Goal: Task Accomplishment & Management: Complete application form

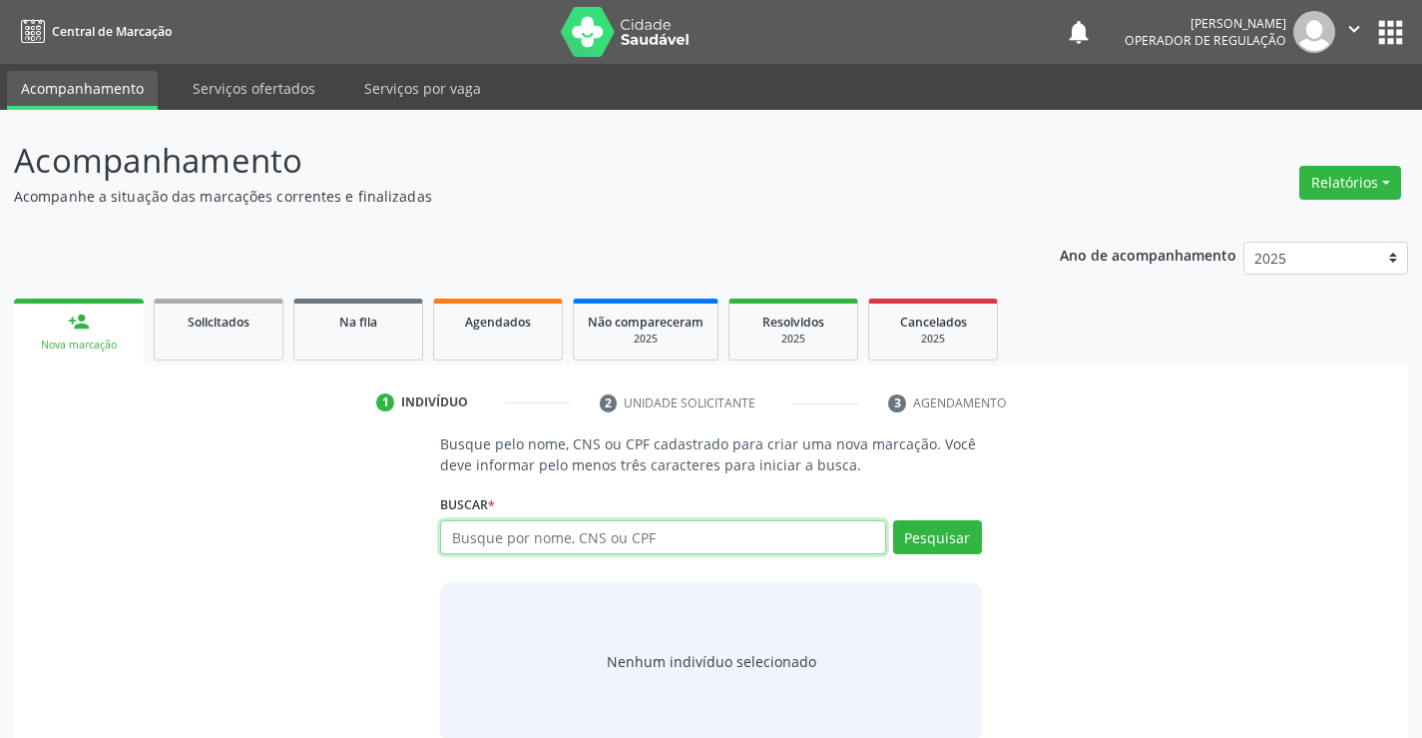
click at [483, 540] on input "text" at bounding box center [662, 537] width 445 height 34
type input "705000690835855"
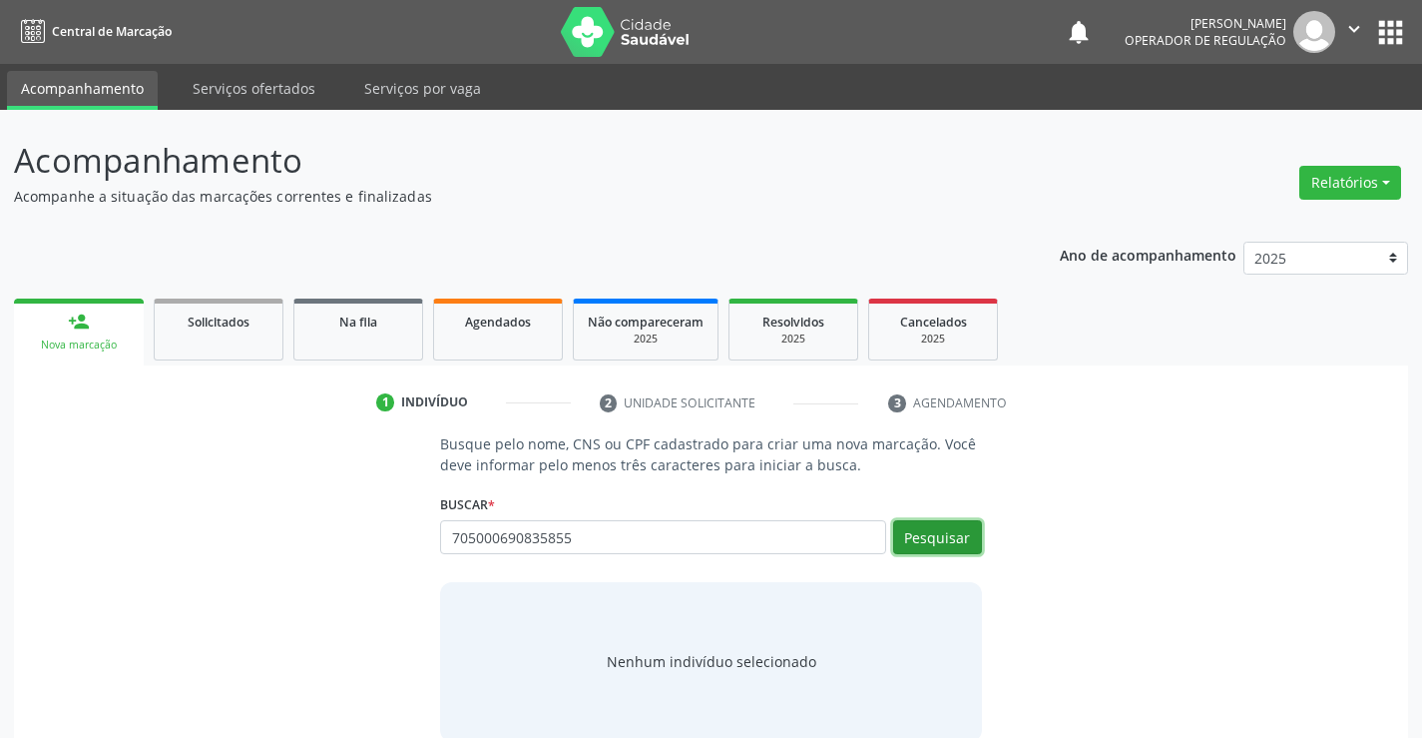
click at [965, 540] on button "Pesquisar" at bounding box center [937, 537] width 89 height 34
type input "705000690835855"
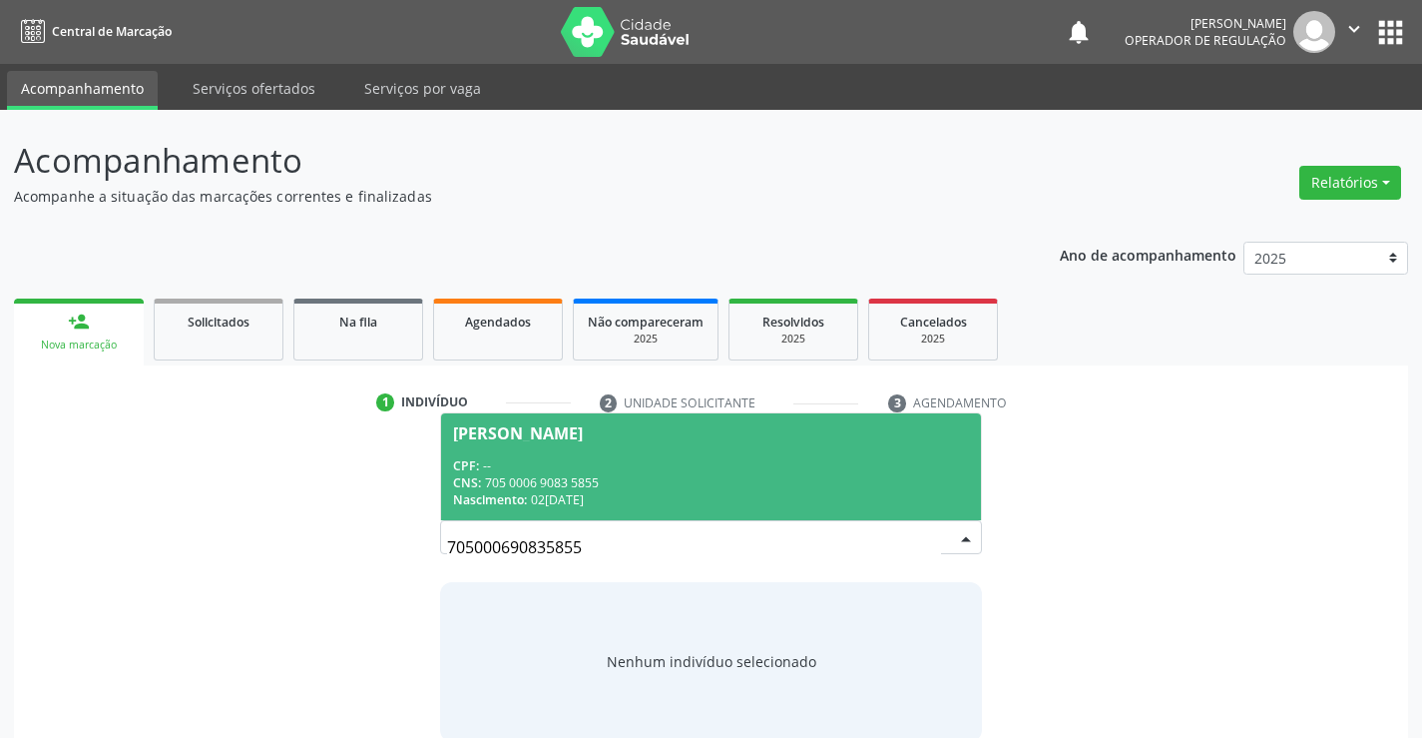
click at [583, 433] on div "[PERSON_NAME]" at bounding box center [518, 433] width 130 height 16
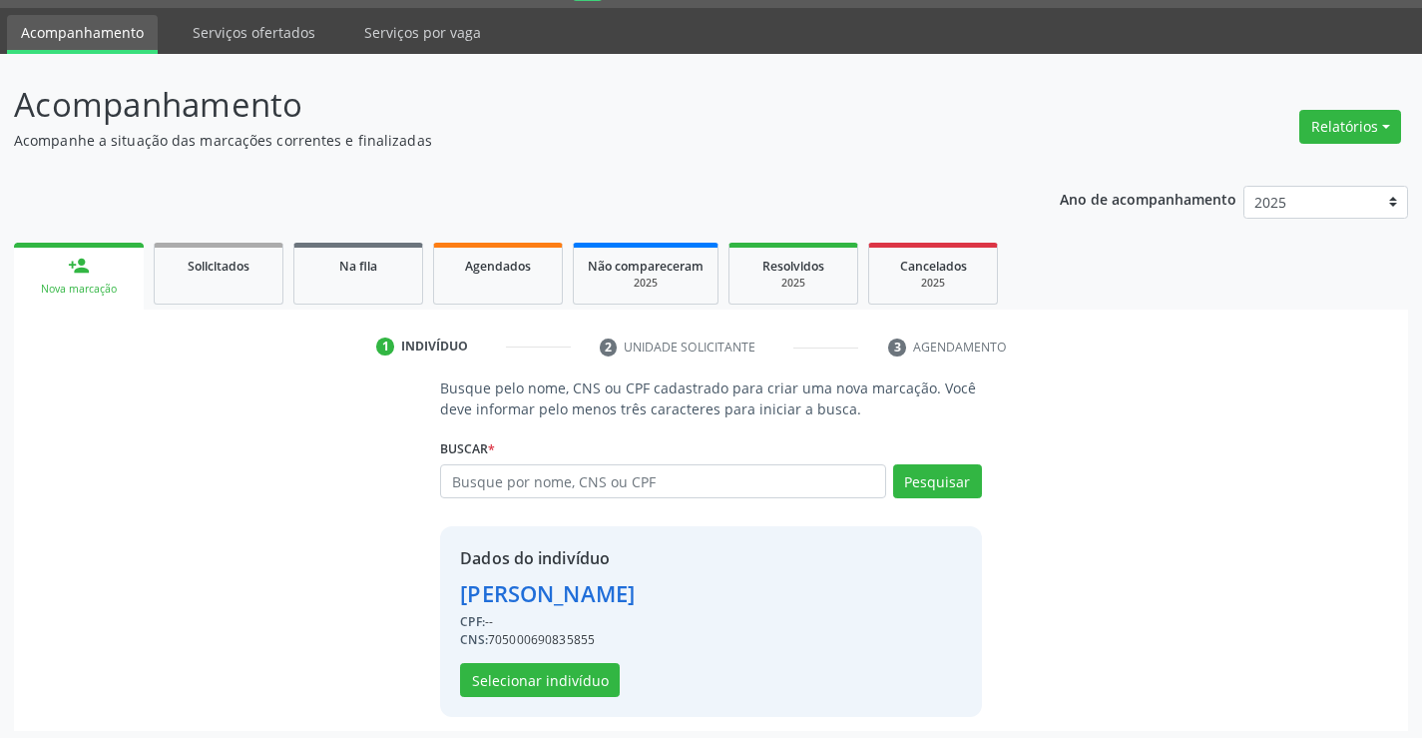
scroll to position [63, 0]
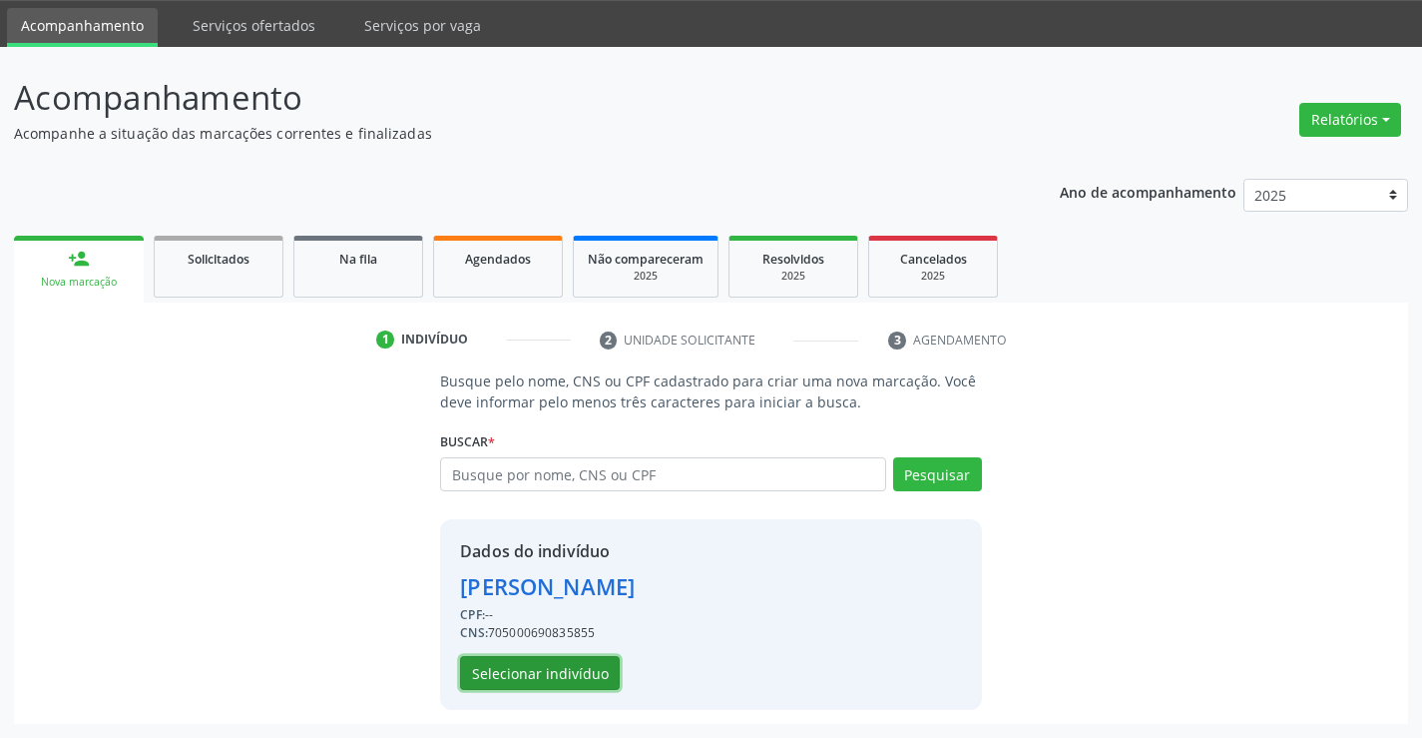
click at [515, 670] on button "Selecionar indivíduo" at bounding box center [540, 673] width 160 height 34
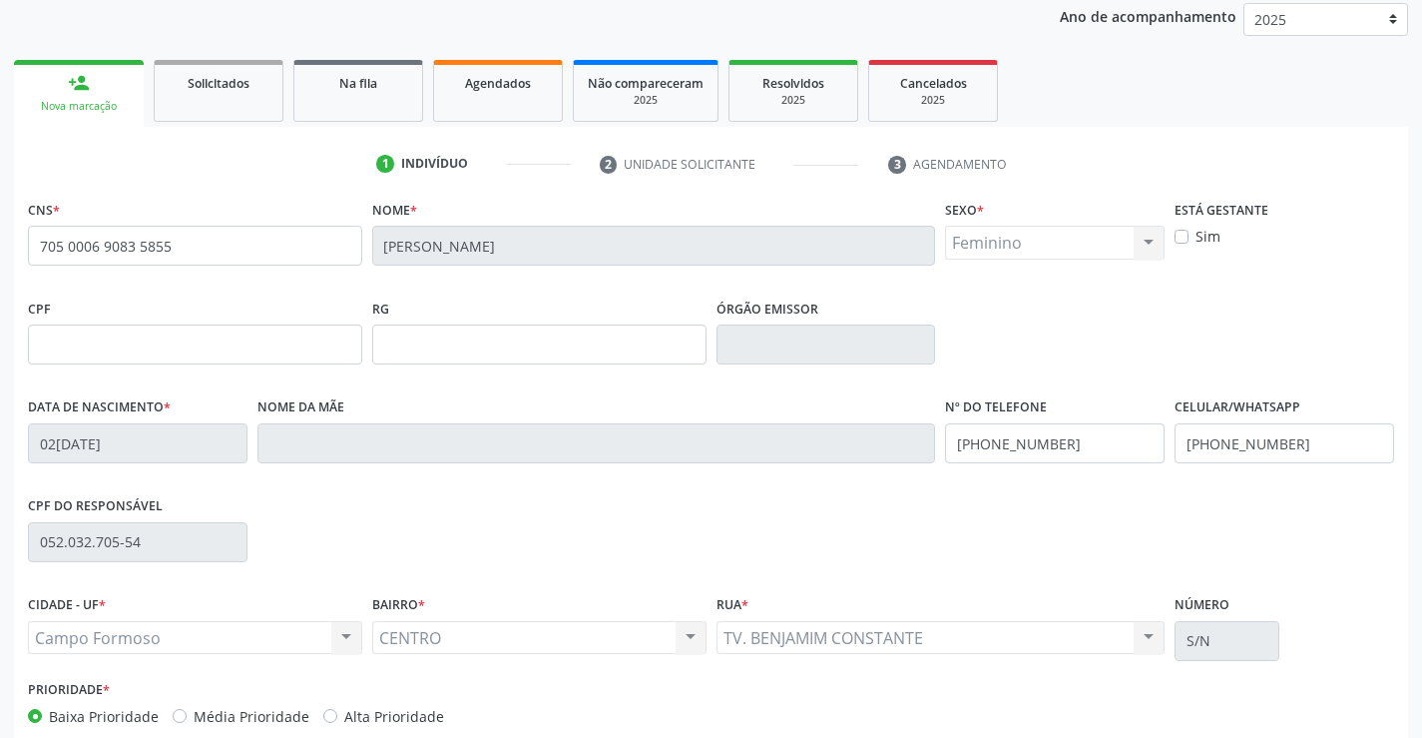
scroll to position [344, 0]
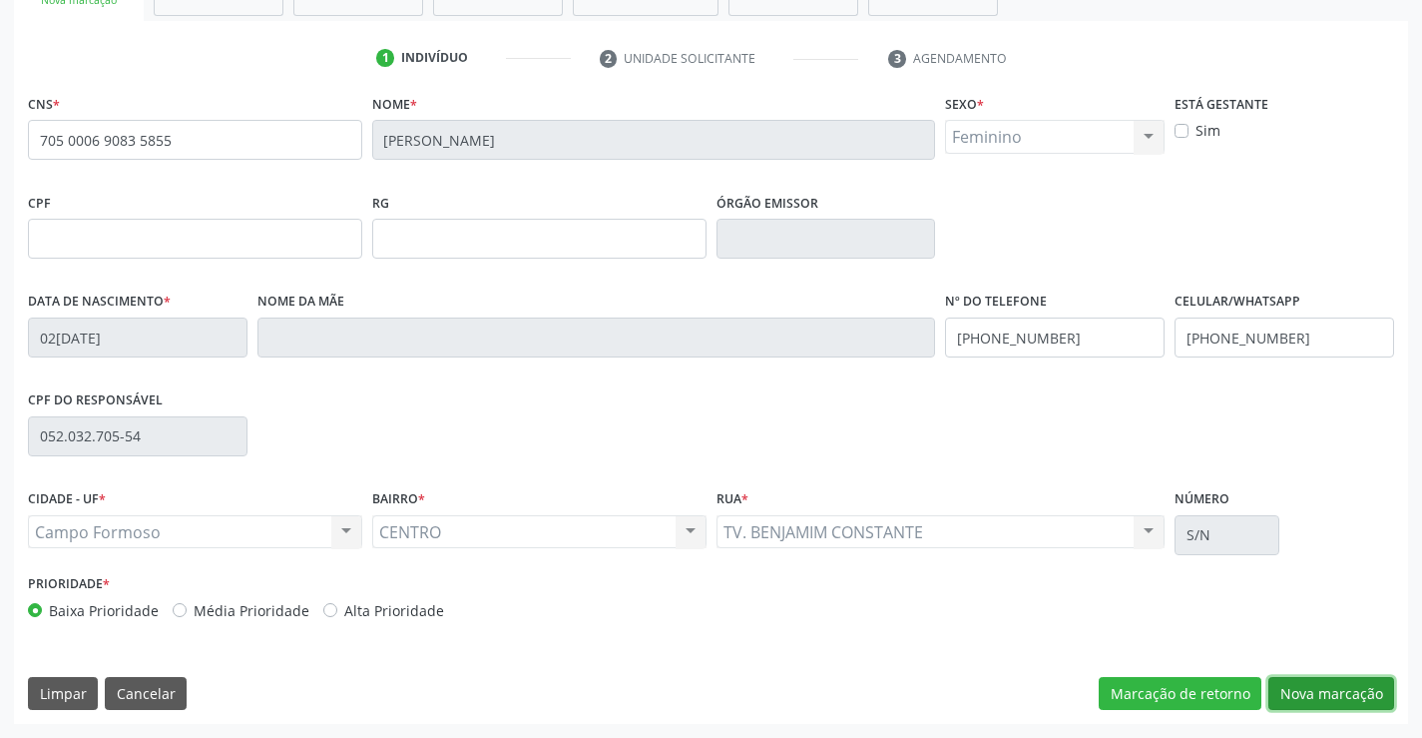
click at [1281, 696] on button "Nova marcação" at bounding box center [1331, 694] width 126 height 34
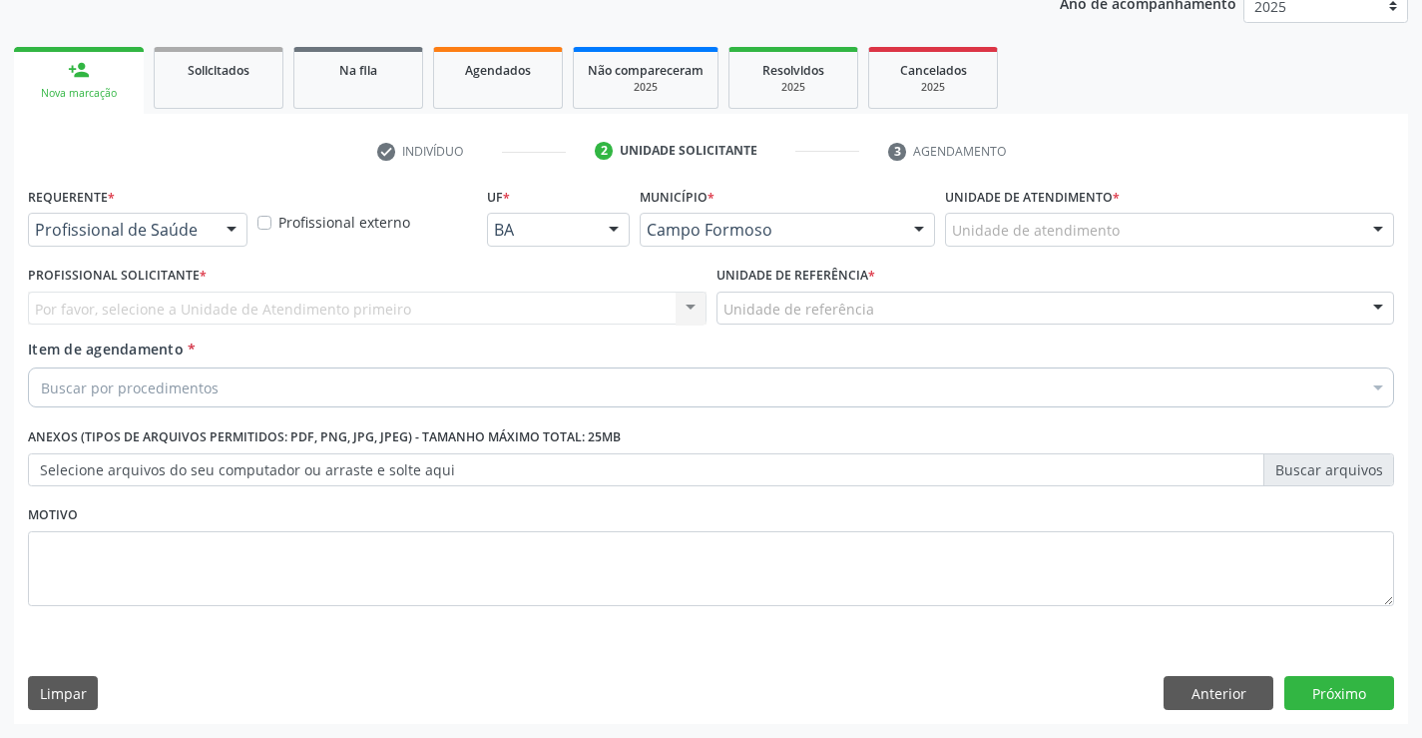
scroll to position [251, 0]
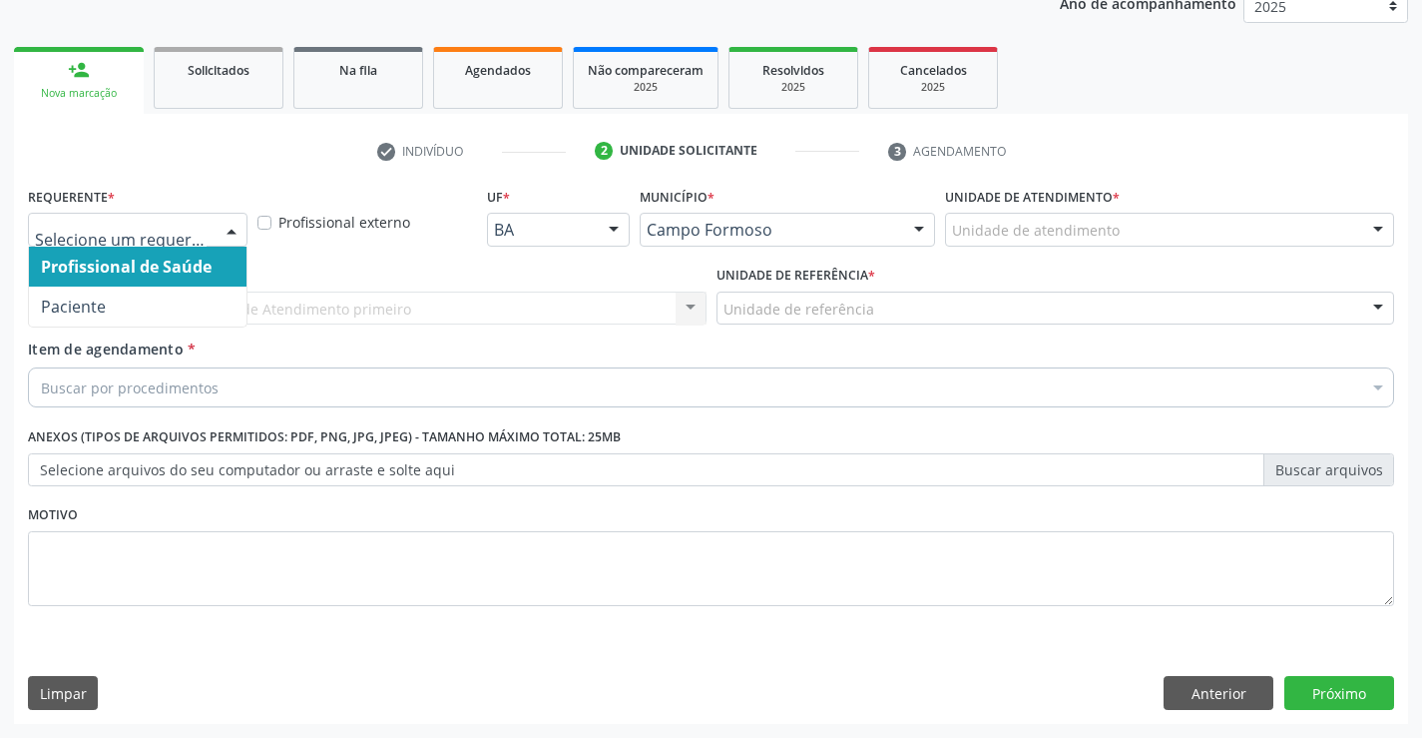
click at [230, 224] on div at bounding box center [232, 231] width 30 height 34
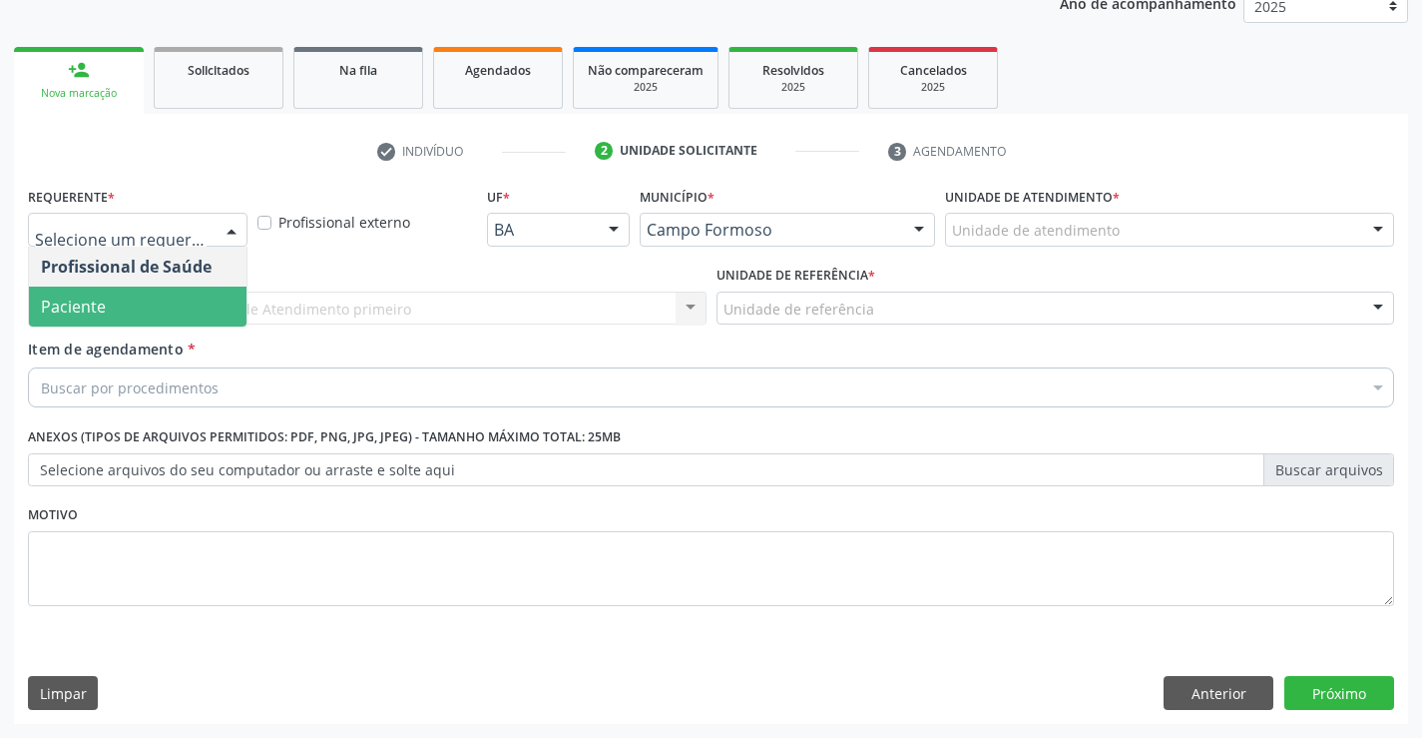
click at [158, 314] on span "Paciente" at bounding box center [138, 306] width 218 height 40
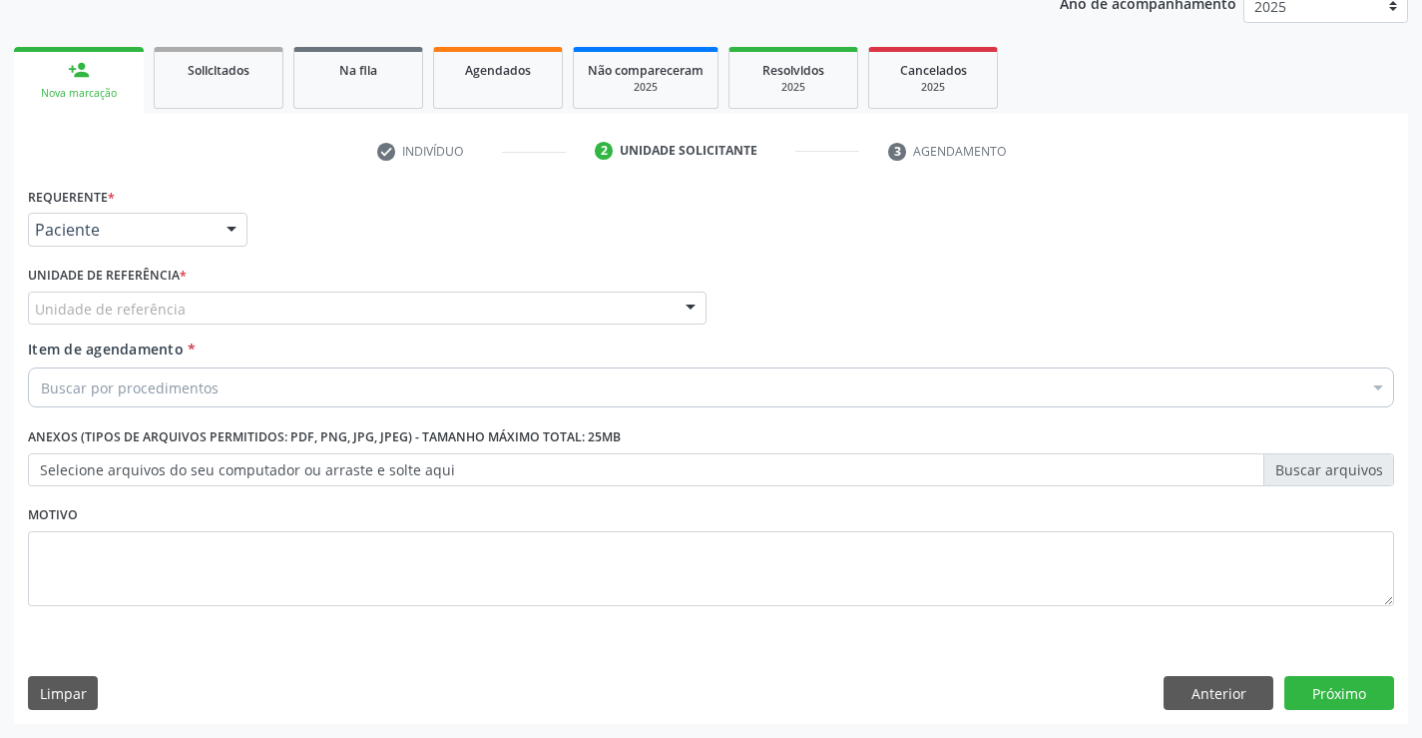
click at [686, 294] on div at bounding box center [691, 309] width 30 height 34
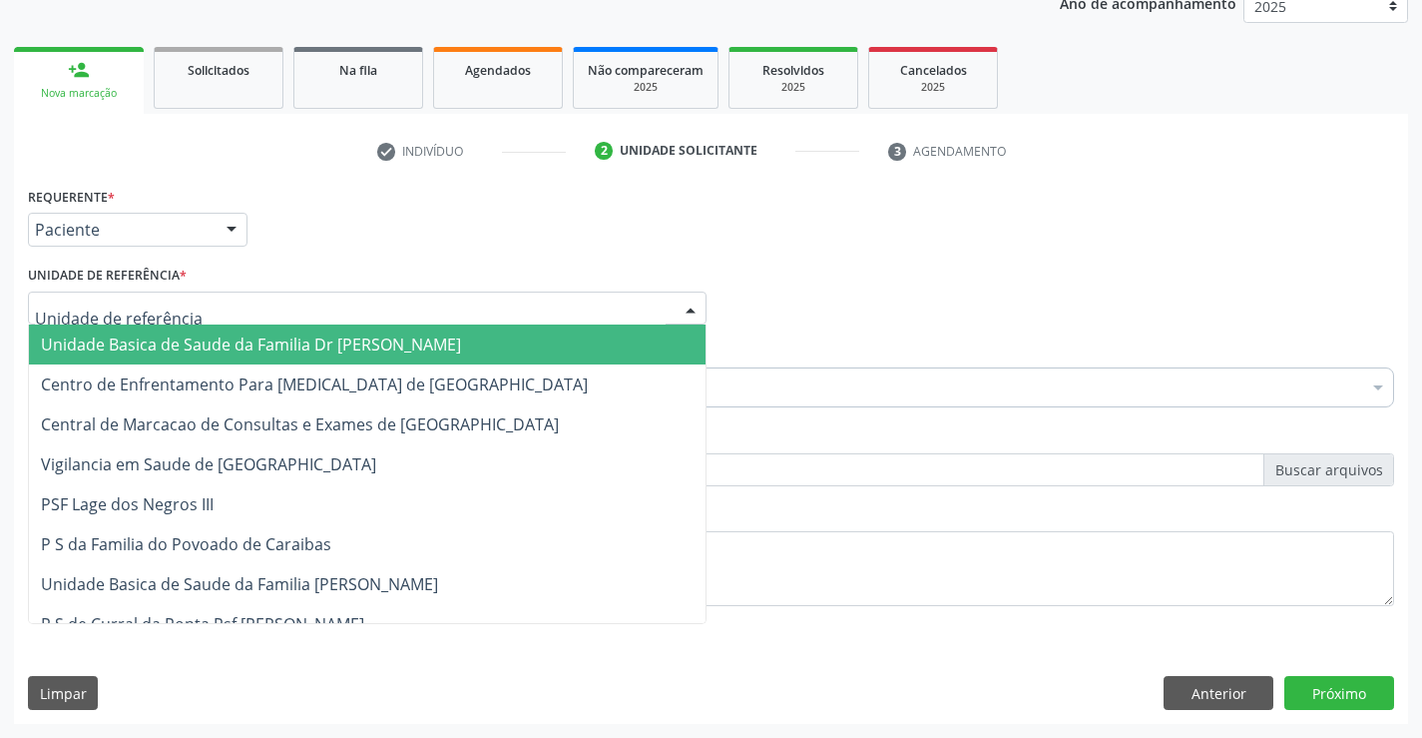
click at [549, 335] on span "Unidade Basica de Saude da Familia Dr [PERSON_NAME]" at bounding box center [367, 344] width 677 height 40
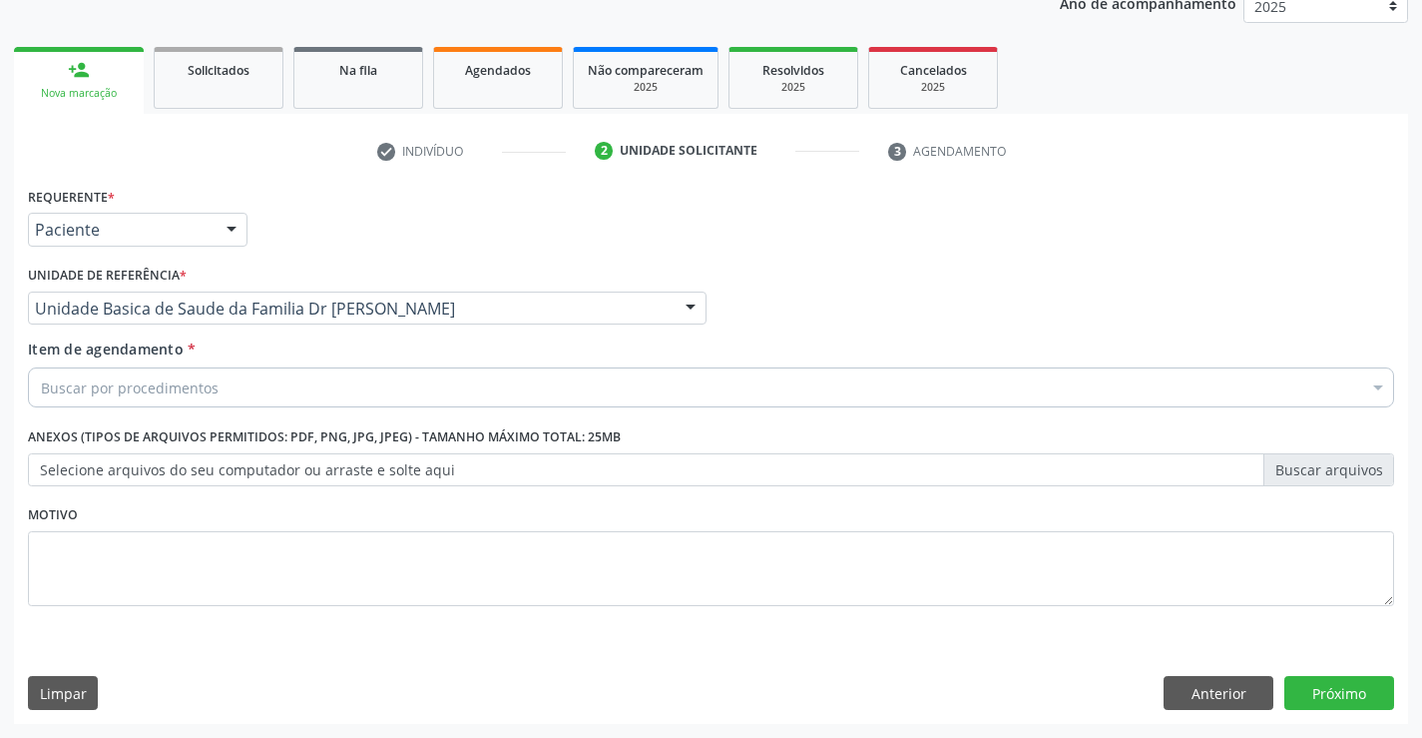
click at [387, 401] on div "Buscar por procedimentos" at bounding box center [711, 387] width 1366 height 40
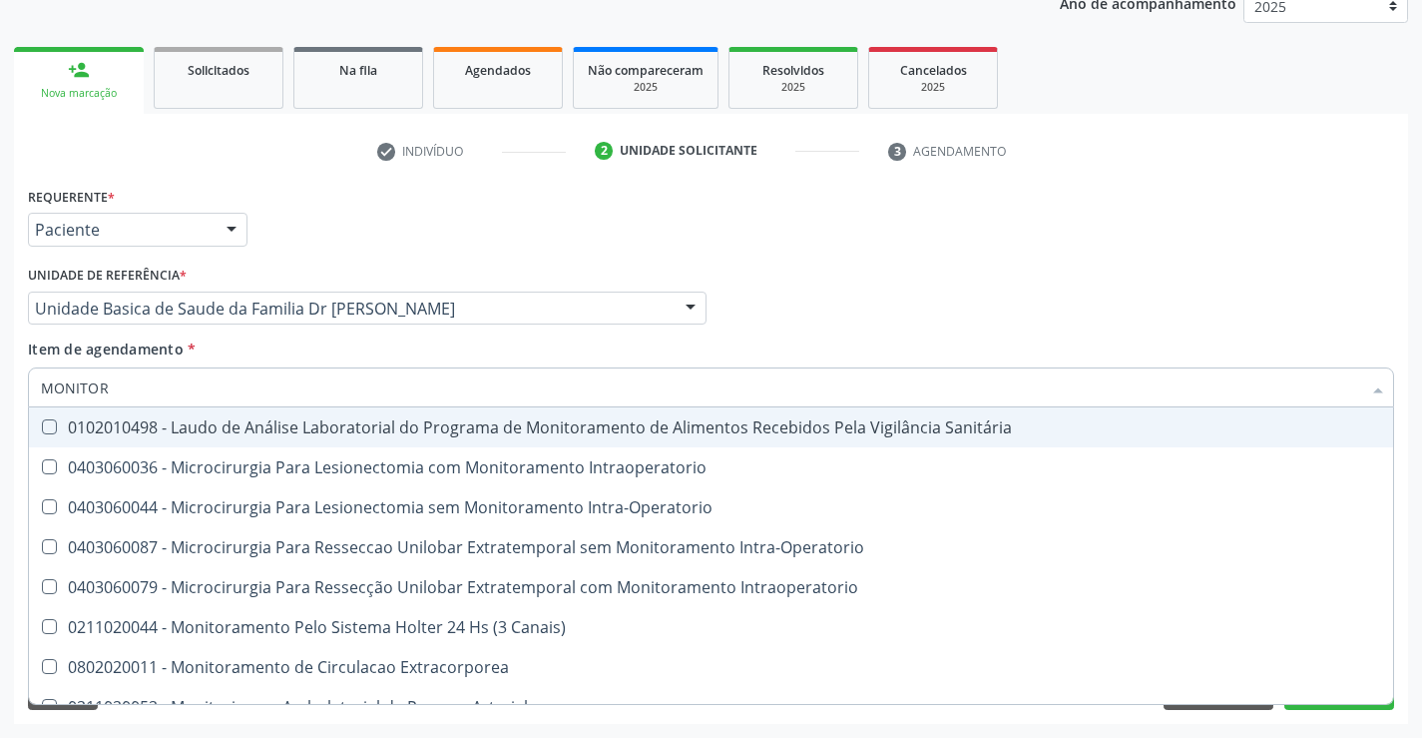
type input "MONITORI"
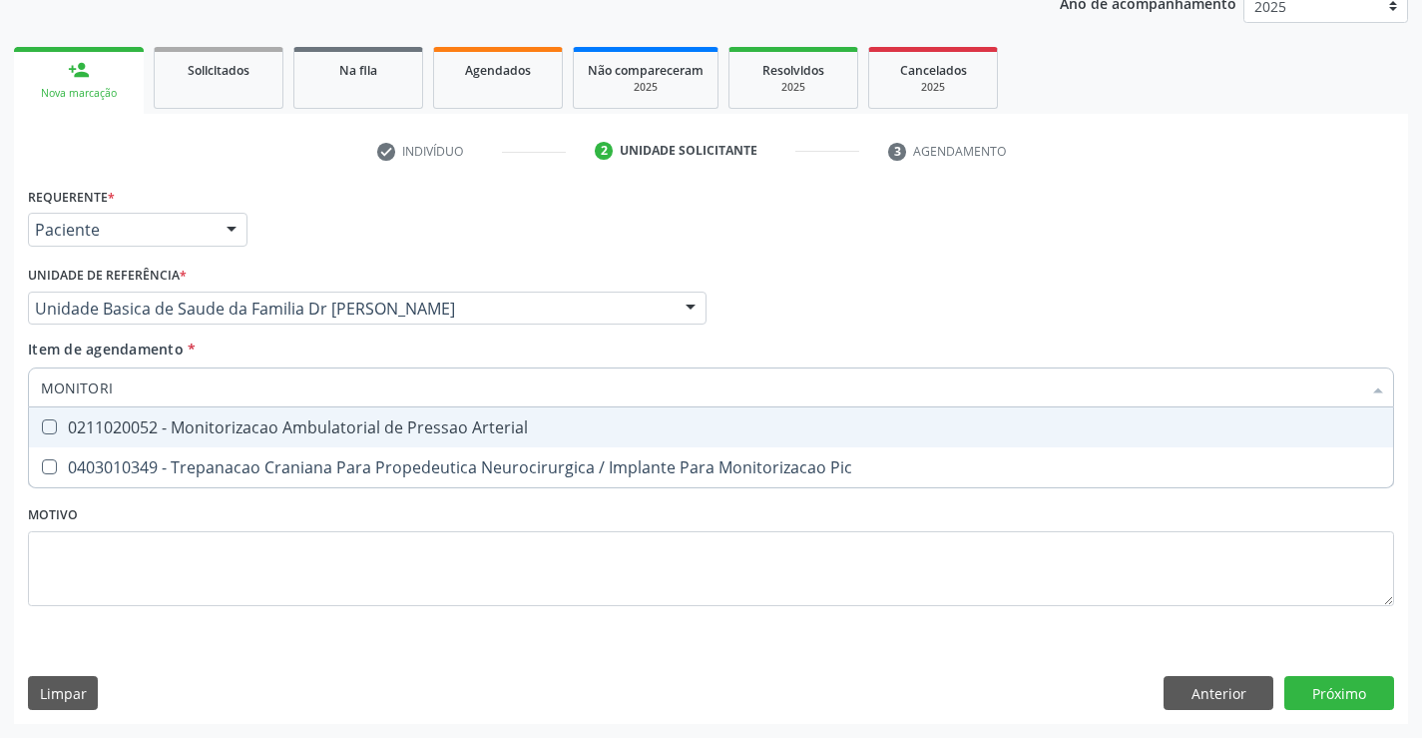
click at [431, 423] on div "0211020052 - Monitorizacao Ambulatorial de Pressao Arterial" at bounding box center [711, 427] width 1340 height 16
checkbox Arterial "true"
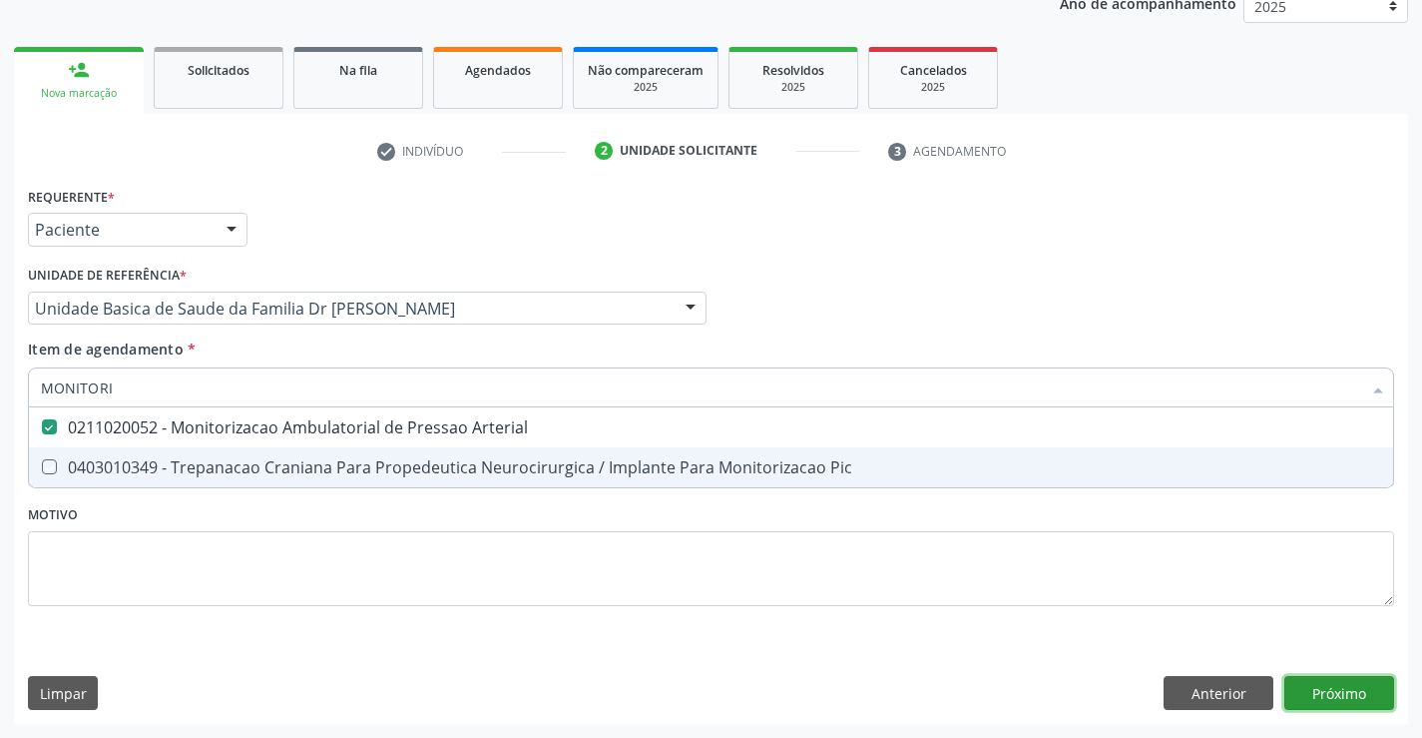
click at [1351, 687] on div "Requerente * Paciente Profissional de Saúde Paciente Nenhum resultado encontrad…" at bounding box center [711, 453] width 1394 height 542
checkbox Pic "true"
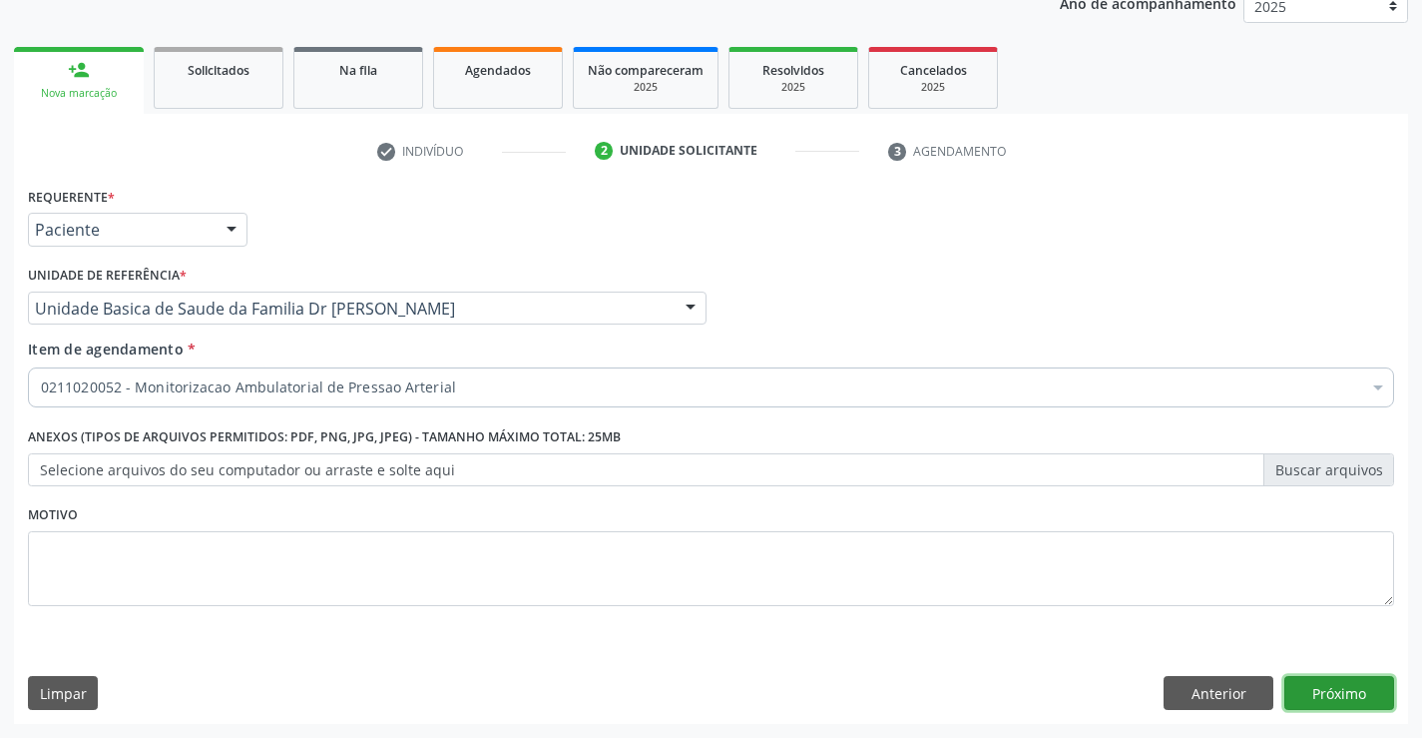
click at [1351, 687] on button "Próximo" at bounding box center [1339, 693] width 110 height 34
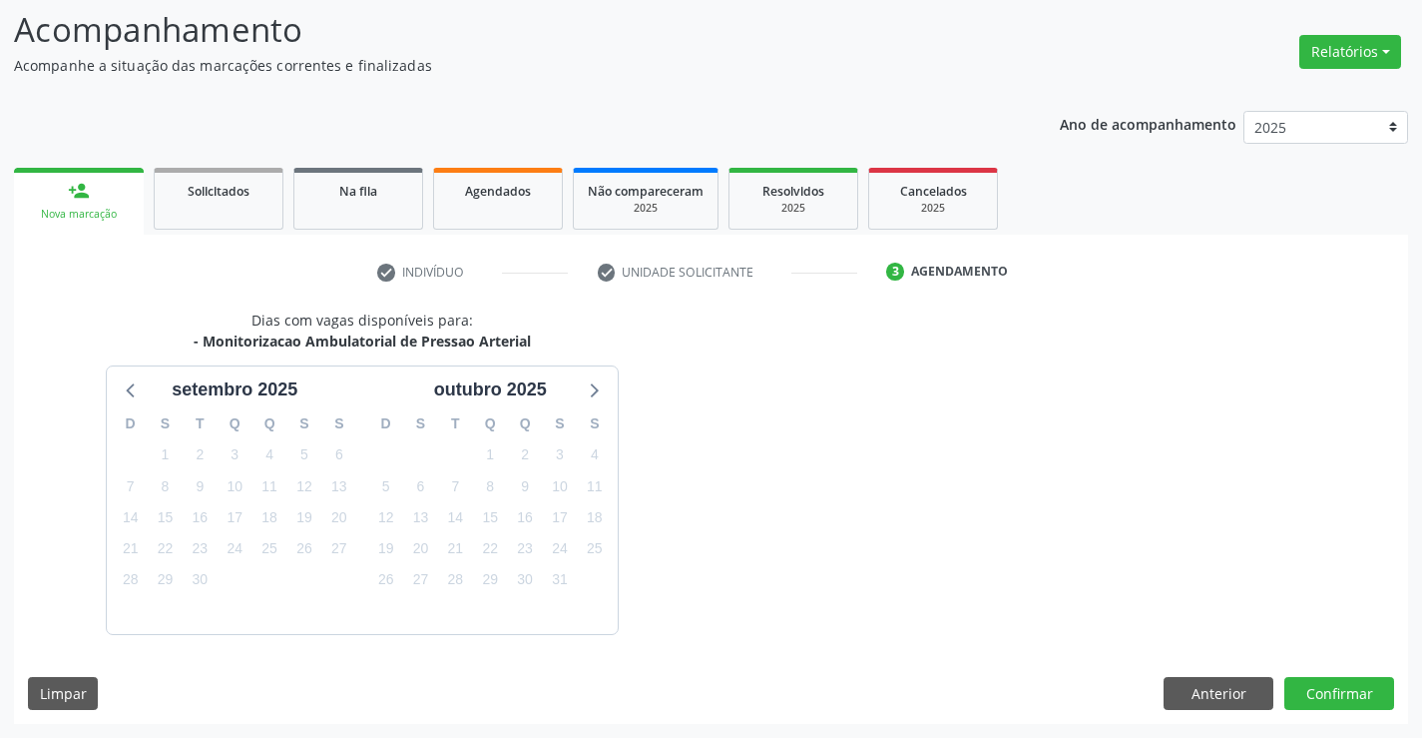
scroll to position [190, 0]
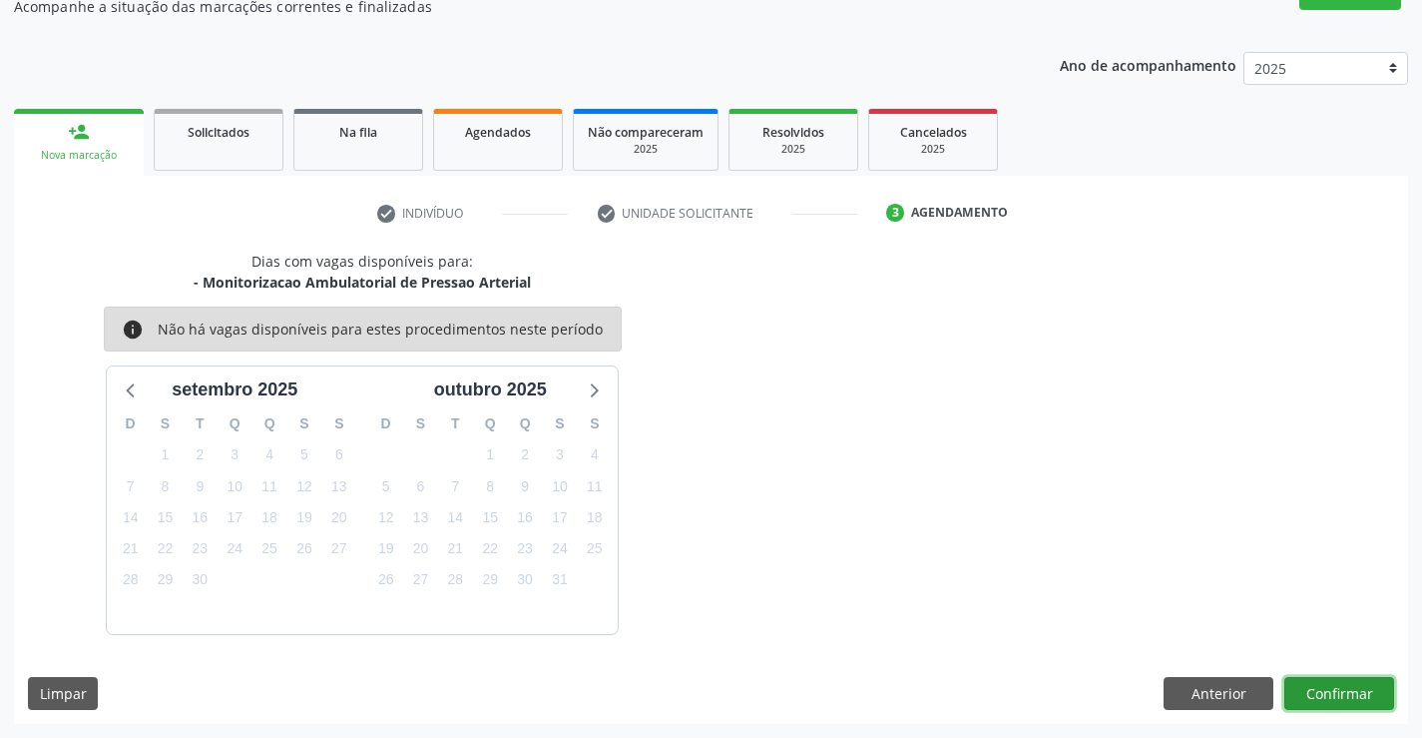
click at [1351, 687] on button "Confirmar" at bounding box center [1339, 694] width 110 height 34
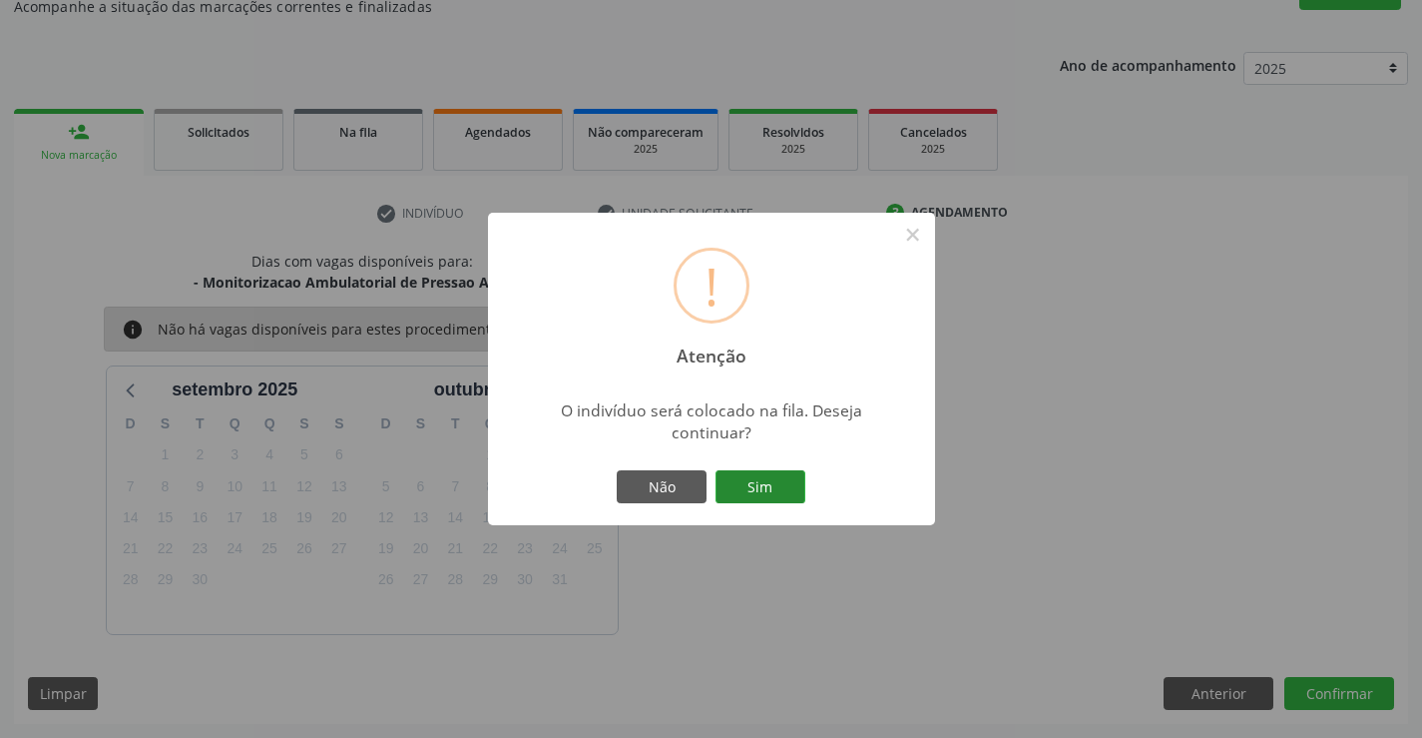
click at [757, 483] on button "Sim" at bounding box center [761, 487] width 90 height 34
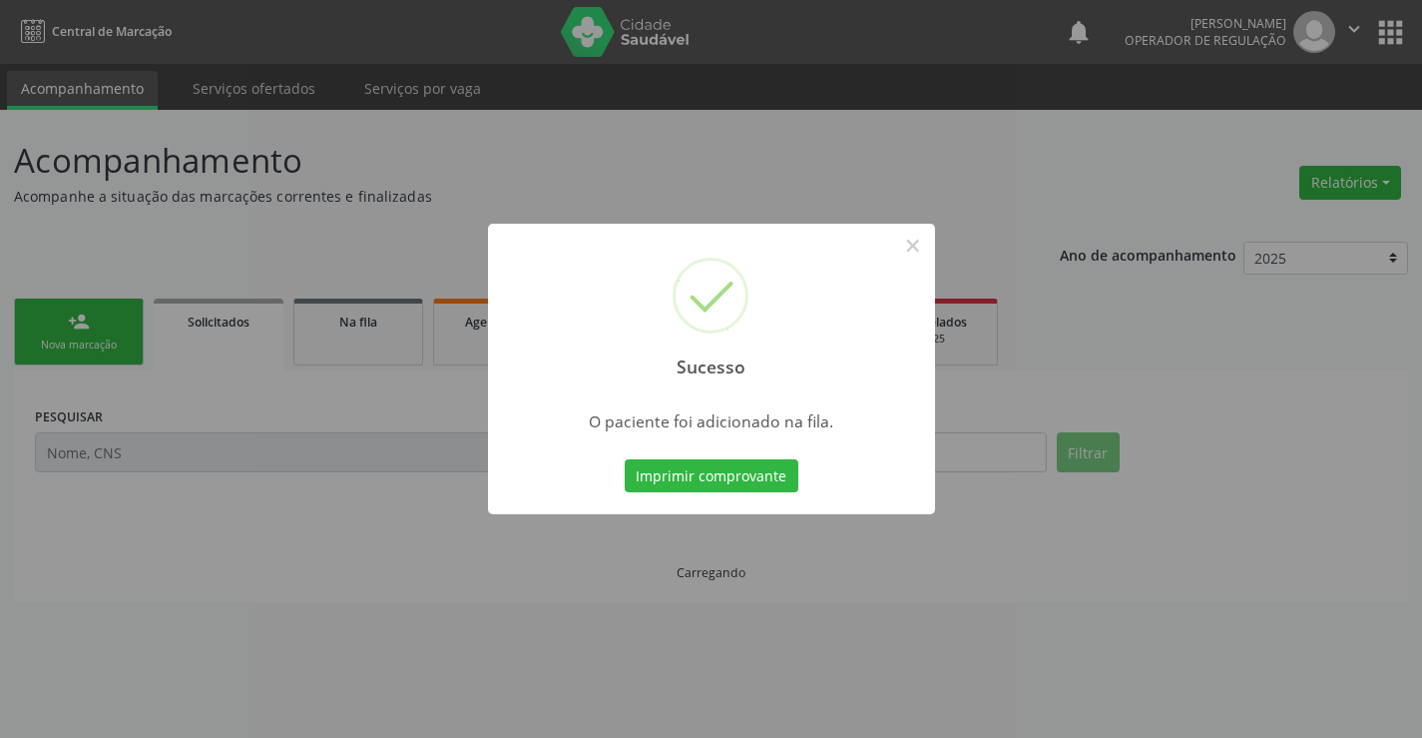
scroll to position [0, 0]
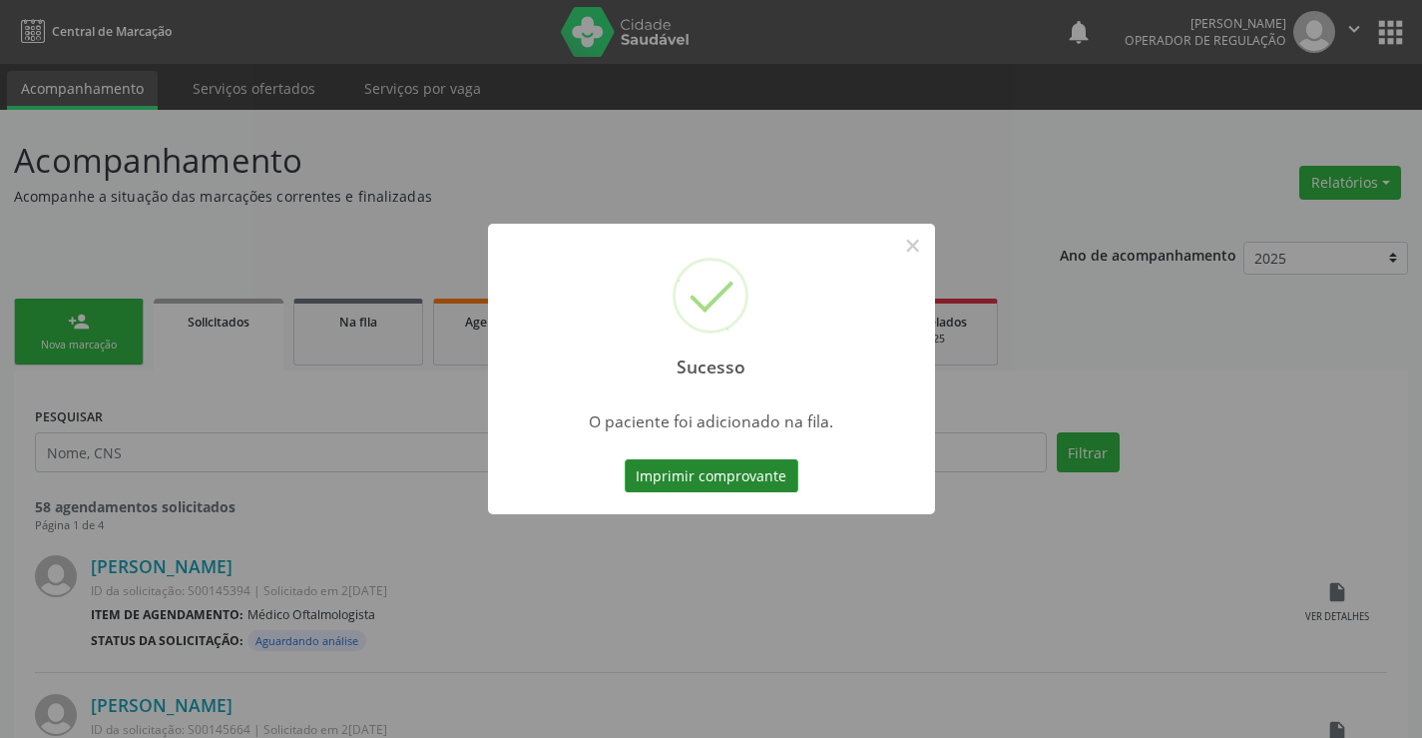
click at [752, 486] on button "Imprimir comprovante" at bounding box center [712, 476] width 174 height 34
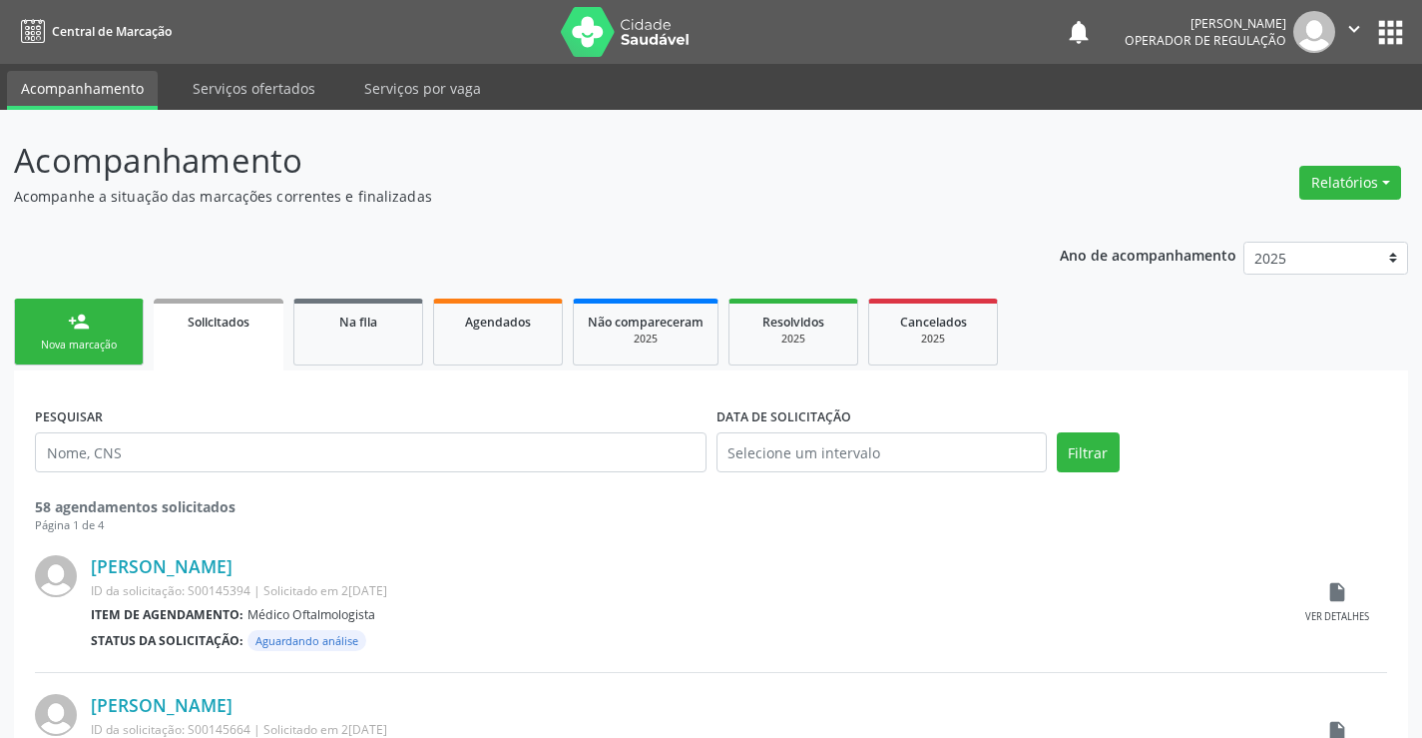
click at [102, 313] on link "person_add Nova marcação" at bounding box center [79, 331] width 130 height 67
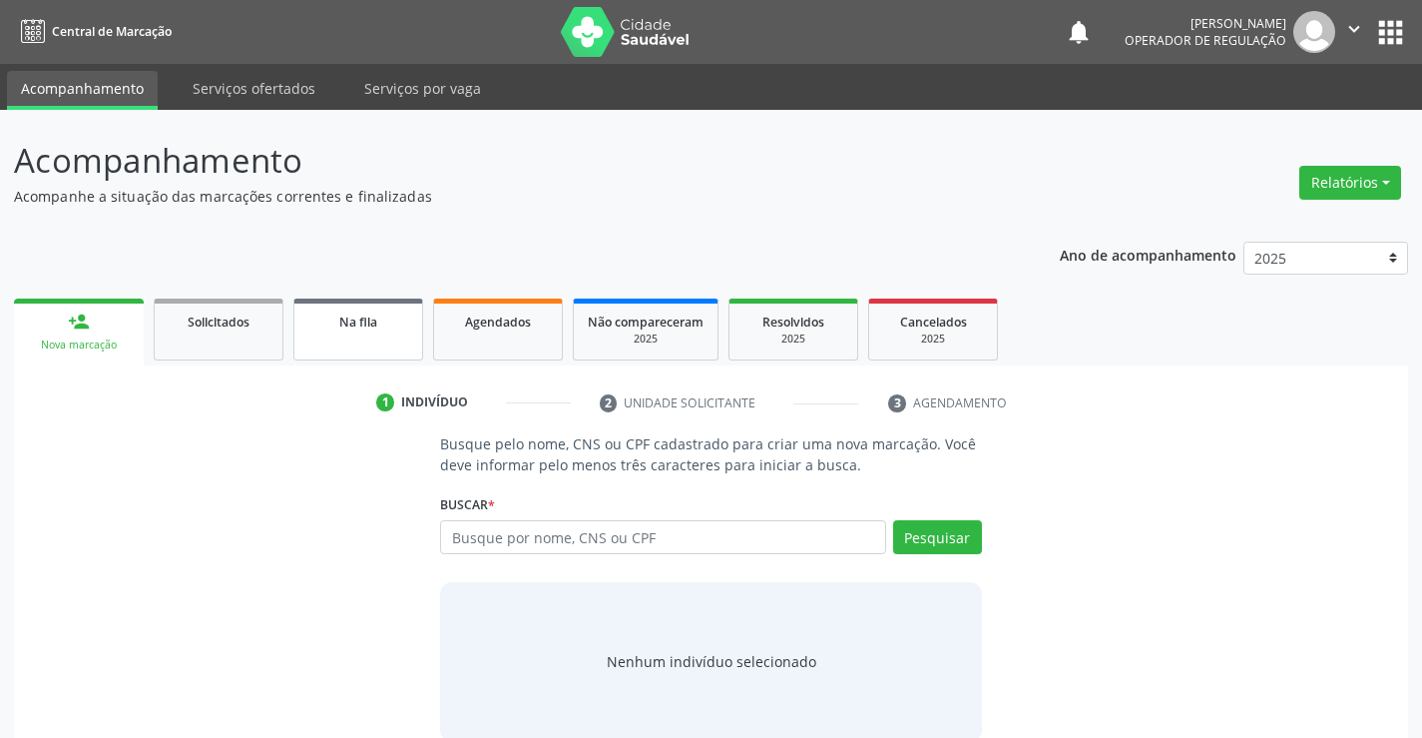
click at [329, 324] on div "Na fila" at bounding box center [358, 320] width 100 height 21
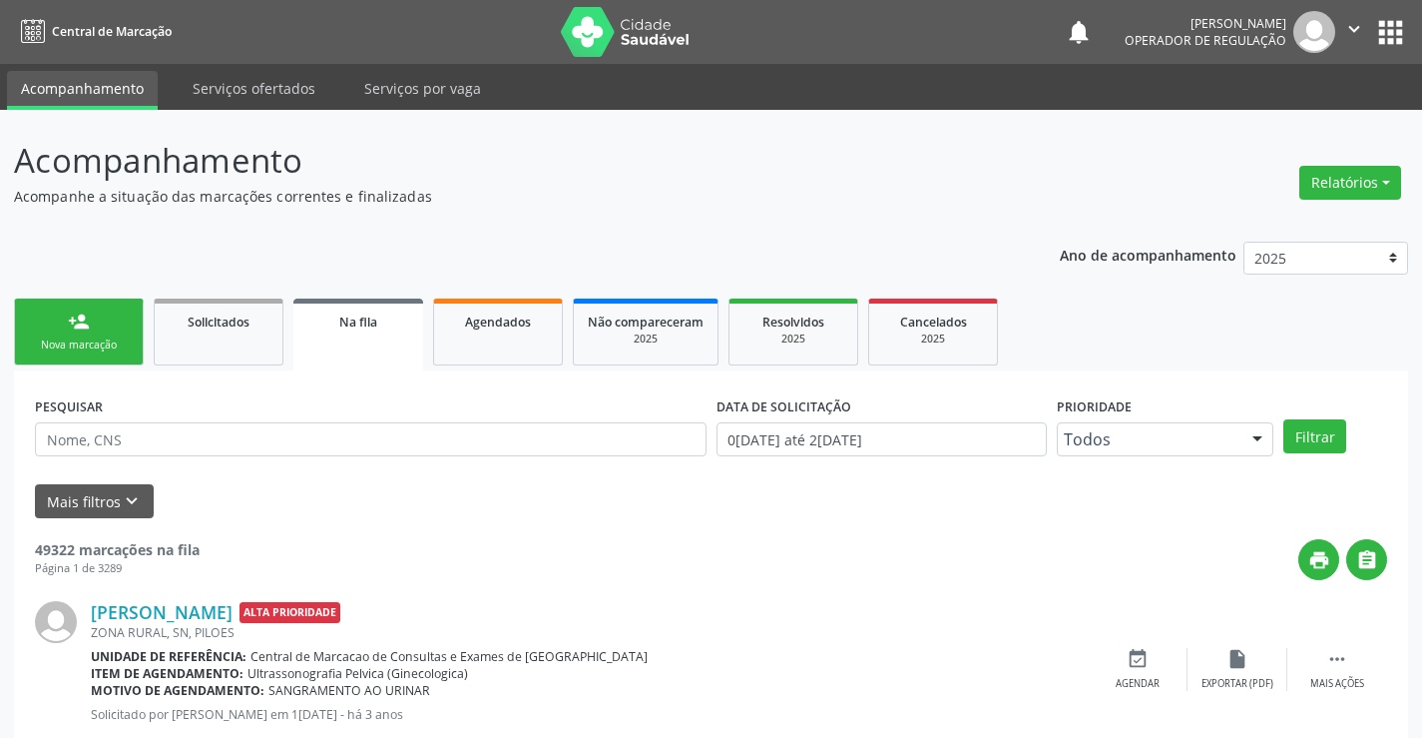
click at [163, 419] on div "PESQUISAR" at bounding box center [371, 430] width 682 height 78
click at [172, 434] on input "text" at bounding box center [371, 439] width 672 height 34
click at [1313, 436] on button "Filtrar" at bounding box center [1314, 436] width 63 height 34
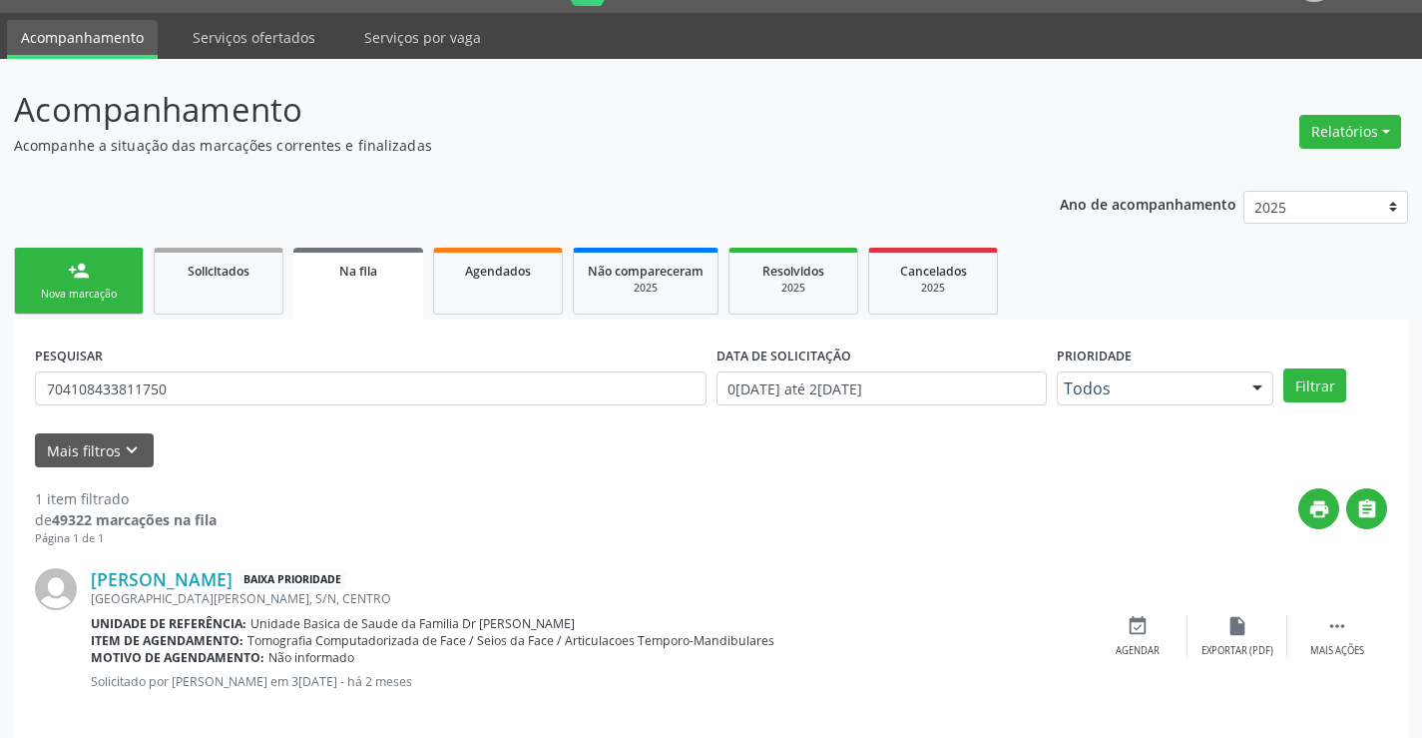
scroll to position [73, 0]
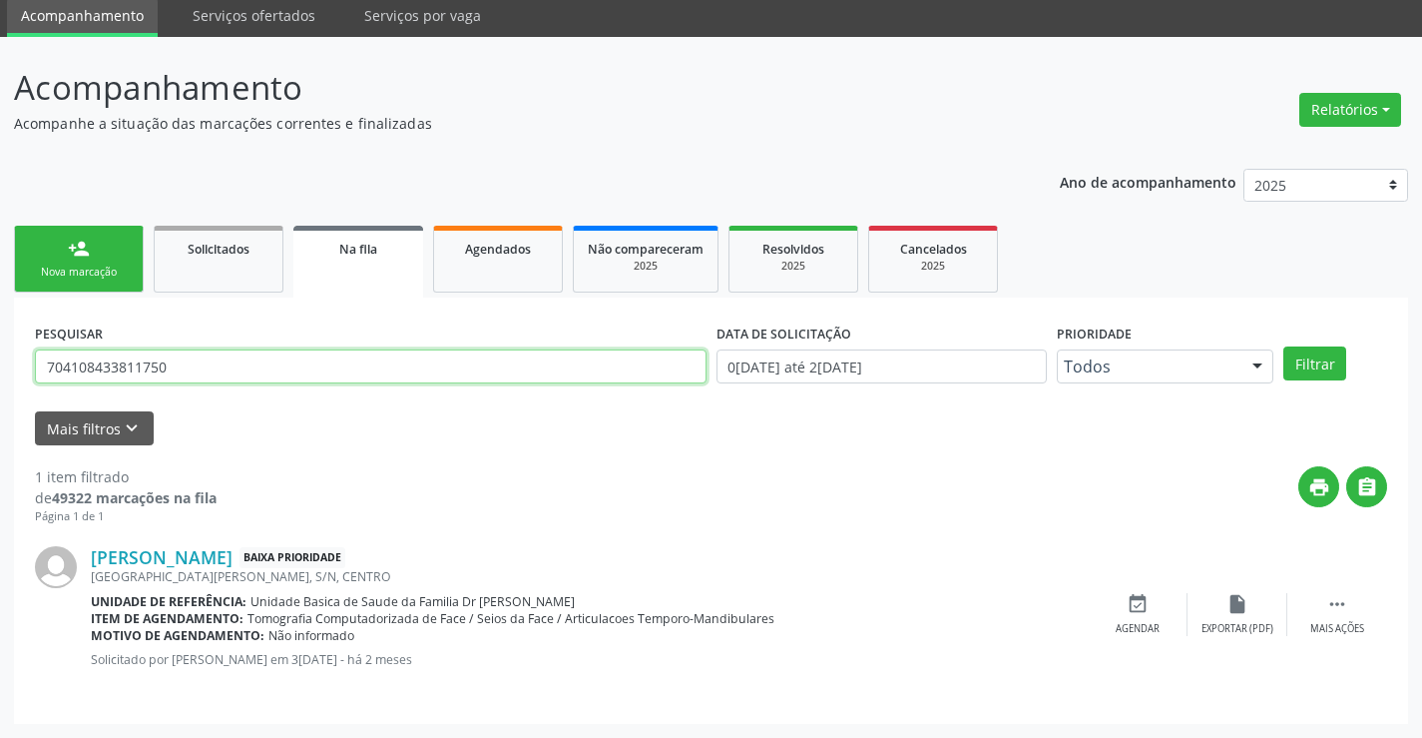
click at [199, 363] on input "704108433811750" at bounding box center [371, 366] width 672 height 34
type input "7"
type input "702600748932548"
click at [1283, 346] on button "Filtrar" at bounding box center [1314, 363] width 63 height 34
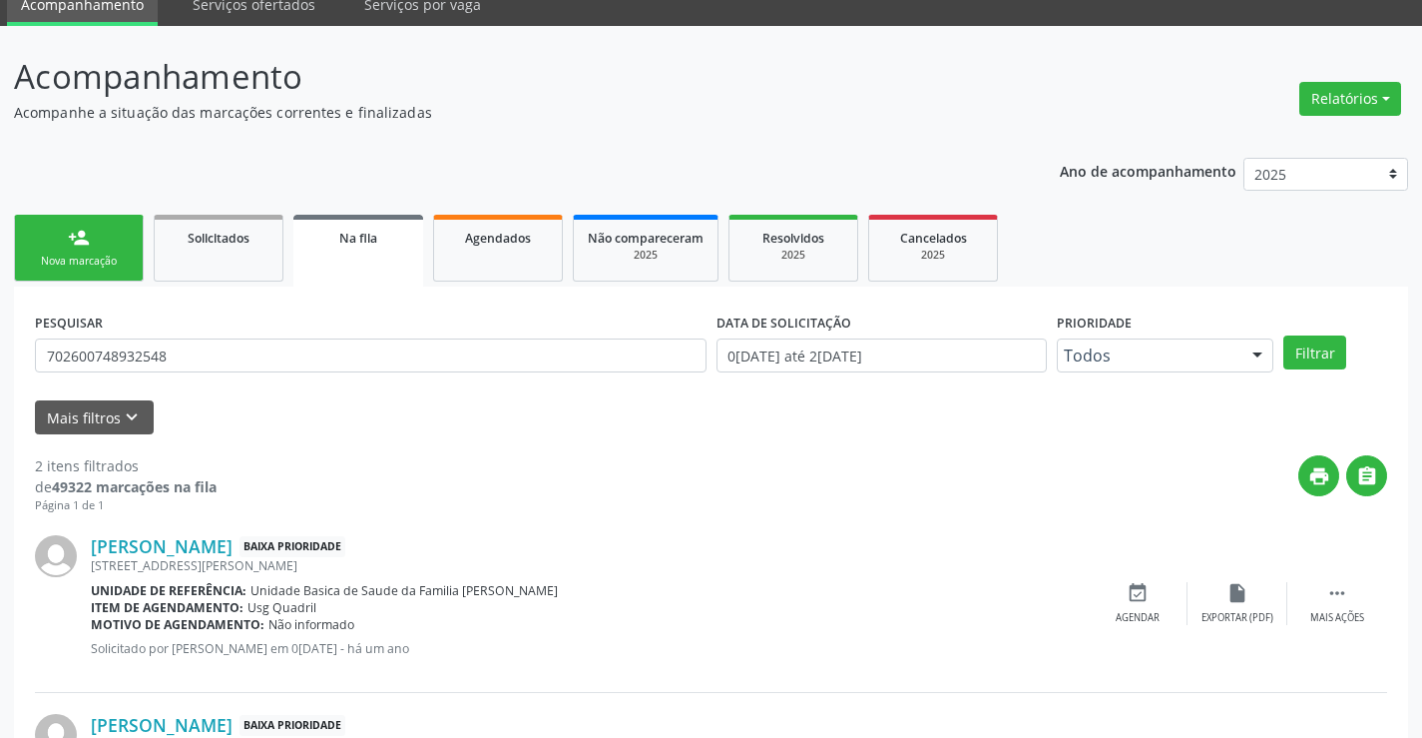
scroll to position [251, 0]
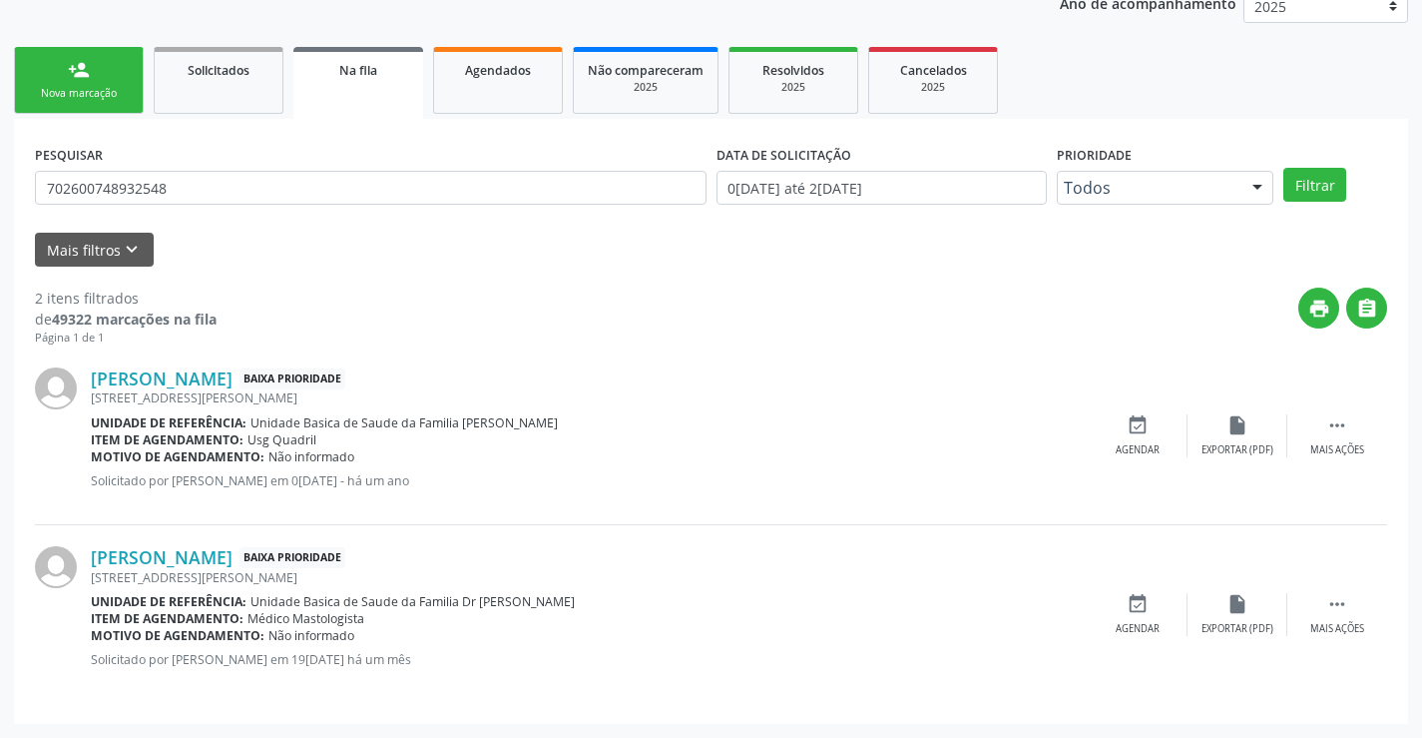
click at [123, 72] on link "person_add Nova marcação" at bounding box center [79, 80] width 130 height 67
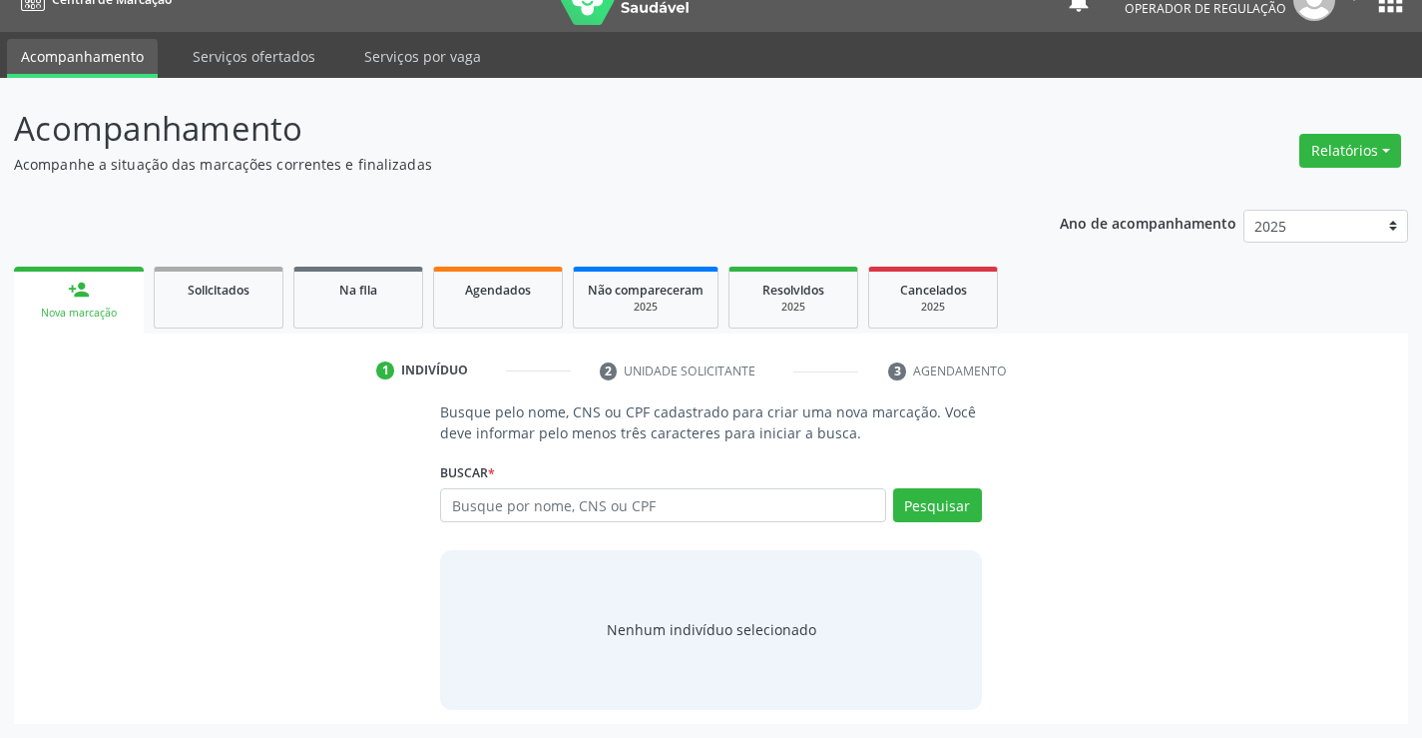
scroll to position [32, 0]
click at [490, 499] on input "text" at bounding box center [662, 505] width 445 height 34
type input "700006721727204"
click at [904, 509] on button "Pesquisar" at bounding box center [937, 505] width 89 height 34
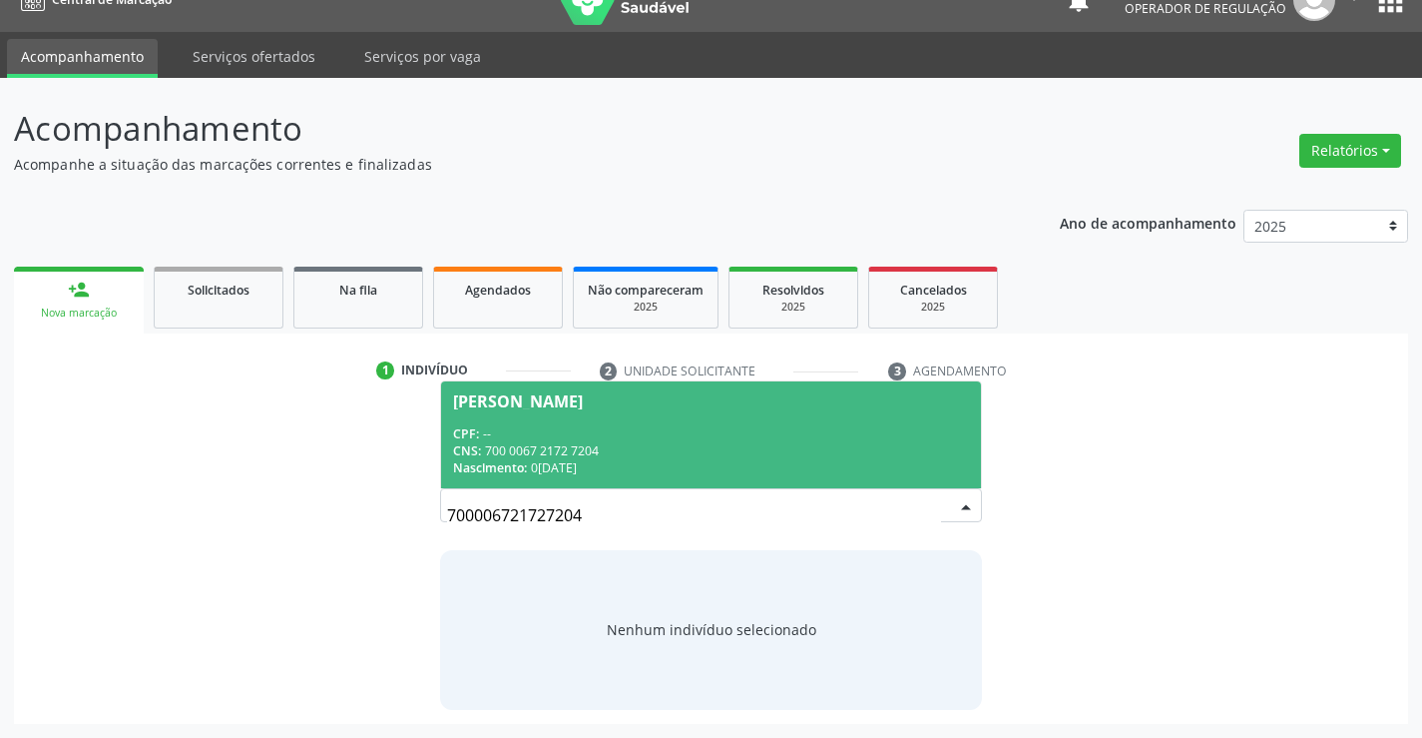
click at [489, 394] on div "[PERSON_NAME]" at bounding box center [518, 401] width 130 height 16
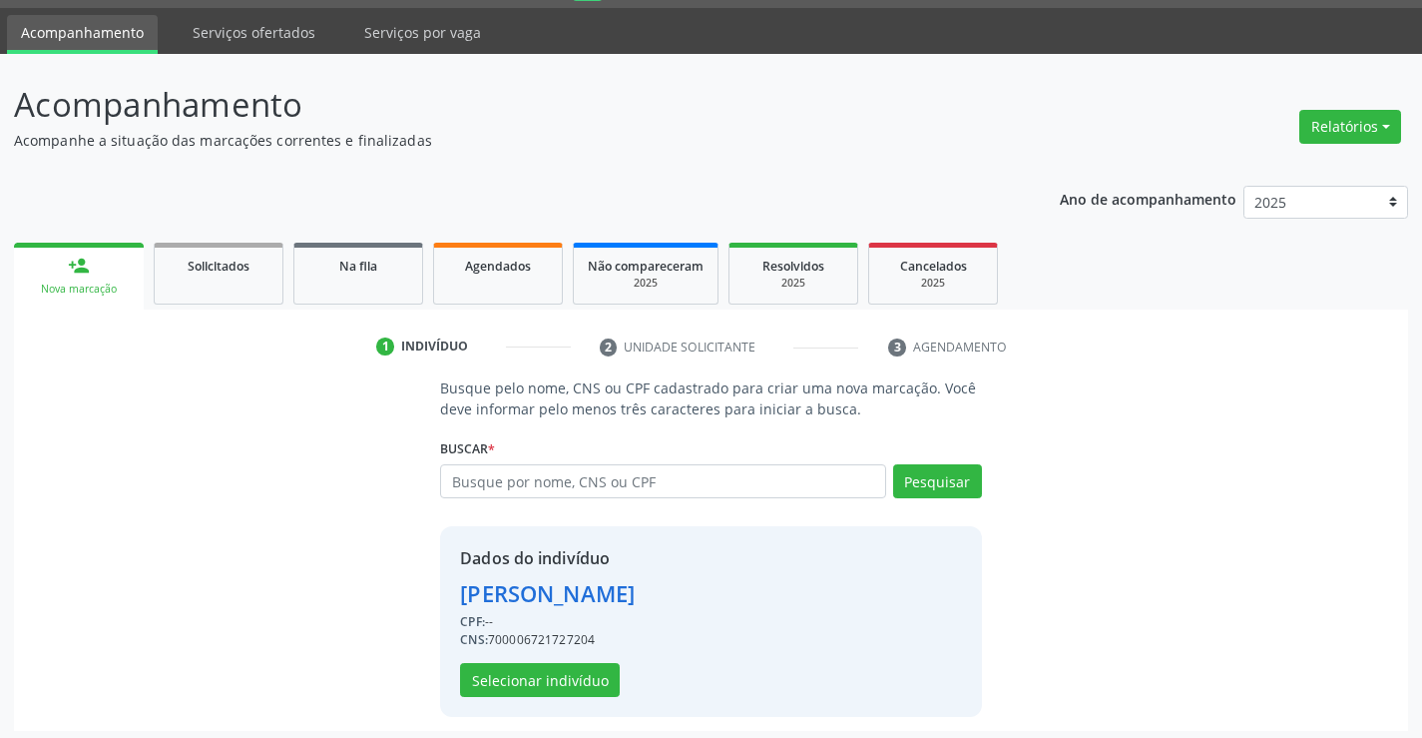
scroll to position [63, 0]
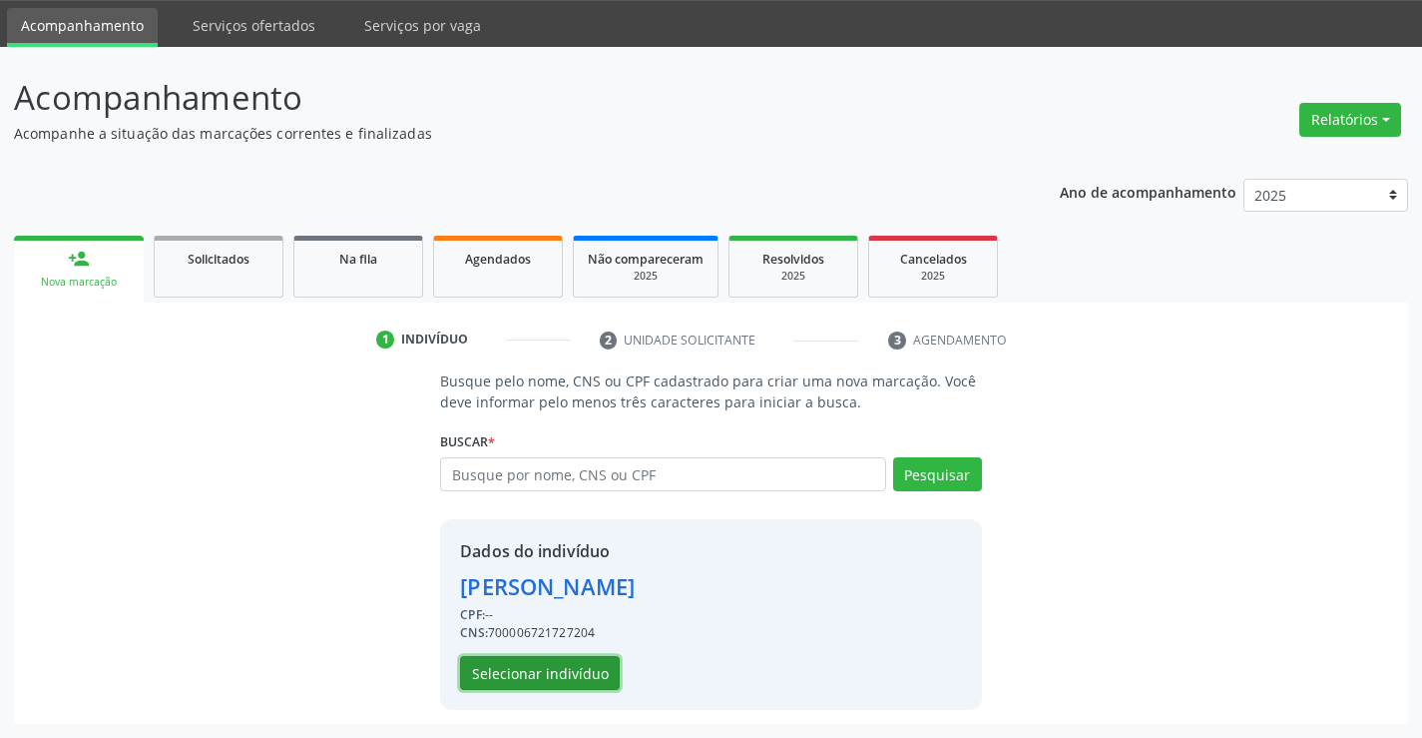
click at [560, 664] on button "Selecionar indivíduo" at bounding box center [540, 673] width 160 height 34
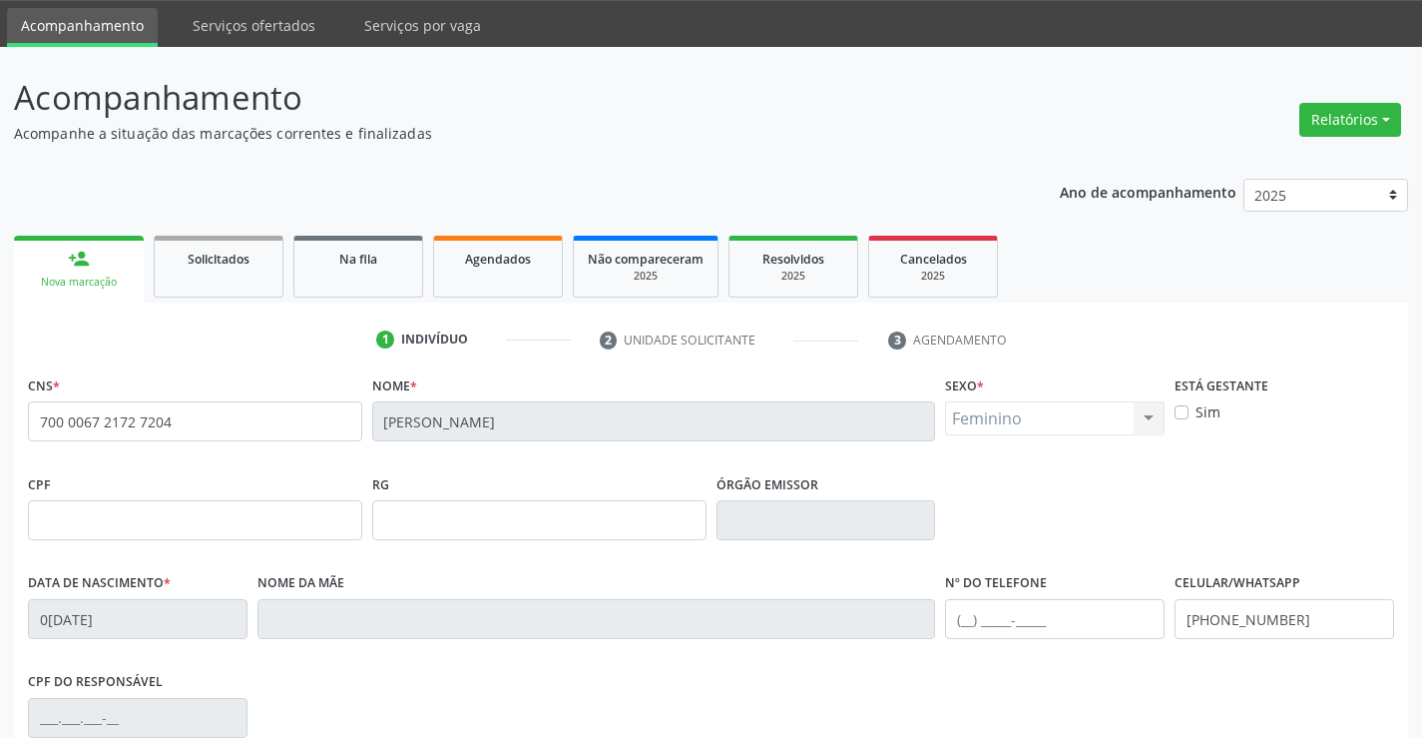
scroll to position [344, 0]
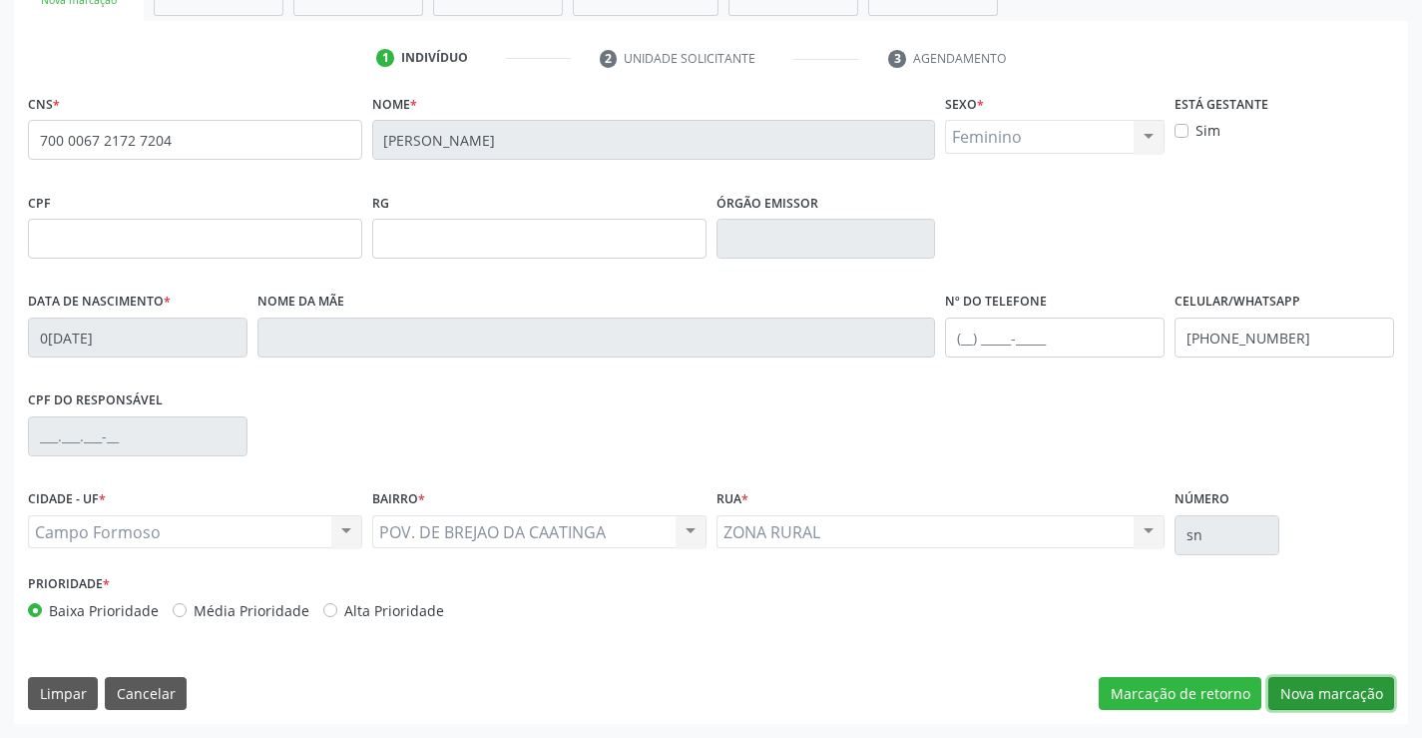
click at [1285, 694] on button "Nova marcação" at bounding box center [1331, 694] width 126 height 34
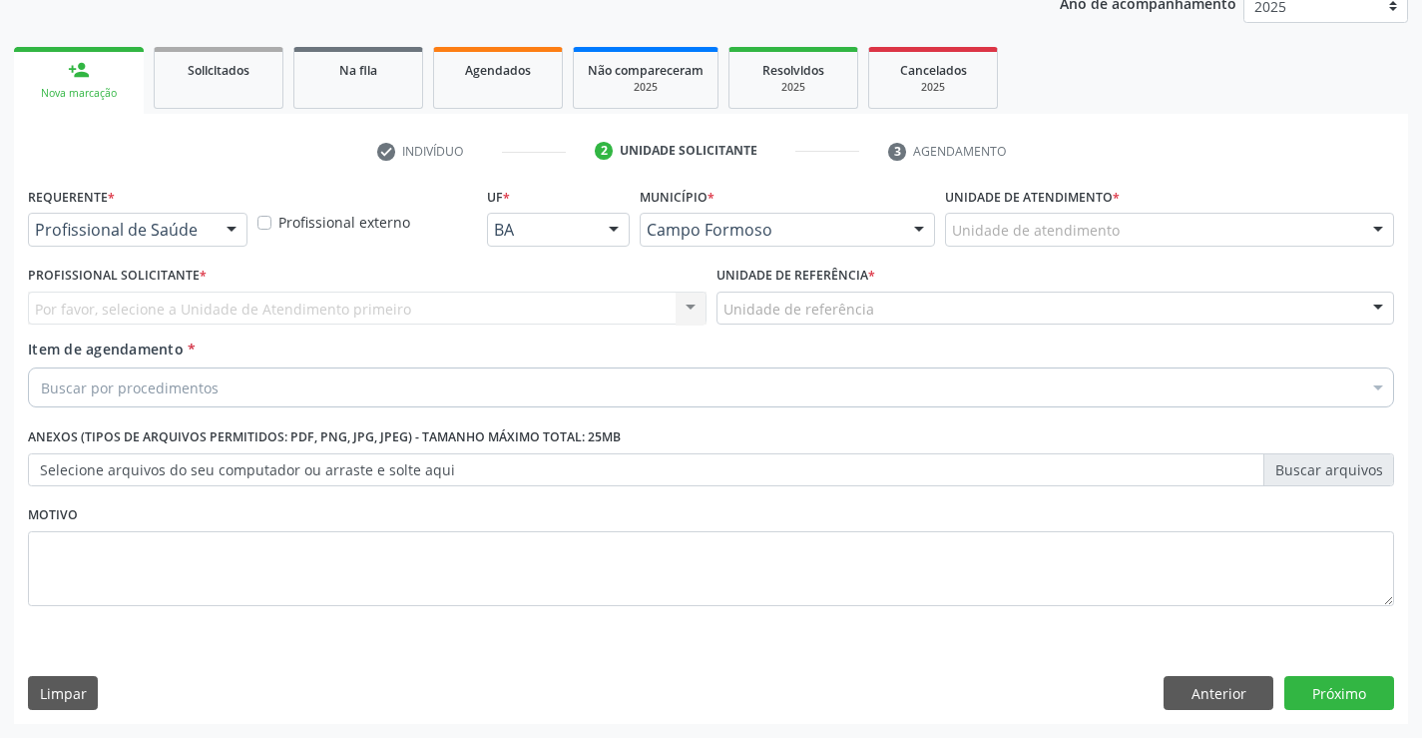
scroll to position [251, 0]
click at [248, 231] on div "Requerente * Profissional de Saúde Profissional de Saúde Paciente Nenhum result…" at bounding box center [138, 221] width 230 height 78
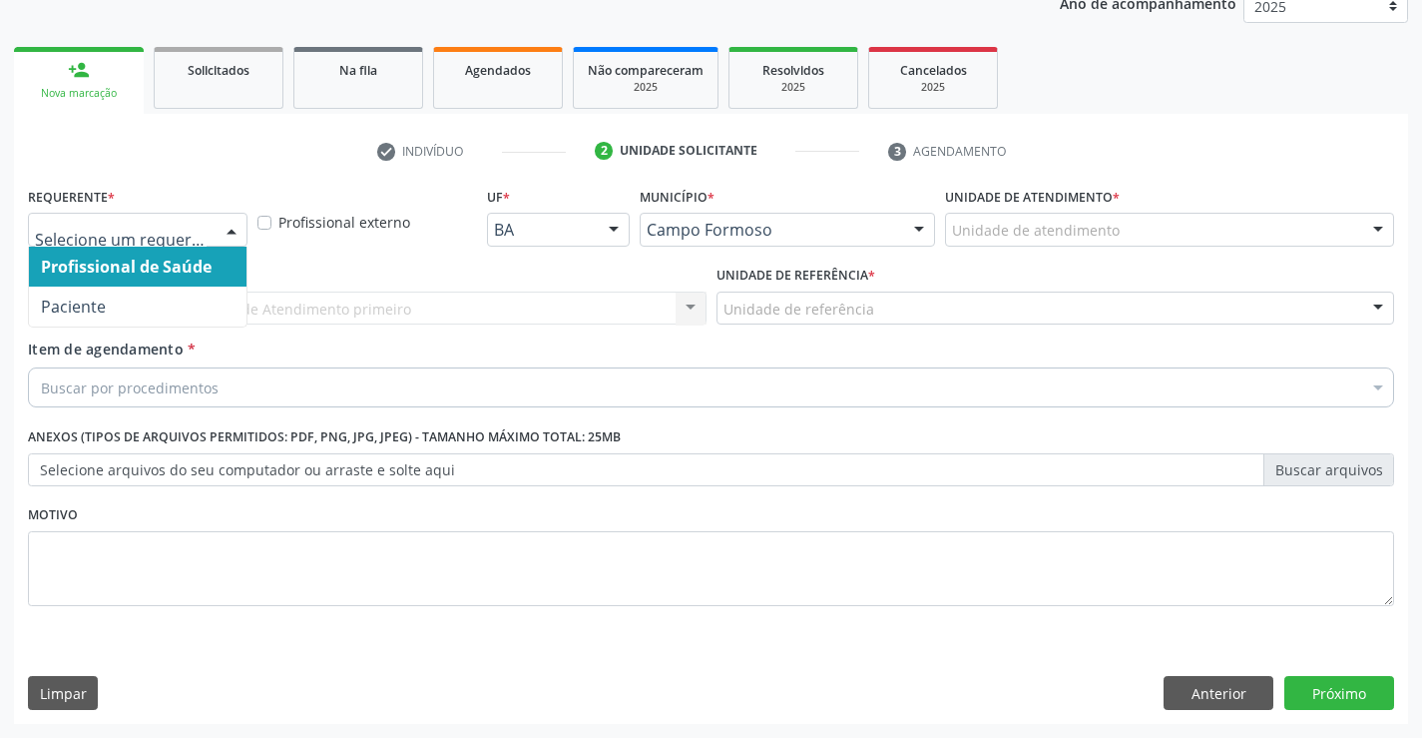
click at [238, 231] on div at bounding box center [232, 231] width 30 height 34
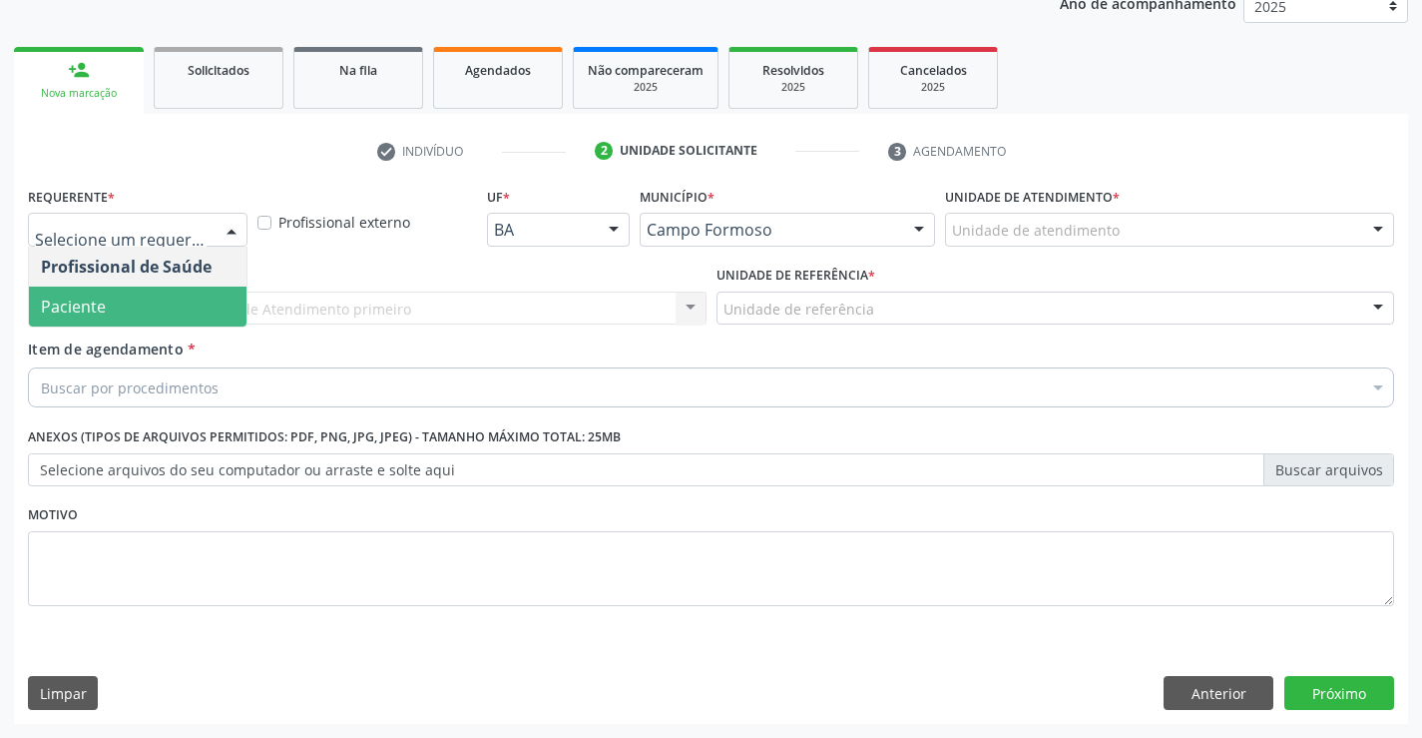
click at [170, 305] on span "Paciente" at bounding box center [138, 306] width 218 height 40
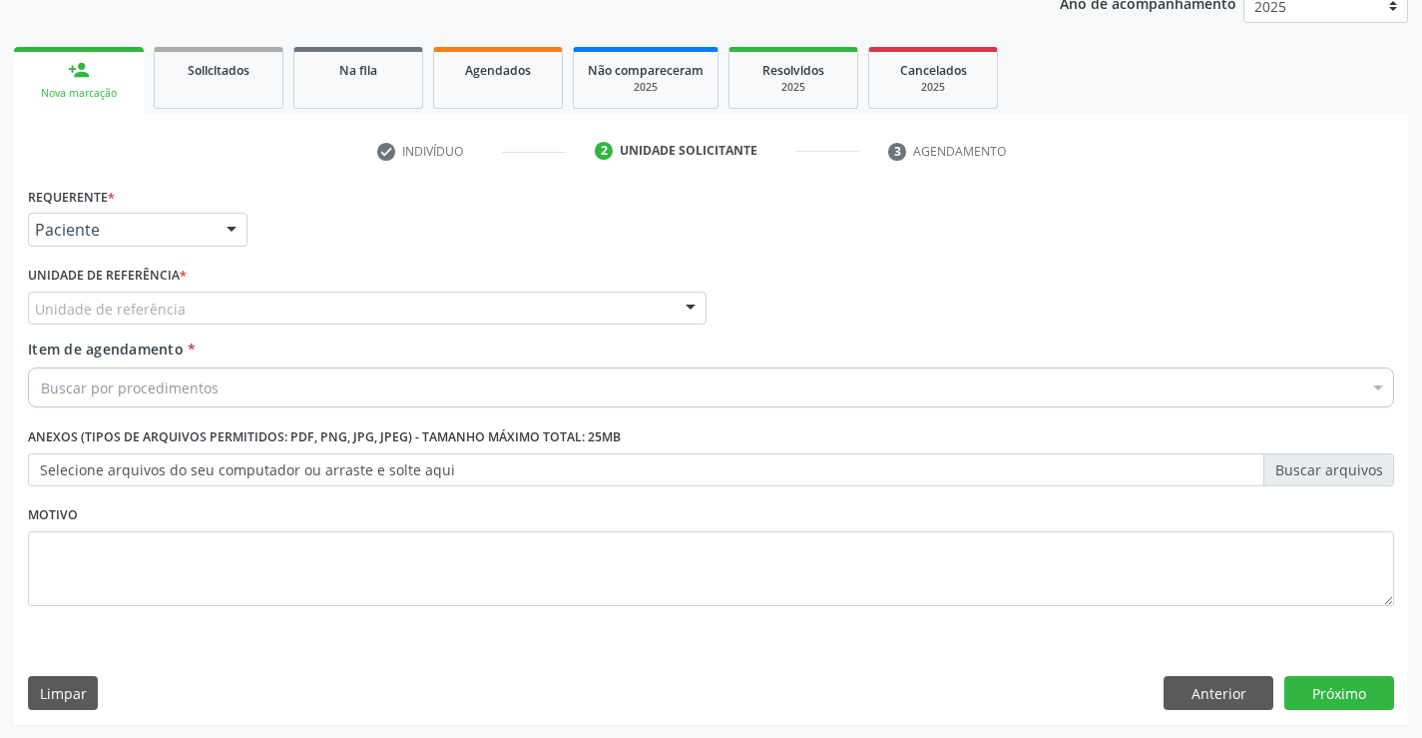
click at [679, 310] on div at bounding box center [691, 309] width 30 height 34
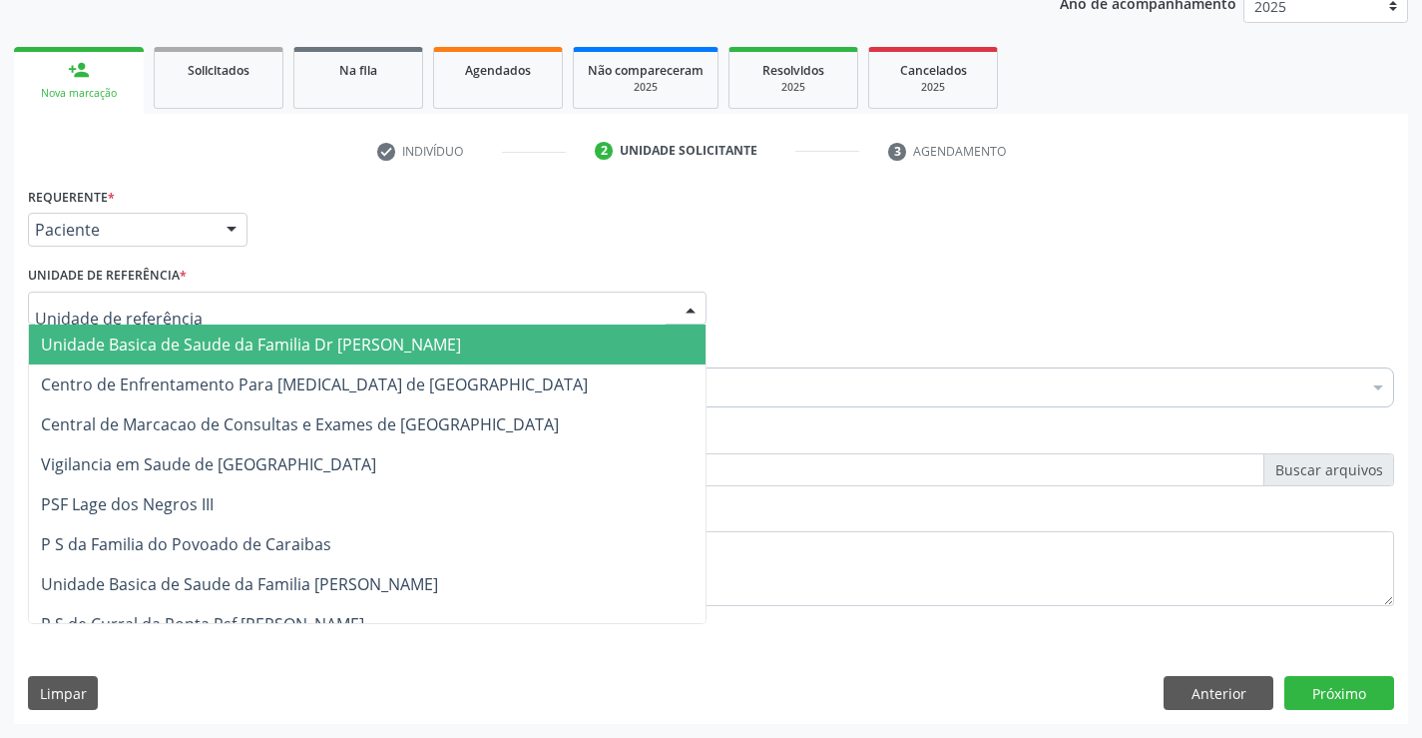
click at [561, 327] on span "Unidade Basica de Saude da Familia Dr [PERSON_NAME]" at bounding box center [367, 344] width 677 height 40
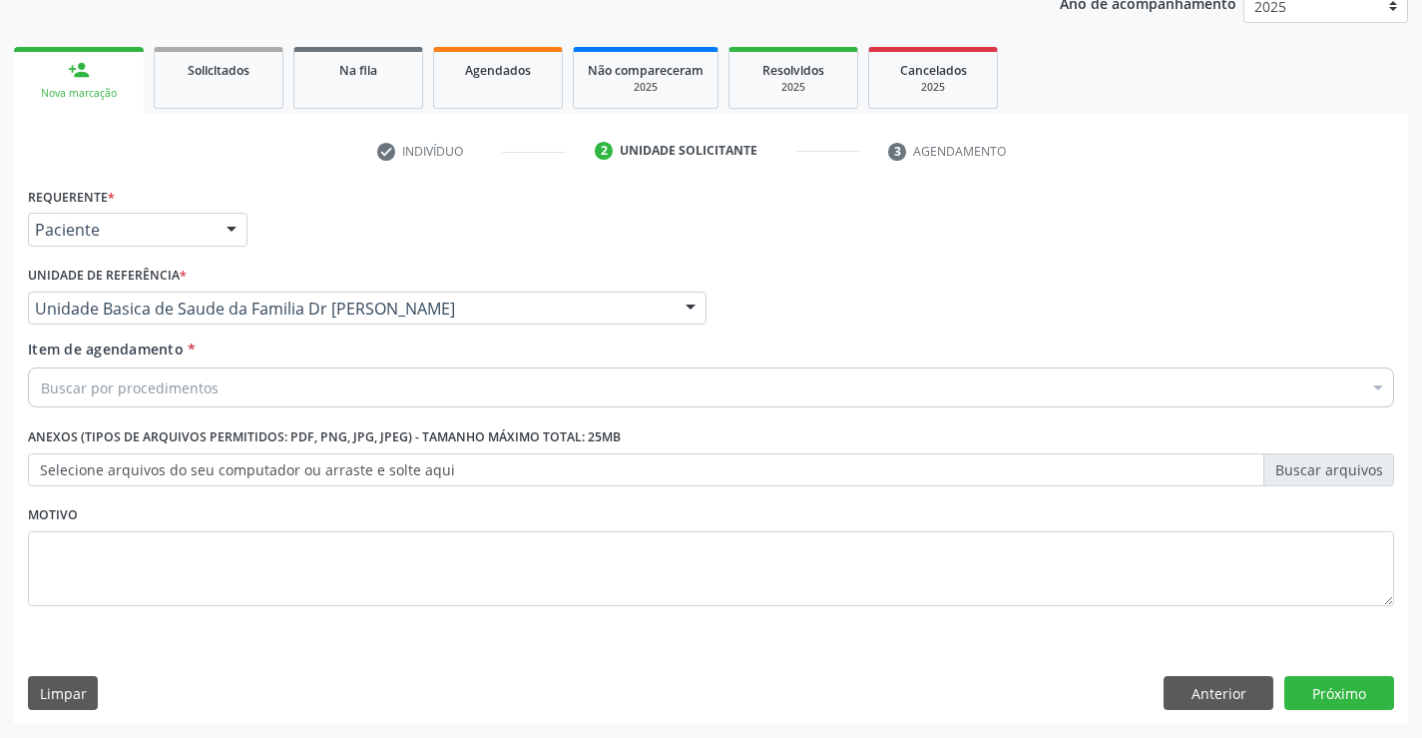
click at [464, 394] on div "Buscar por procedimentos" at bounding box center [711, 387] width 1366 height 40
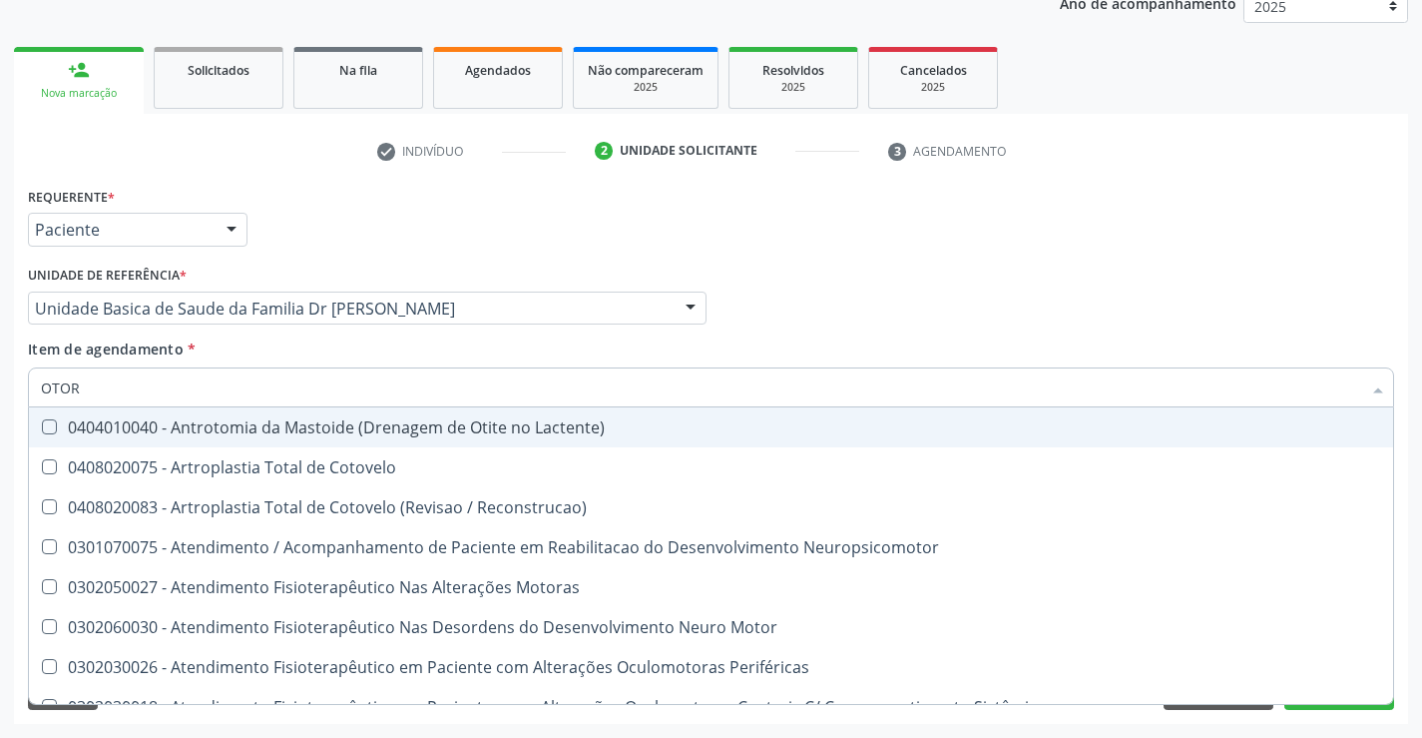
type input "OTORR"
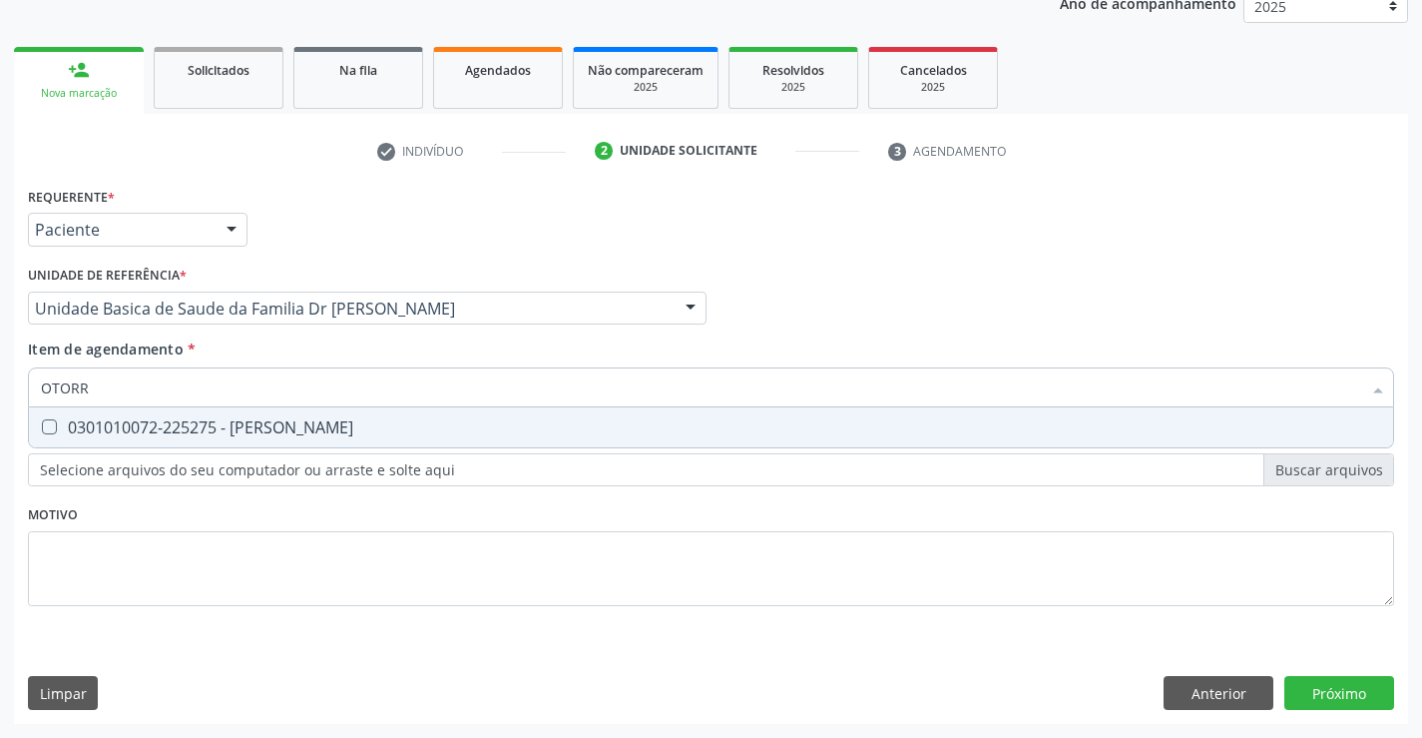
click at [419, 431] on div "0301010072-225275 - [PERSON_NAME]" at bounding box center [711, 427] width 1340 height 16
checkbox Otorrinolaringologista "true"
click at [1303, 691] on div "Requerente * Paciente Profissional de Saúde Paciente Nenhum resultado encontrad…" at bounding box center [711, 453] width 1394 height 542
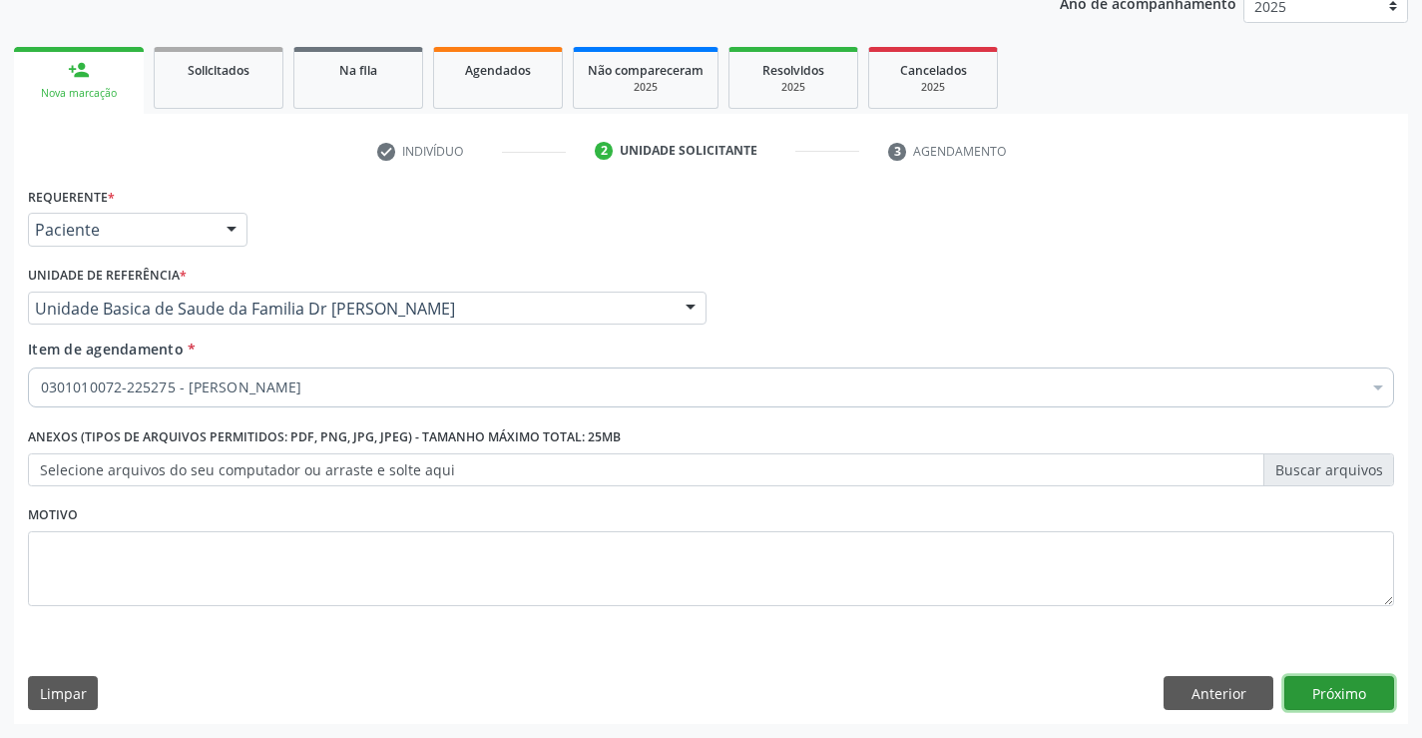
click at [1303, 691] on button "Próximo" at bounding box center [1339, 693] width 110 height 34
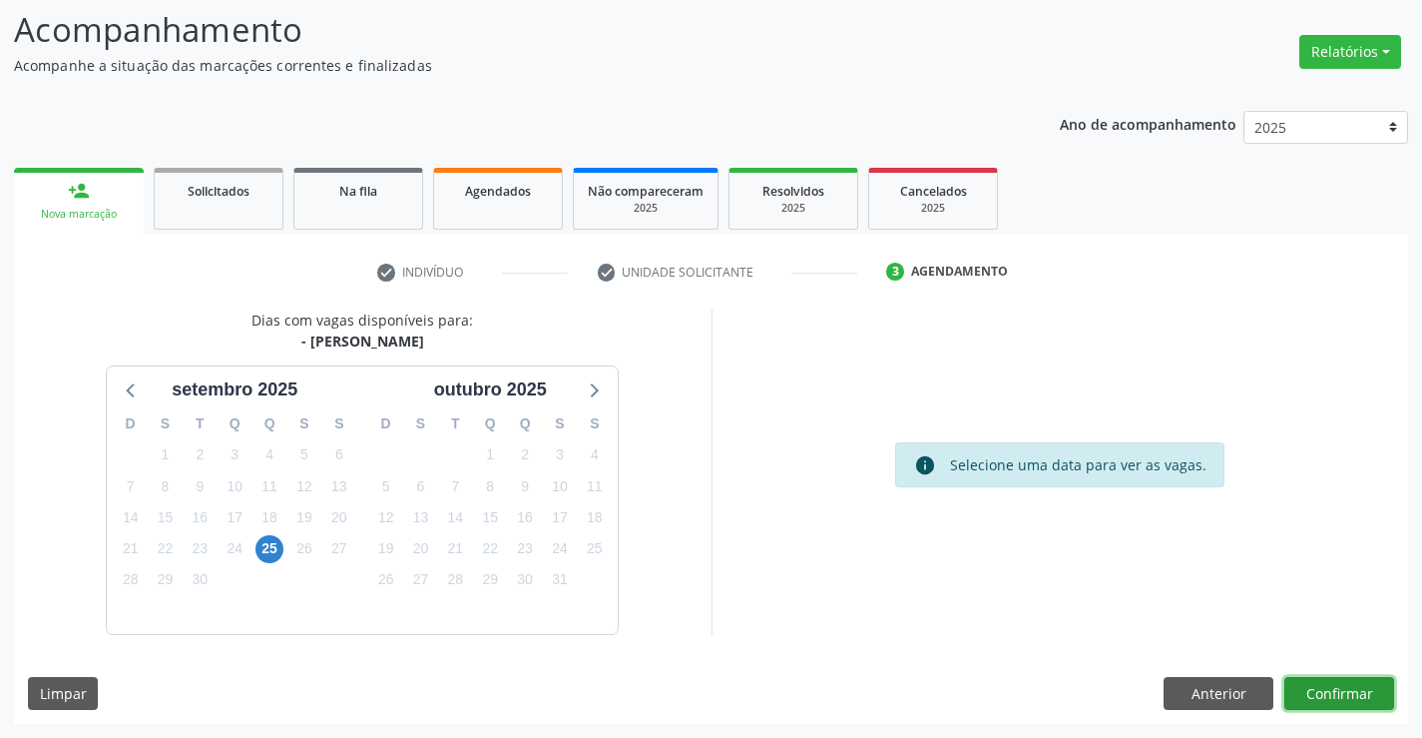
click at [1339, 680] on button "Confirmar" at bounding box center [1339, 694] width 110 height 34
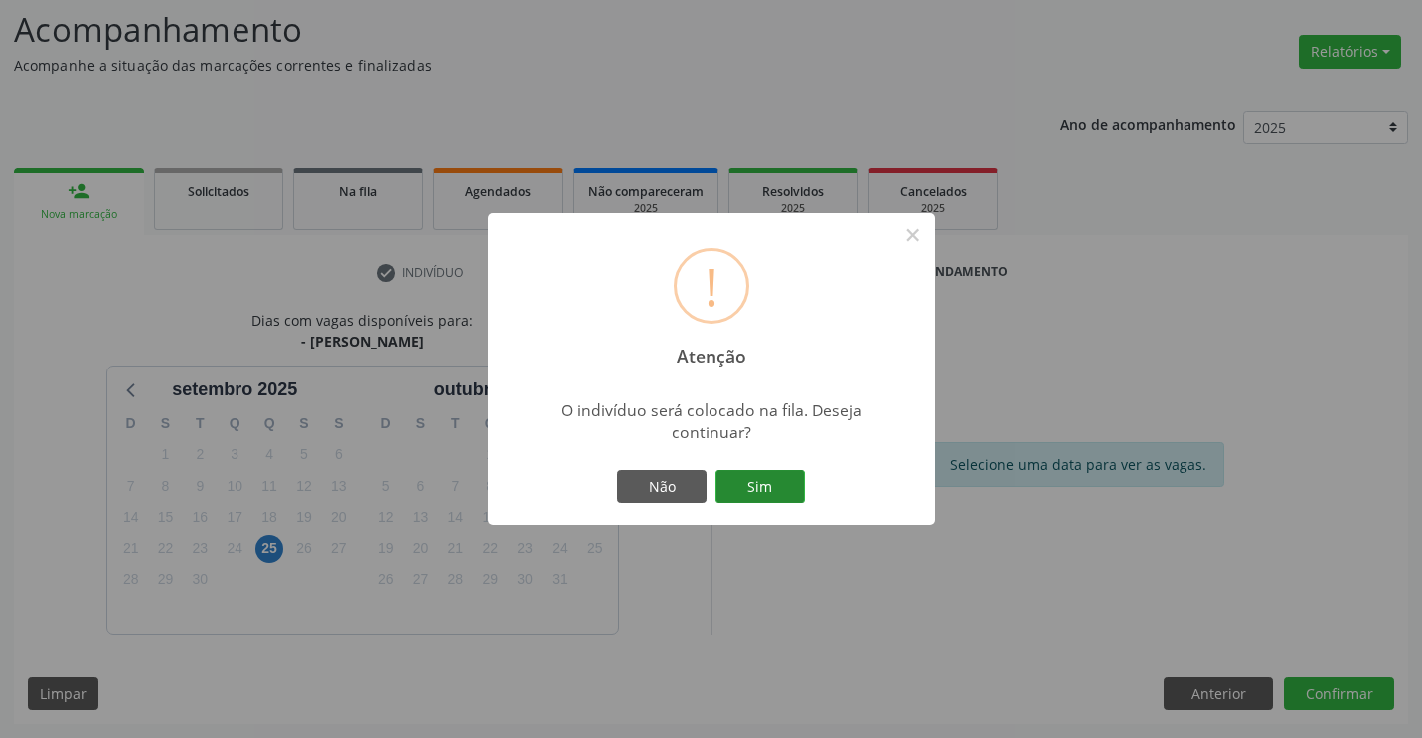
click at [761, 491] on button "Sim" at bounding box center [761, 487] width 90 height 34
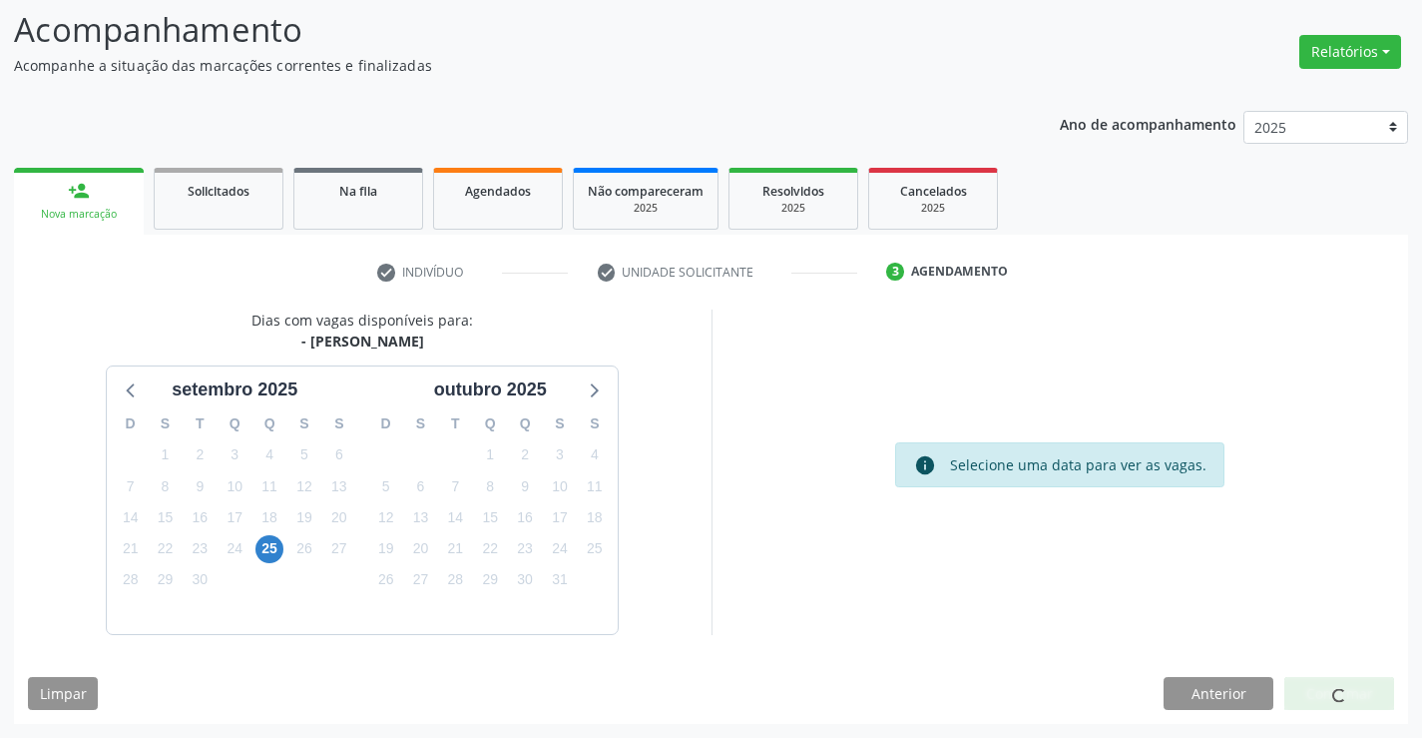
scroll to position [0, 0]
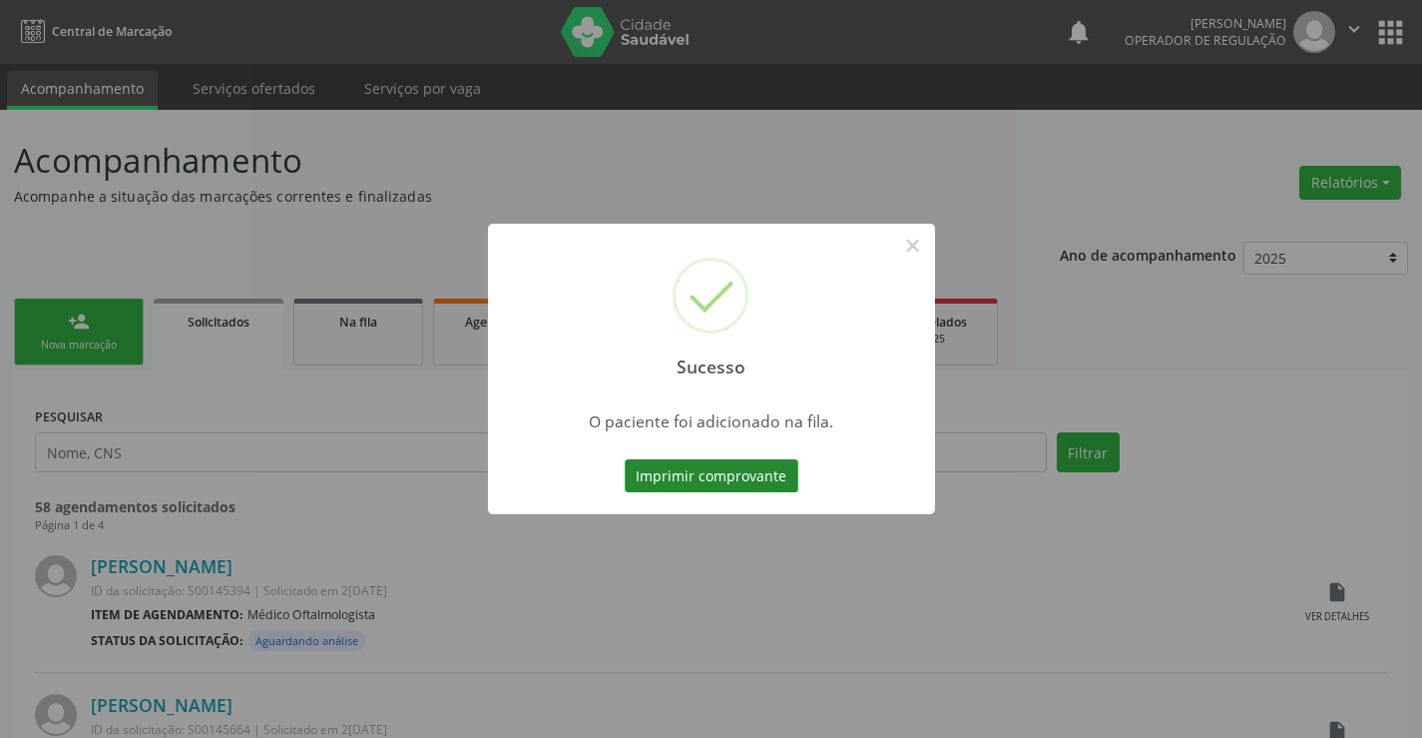
click at [698, 483] on button "Imprimir comprovante" at bounding box center [712, 476] width 174 height 34
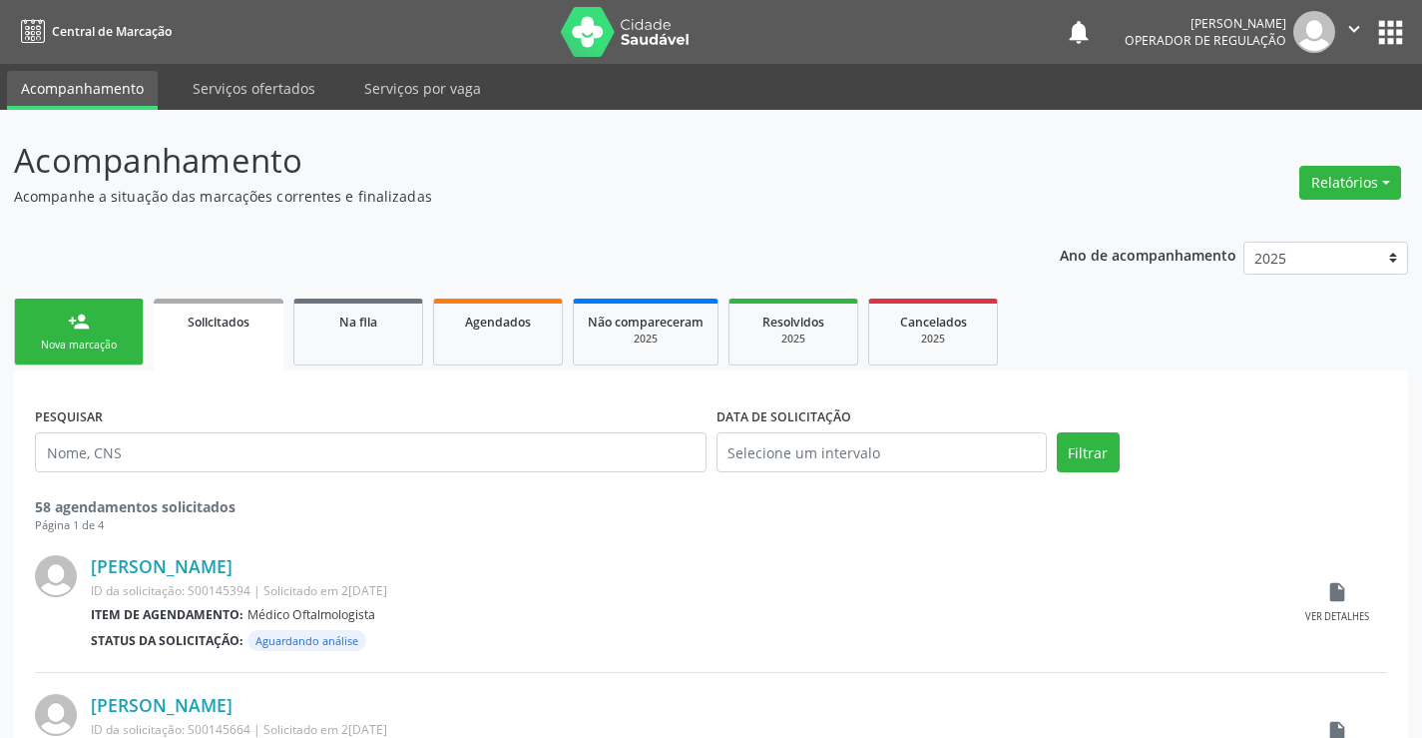
click at [93, 328] on link "person_add Nova marcação" at bounding box center [79, 331] width 130 height 67
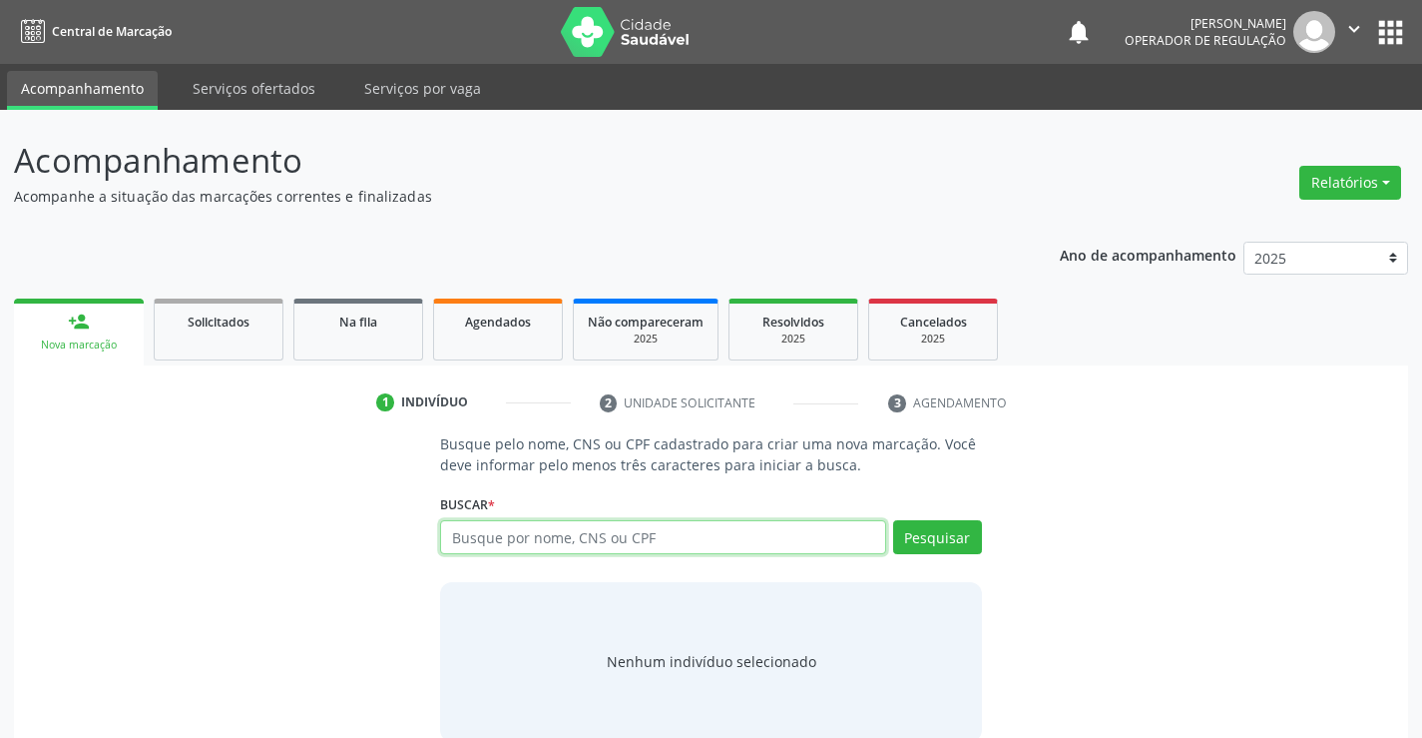
click at [653, 539] on input "text" at bounding box center [662, 537] width 445 height 34
type input "705803476452938"
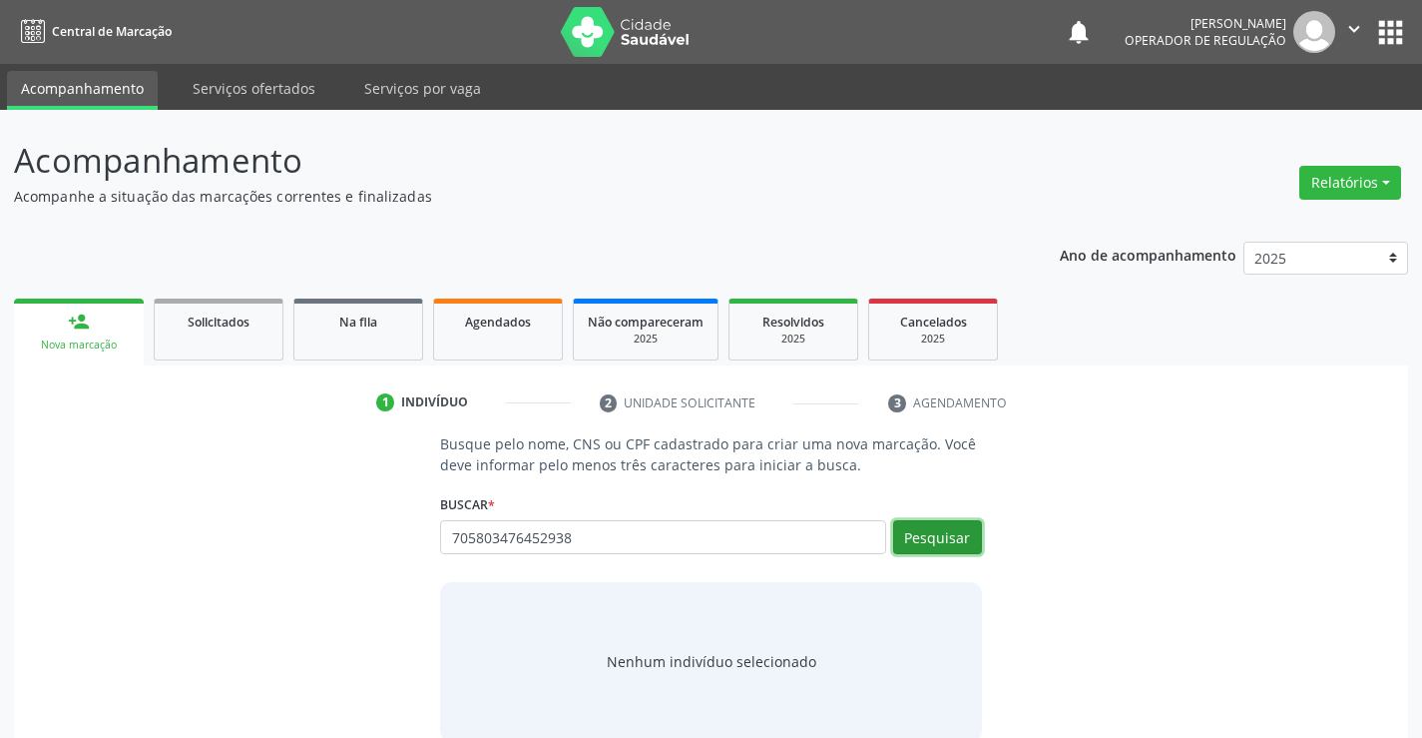
click at [944, 542] on button "Pesquisar" at bounding box center [937, 537] width 89 height 34
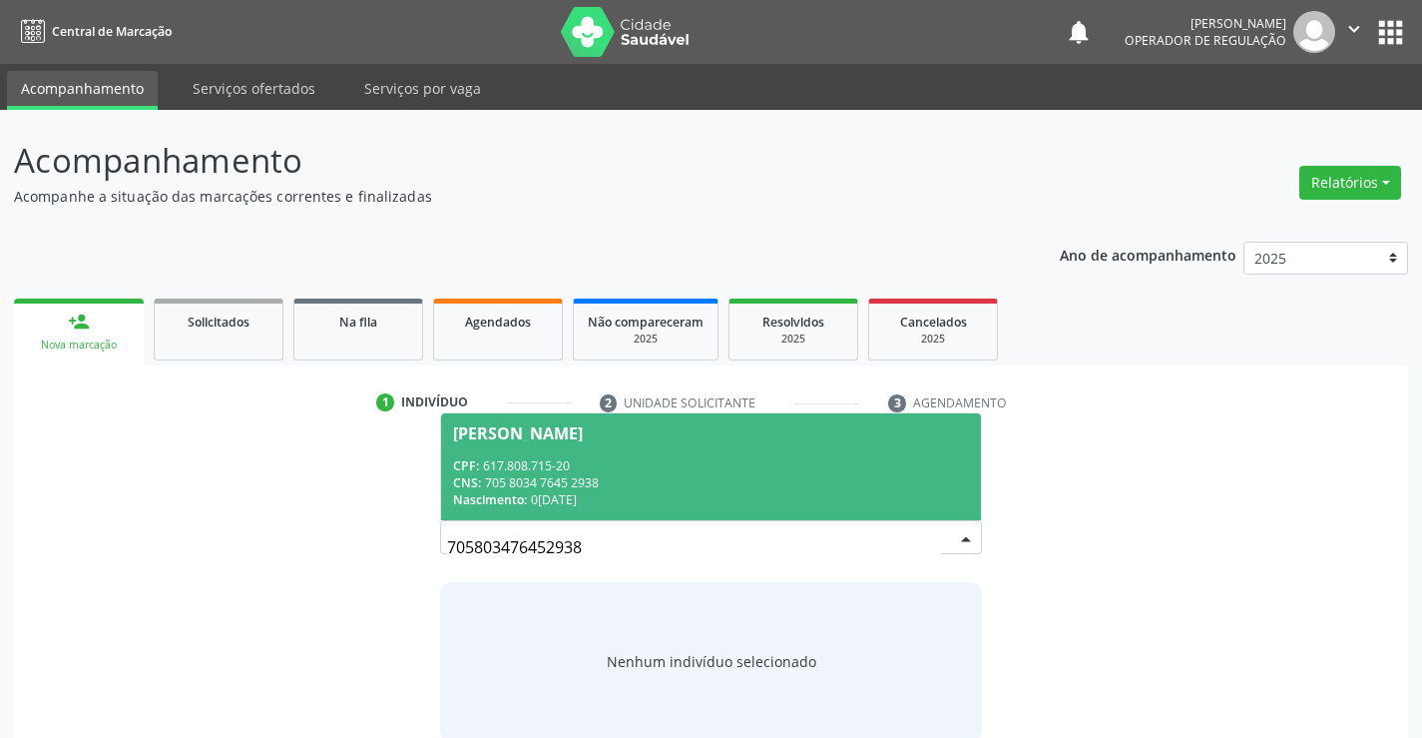
click at [559, 439] on div "[PERSON_NAME]" at bounding box center [518, 433] width 130 height 16
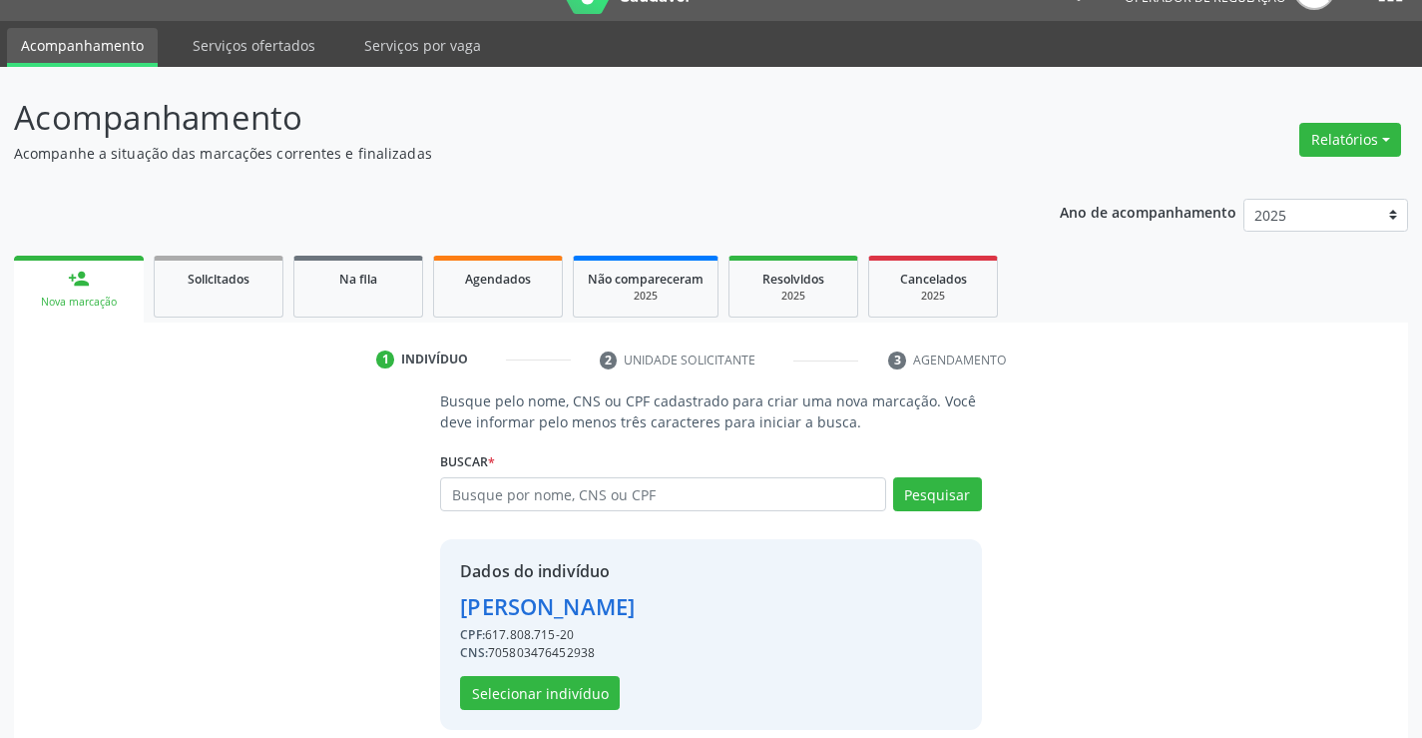
scroll to position [63, 0]
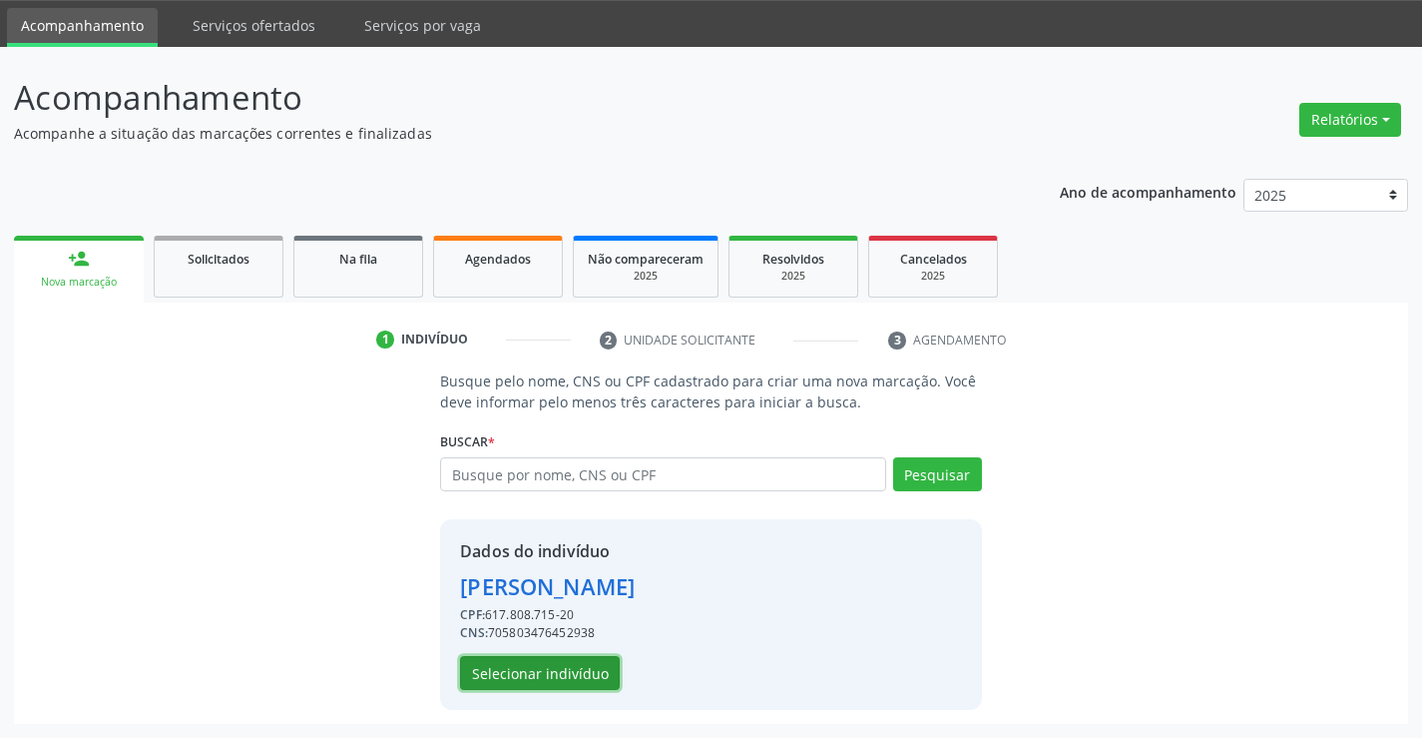
click at [524, 683] on button "Selecionar indivíduo" at bounding box center [540, 673] width 160 height 34
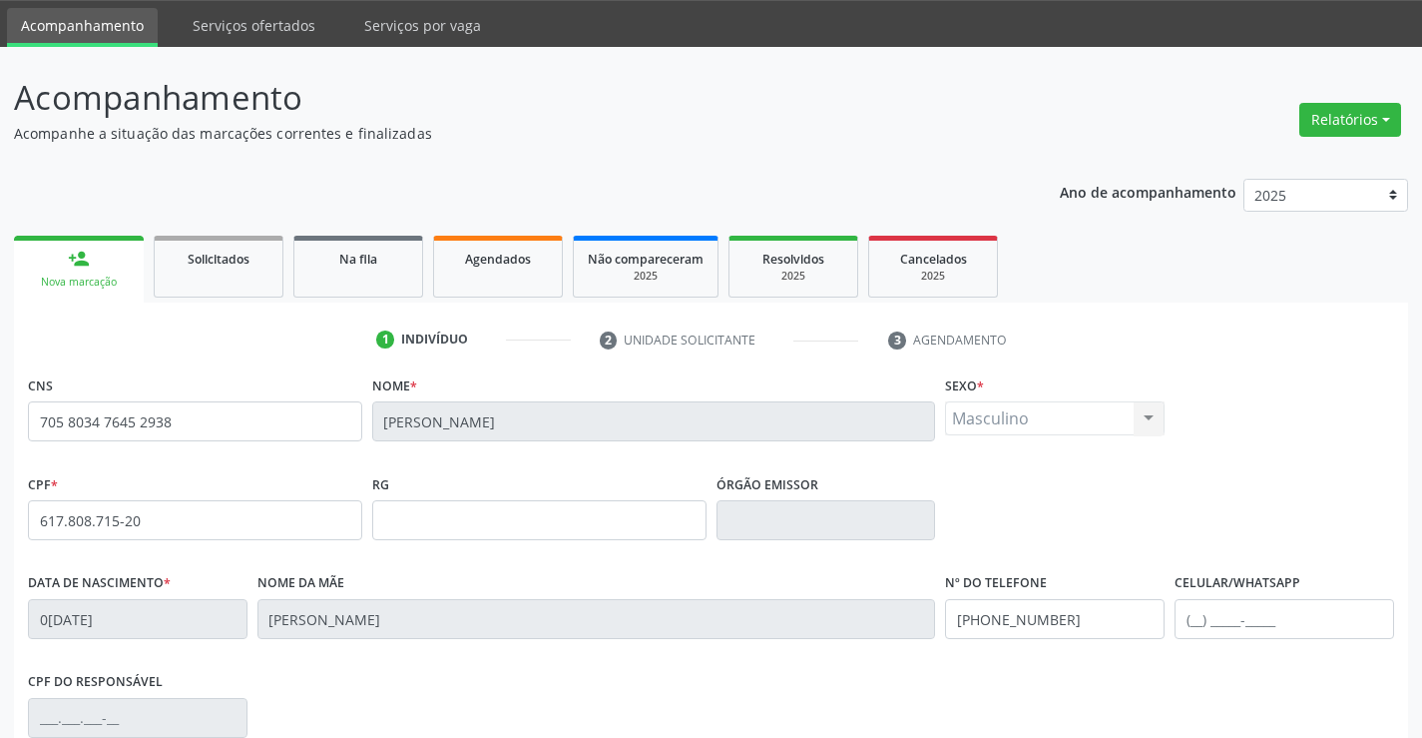
scroll to position [344, 0]
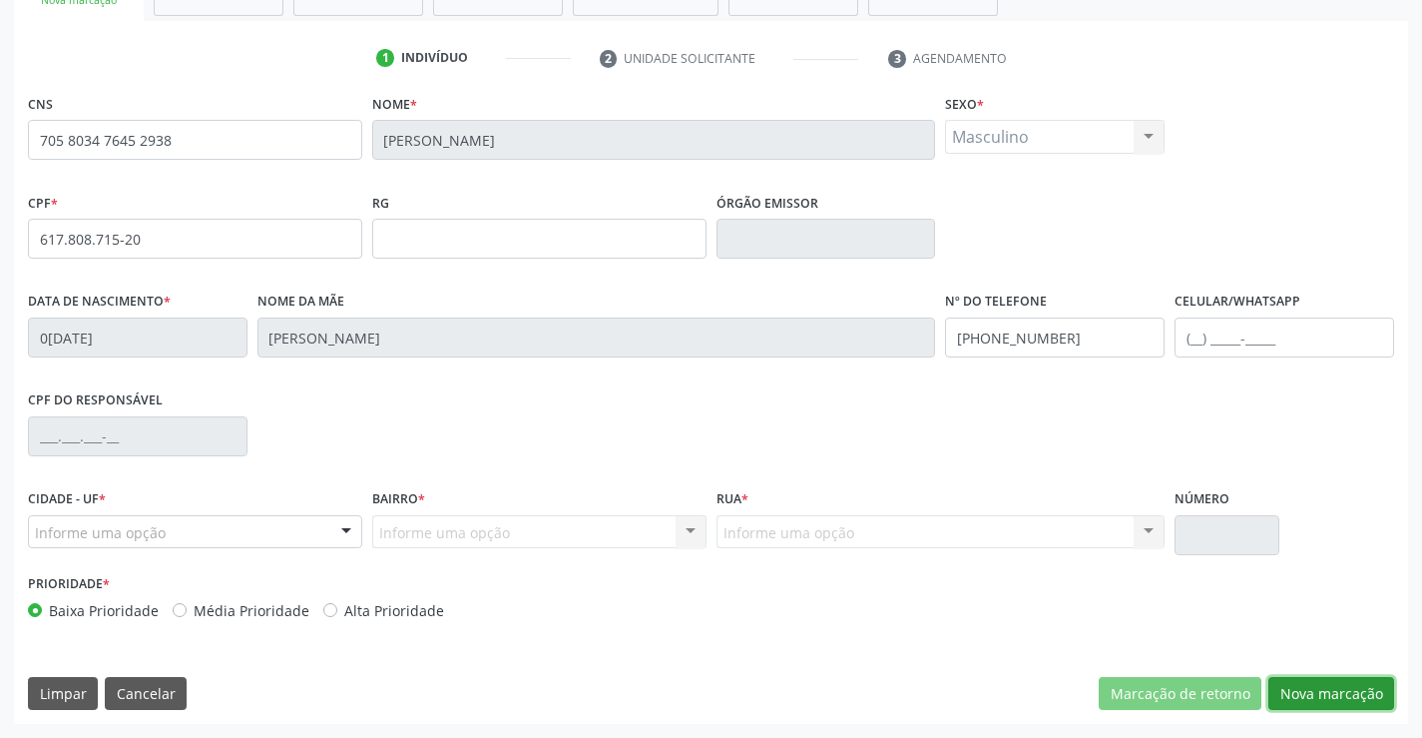
click at [1306, 689] on button "Nova marcação" at bounding box center [1331, 694] width 126 height 34
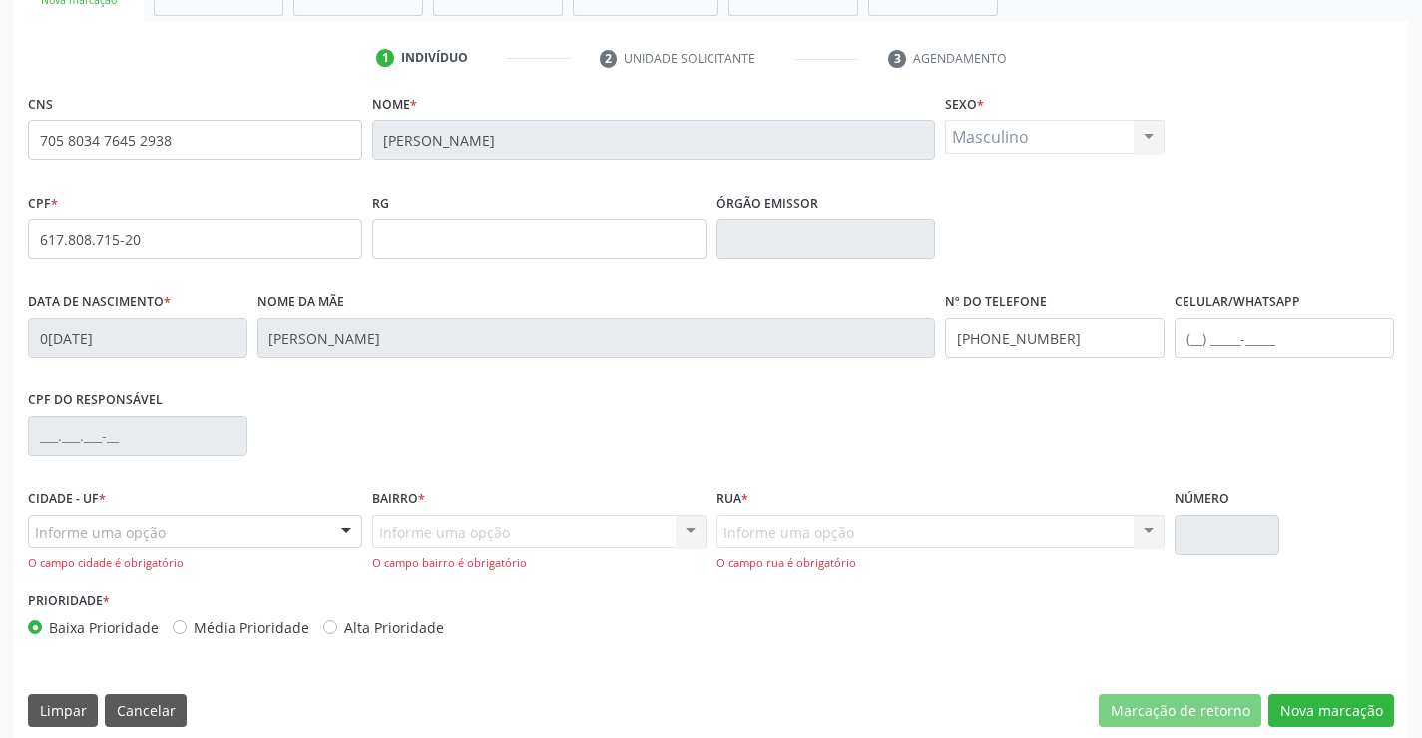
click at [354, 523] on div at bounding box center [346, 533] width 30 height 34
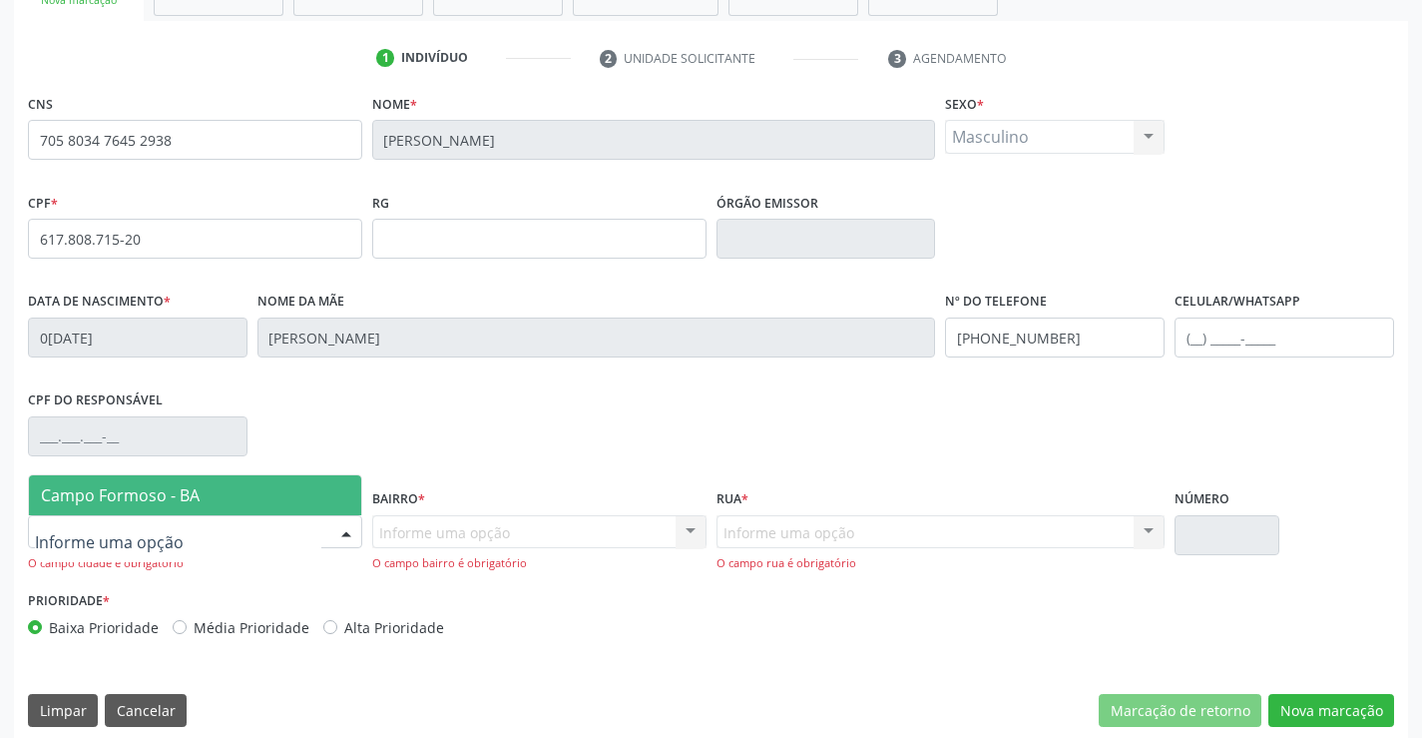
click at [252, 502] on span "Campo Formoso - BA" at bounding box center [195, 495] width 332 height 40
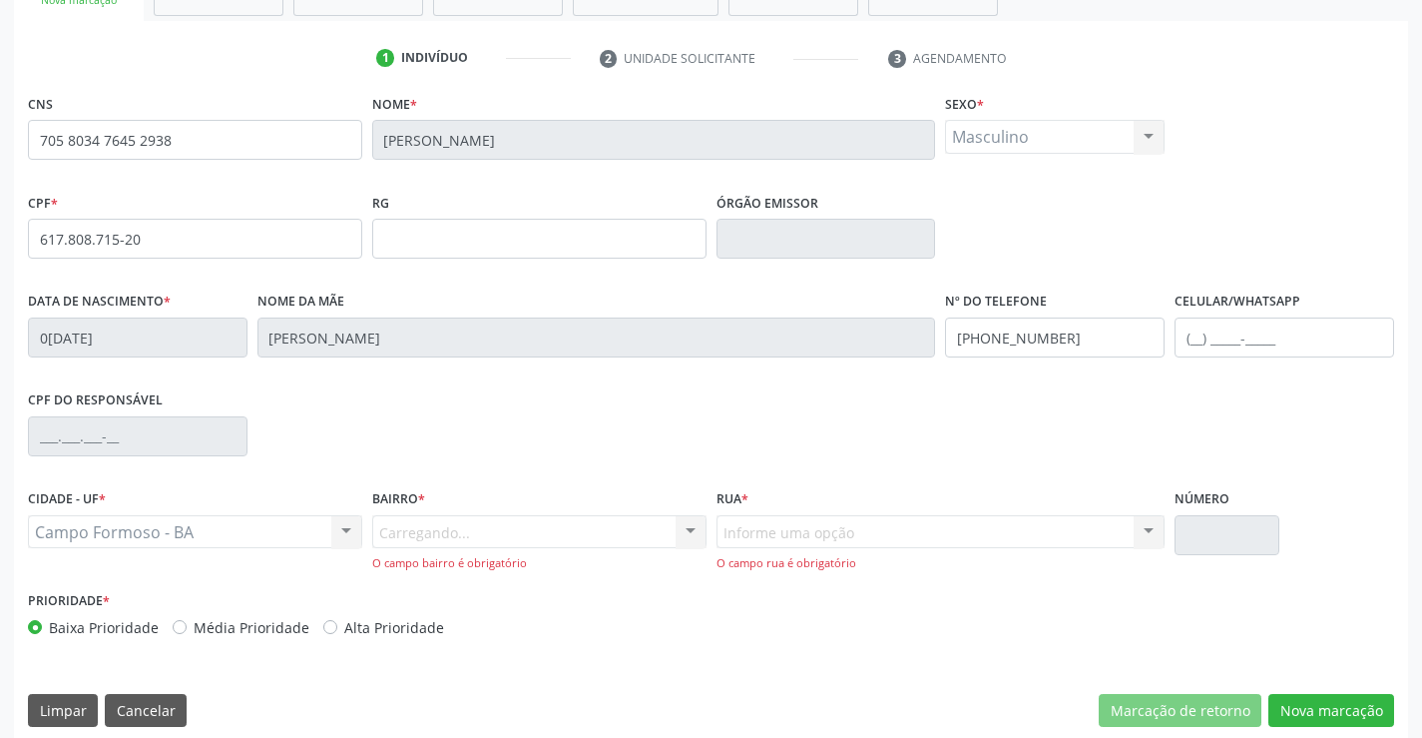
click at [464, 518] on div "Carregando... Nenhum resultado encontrado para: " " Nenhuma opção encontrada. D…" at bounding box center [539, 543] width 334 height 57
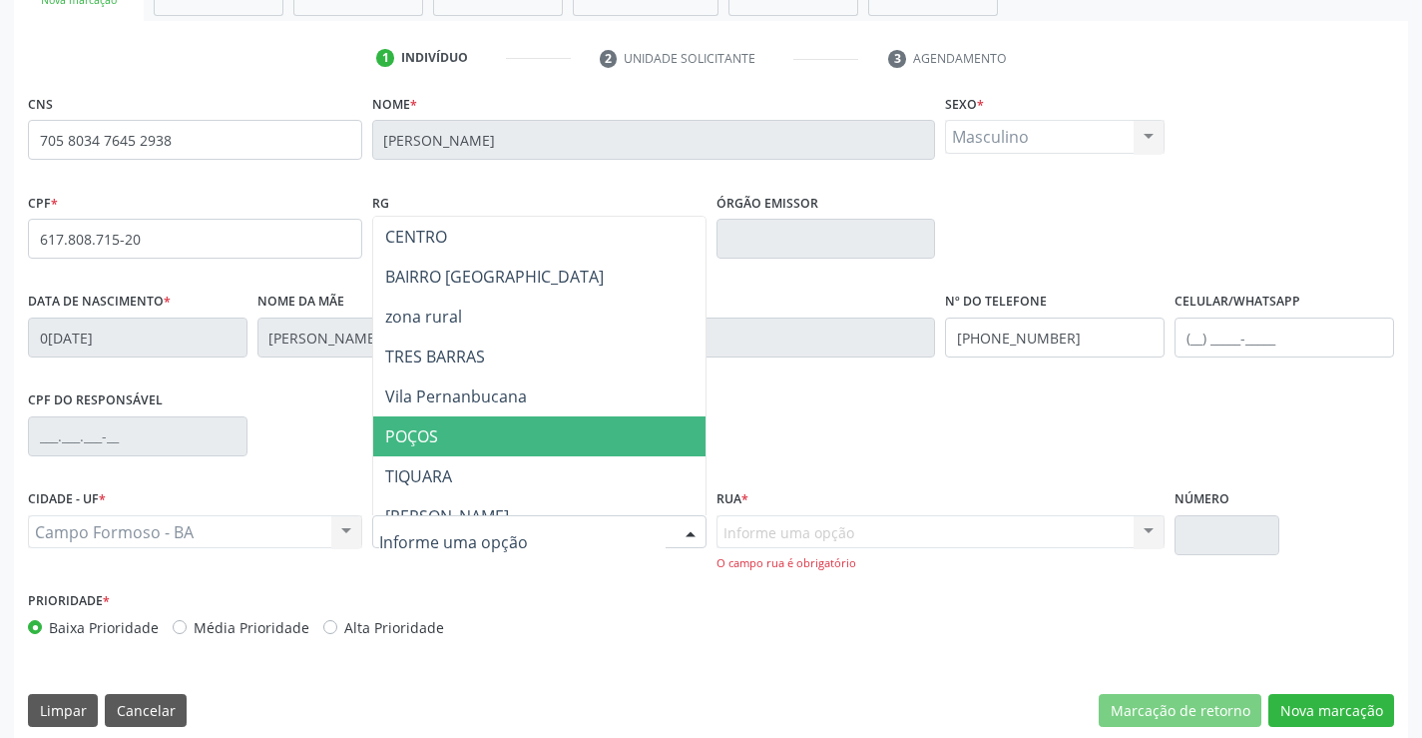
click at [455, 426] on span "POÇOS" at bounding box center [588, 436] width 431 height 40
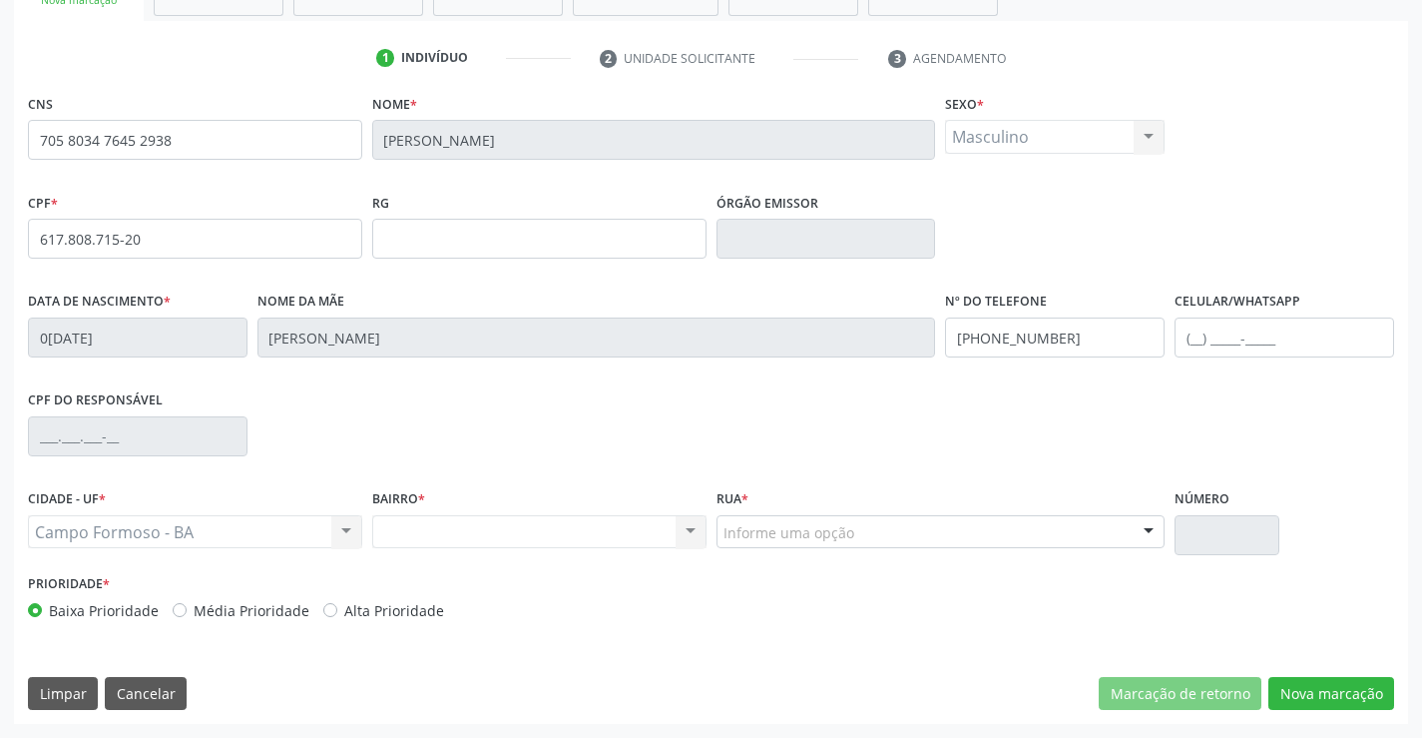
click at [1157, 522] on div at bounding box center [1149, 533] width 30 height 34
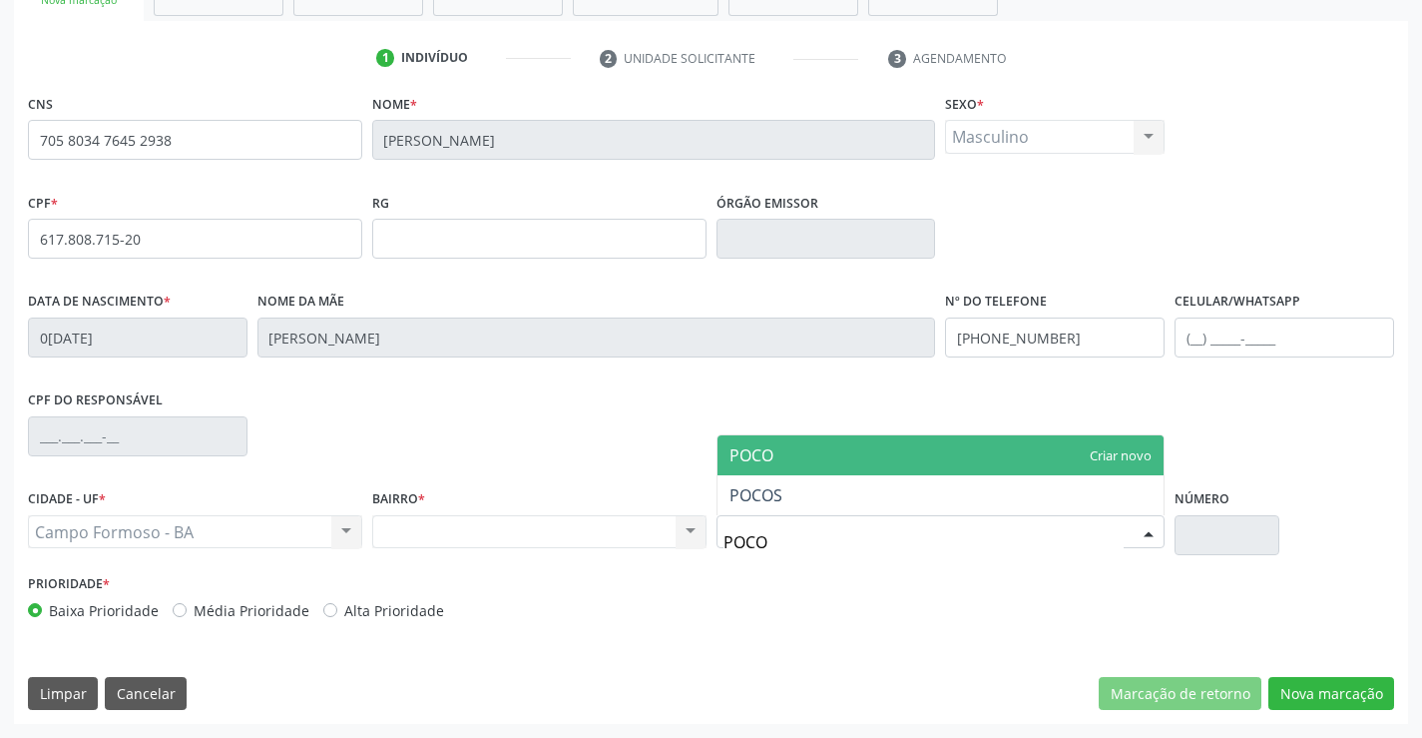
type input "POCOS"
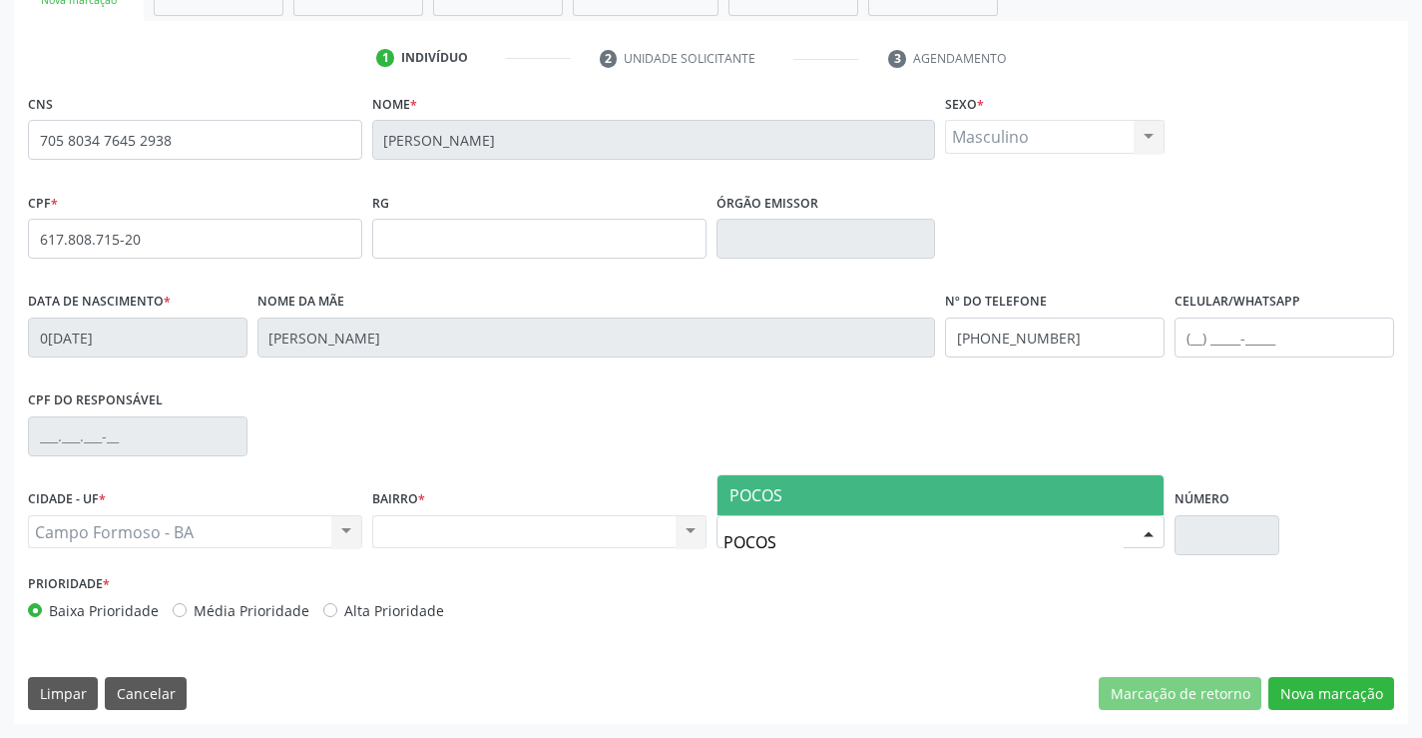
click at [914, 501] on span "POCOS" at bounding box center [941, 495] width 447 height 40
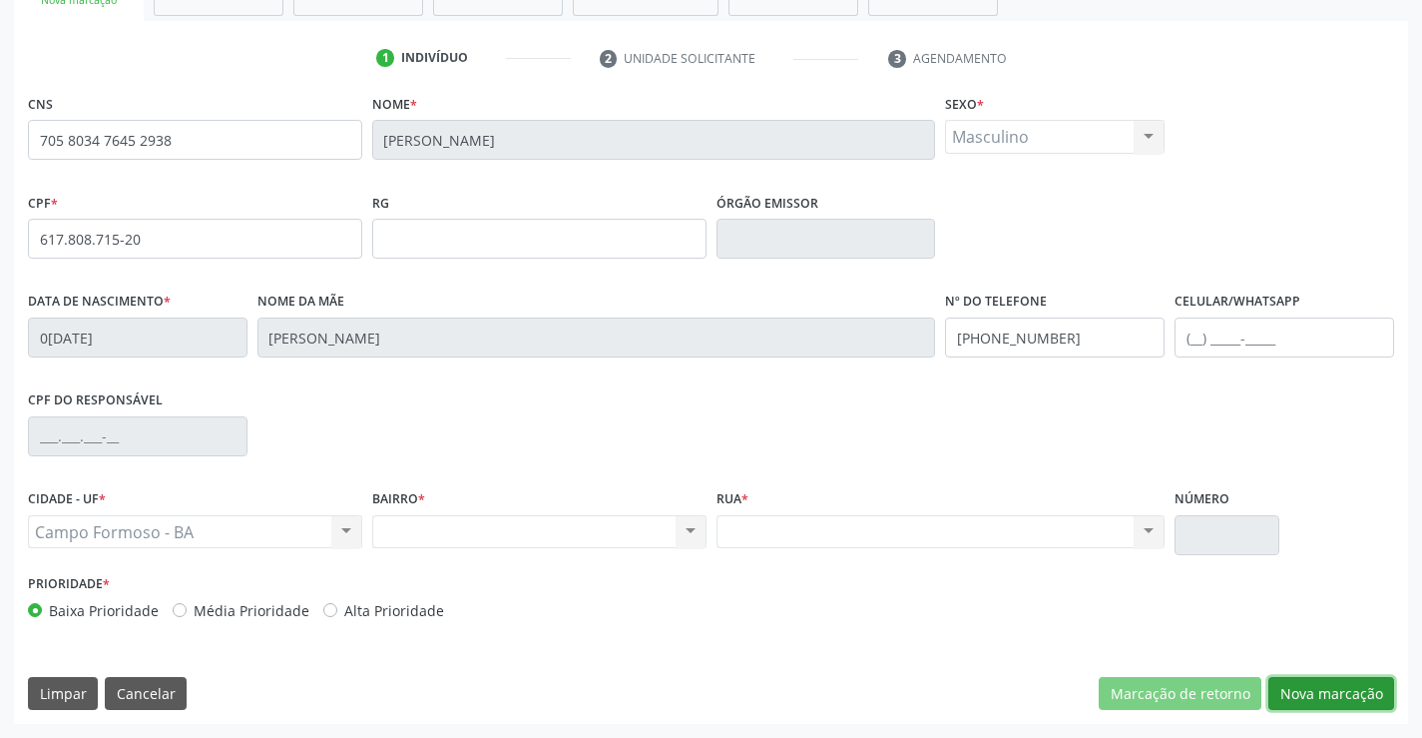
click at [1319, 698] on button "Nova marcação" at bounding box center [1331, 694] width 126 height 34
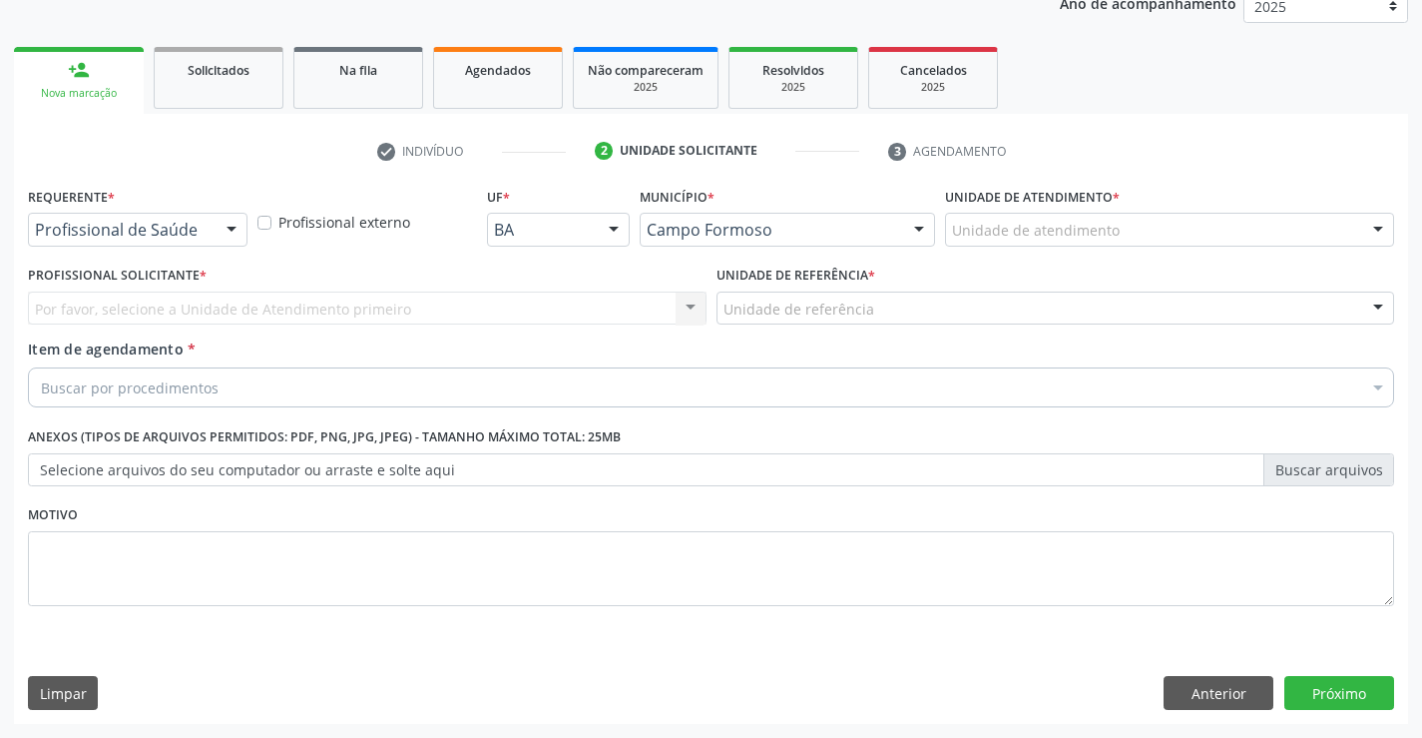
scroll to position [251, 0]
click at [234, 233] on div at bounding box center [232, 231] width 30 height 34
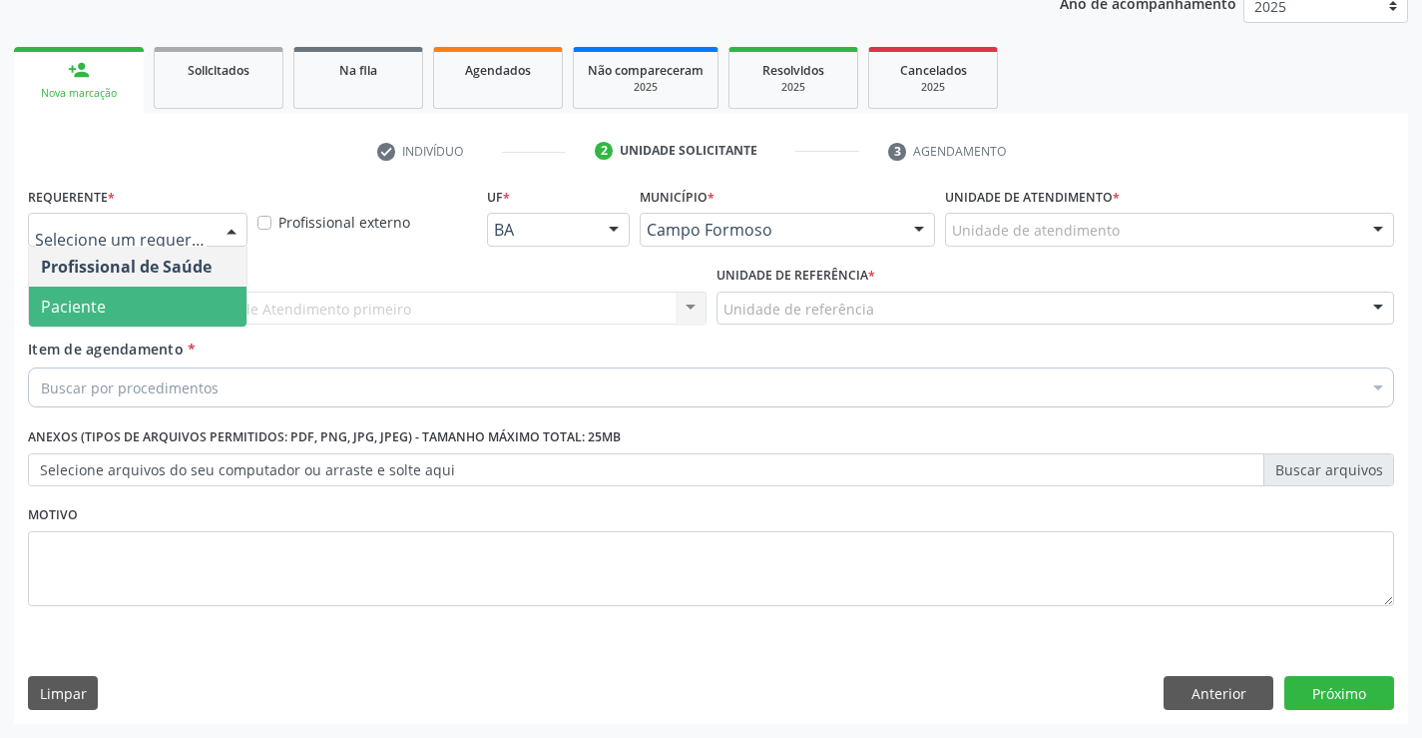
click at [178, 291] on span "Paciente" at bounding box center [138, 306] width 218 height 40
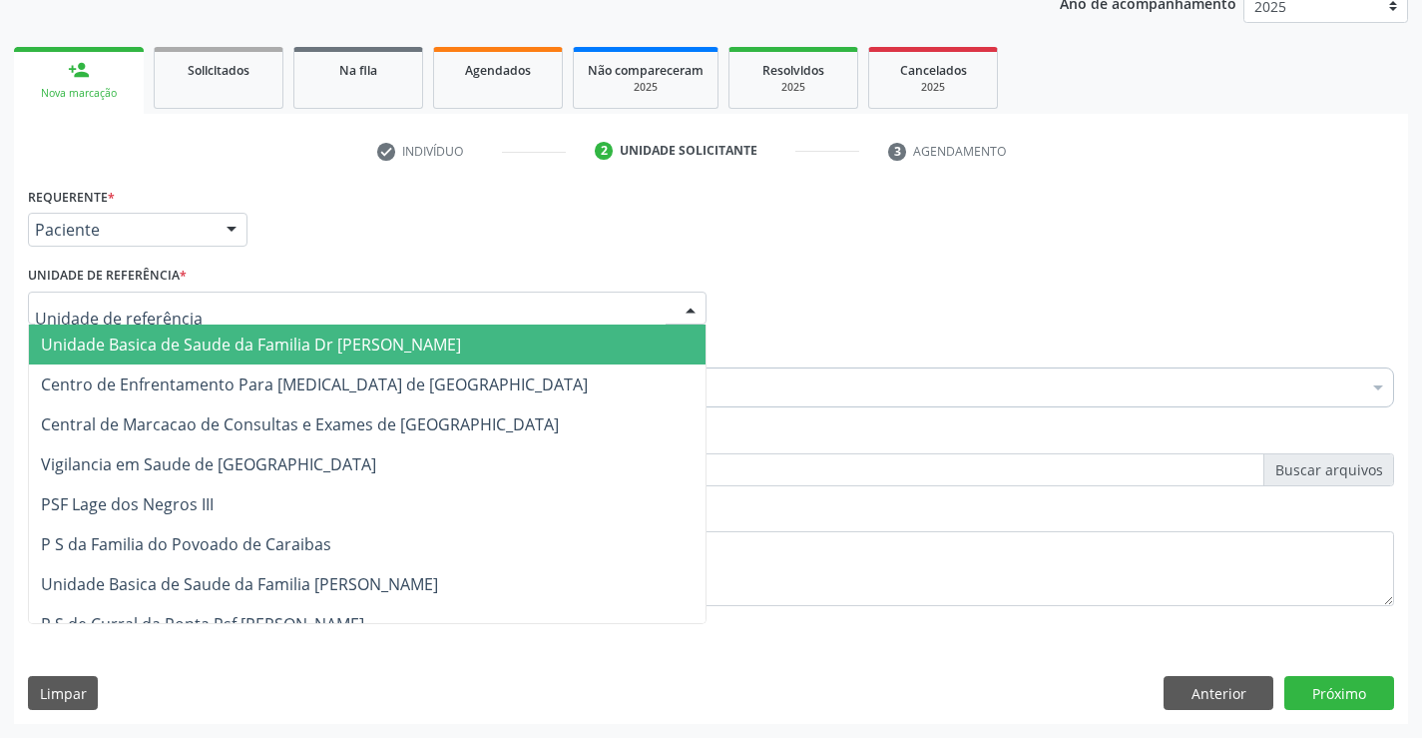
click at [683, 300] on div at bounding box center [691, 309] width 30 height 34
click at [429, 332] on span "Unidade Basica de Saude da Familia Dr [PERSON_NAME]" at bounding box center [367, 344] width 677 height 40
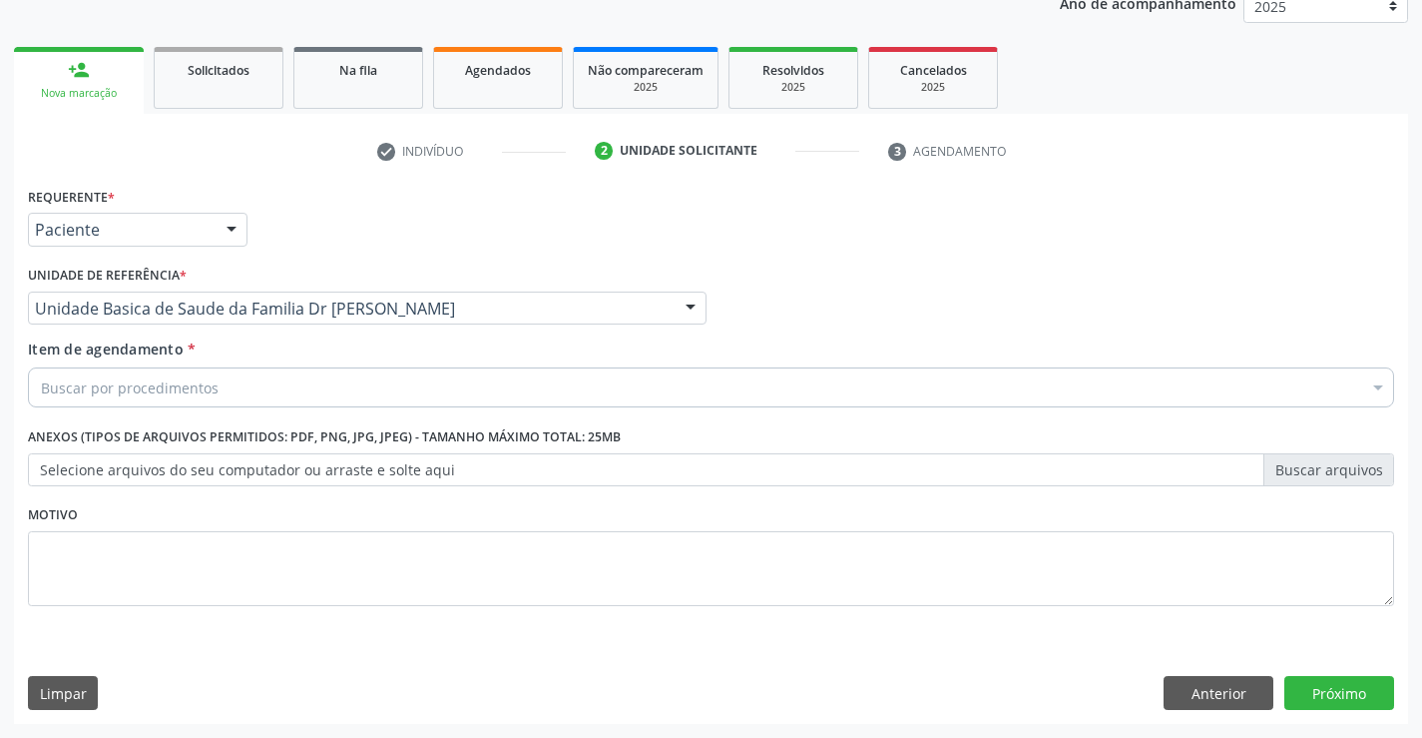
click at [386, 360] on div "Item de agendamento * Buscar por procedimentos Selecionar todos 0202040089 - 3X…" at bounding box center [711, 369] width 1366 height 63
click at [380, 368] on div "Buscar por procedimentos" at bounding box center [711, 387] width 1366 height 40
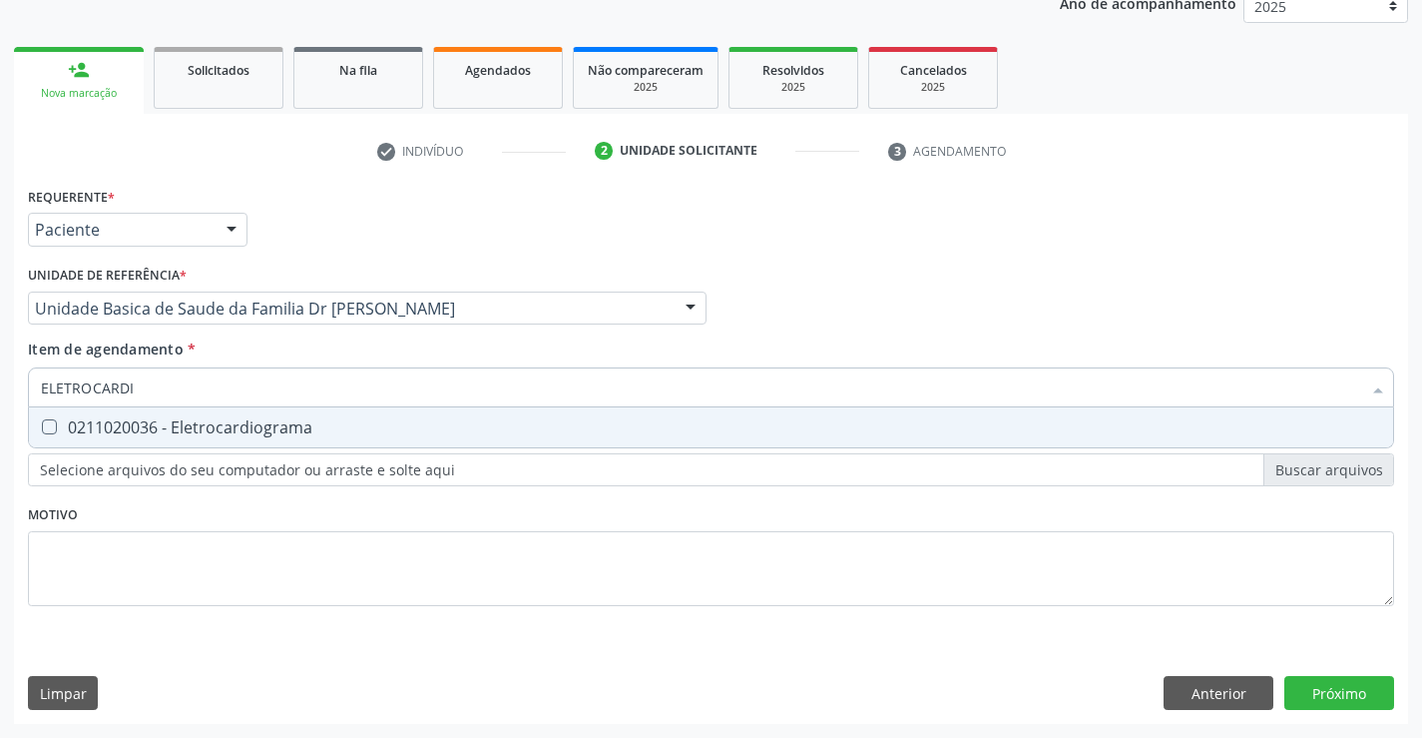
type input "ELETROCARDIO"
click at [265, 428] on div "0211020036 - Eletrocardiograma" at bounding box center [711, 427] width 1340 height 16
checkbox Eletrocardiograma "true"
click at [1319, 691] on div "Requerente * Paciente Profissional de Saúde Paciente Nenhum resultado encontrad…" at bounding box center [711, 453] width 1394 height 542
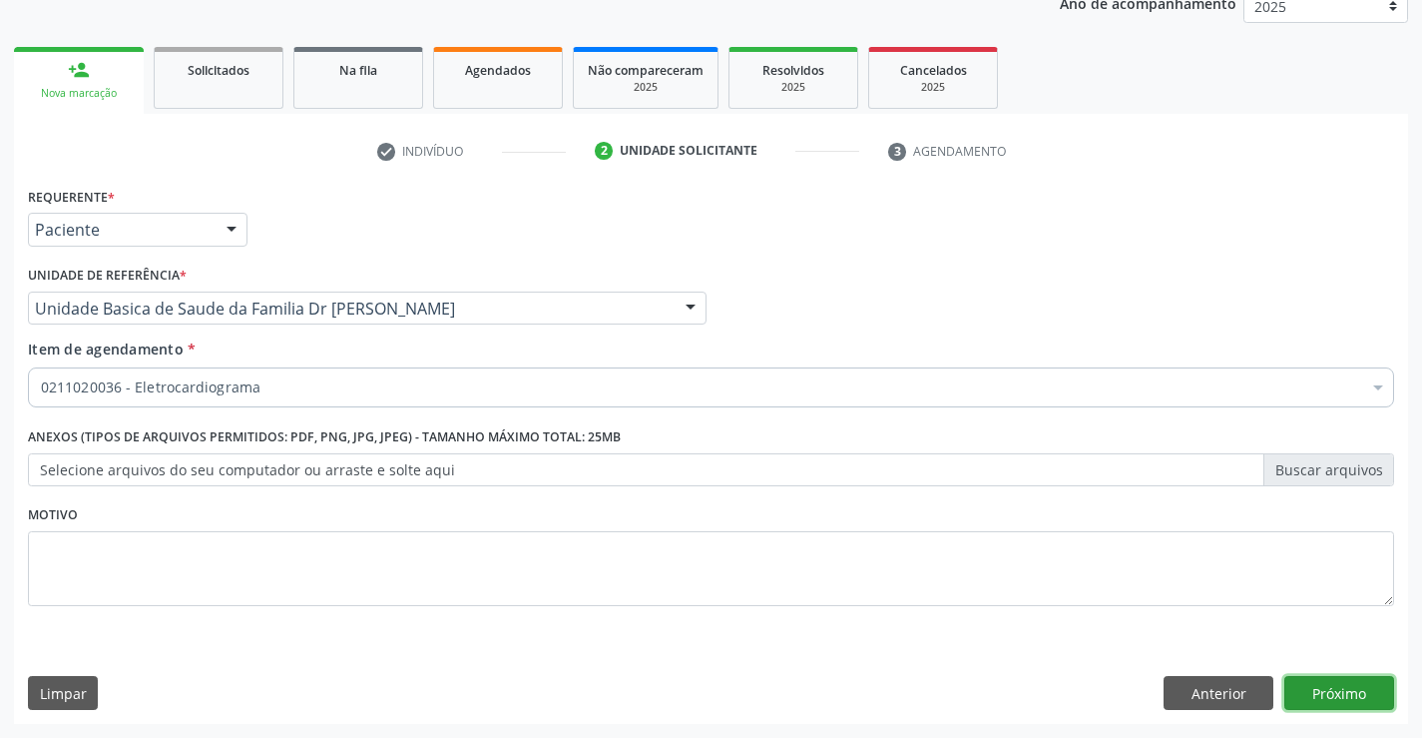
click at [1319, 691] on button "Próximo" at bounding box center [1339, 693] width 110 height 34
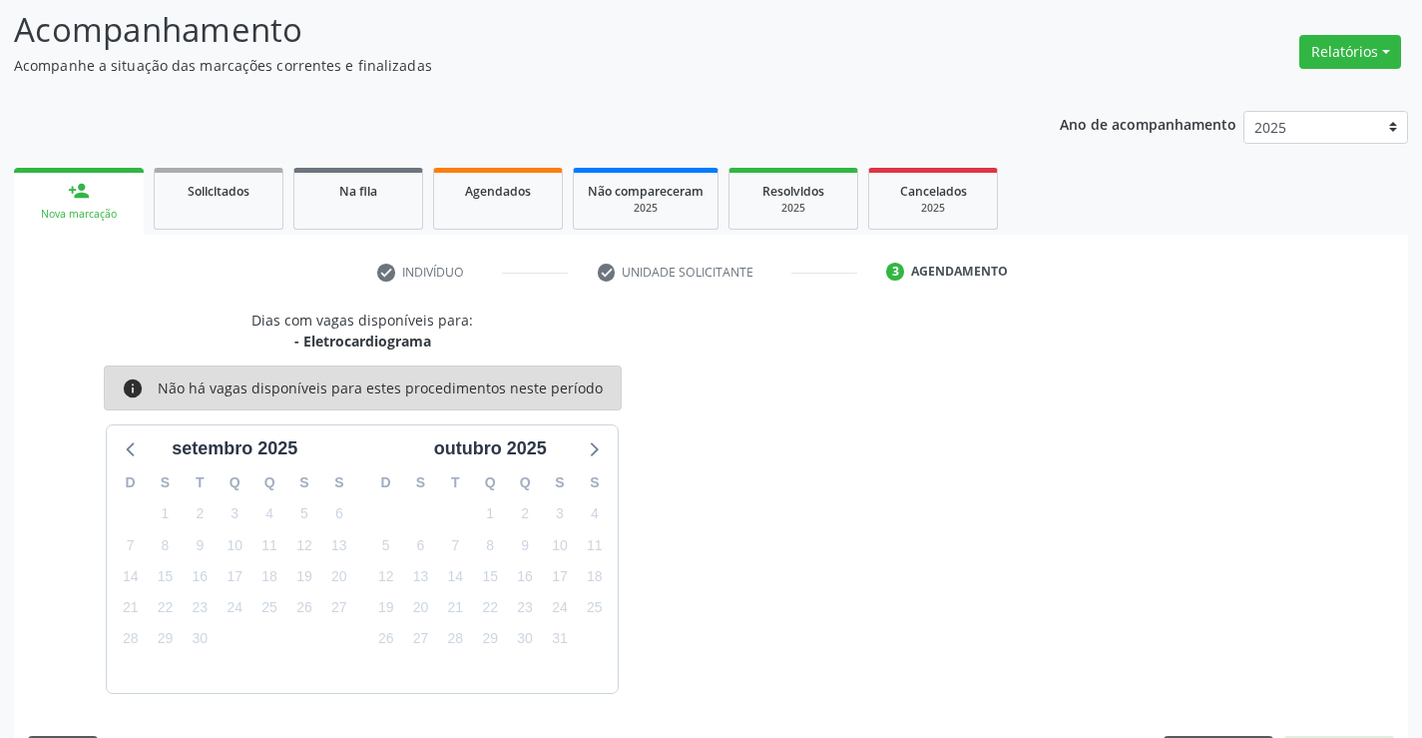
scroll to position [190, 0]
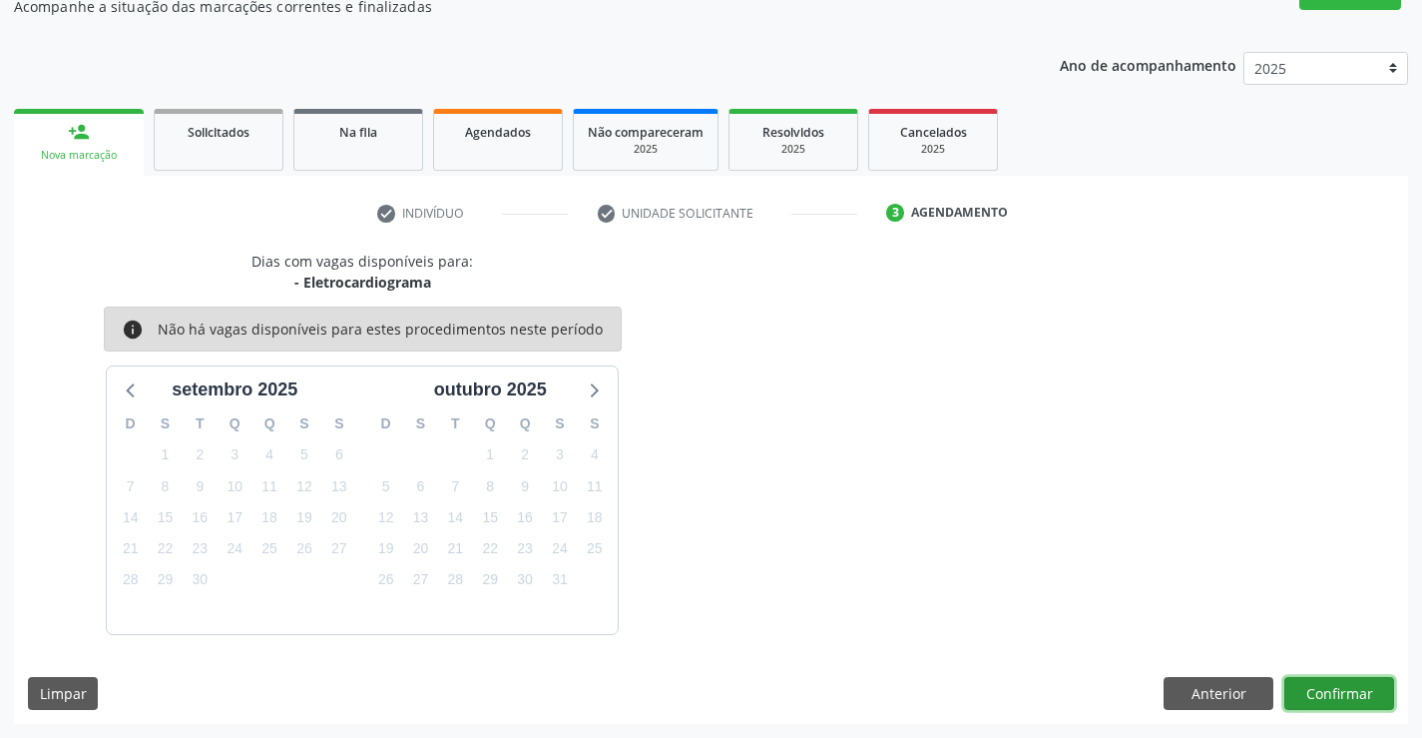
click at [1319, 691] on button "Confirmar" at bounding box center [1339, 694] width 110 height 34
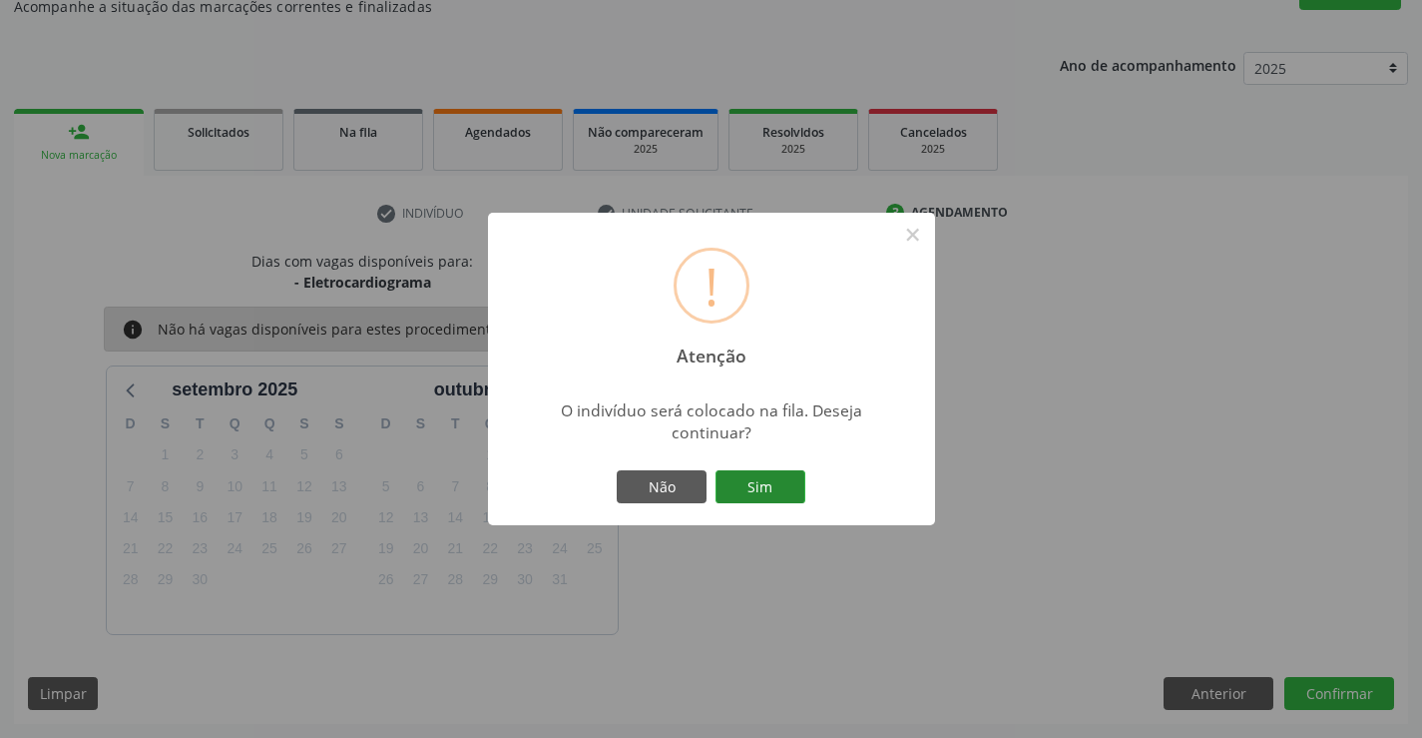
click at [804, 492] on button "Sim" at bounding box center [761, 487] width 90 height 34
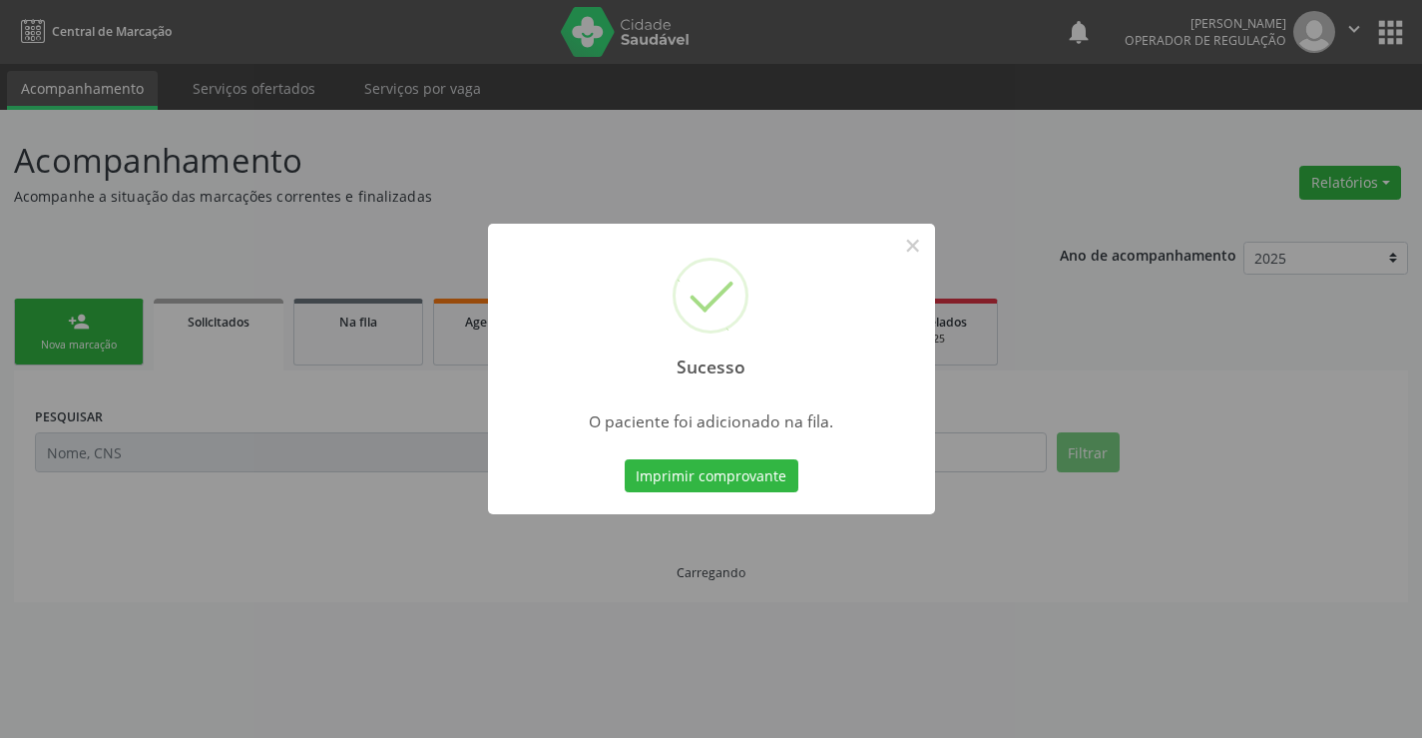
scroll to position [0, 0]
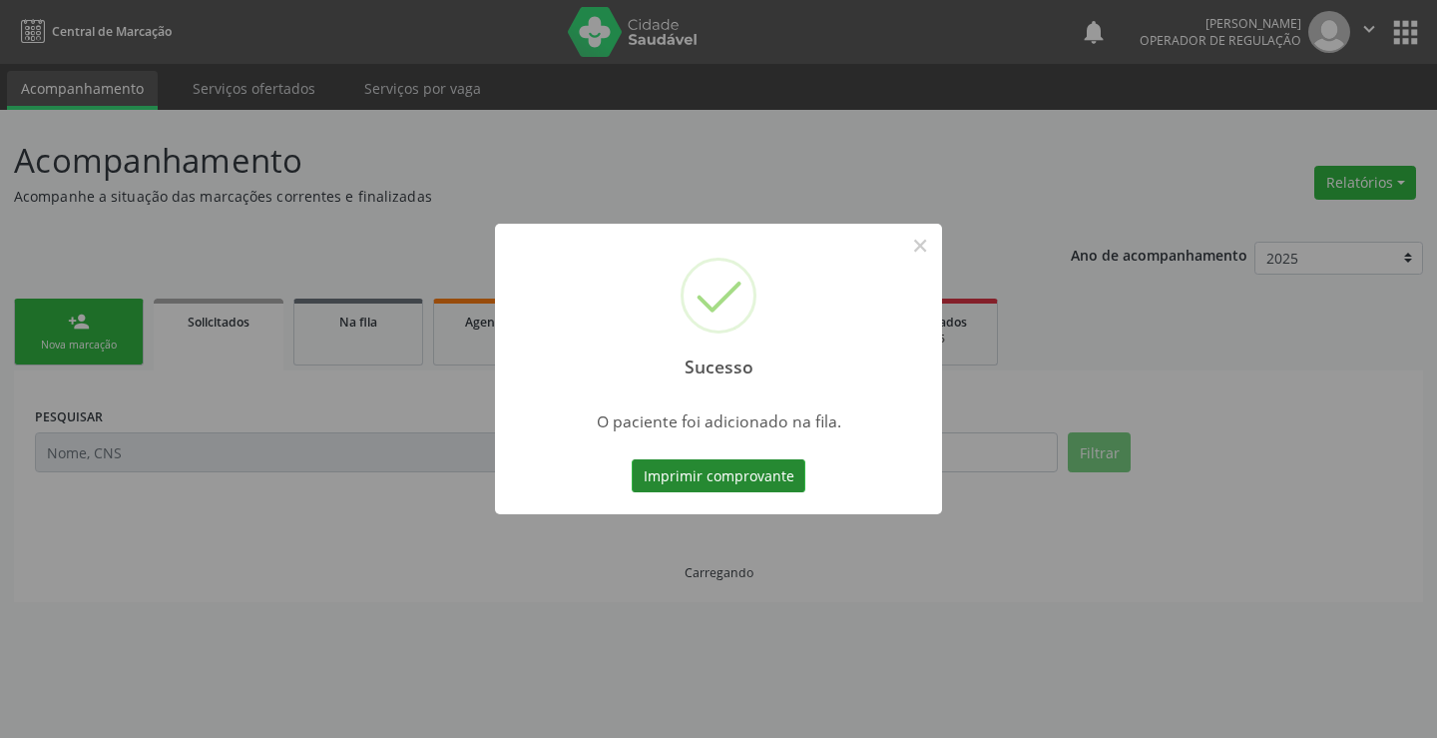
click at [766, 479] on button "Imprimir comprovante" at bounding box center [719, 476] width 174 height 34
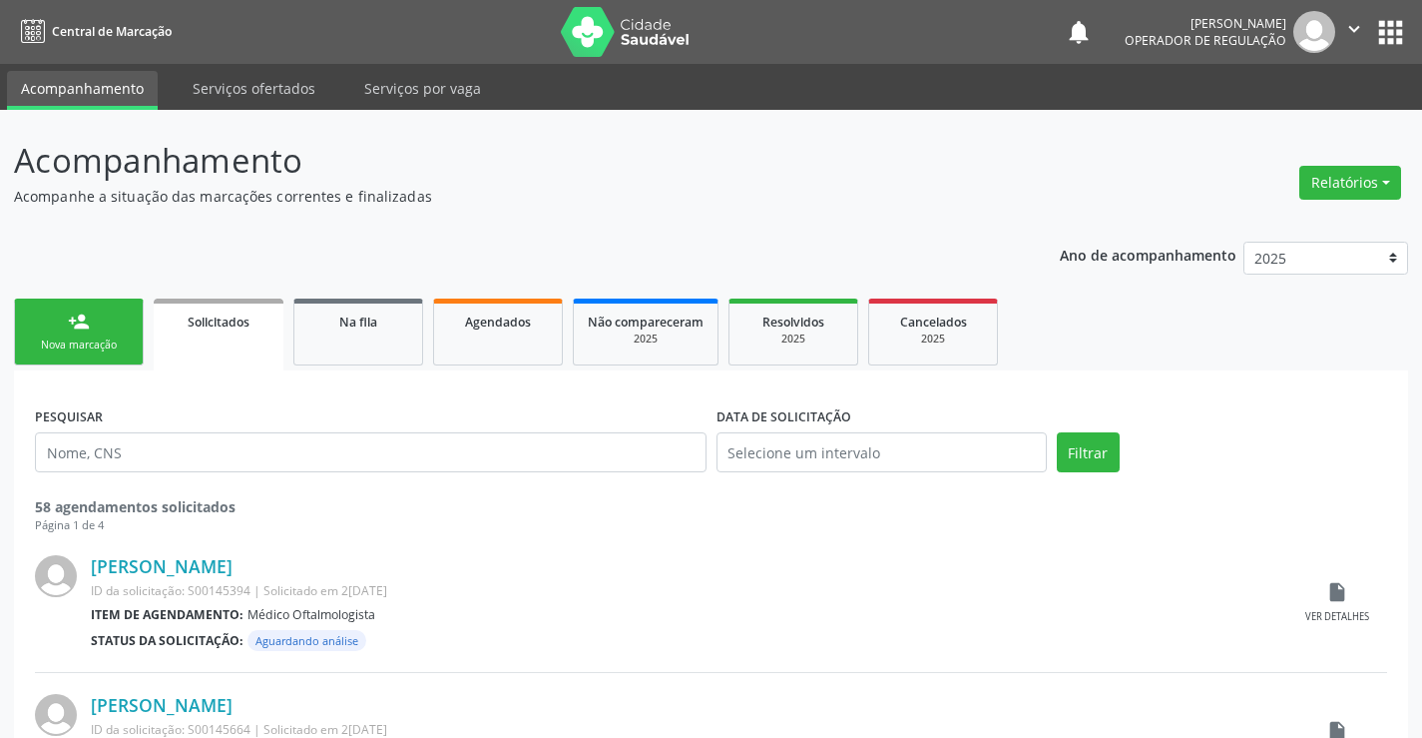
click at [74, 322] on div "person_add" at bounding box center [79, 321] width 22 height 22
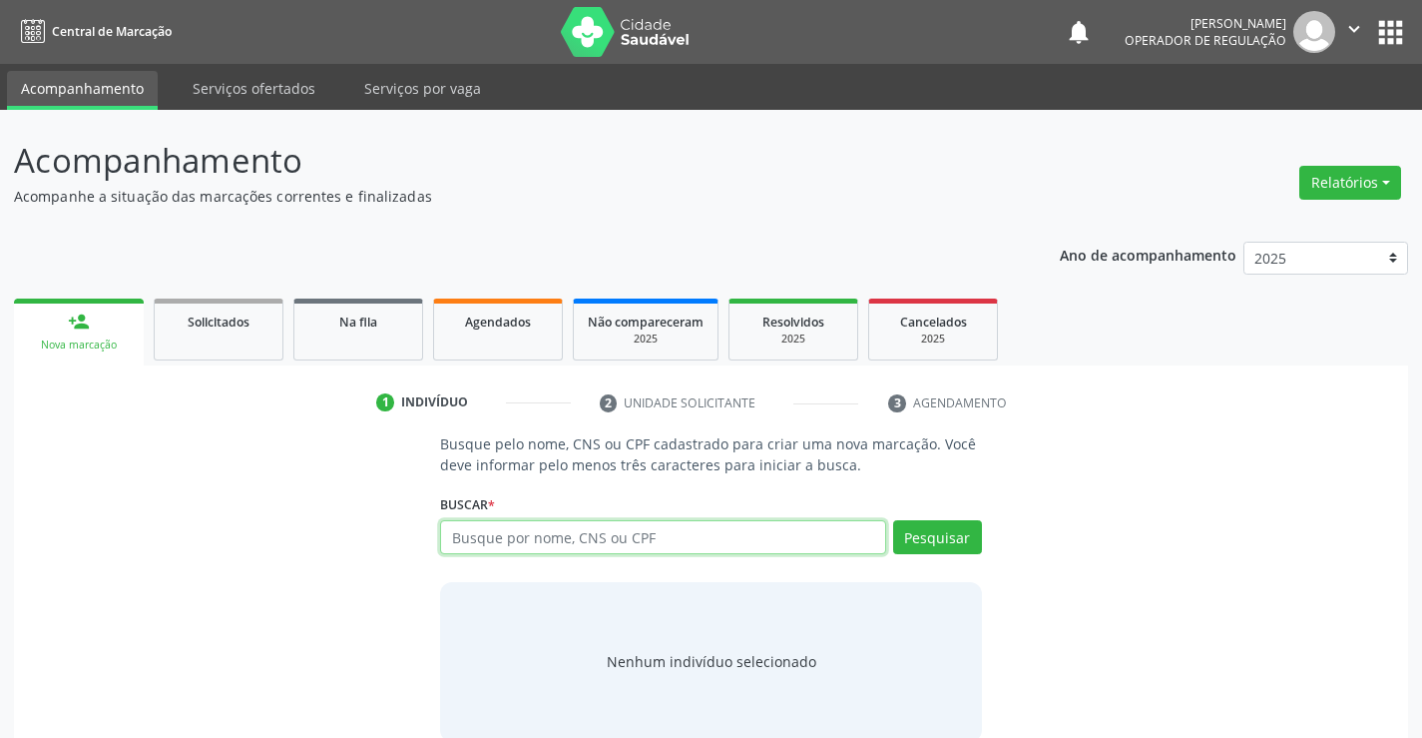
click at [550, 532] on input "text" at bounding box center [662, 537] width 445 height 34
type input "700509796218755"
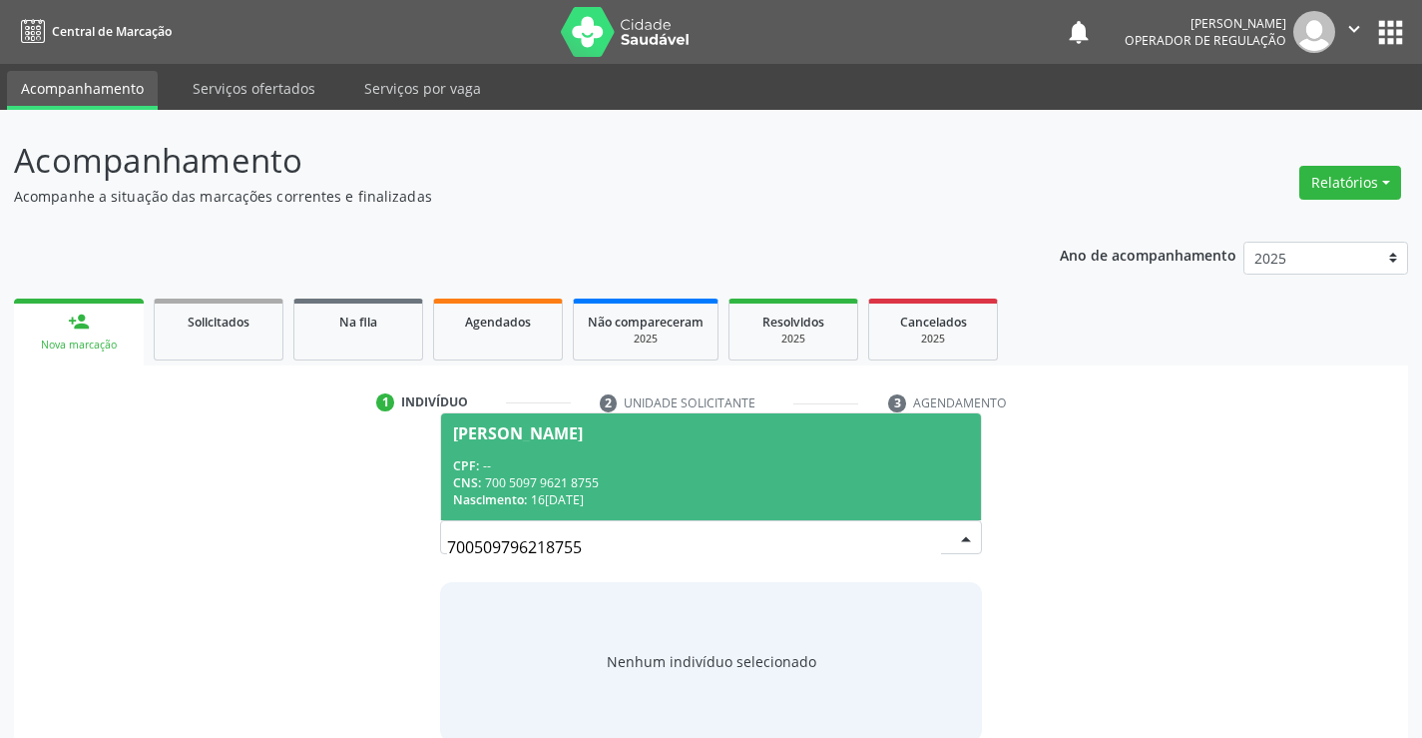
click at [934, 540] on input "700509796218755" at bounding box center [693, 547] width 493 height 40
click at [574, 426] on div "[PERSON_NAME]" at bounding box center [518, 433] width 130 height 16
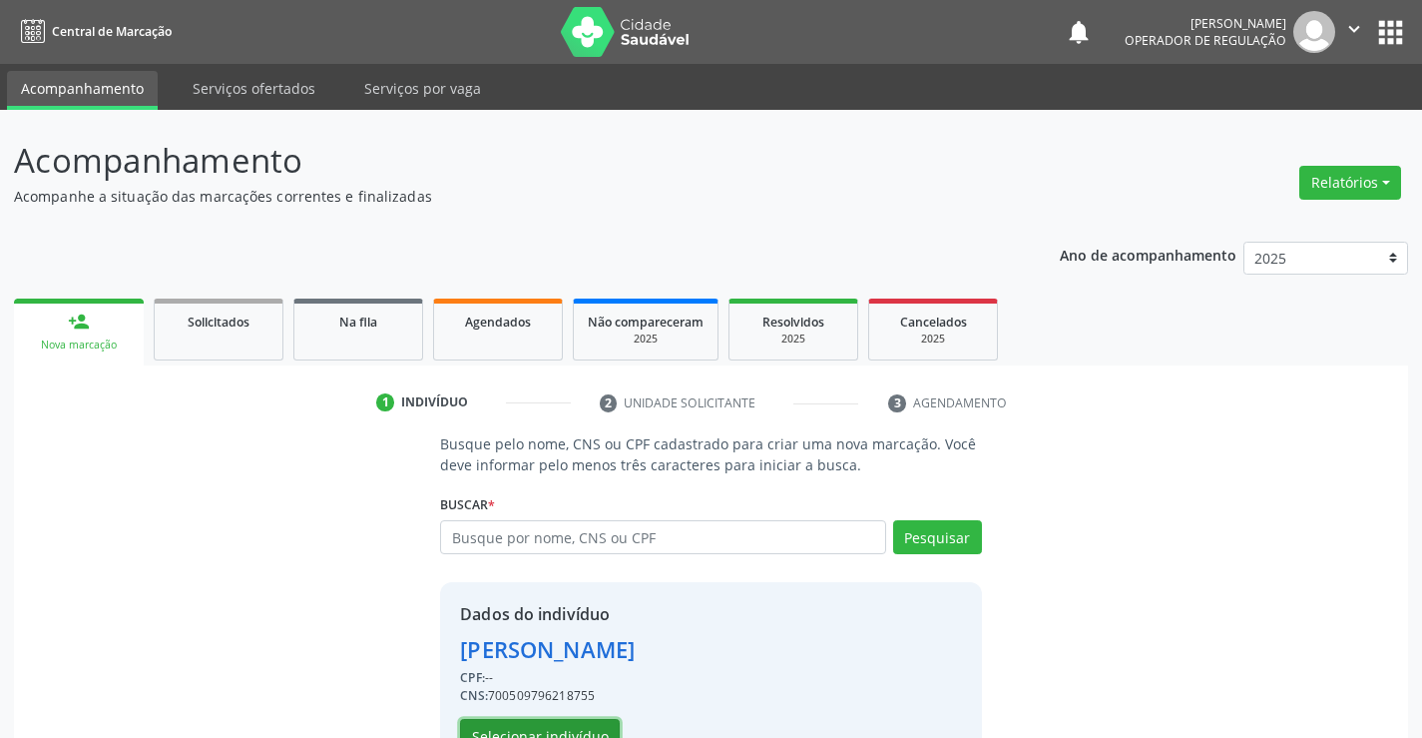
click at [555, 729] on button "Selecionar indivíduo" at bounding box center [540, 736] width 160 height 34
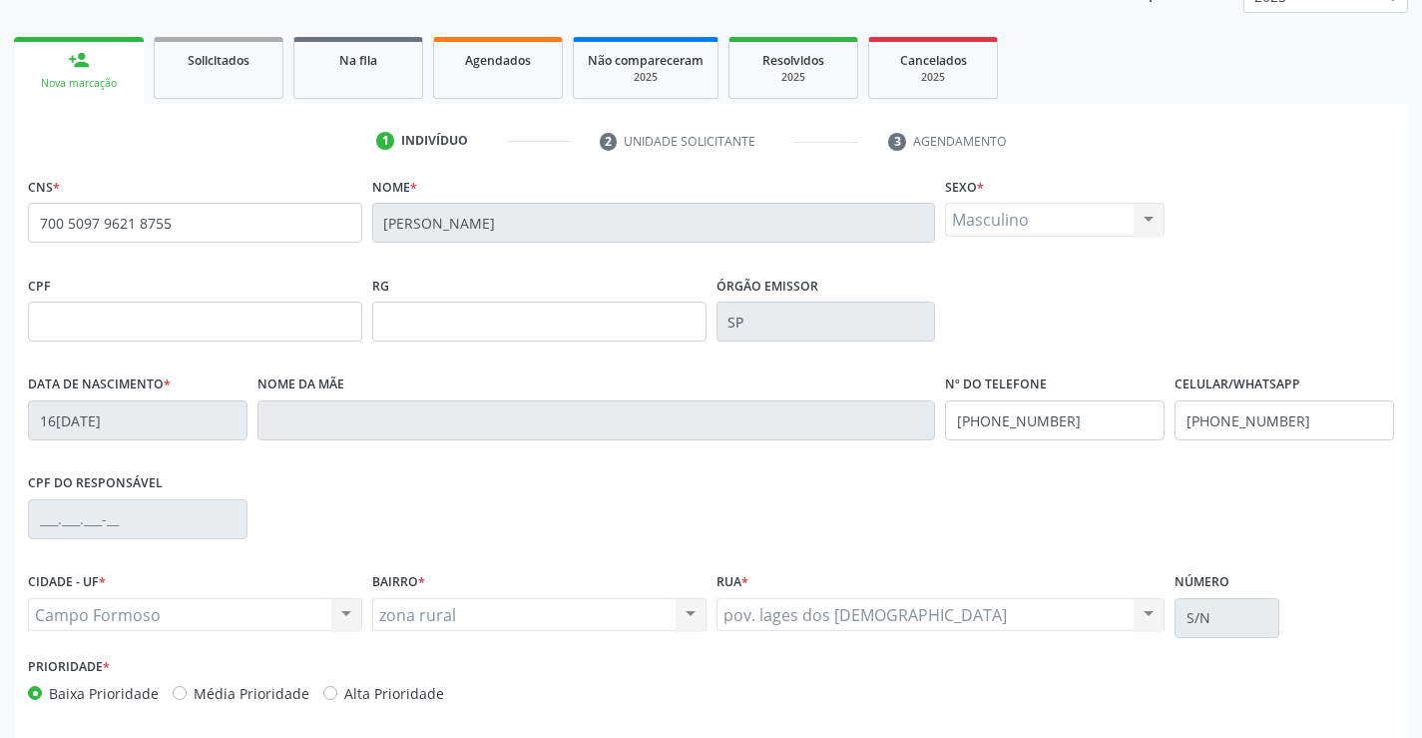
scroll to position [344, 0]
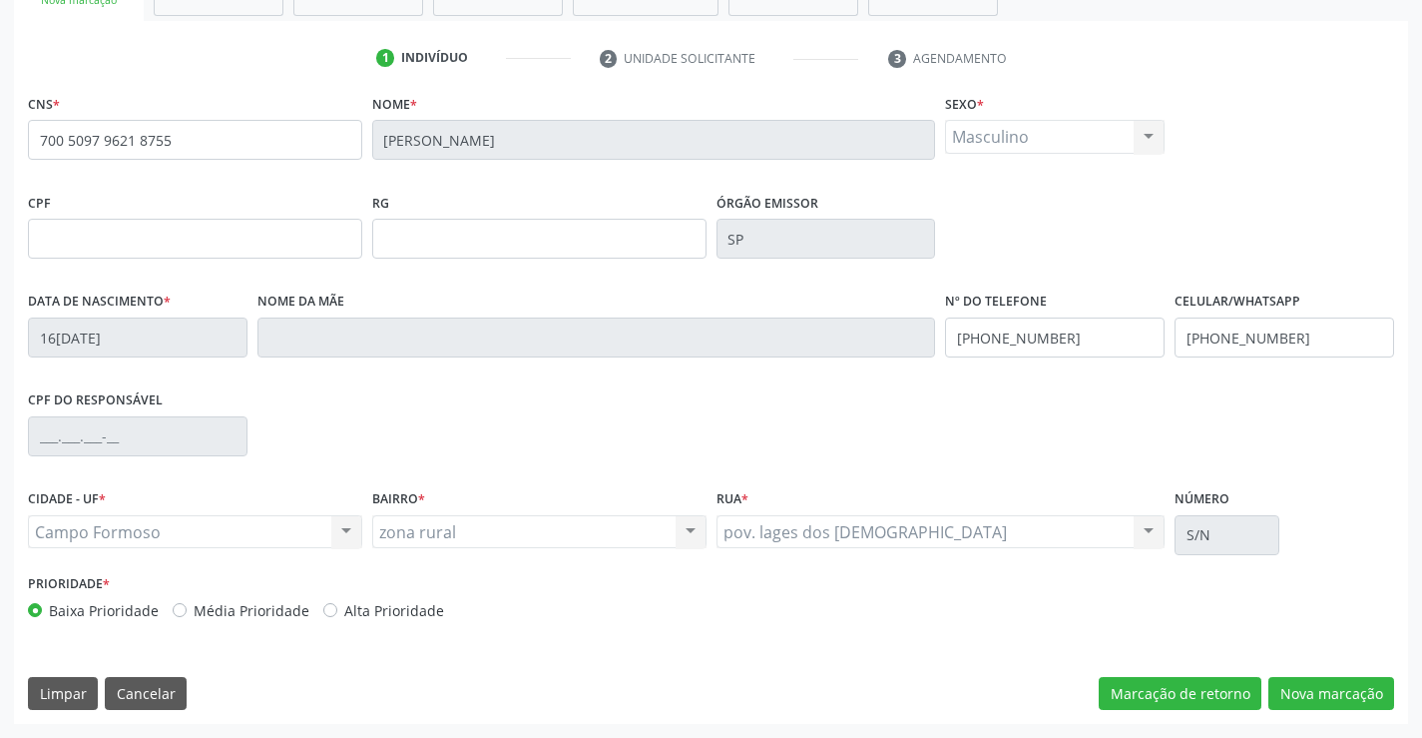
click at [1309, 669] on div "CNS * 700 5097 9621 8755 [GEOGRAPHIC_DATA] * [PERSON_NAME] * Masculino Masculin…" at bounding box center [711, 406] width 1394 height 635
click at [1312, 688] on button "Nova marcação" at bounding box center [1331, 694] width 126 height 34
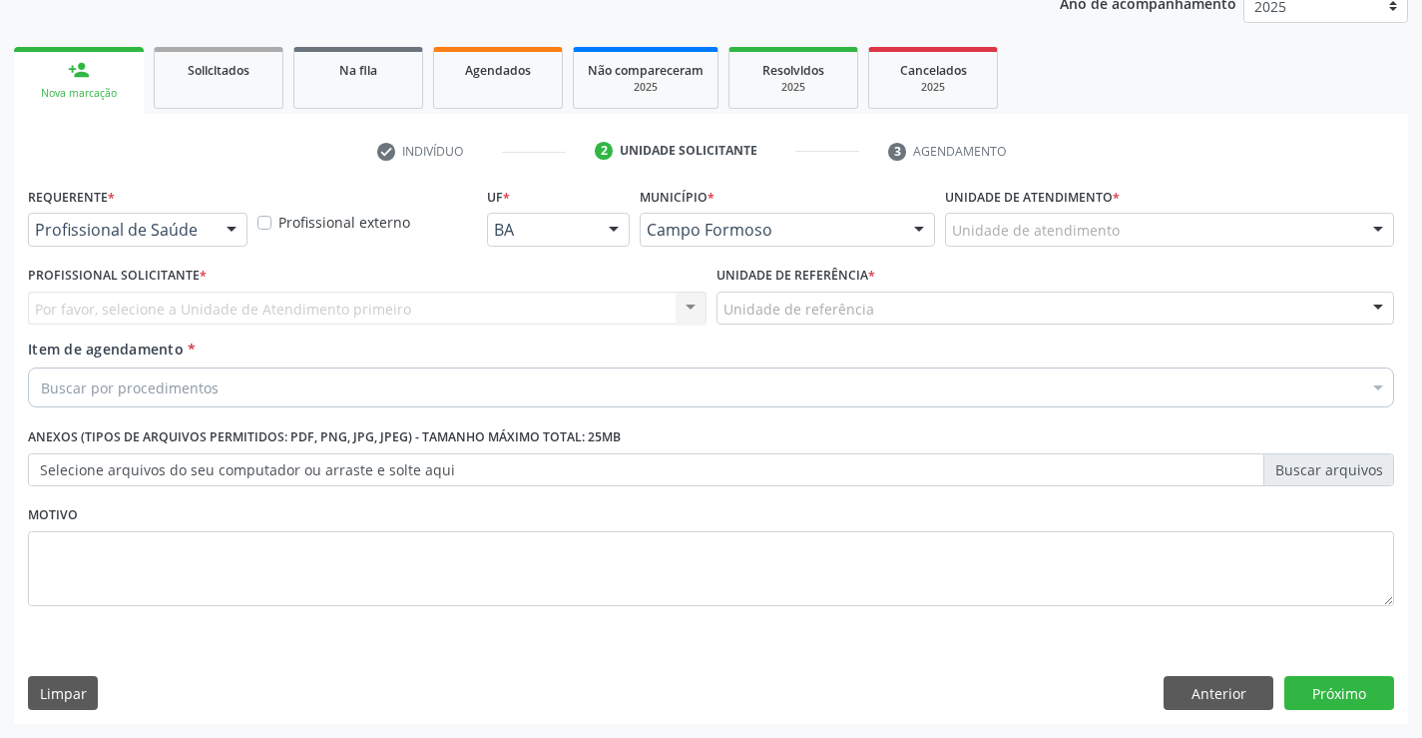
scroll to position [251, 0]
click at [233, 224] on div at bounding box center [232, 231] width 30 height 34
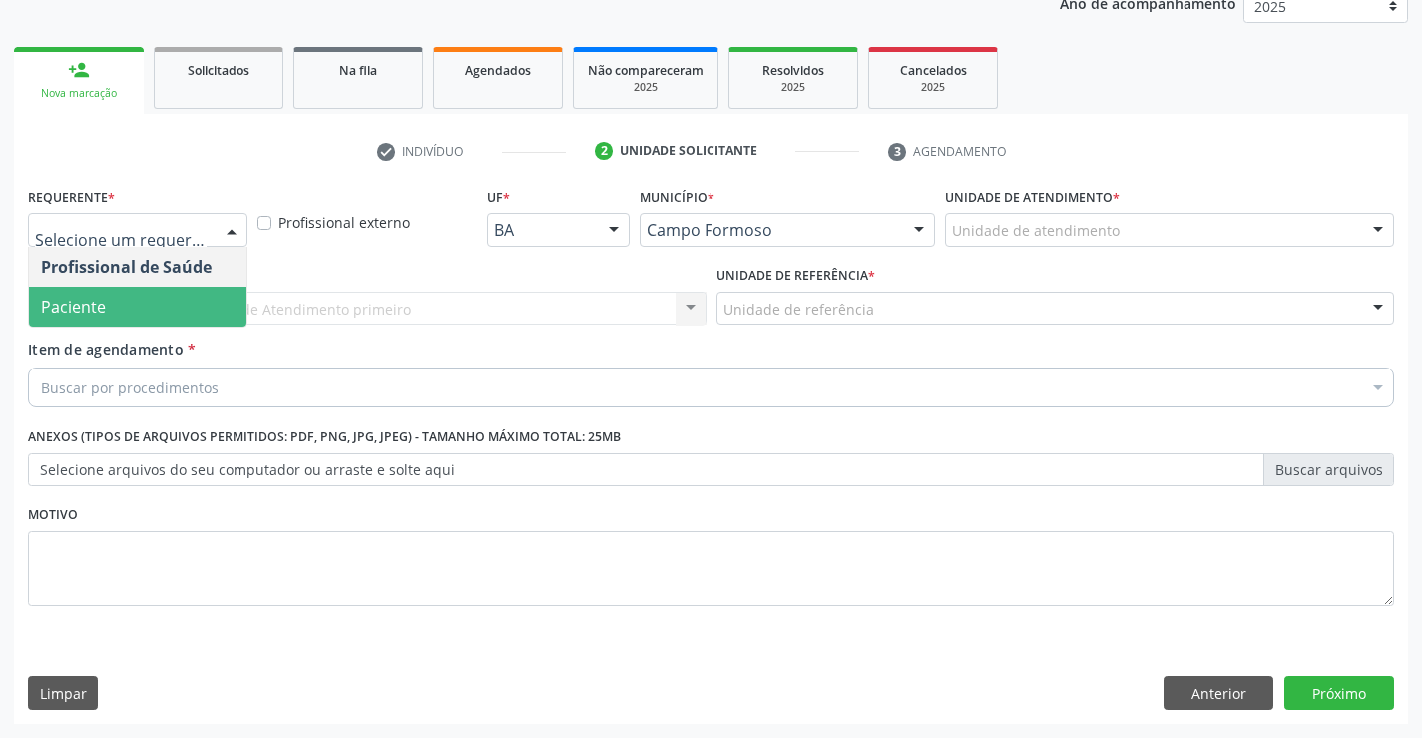
click at [200, 295] on span "Paciente" at bounding box center [138, 306] width 218 height 40
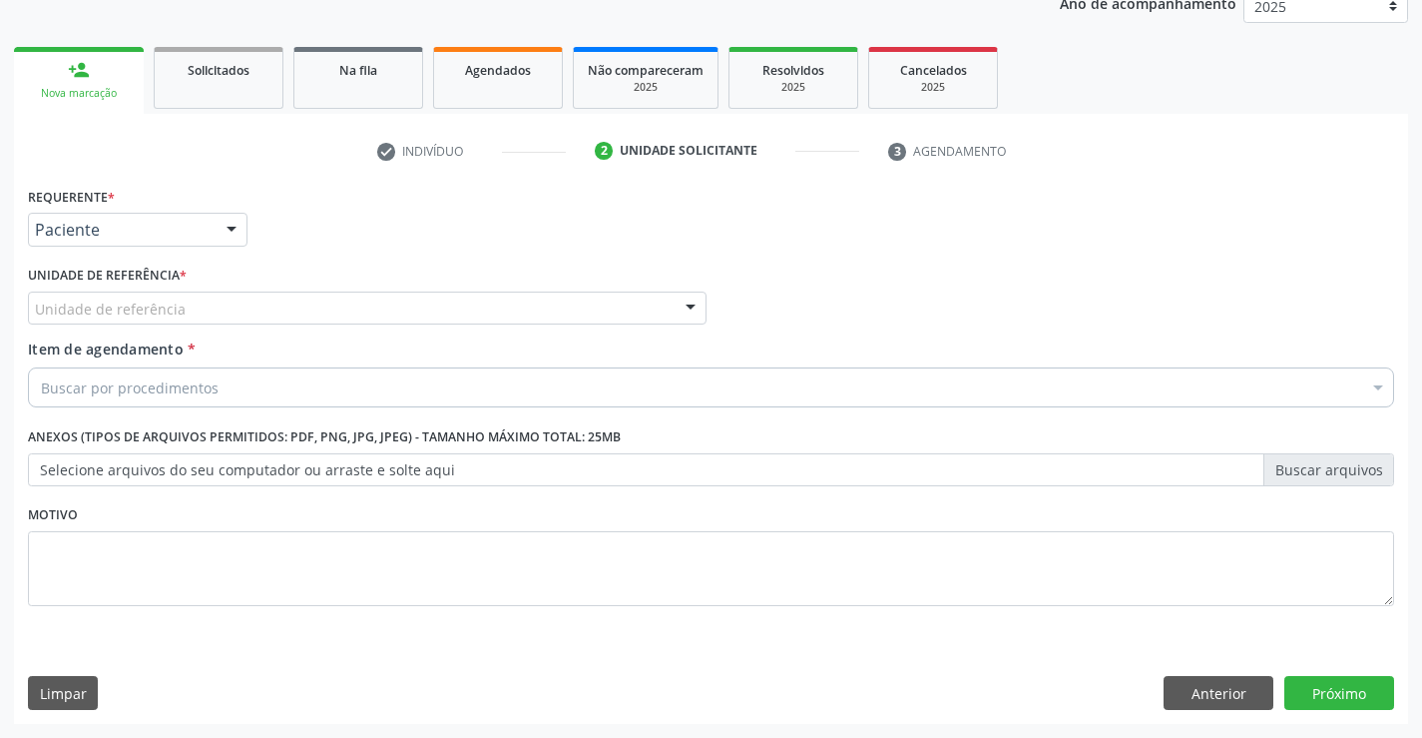
click at [676, 299] on div at bounding box center [691, 309] width 30 height 34
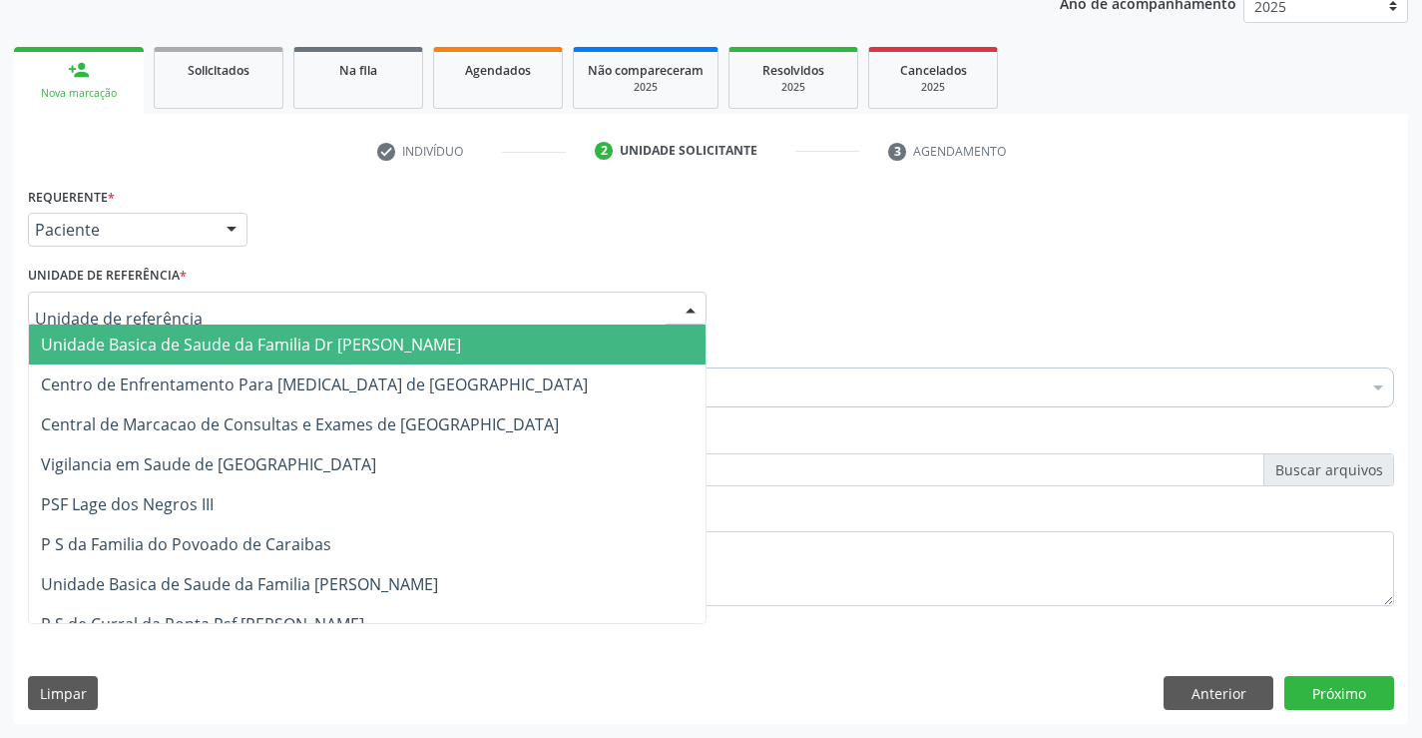
click at [561, 344] on span "Unidade Basica de Saude da Familia Dr [PERSON_NAME]" at bounding box center [367, 344] width 677 height 40
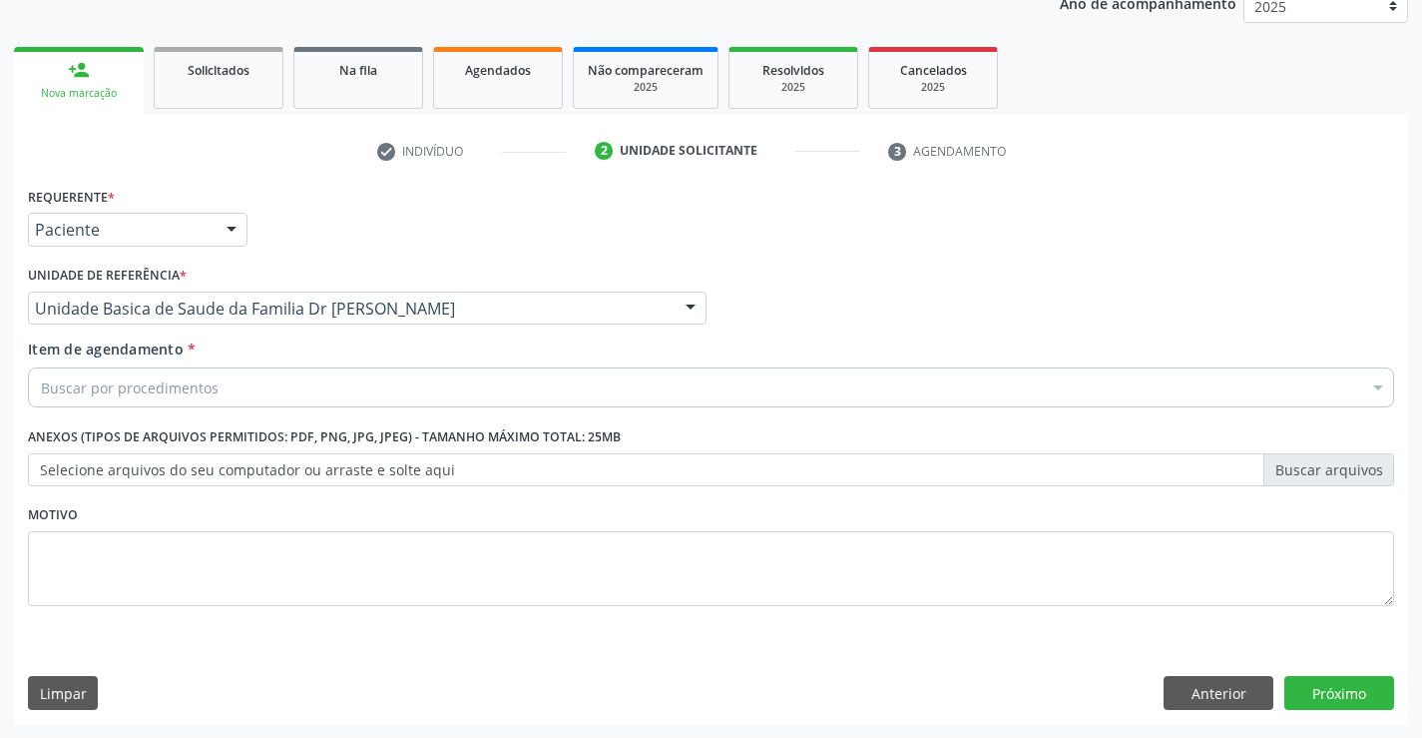
click at [433, 361] on div "Item de agendamento * Buscar por procedimentos Selecionar todos 0202040089 - 3X…" at bounding box center [711, 369] width 1366 height 63
click at [429, 370] on div "Buscar por procedimentos" at bounding box center [711, 387] width 1366 height 40
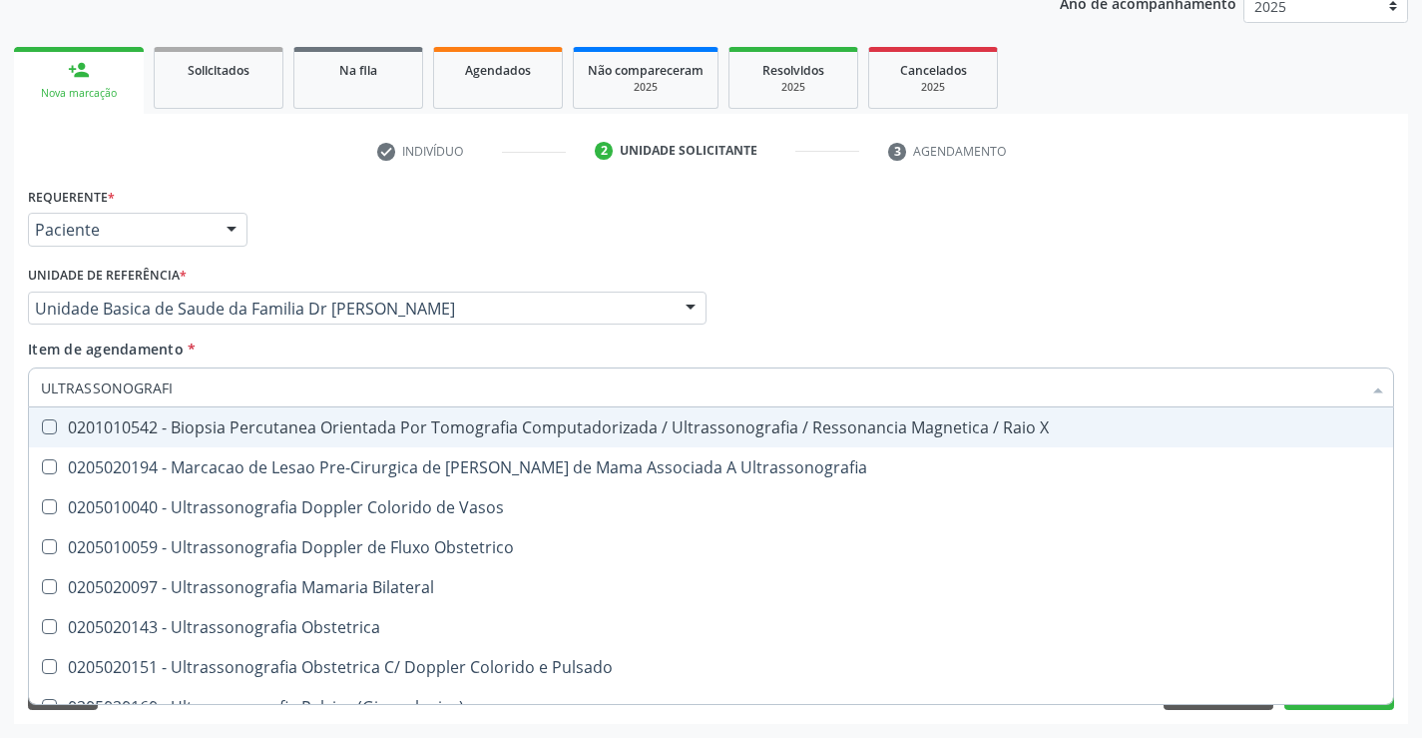
type input "ULTRASSONOGRAFIA"
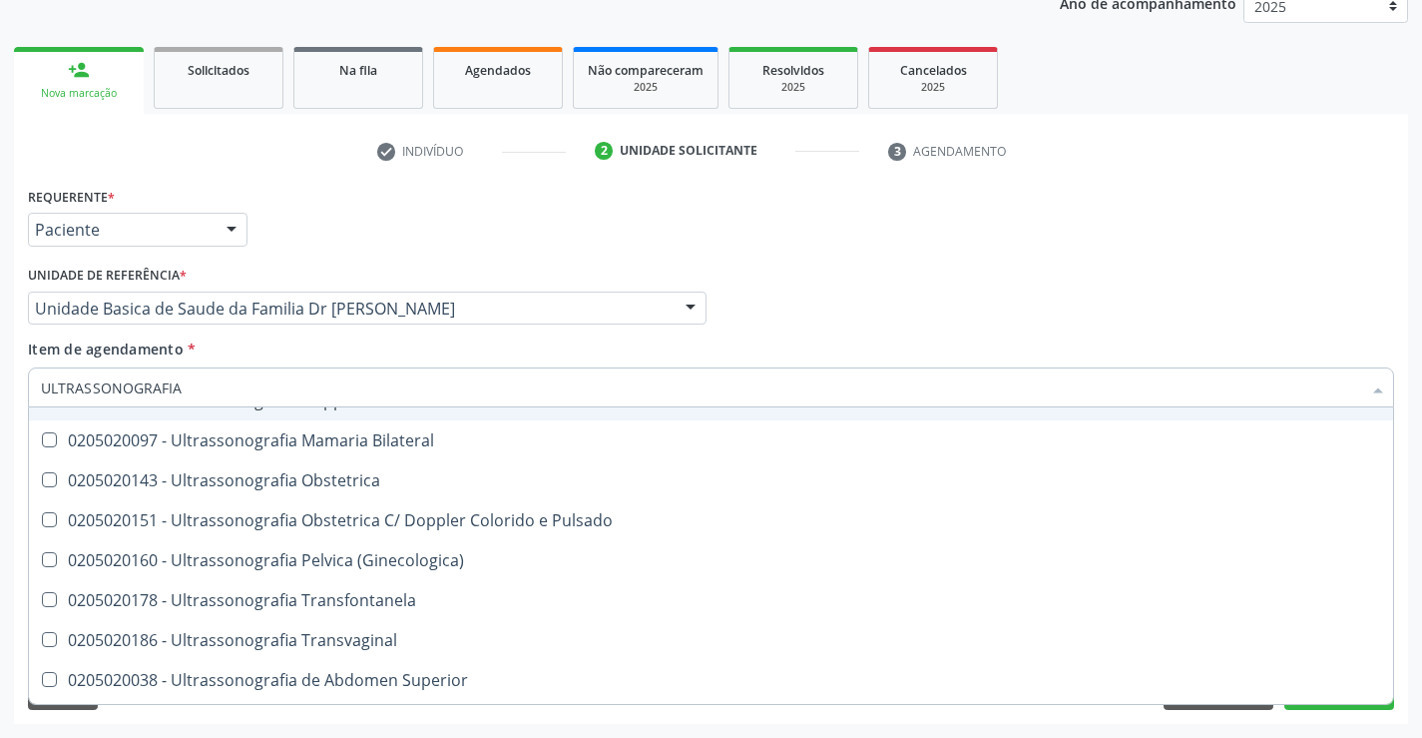
scroll to position [299, 0]
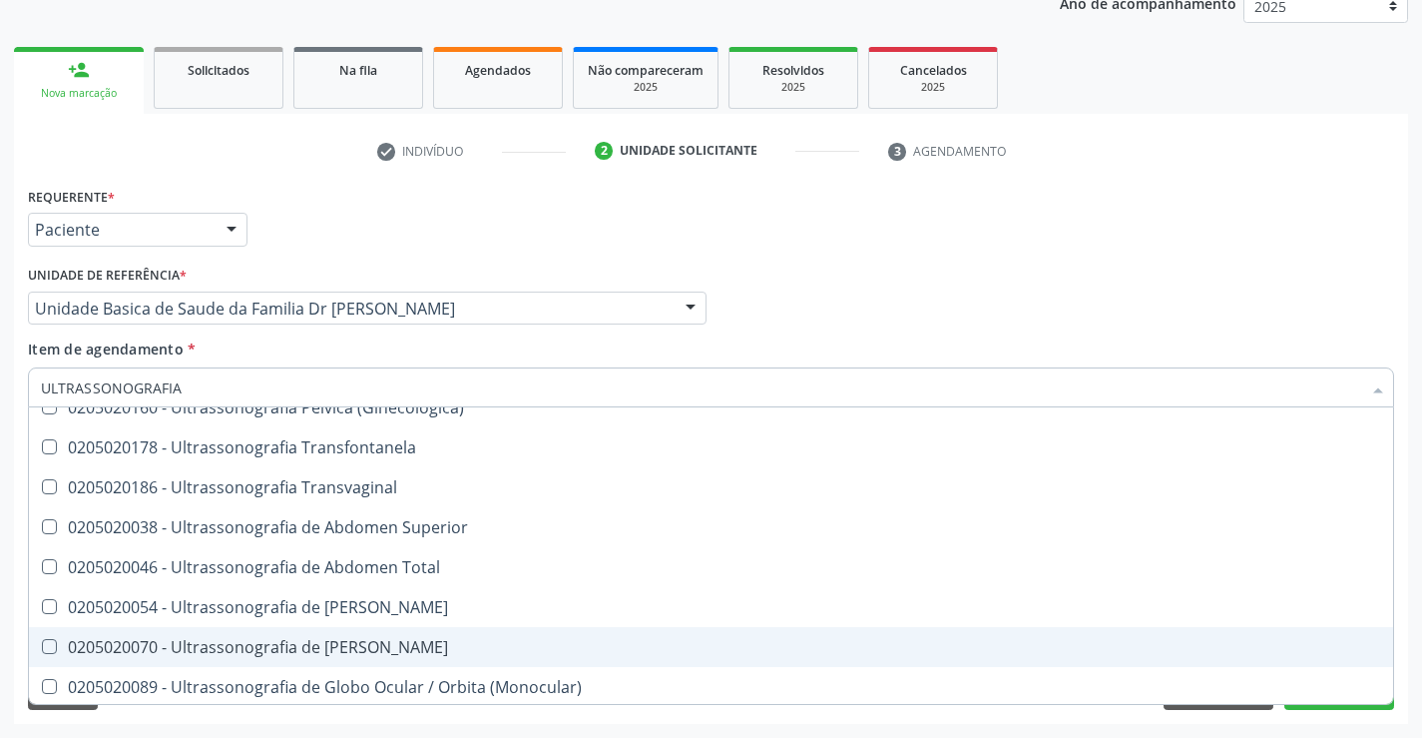
click at [292, 645] on div "0205020070 - Ultrassonografia de [PERSON_NAME]" at bounding box center [711, 647] width 1340 height 16
checkbox Escrotal "true"
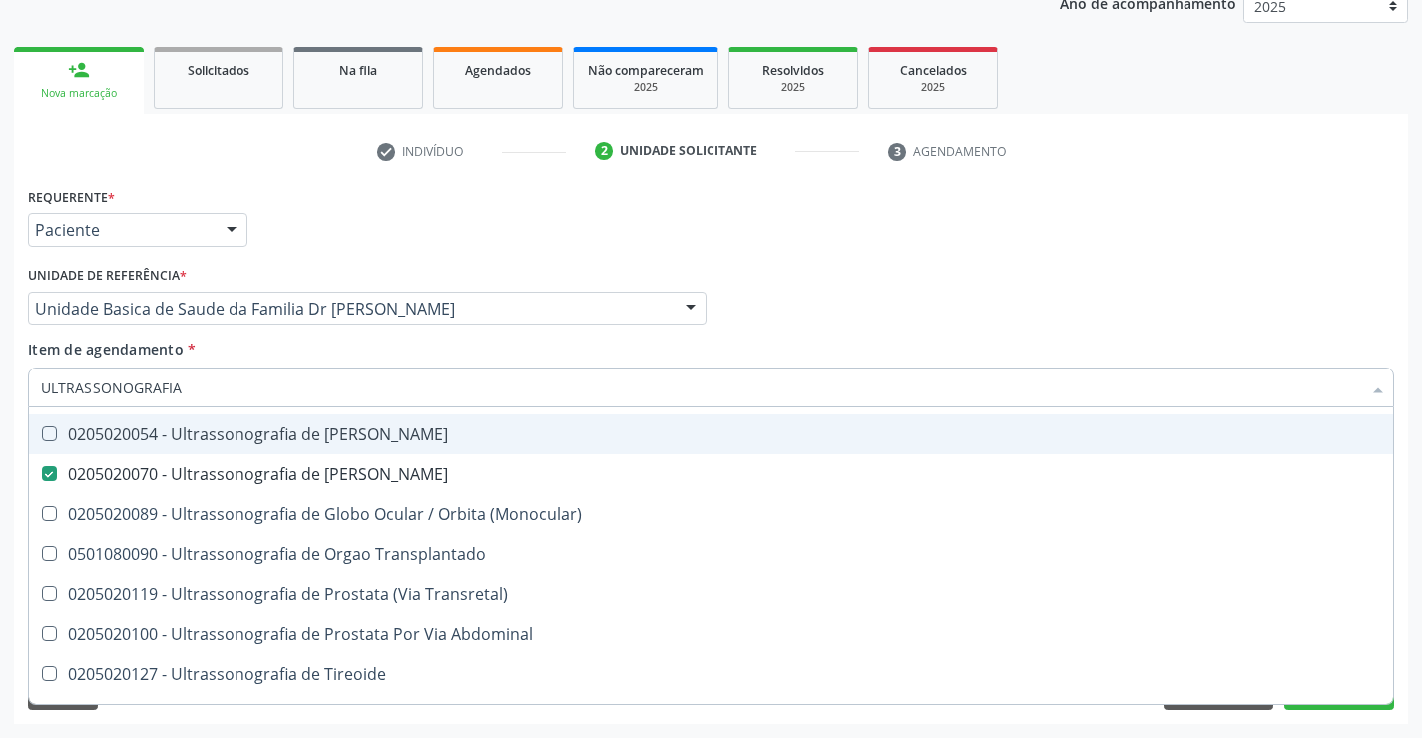
scroll to position [502, 0]
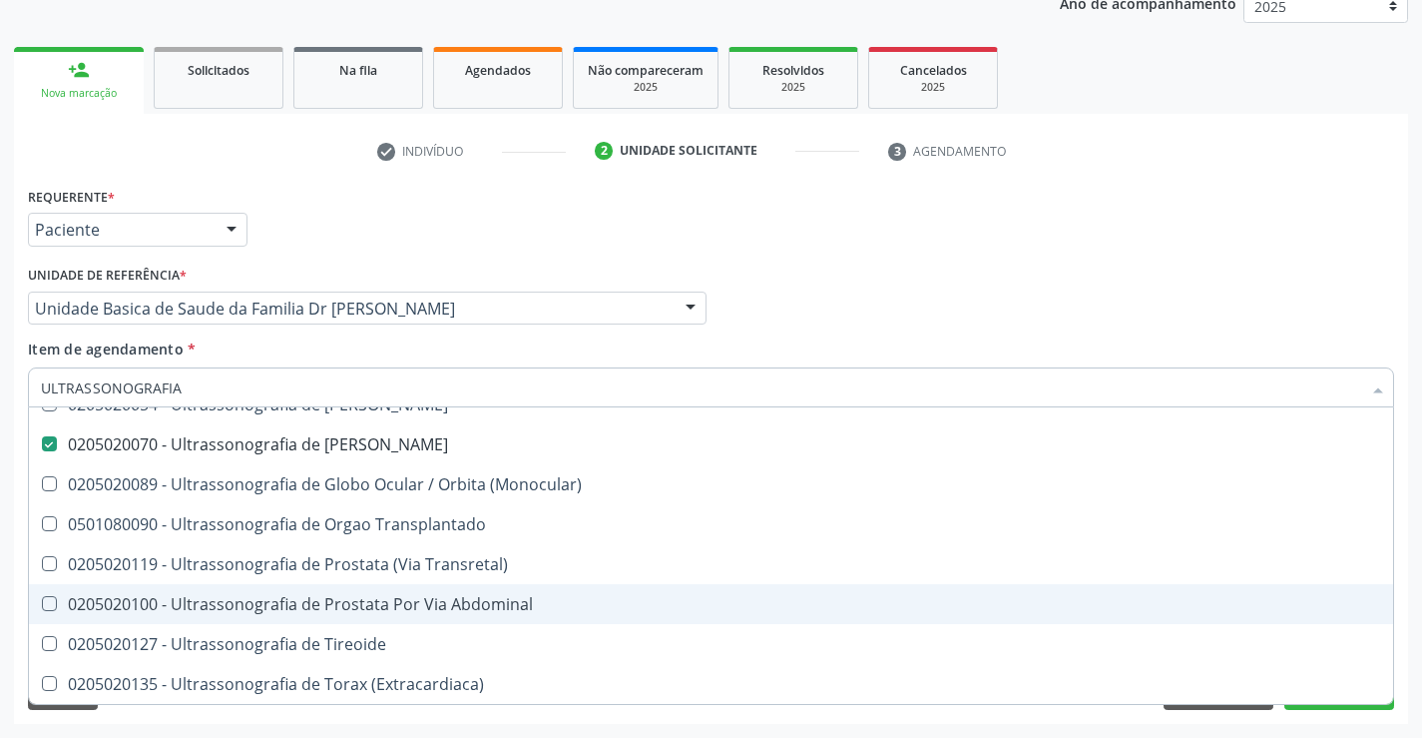
click at [405, 607] on div "0205020100 - Ultrassonografia de Prostata Por Via Abdominal" at bounding box center [711, 604] width 1340 height 16
checkbox Abdominal "true"
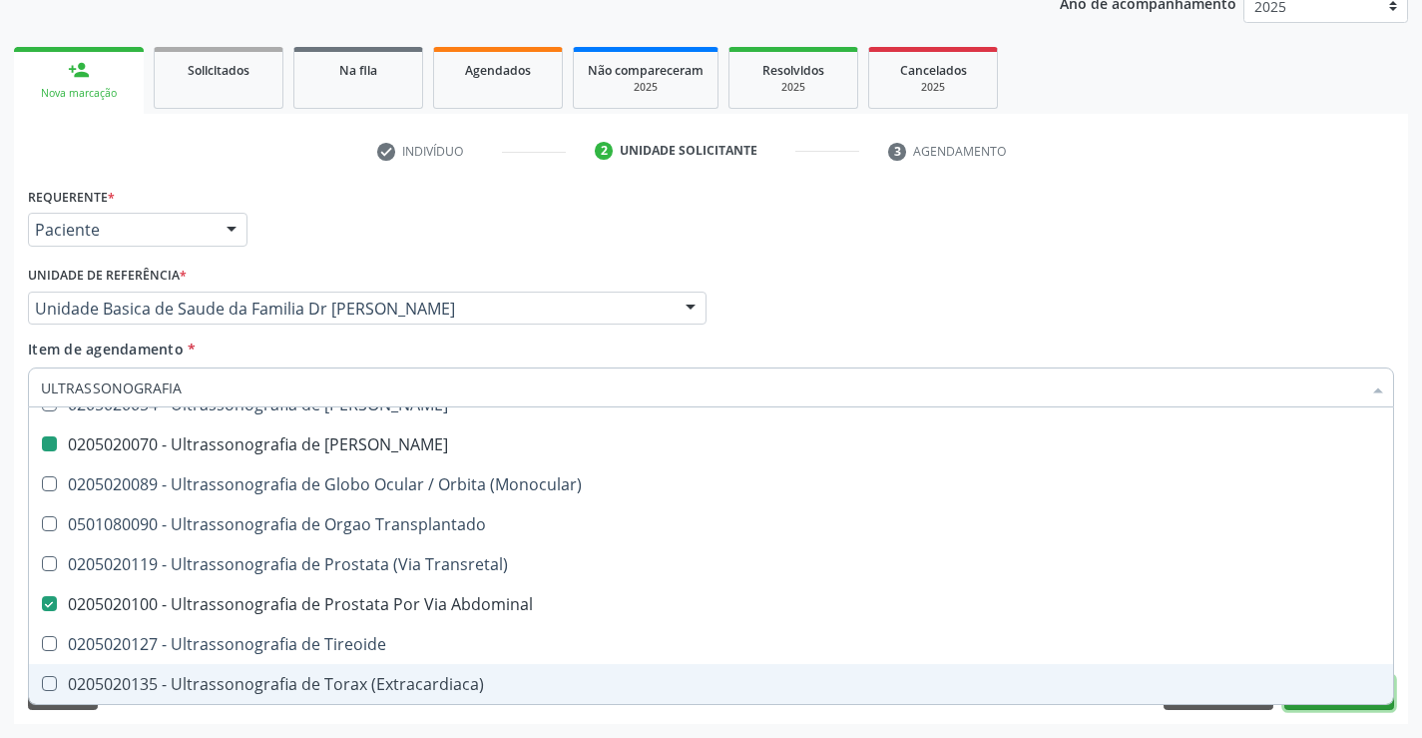
click at [1334, 709] on button "Próximo" at bounding box center [1339, 693] width 110 height 34
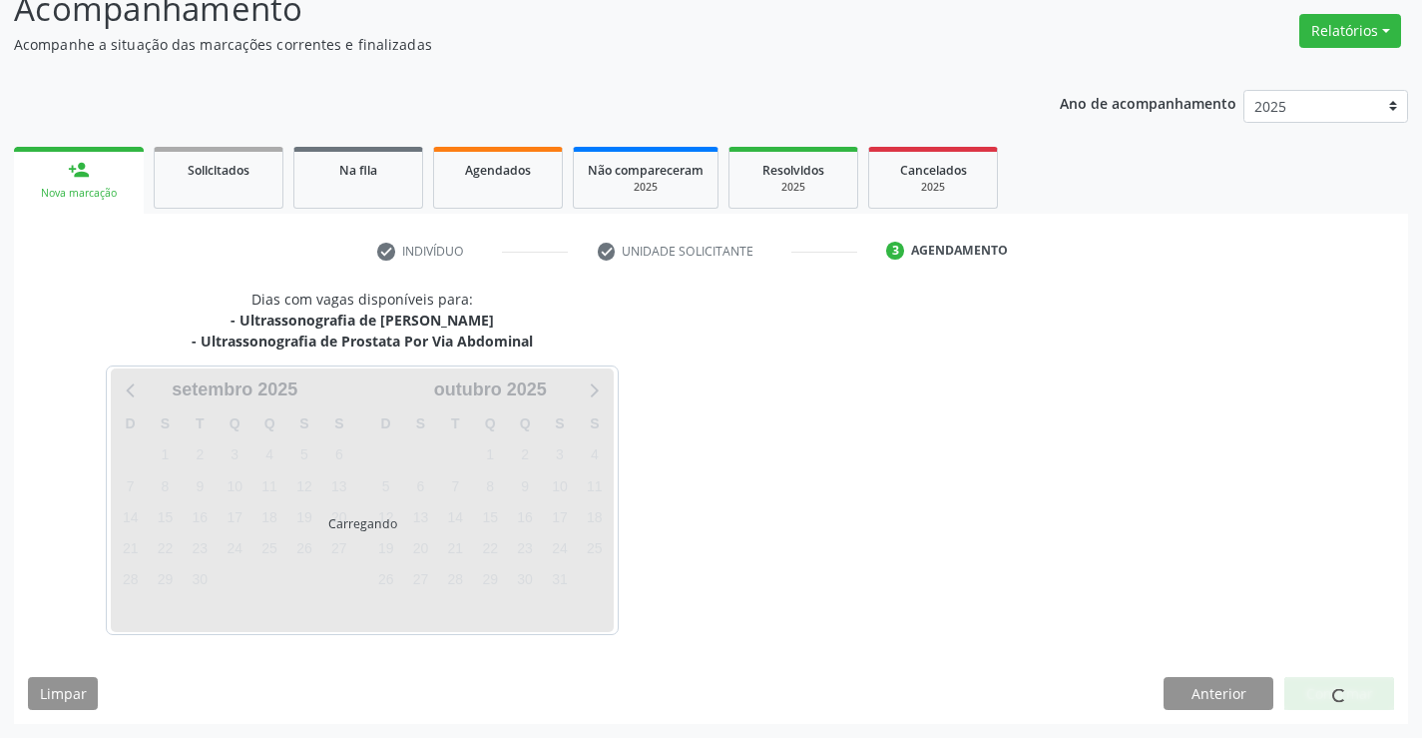
scroll to position [0, 0]
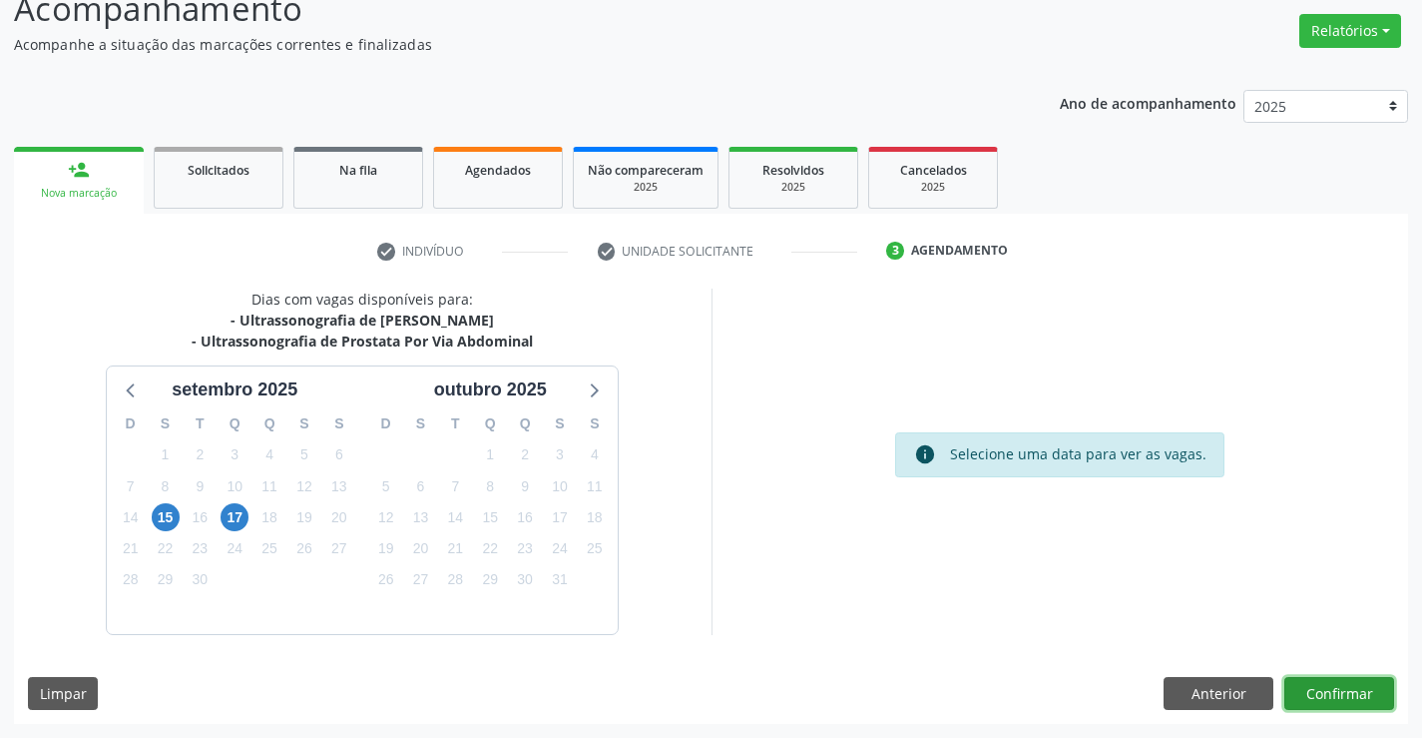
click at [1328, 697] on button "Confirmar" at bounding box center [1339, 694] width 110 height 34
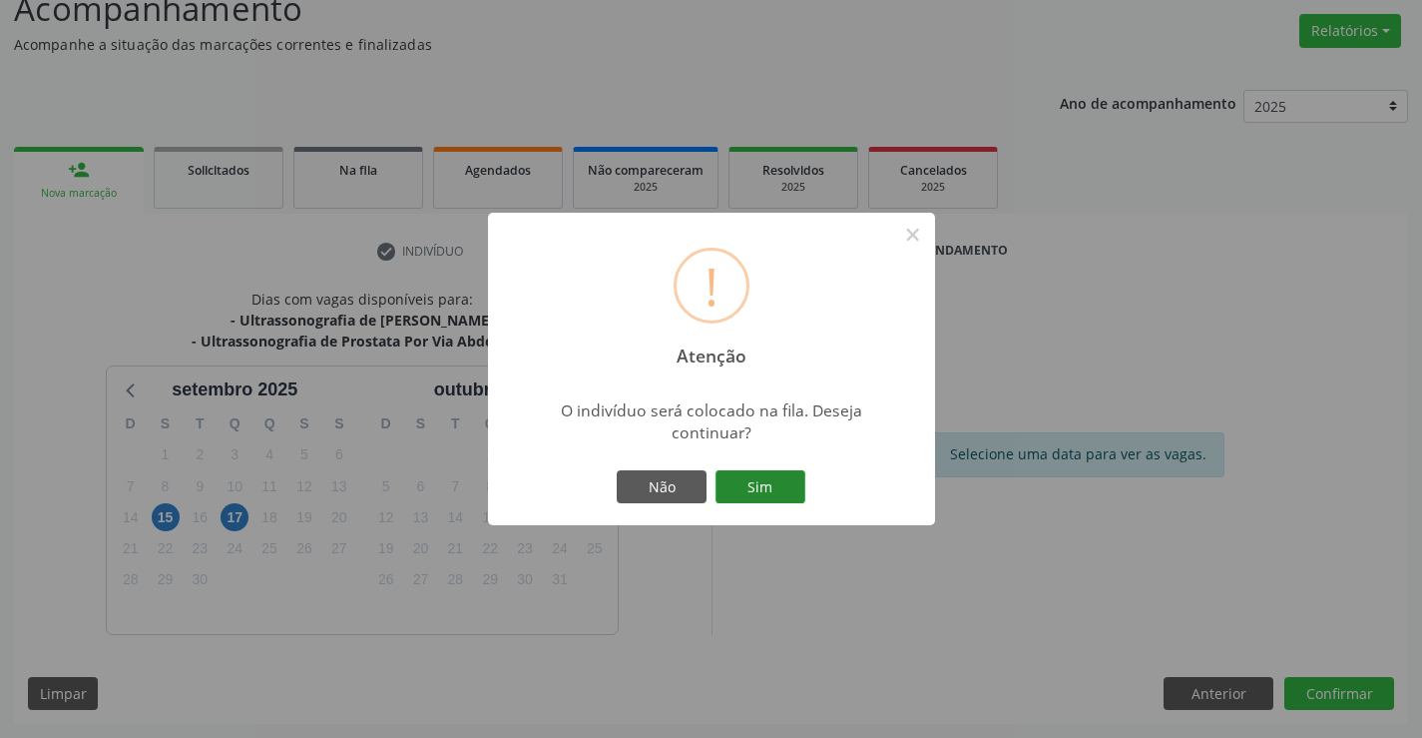
click at [761, 496] on button "Sim" at bounding box center [761, 487] width 90 height 34
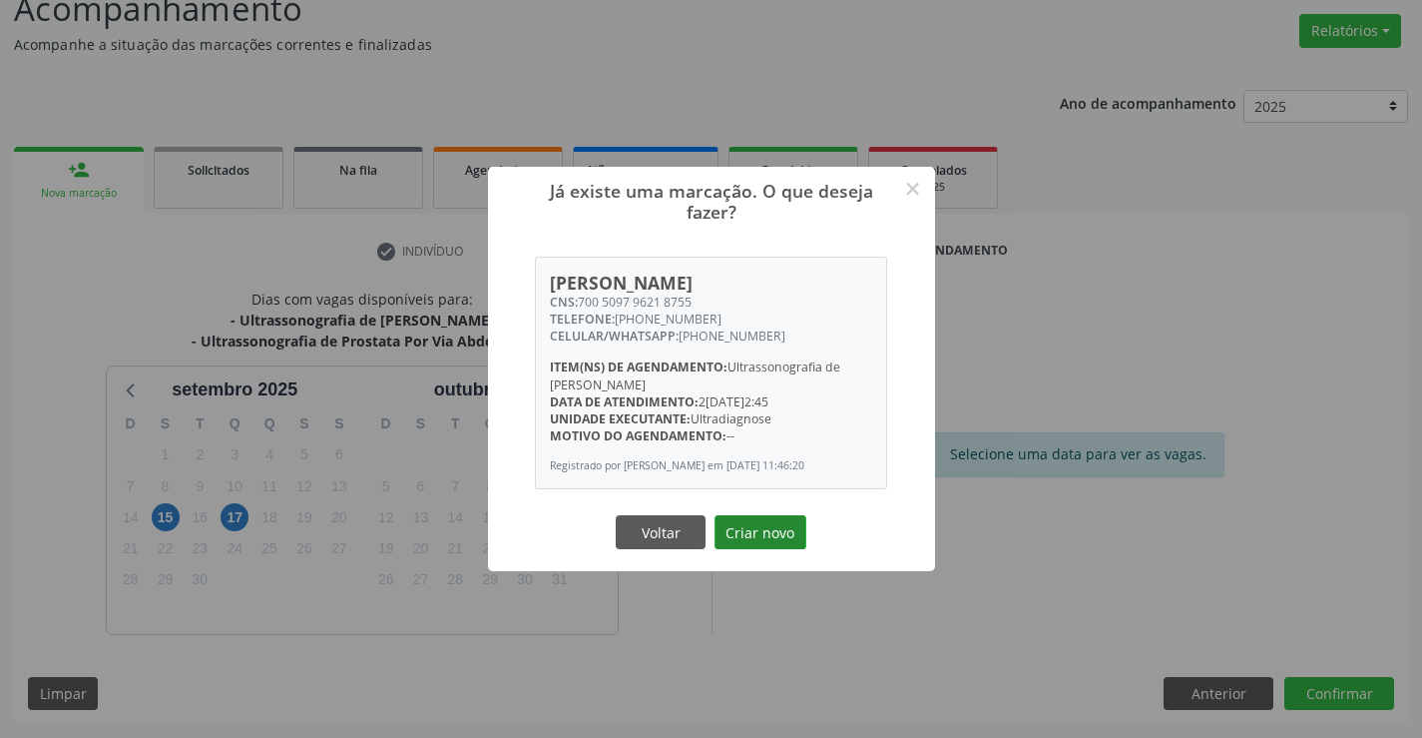
click at [749, 534] on button "Criar novo" at bounding box center [761, 532] width 92 height 34
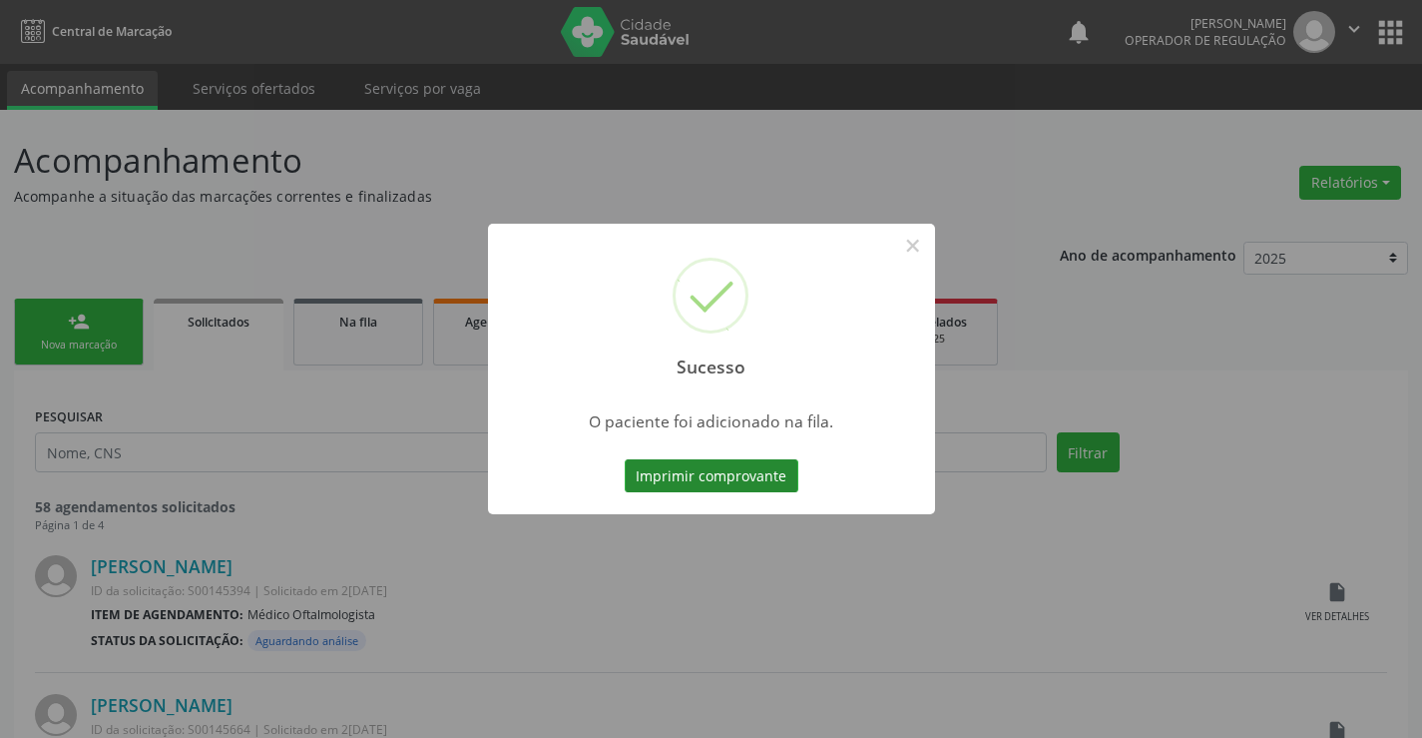
click at [737, 476] on button "Imprimir comprovante" at bounding box center [712, 476] width 174 height 34
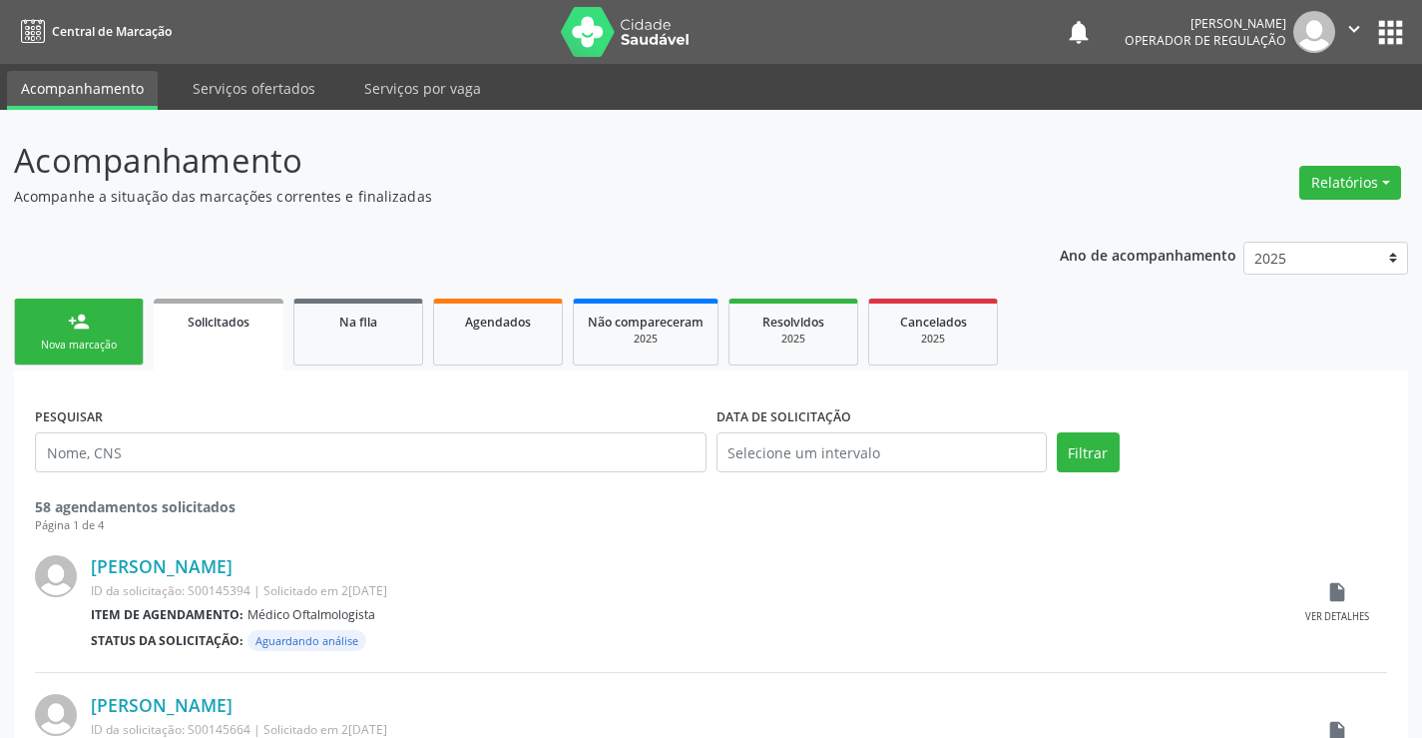
click at [88, 350] on div "Nova marcação" at bounding box center [79, 344] width 100 height 15
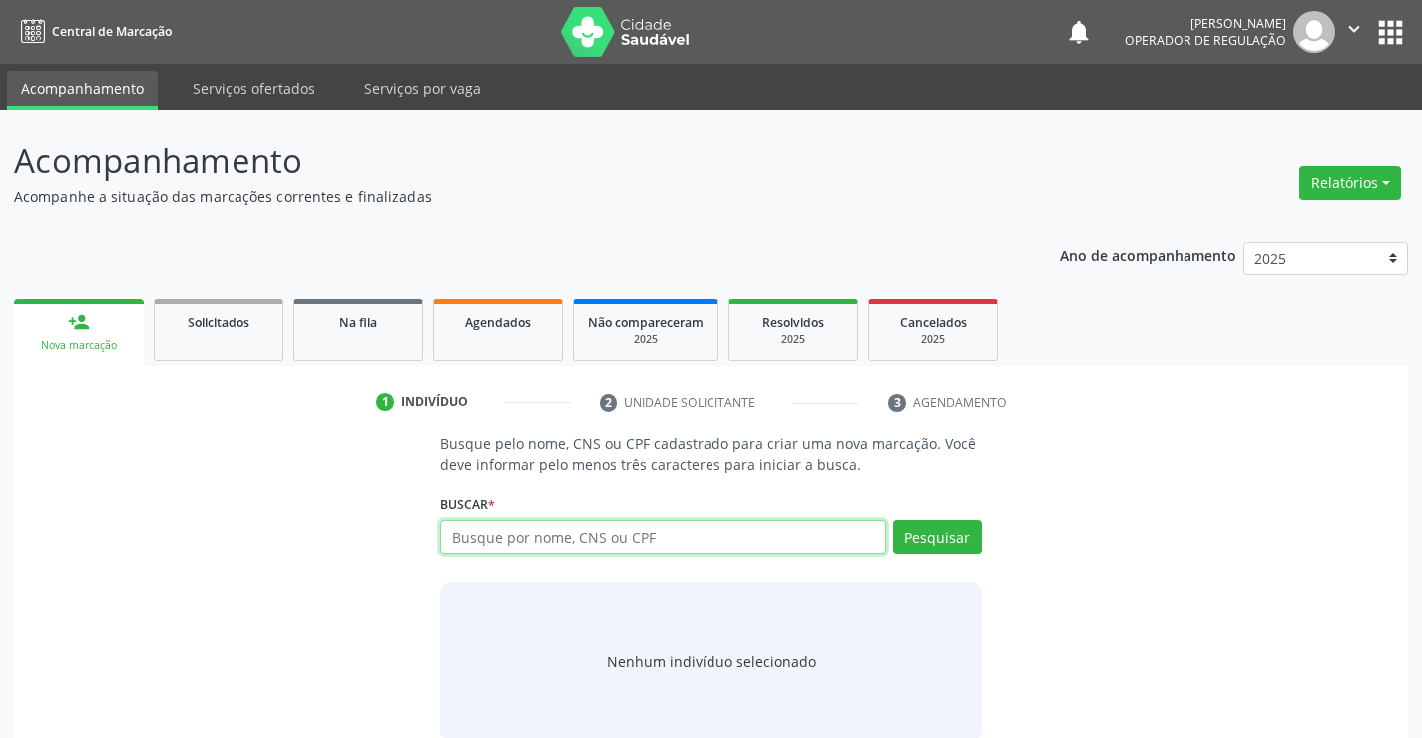
click at [539, 540] on input "text" at bounding box center [662, 537] width 445 height 34
type input "702609272027948"
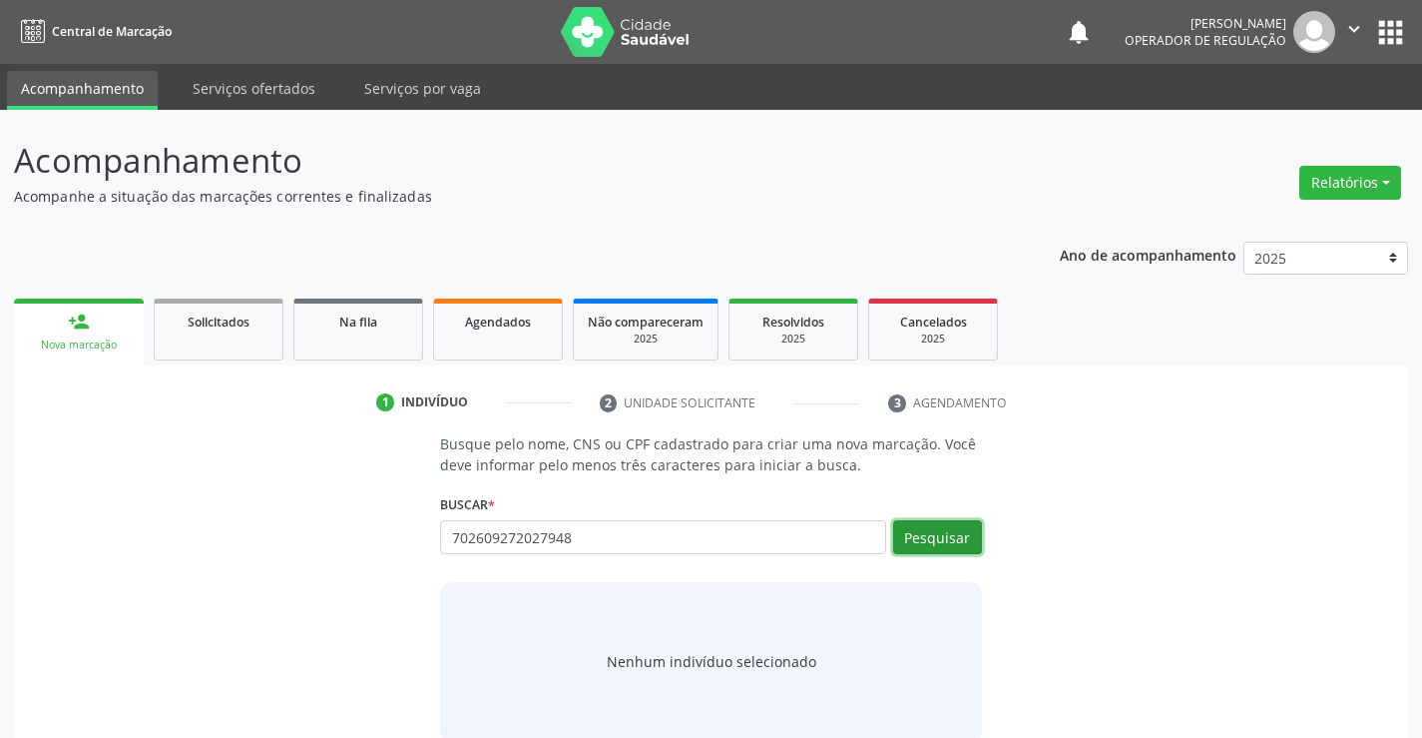
click at [916, 541] on button "Pesquisar" at bounding box center [937, 537] width 89 height 34
type input "702609272027948"
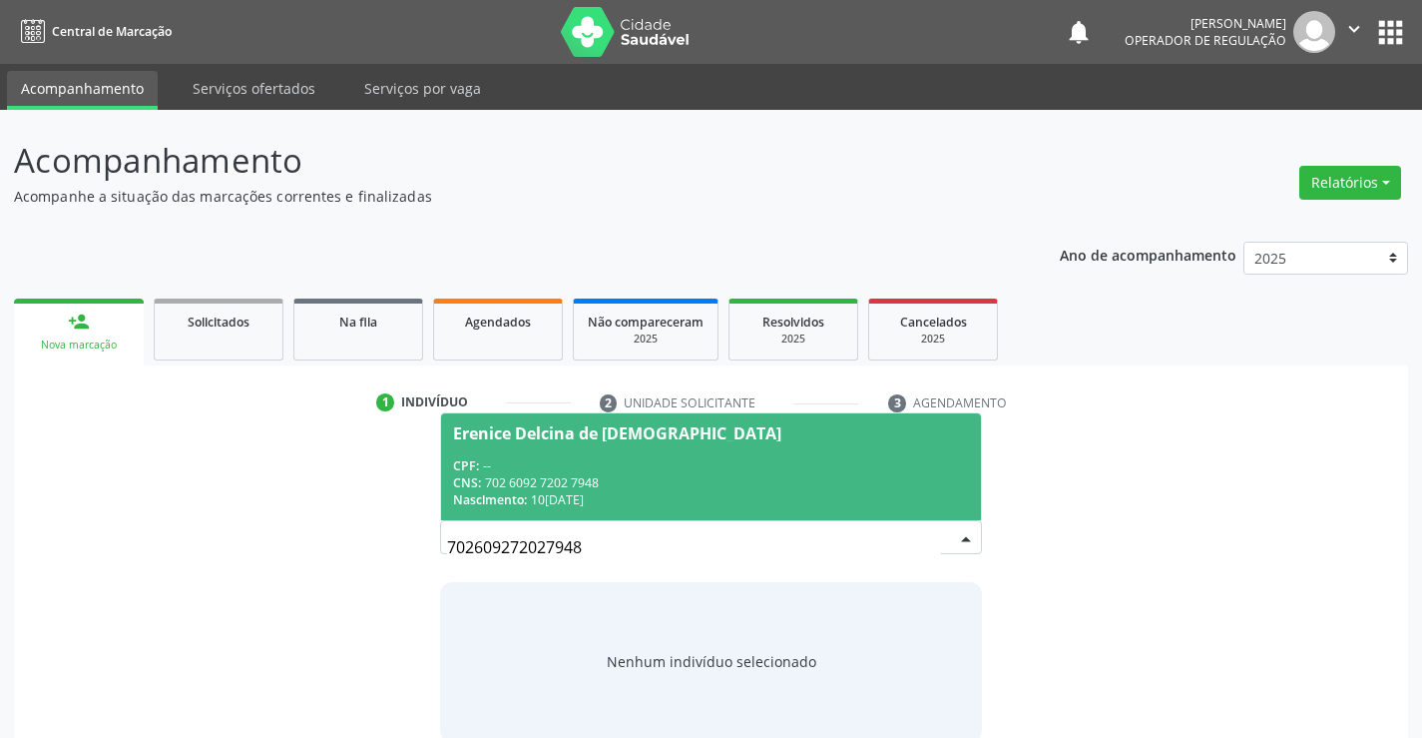
click at [543, 441] on span "Erenice Delcina de [DEMOGRAPHIC_DATA] CPF: -- CNS: 702 6092 7202 7948 Nasciment…" at bounding box center [710, 466] width 539 height 107
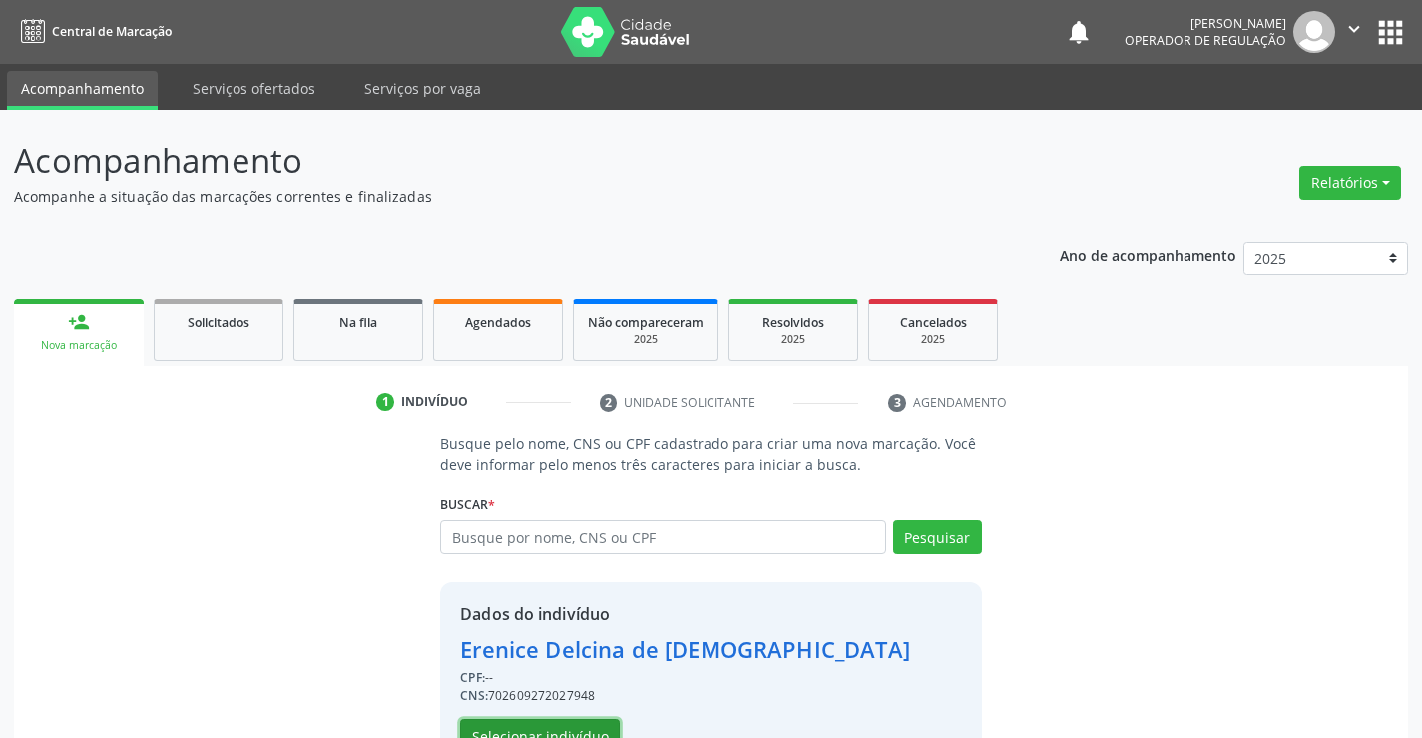
click at [584, 729] on button "Selecionar indivíduo" at bounding box center [540, 736] width 160 height 34
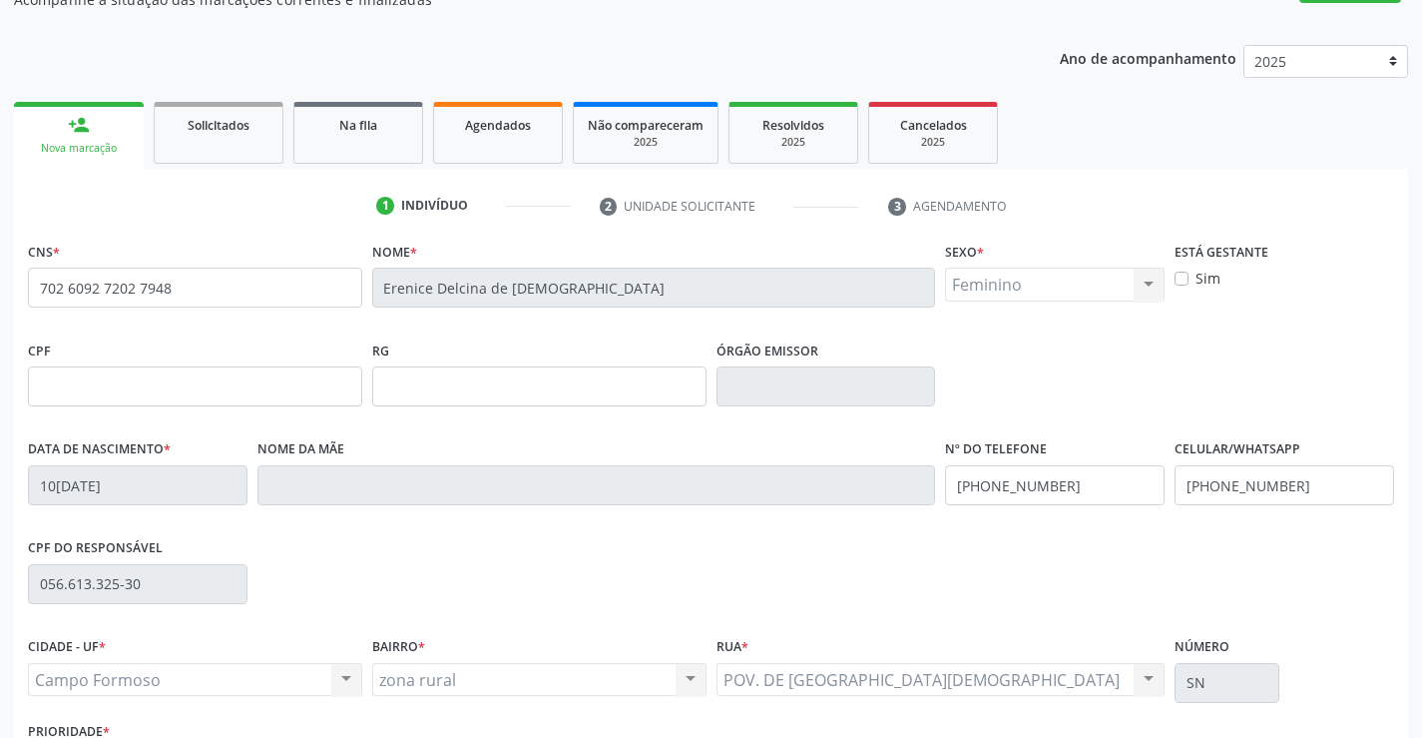
scroll to position [287, 0]
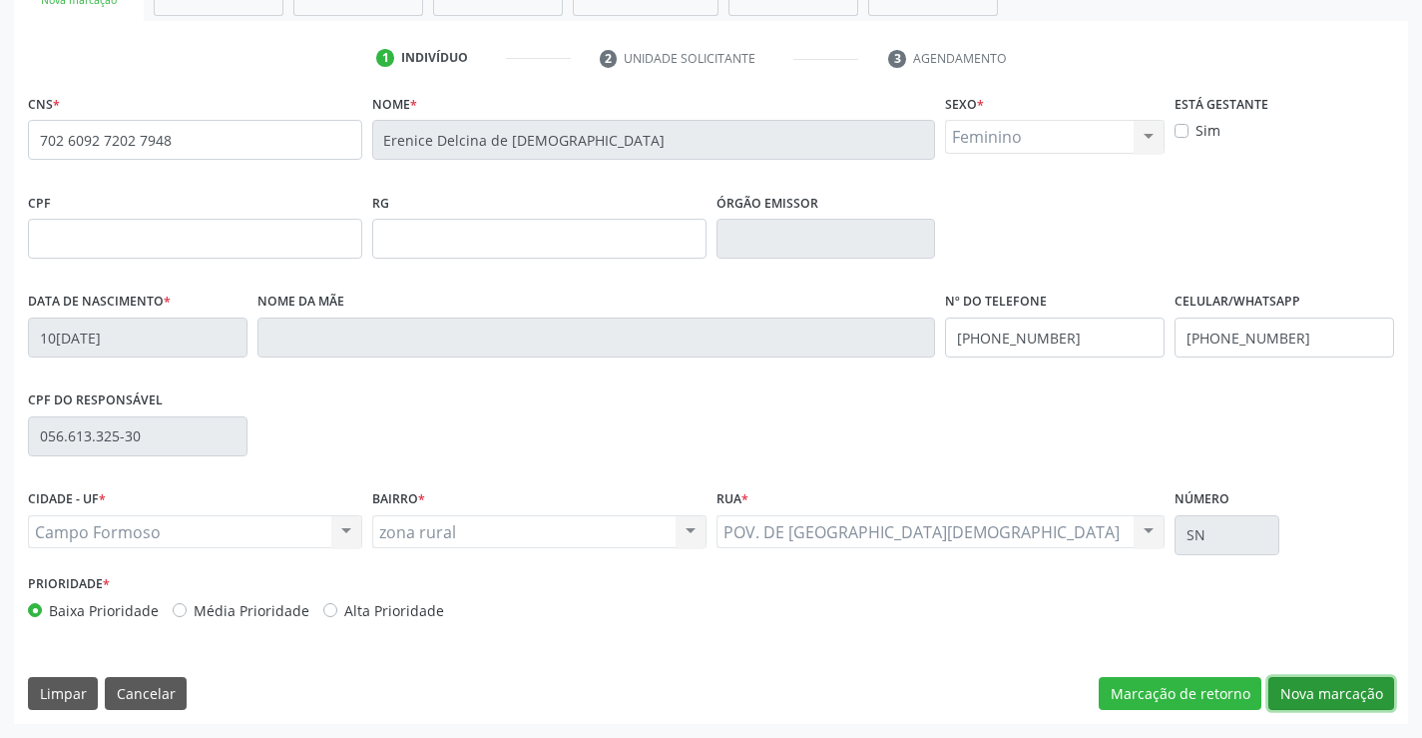
click at [1340, 695] on button "Nova marcação" at bounding box center [1331, 694] width 126 height 34
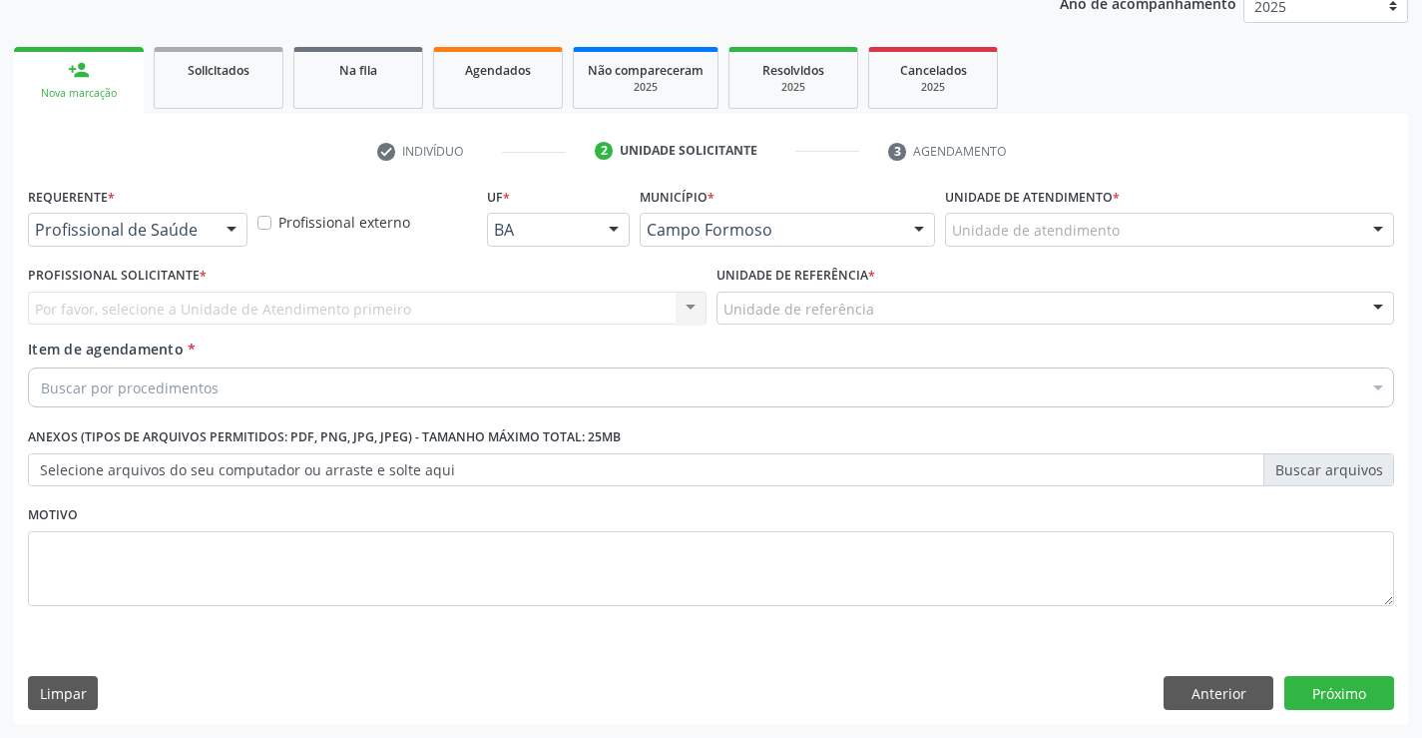
scroll to position [251, 0]
click at [233, 228] on div at bounding box center [232, 231] width 30 height 34
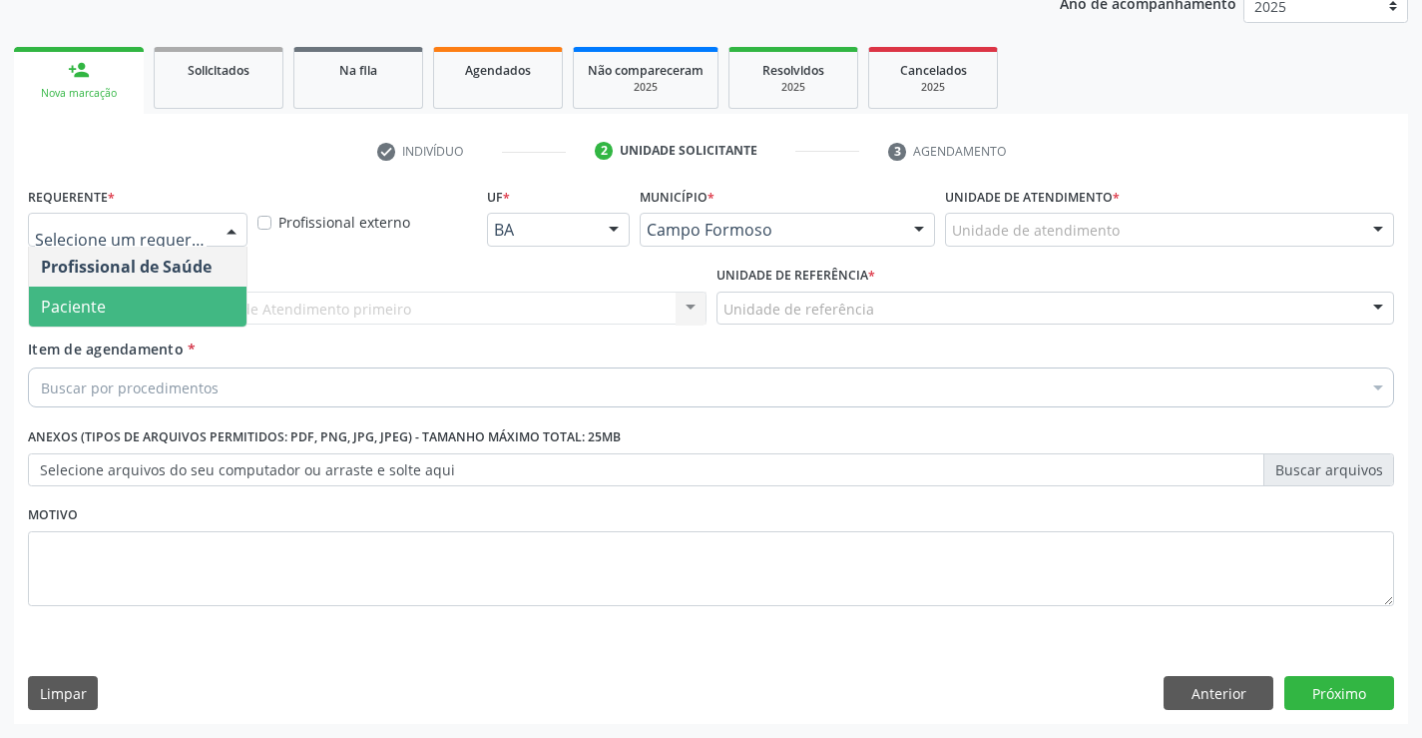
click at [194, 297] on span "Paciente" at bounding box center [138, 306] width 218 height 40
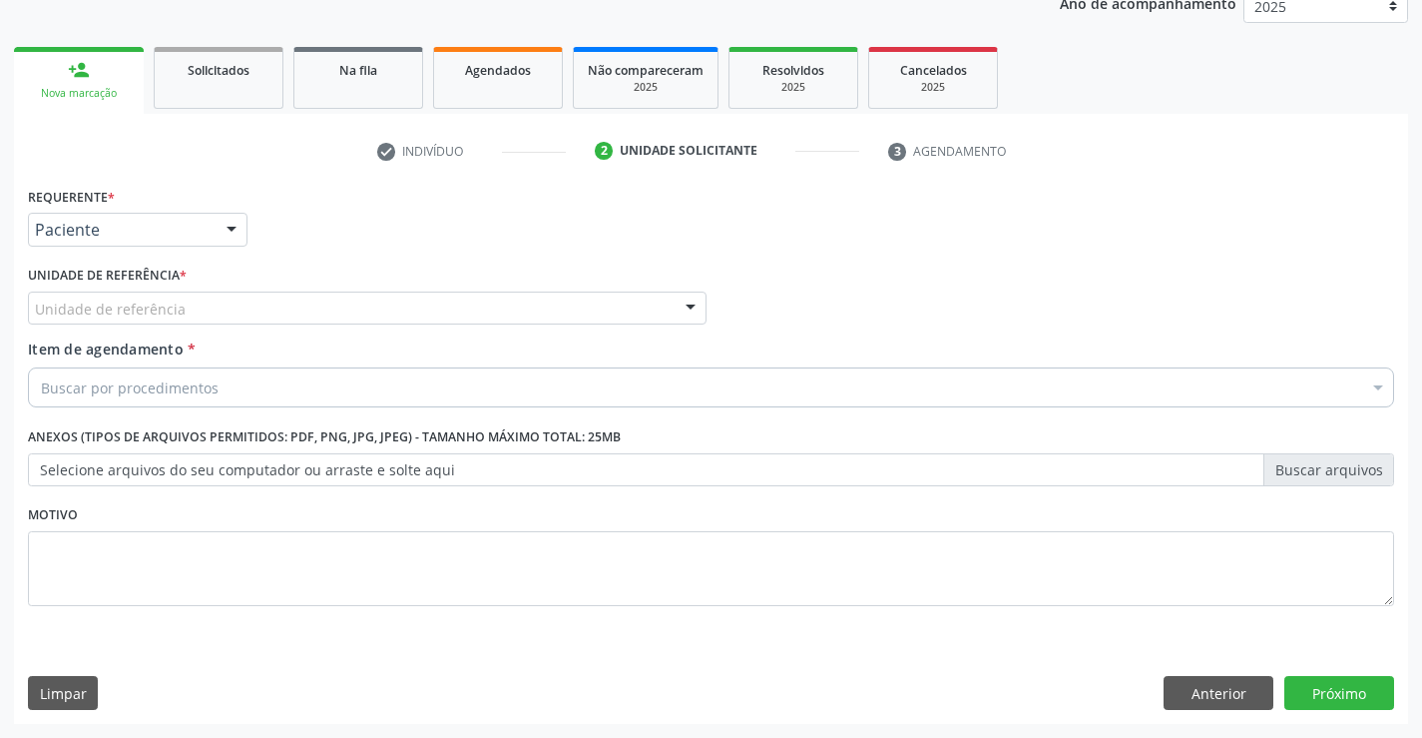
click at [694, 313] on div at bounding box center [691, 309] width 30 height 34
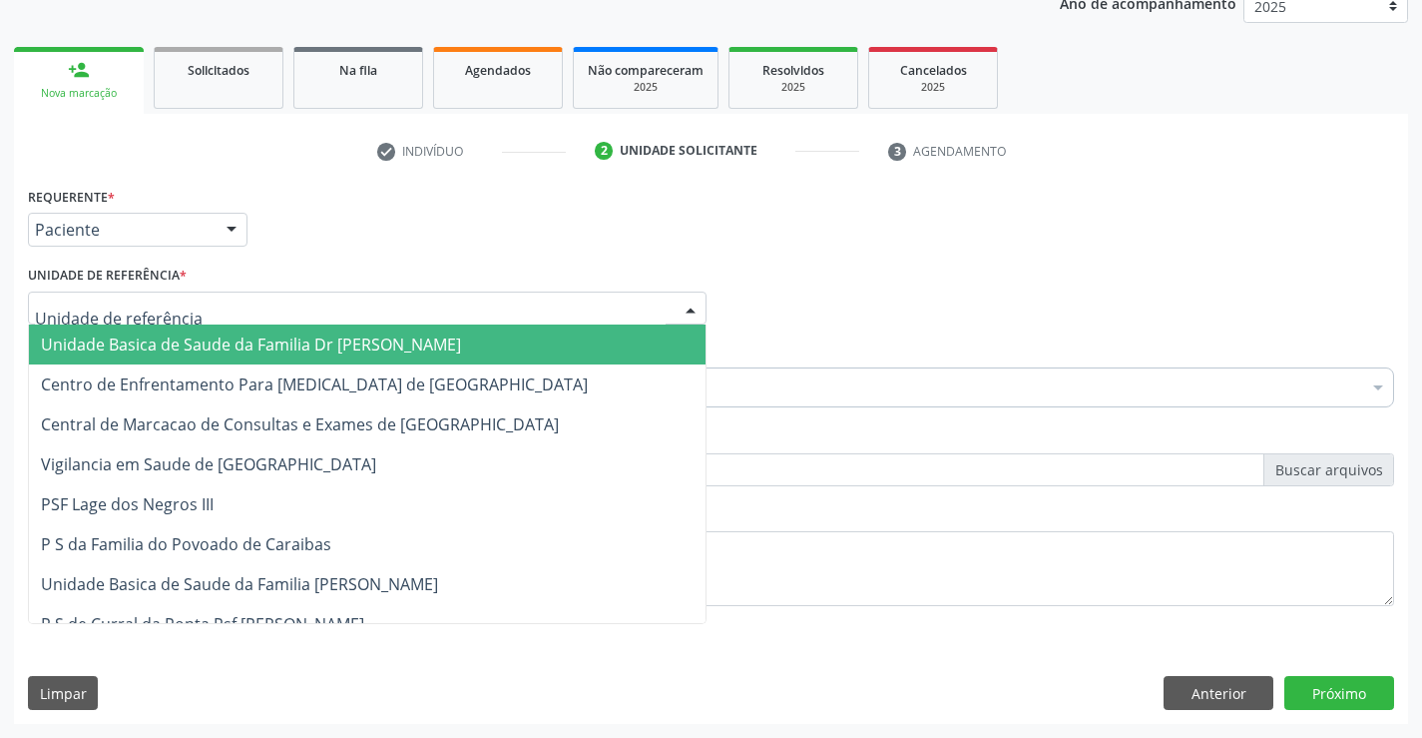
click at [614, 340] on span "Unidade Basica de Saude da Familia Dr [PERSON_NAME]" at bounding box center [367, 344] width 677 height 40
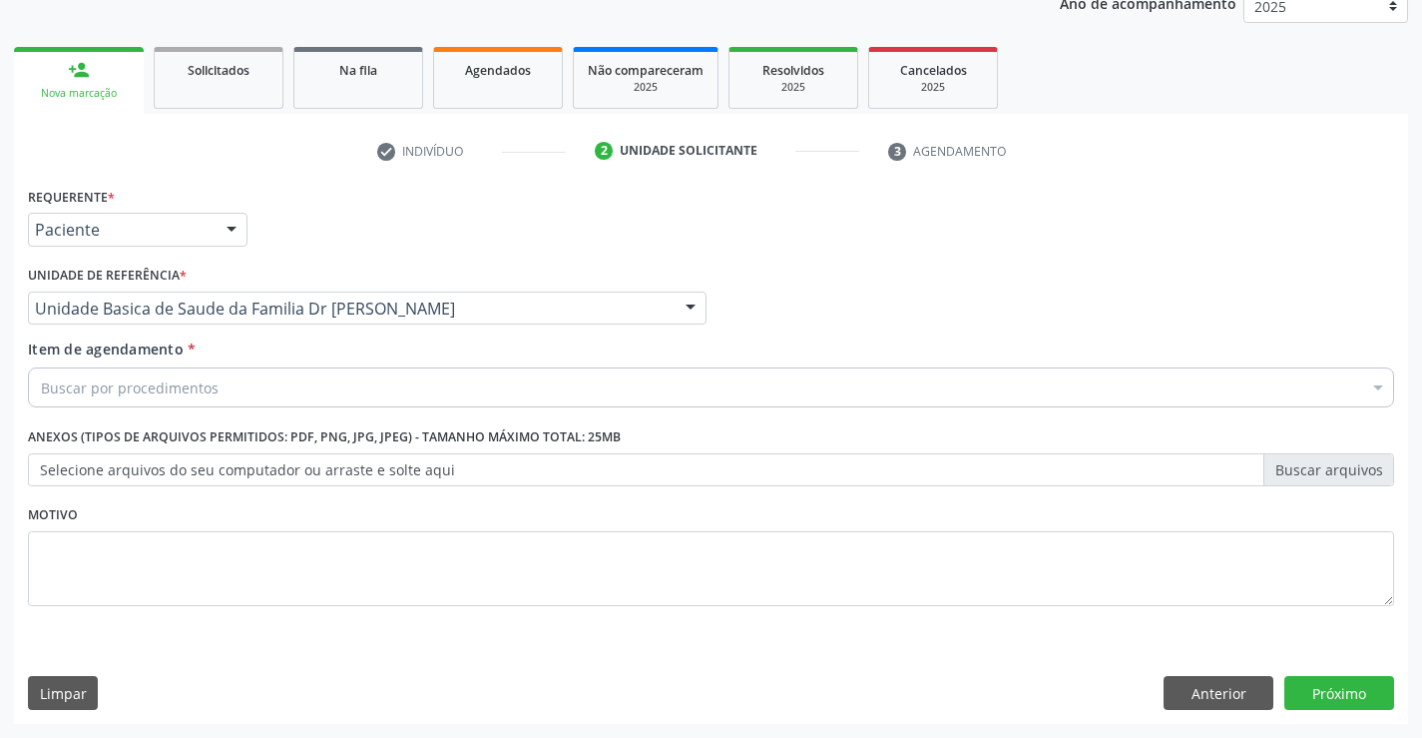
click at [521, 384] on div "Buscar por procedimentos" at bounding box center [711, 387] width 1366 height 40
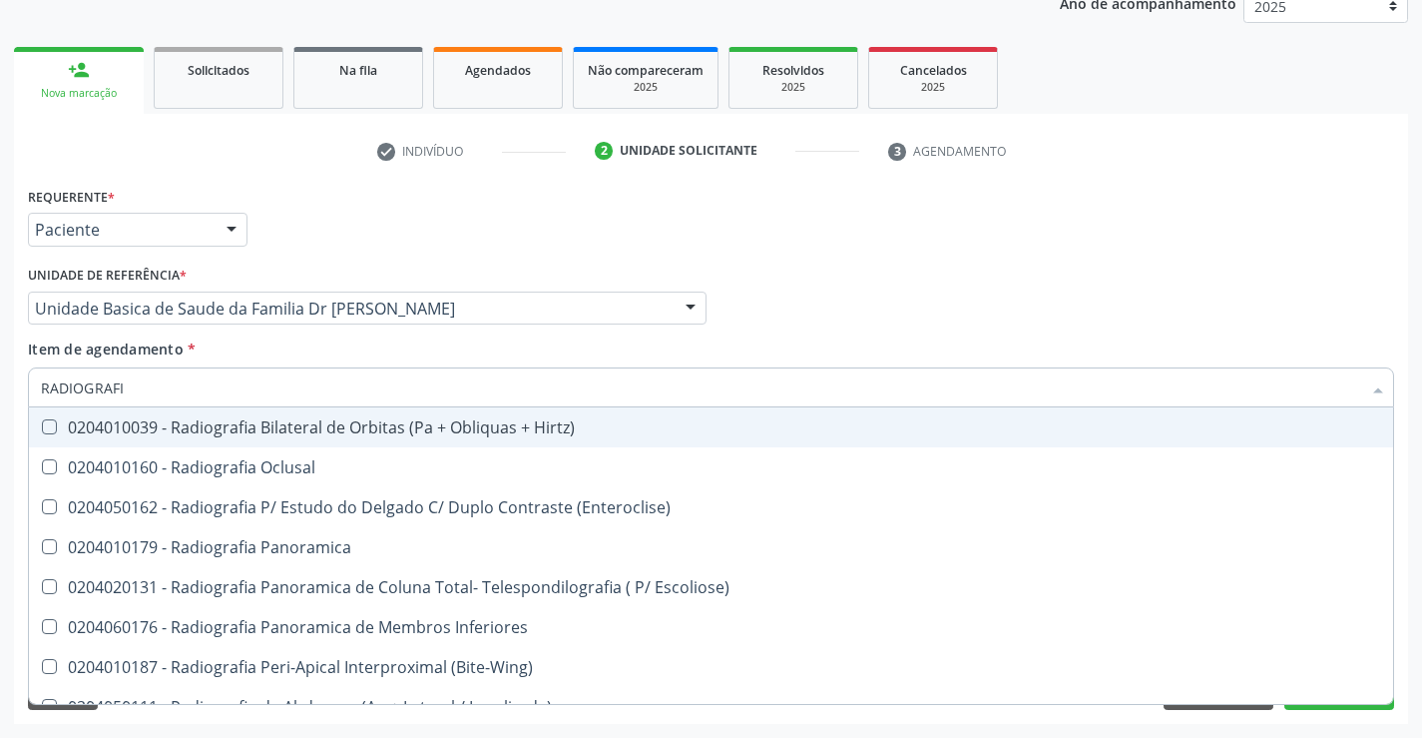
type input "RADIOGRAFIA"
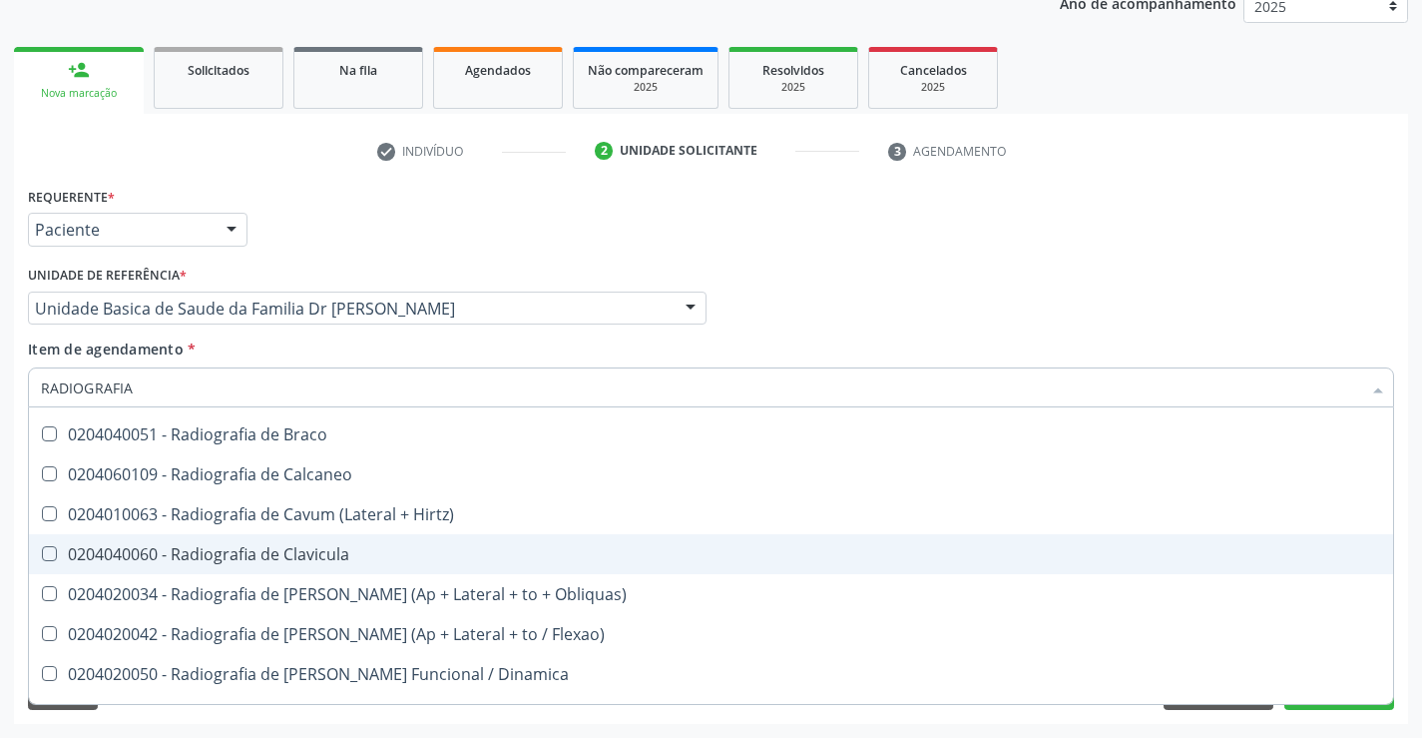
scroll to position [898, 0]
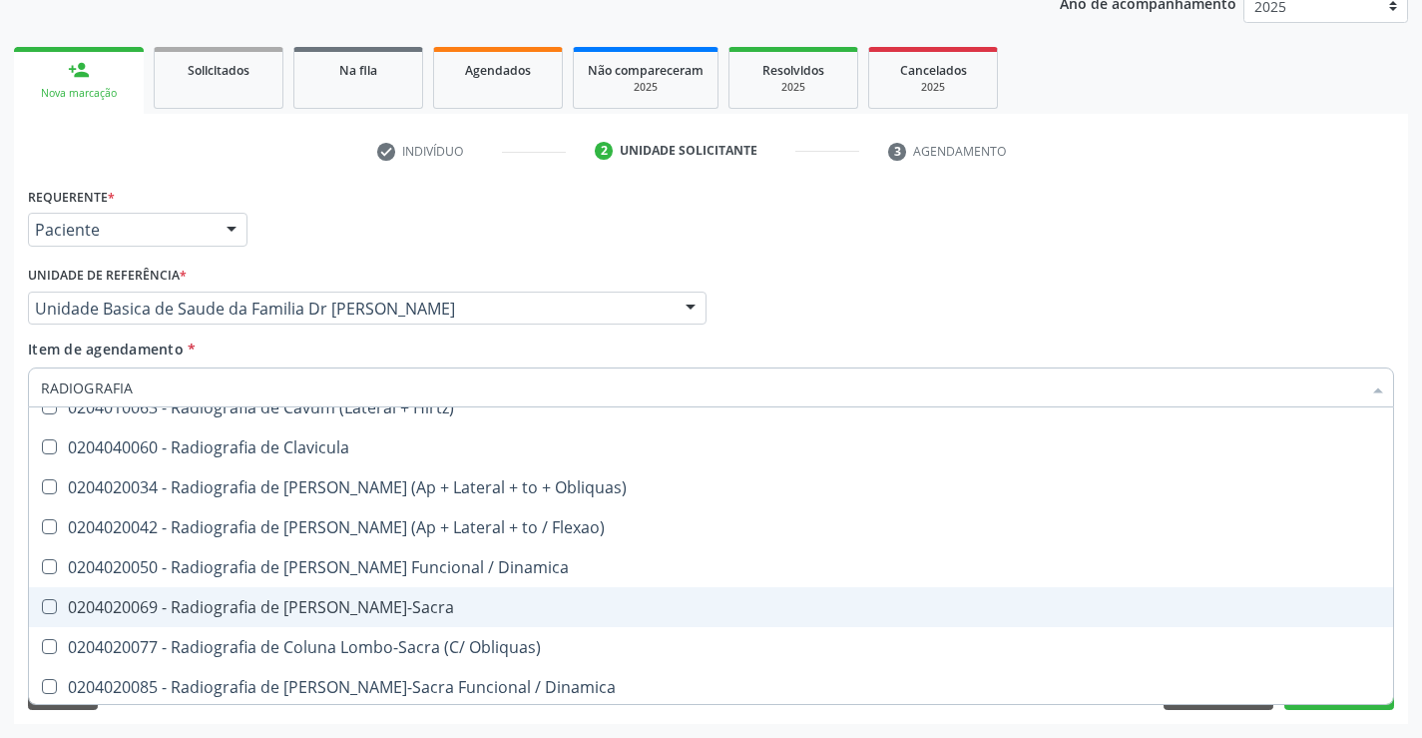
click at [365, 608] on div "0204020069 - Radiografia de [PERSON_NAME]-Sacra" at bounding box center [711, 607] width 1340 height 16
checkbox Lombo-Sacra "true"
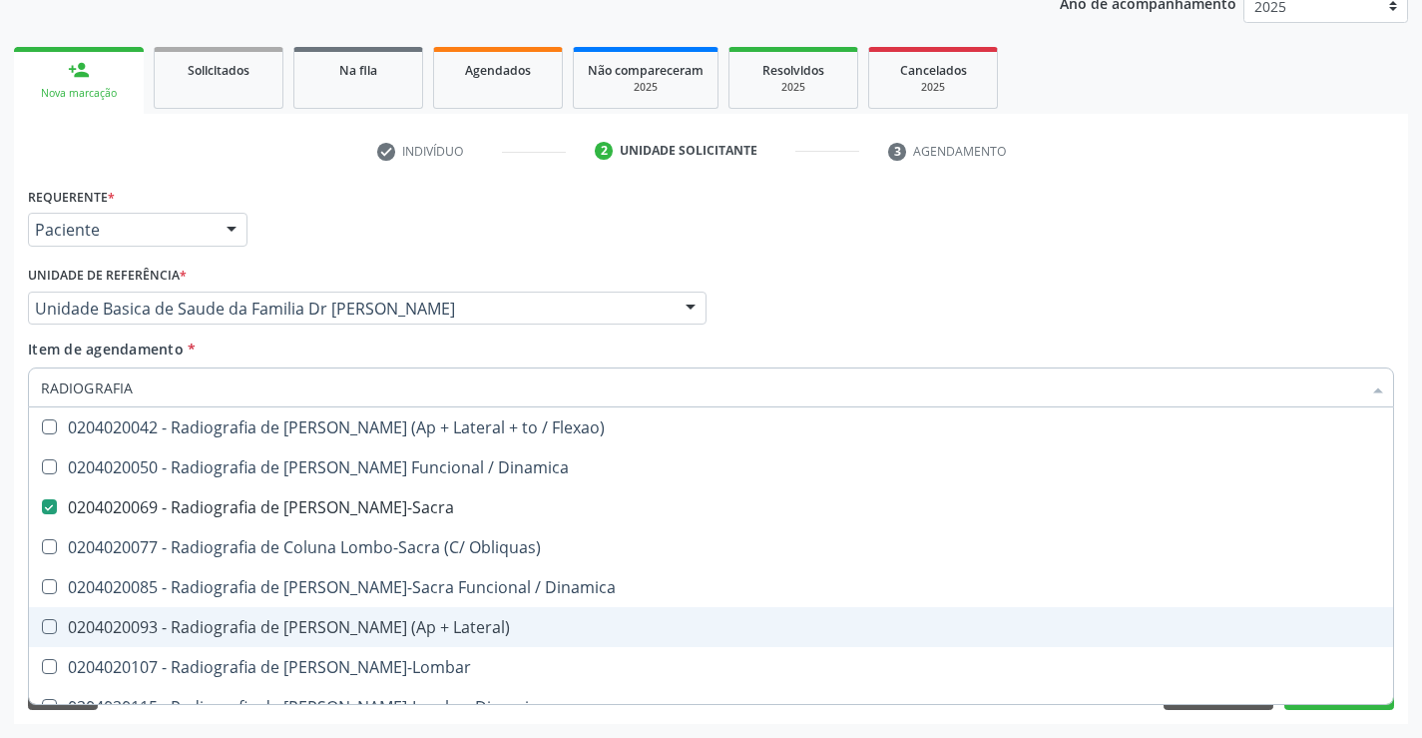
click at [367, 635] on div "0204020093 - Radiografia de [PERSON_NAME] (Ap + Lateral)" at bounding box center [711, 627] width 1340 height 16
checkbox Lateral\) "true"
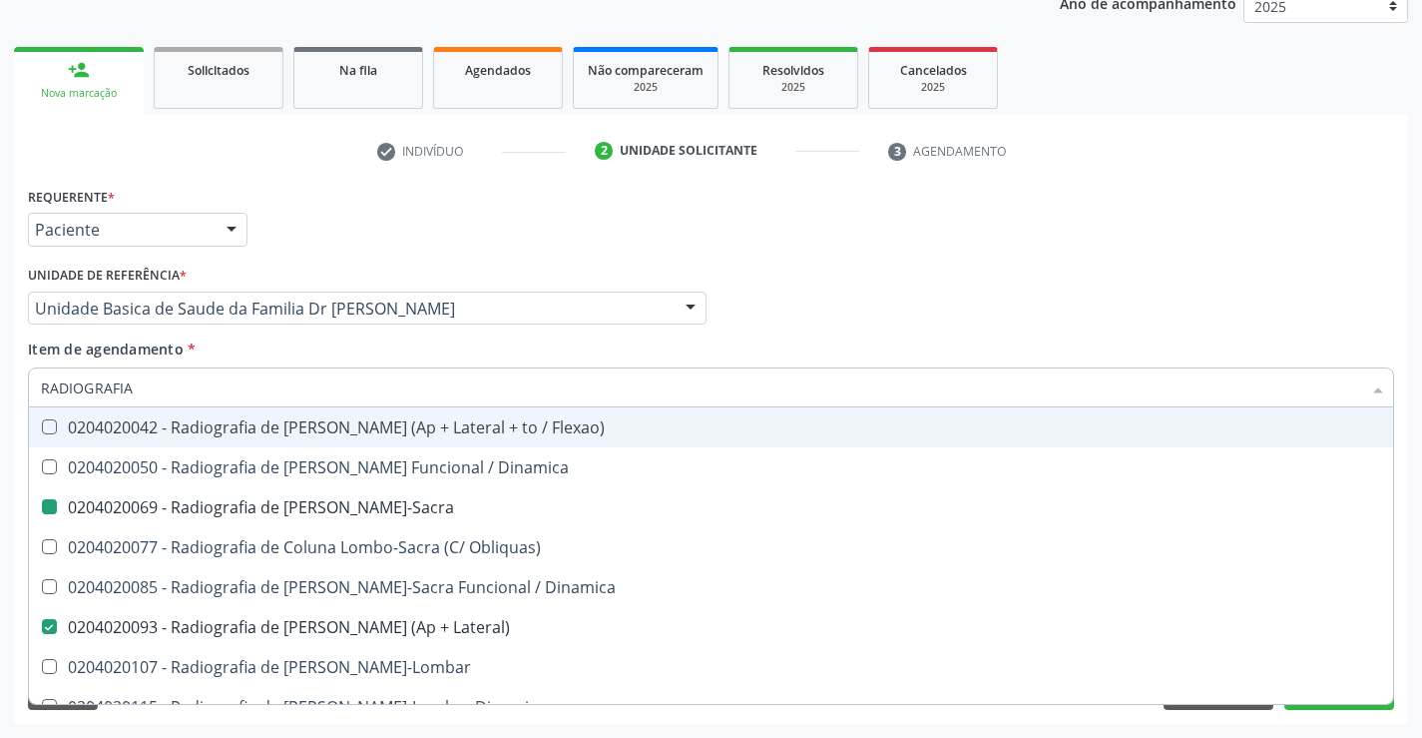
click at [1307, 278] on div "Profissional Solicitante Por favor, selecione a Unidade de Atendimento primeiro…" at bounding box center [711, 299] width 1376 height 78
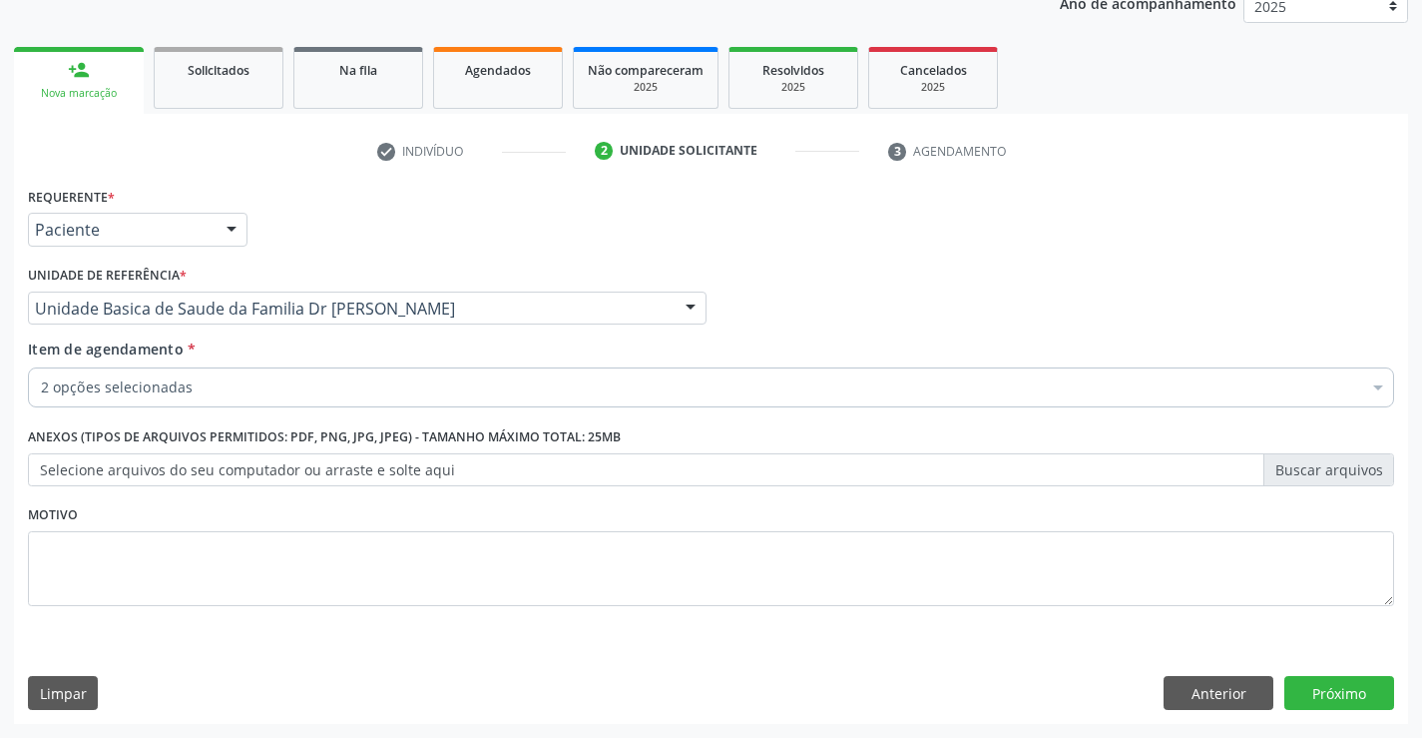
scroll to position [0, 0]
click at [1315, 694] on button "Próximo" at bounding box center [1339, 693] width 110 height 34
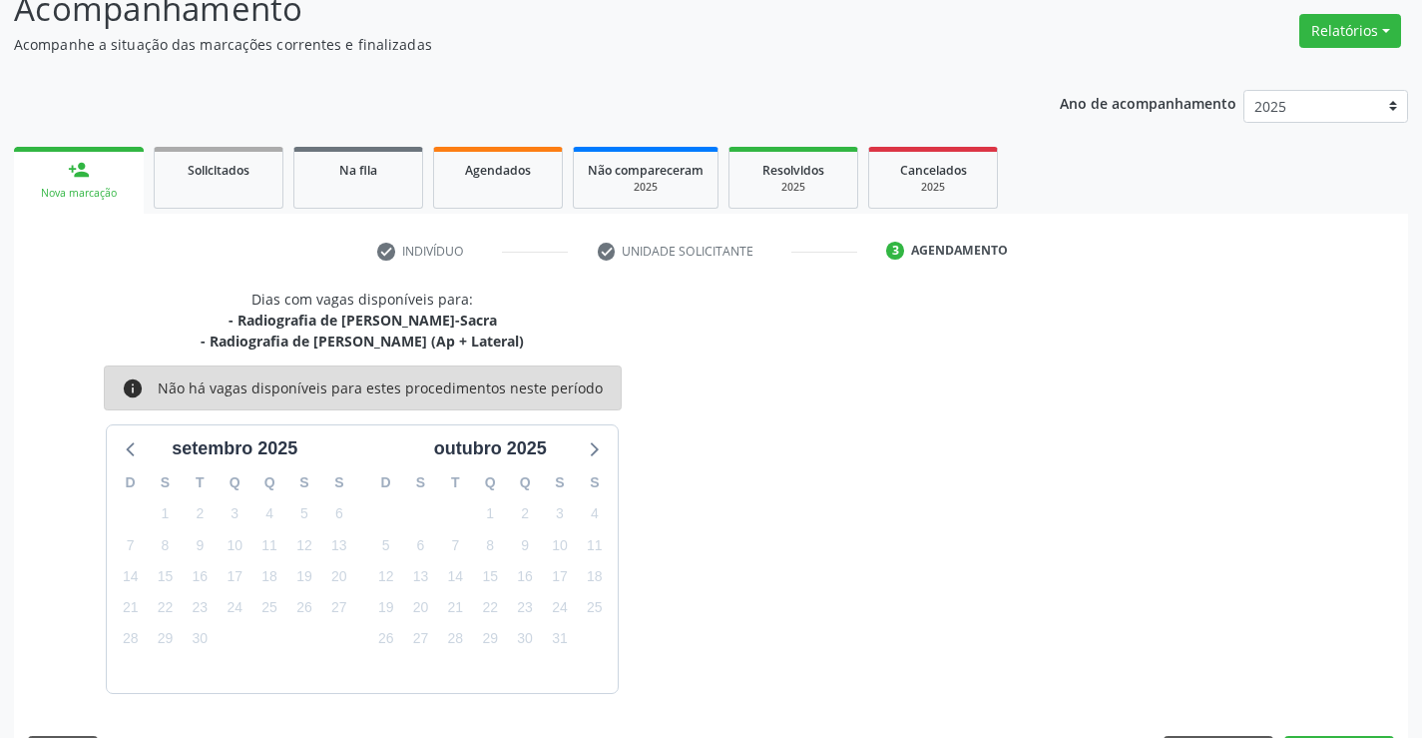
scroll to position [211, 0]
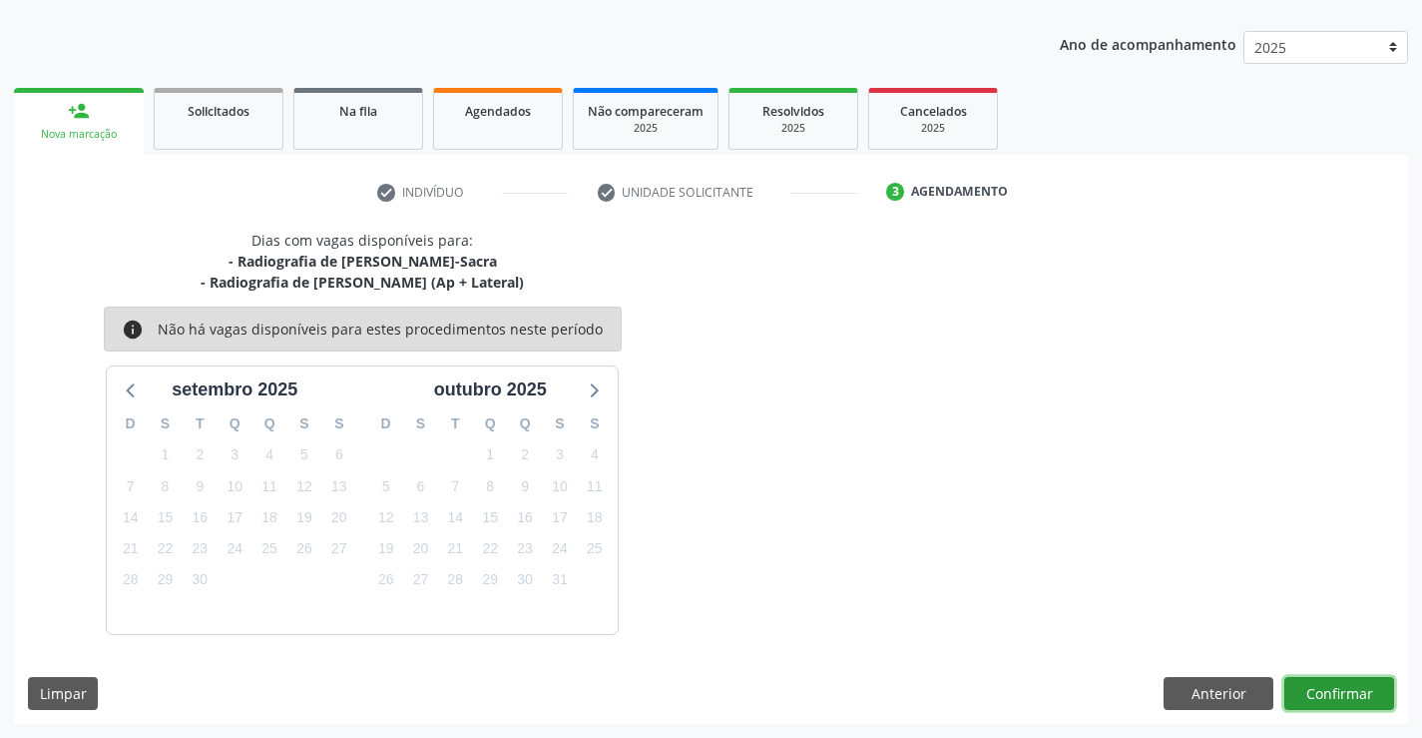
click at [1315, 694] on button "Confirmar" at bounding box center [1339, 694] width 110 height 34
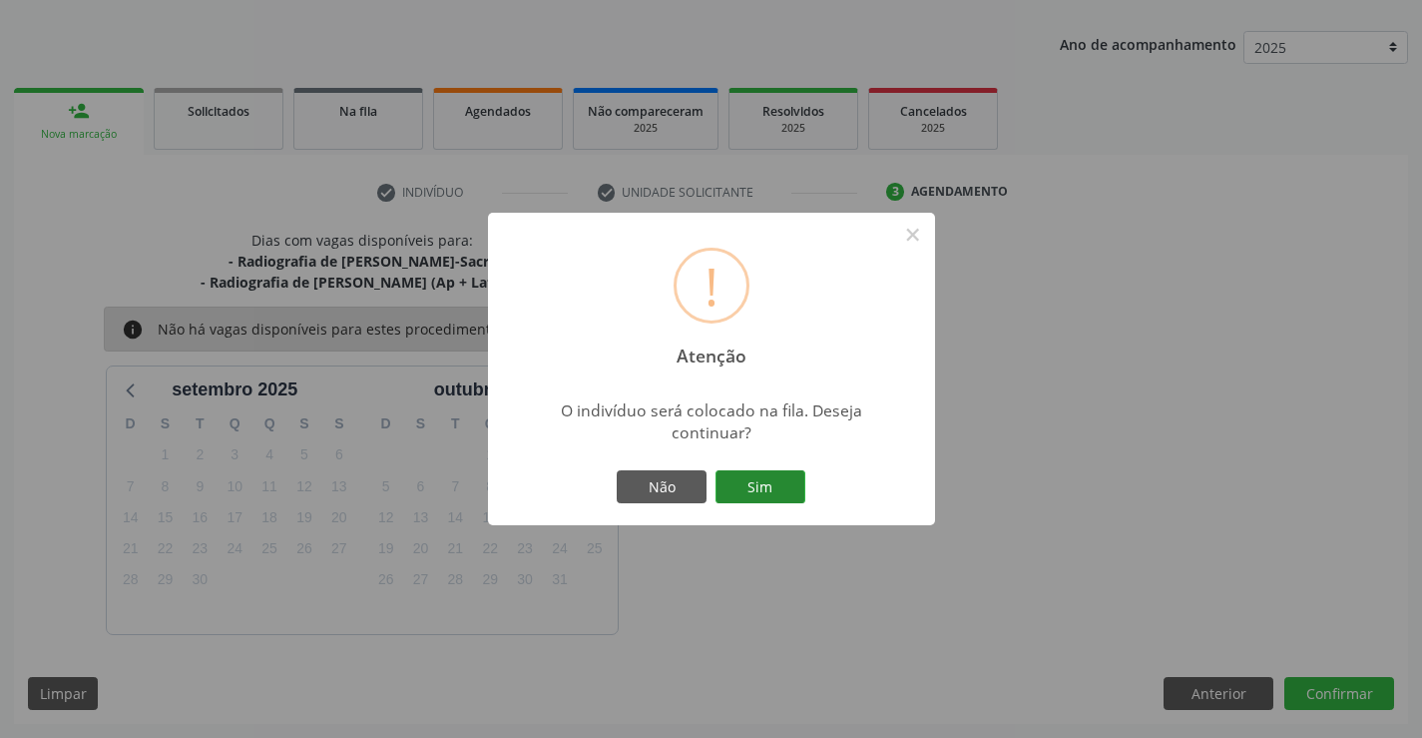
click at [761, 491] on button "Sim" at bounding box center [761, 487] width 90 height 34
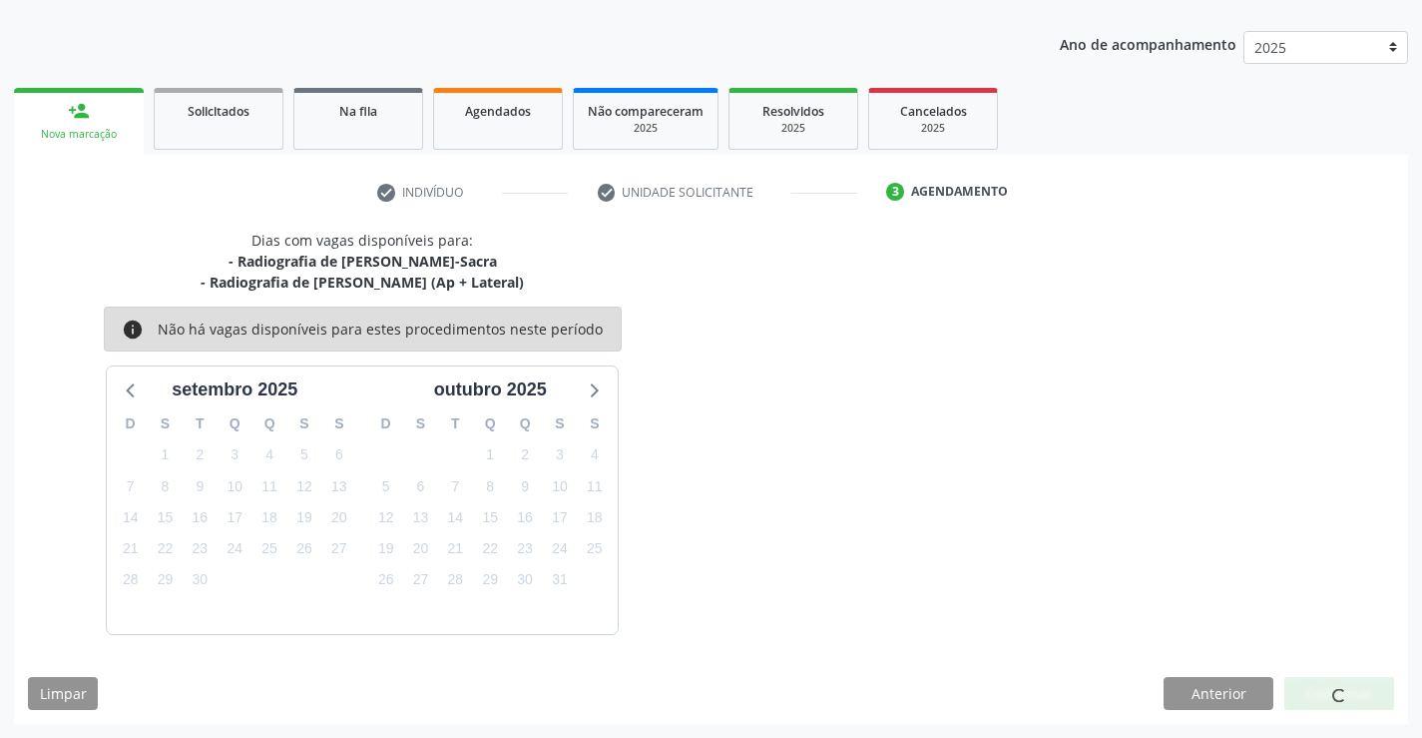
scroll to position [0, 0]
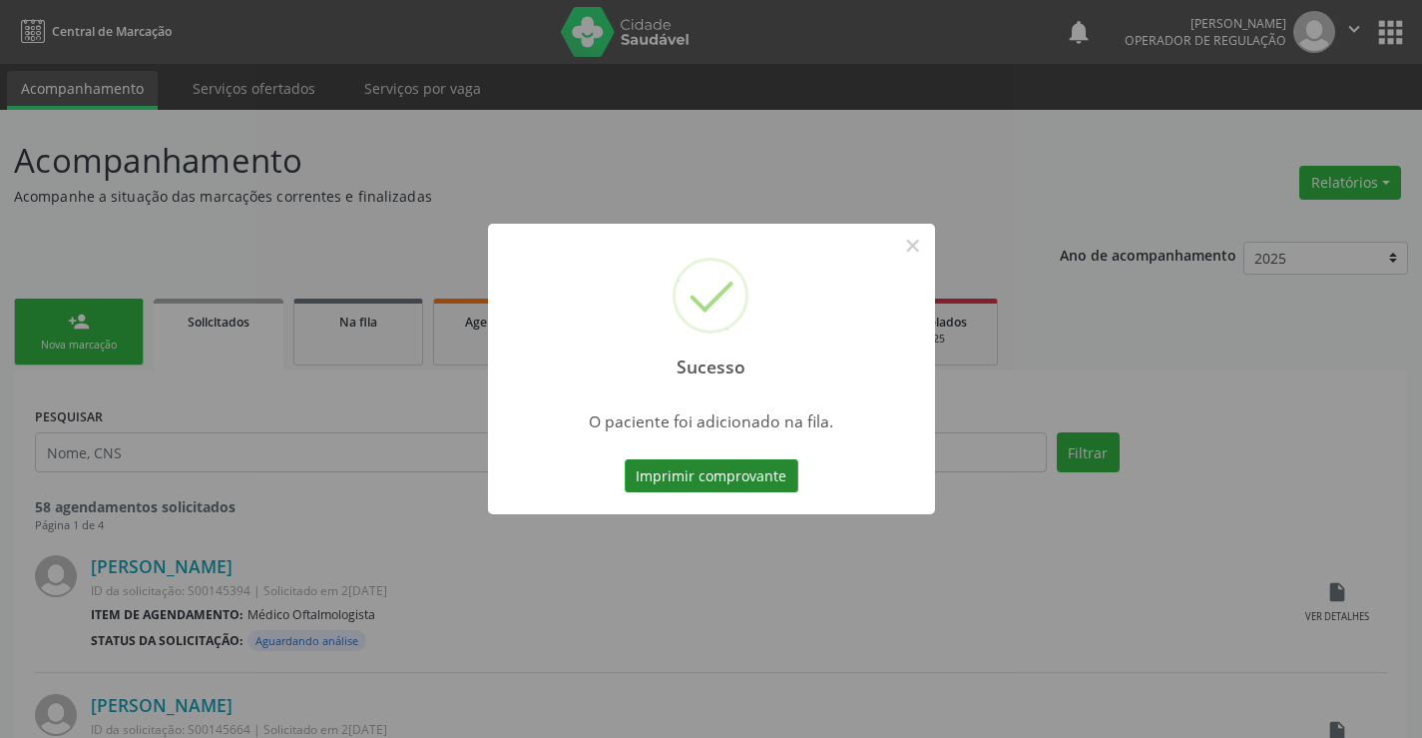
click at [709, 473] on button "Imprimir comprovante" at bounding box center [712, 476] width 174 height 34
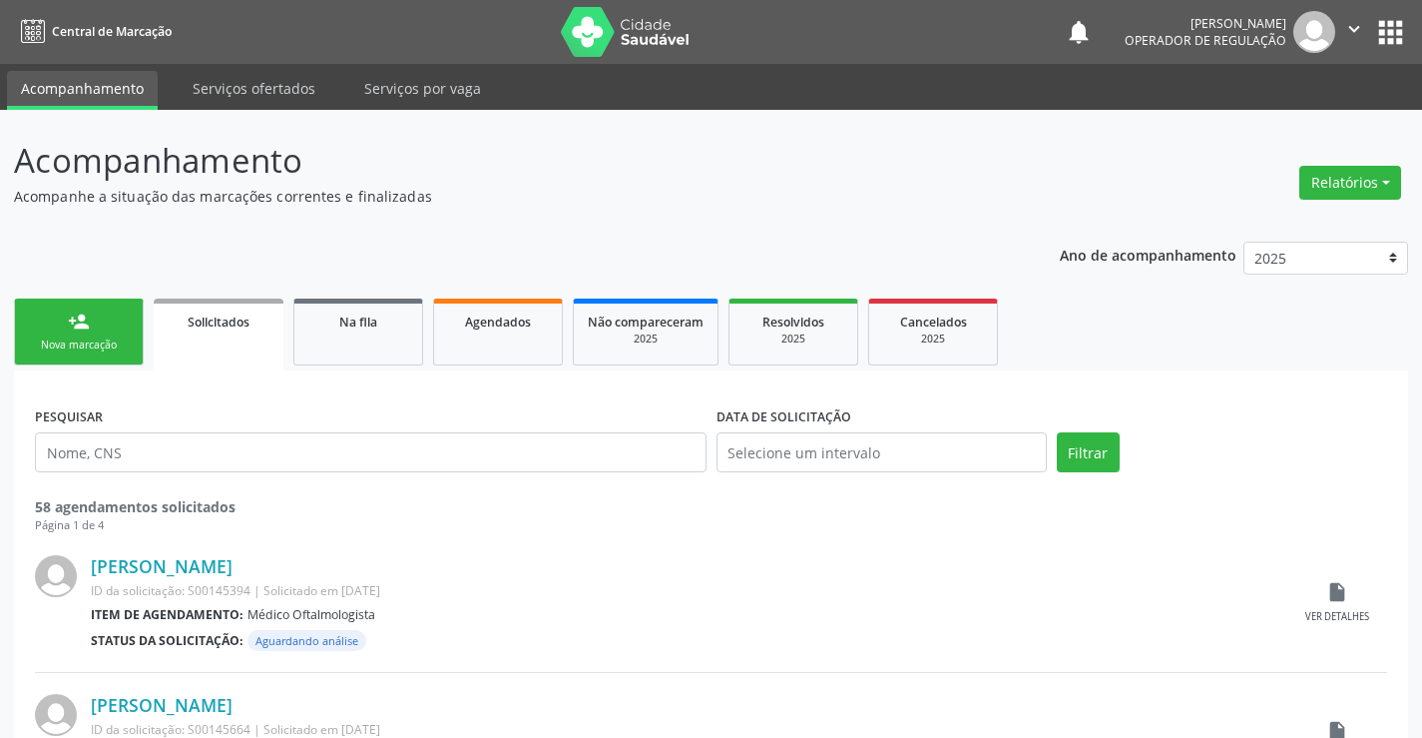
click at [119, 313] on link "person_add Nova marcação" at bounding box center [79, 331] width 130 height 67
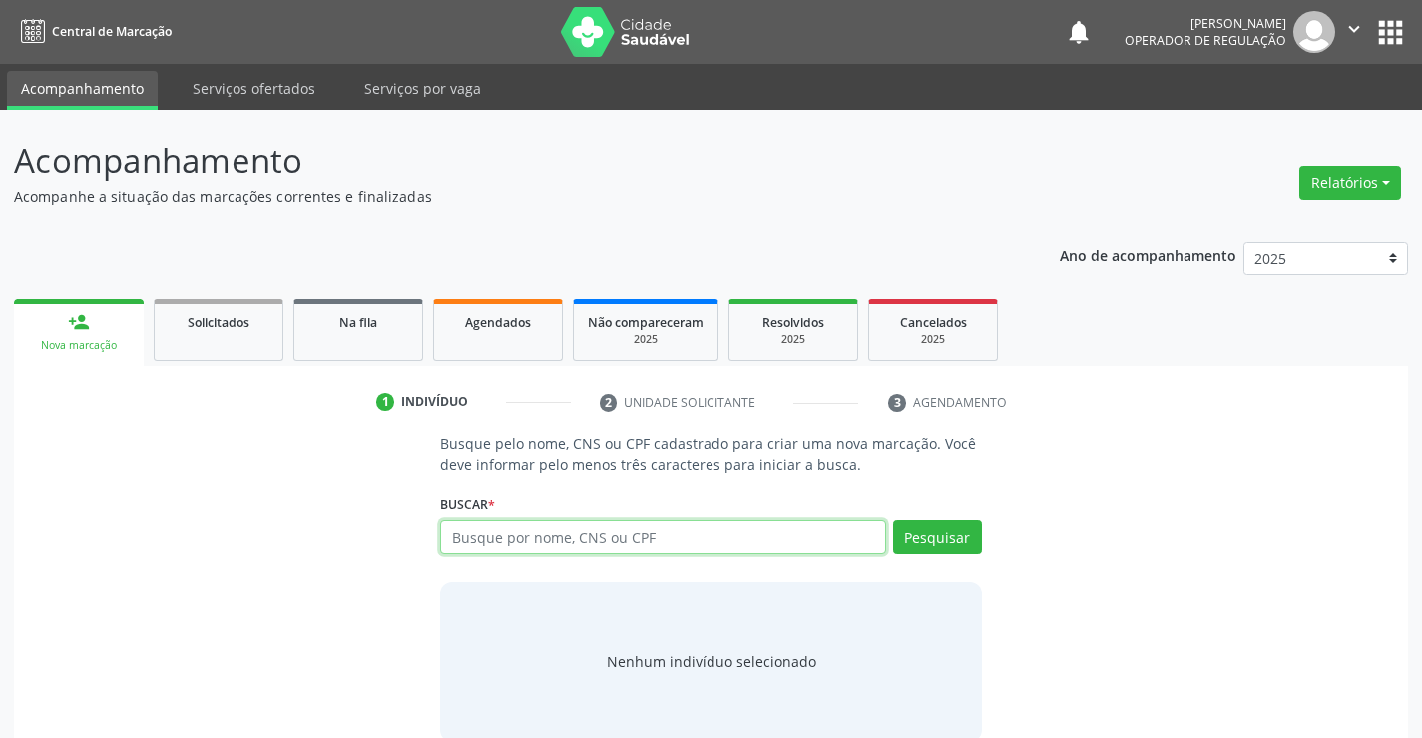
click at [669, 530] on input "text" at bounding box center [662, 537] width 445 height 34
type input "709605677829776"
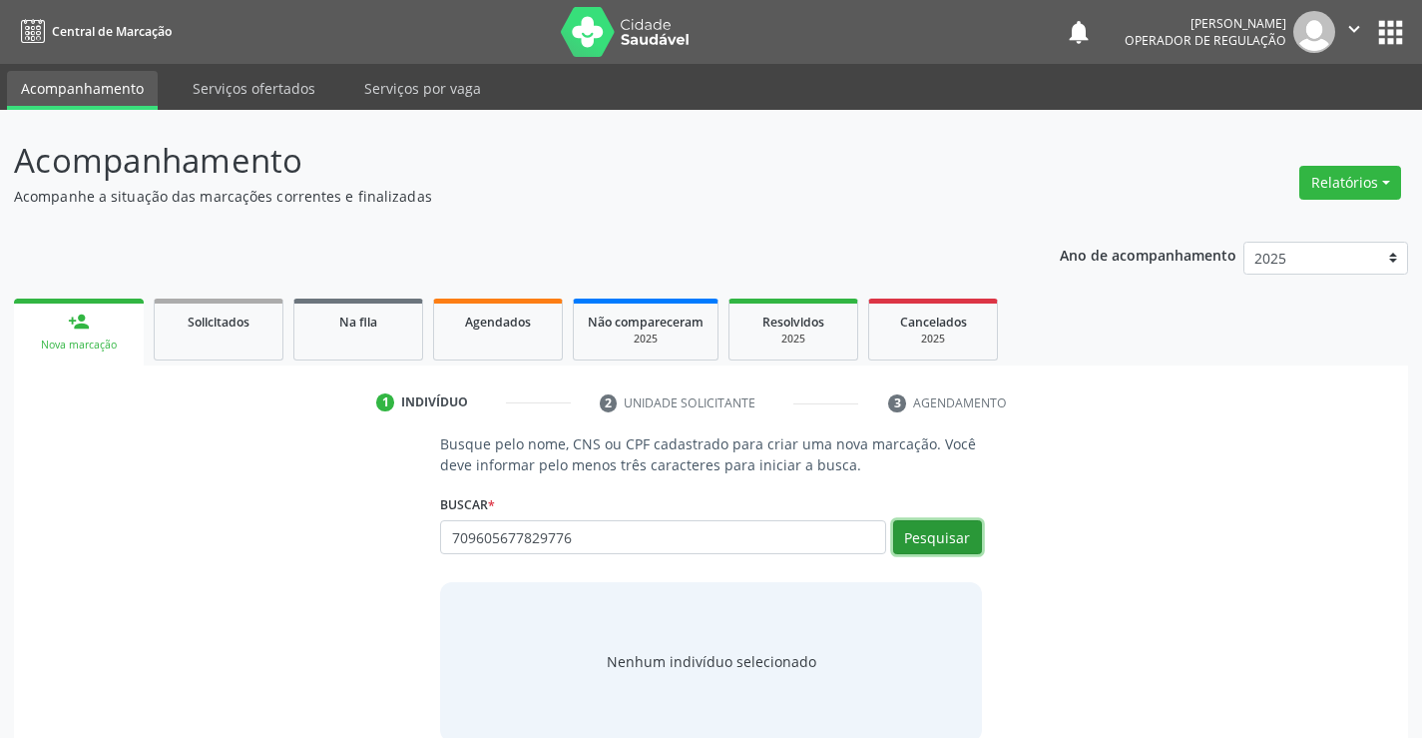
click at [915, 534] on button "Pesquisar" at bounding box center [937, 537] width 89 height 34
type input "709605677829776"
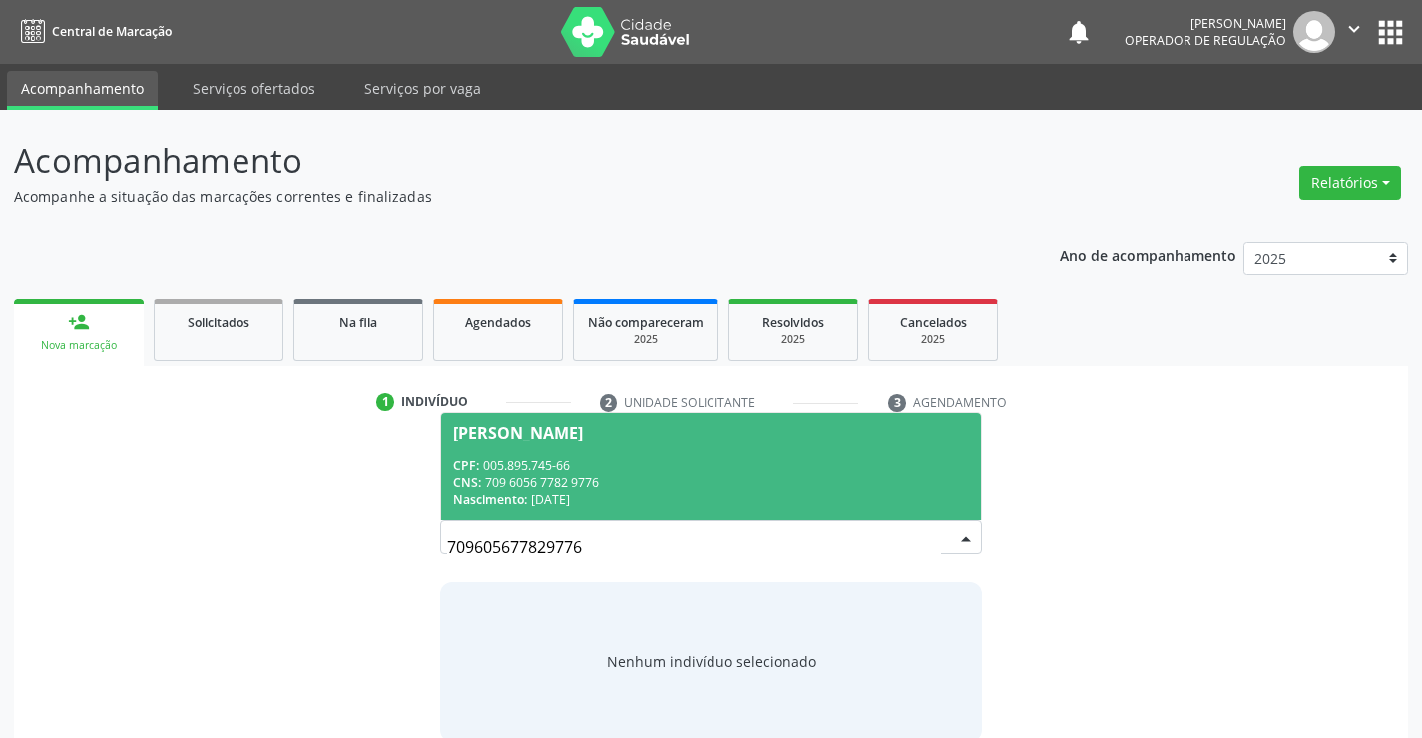
click at [542, 432] on div "Cleonice Silva Pereira" at bounding box center [518, 433] width 130 height 16
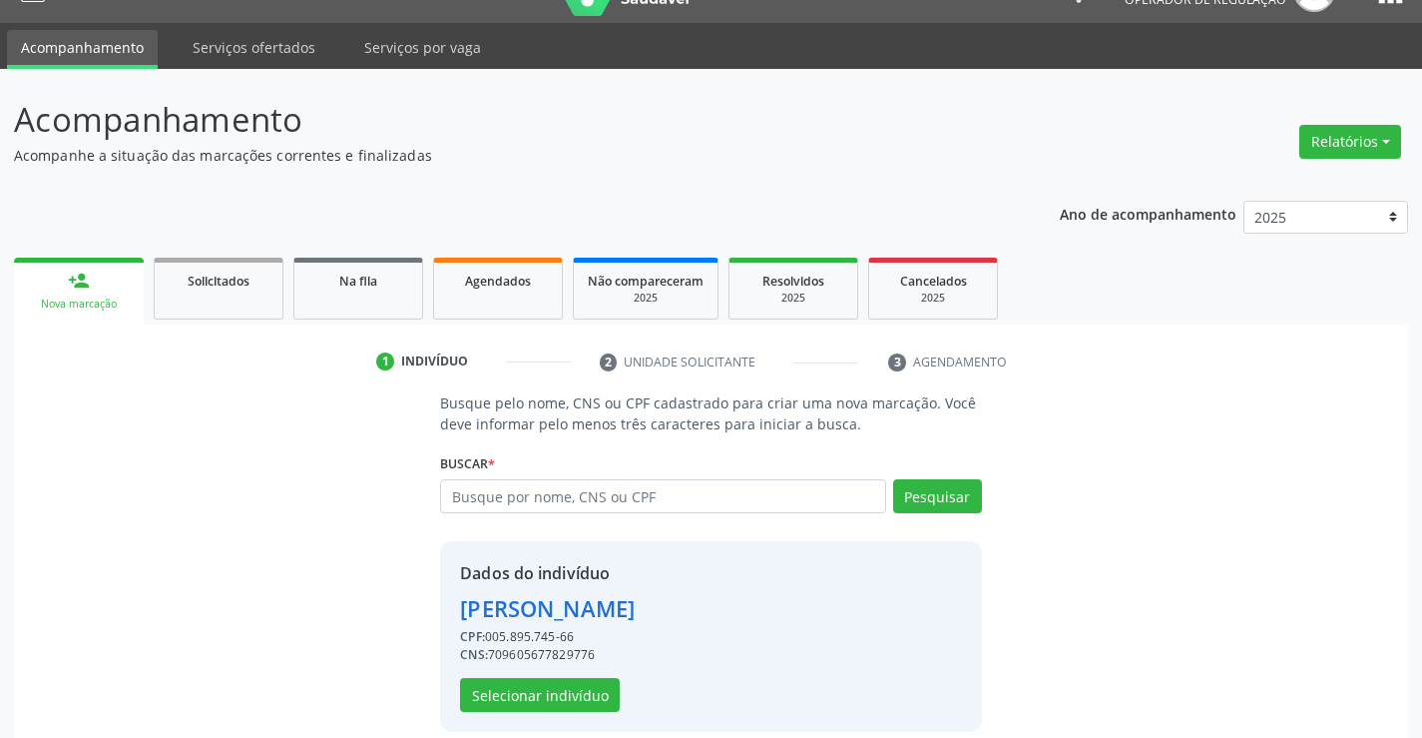
scroll to position [63, 0]
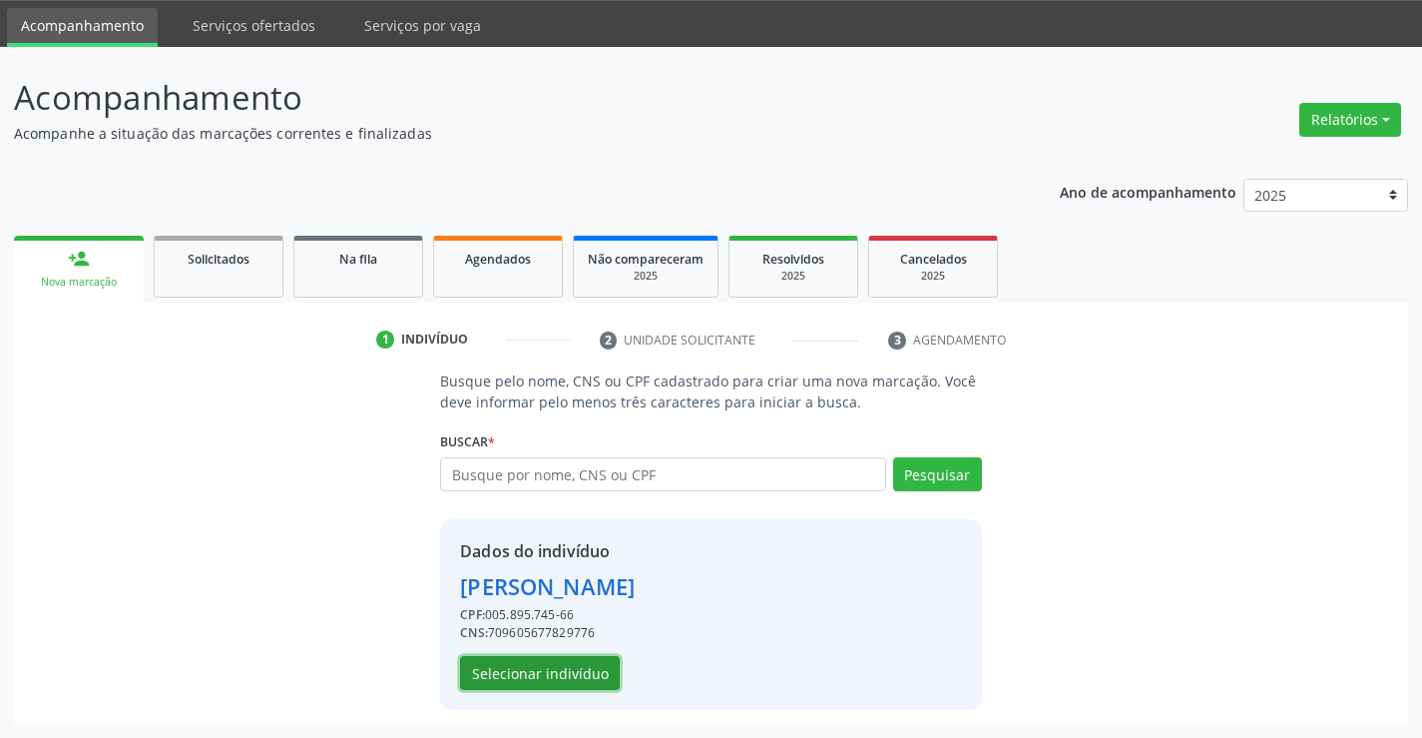
click at [563, 667] on button "Selecionar indivíduo" at bounding box center [540, 673] width 160 height 34
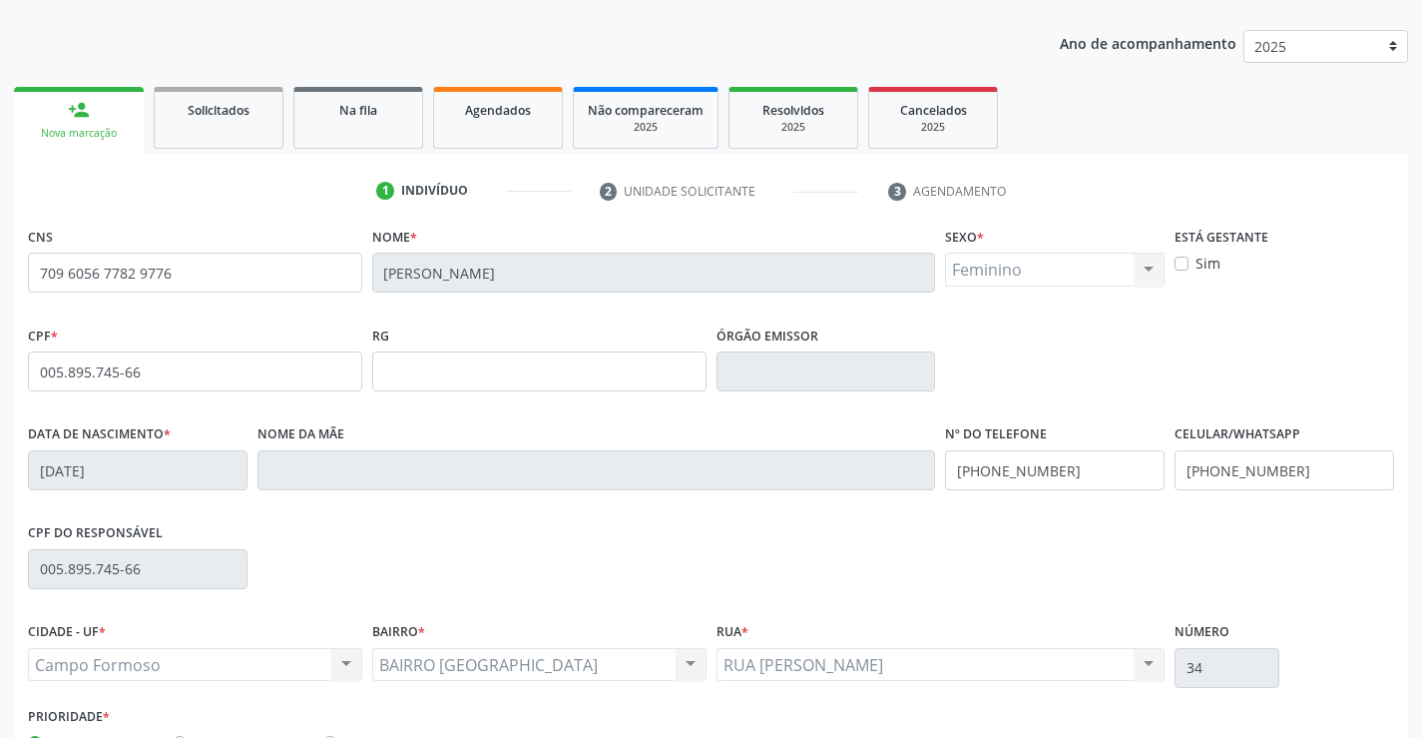
scroll to position [344, 0]
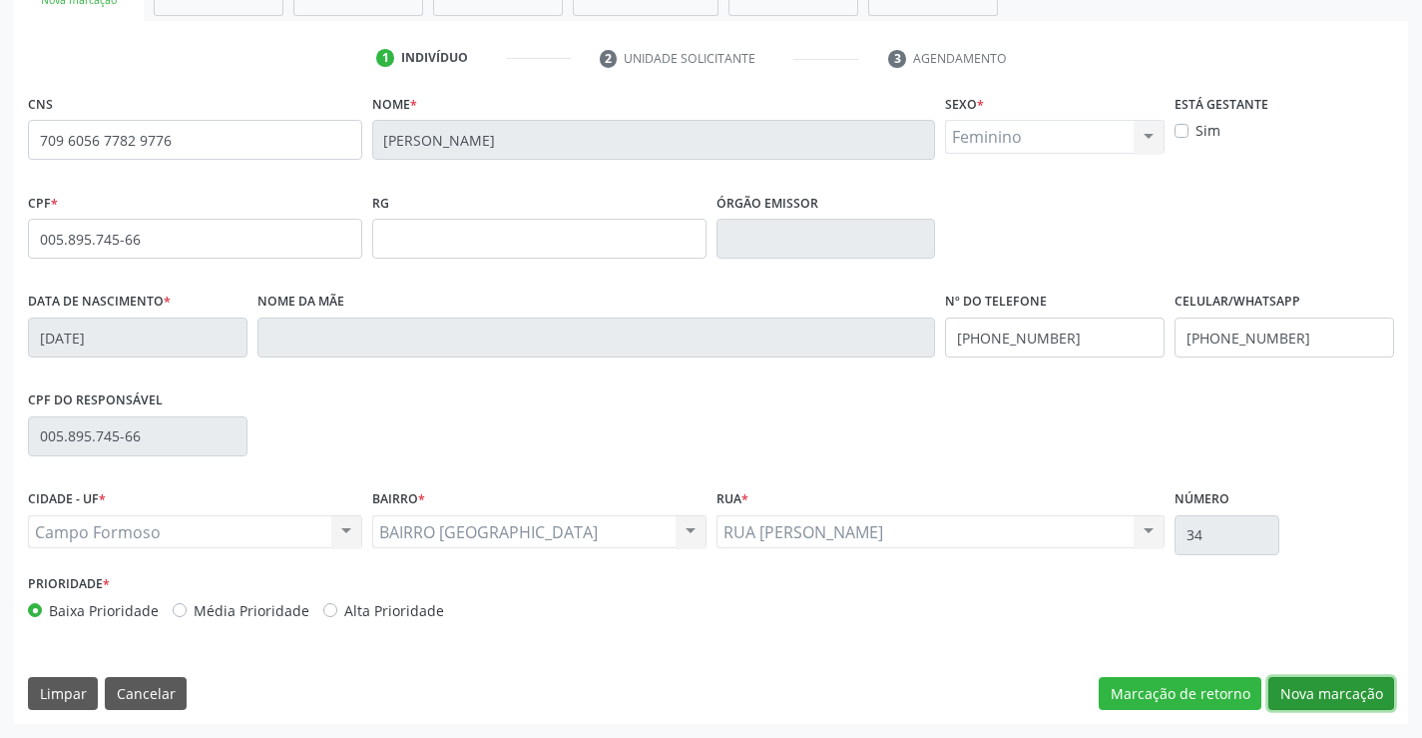
click at [1304, 683] on button "Nova marcação" at bounding box center [1331, 694] width 126 height 34
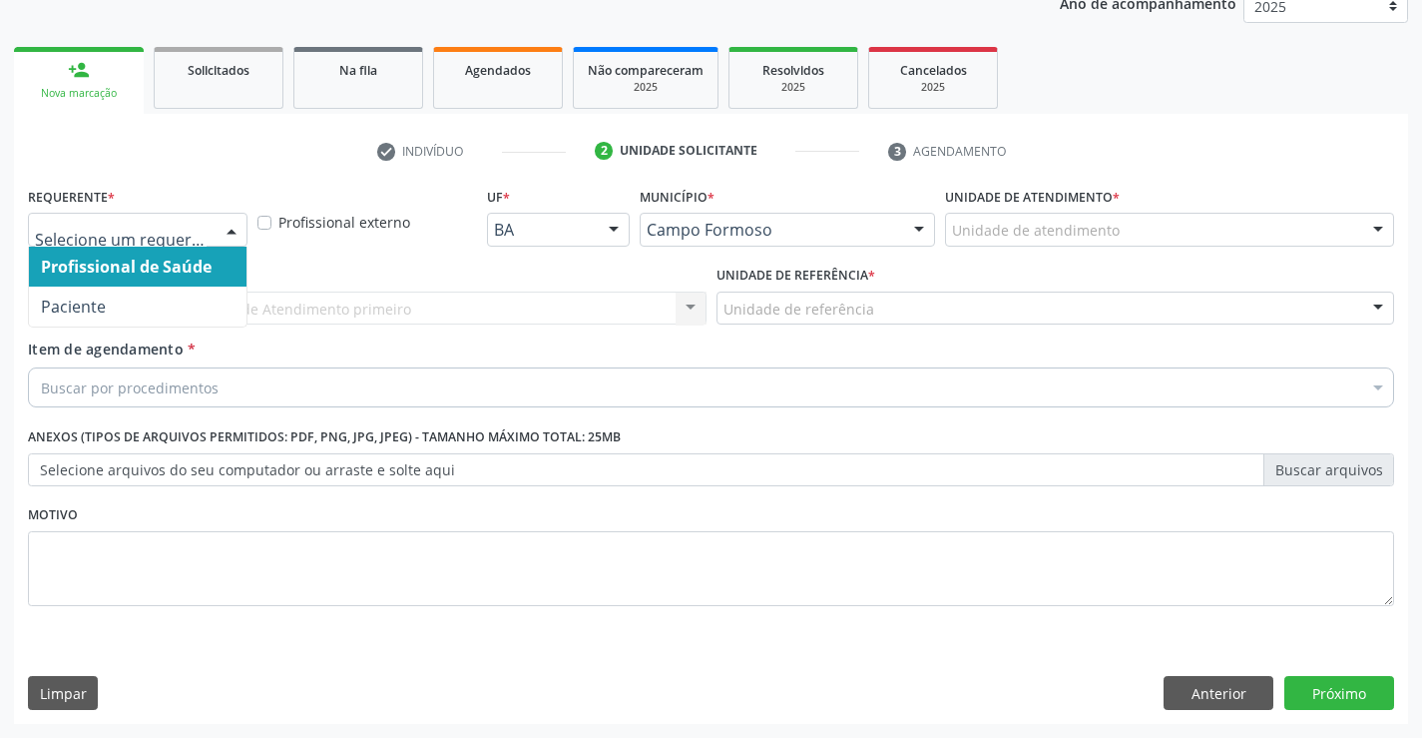
click at [243, 229] on div at bounding box center [232, 231] width 30 height 34
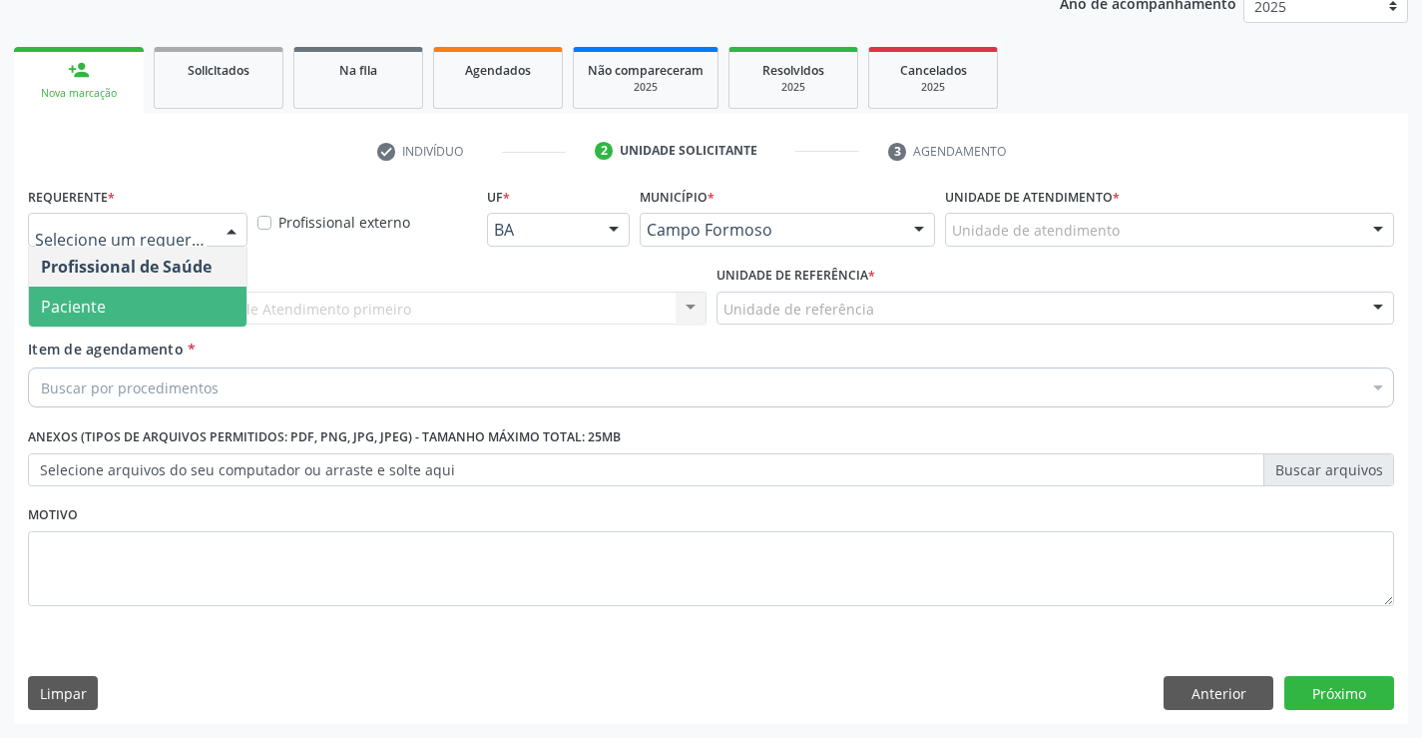
click at [76, 312] on span "Paciente" at bounding box center [73, 306] width 65 height 22
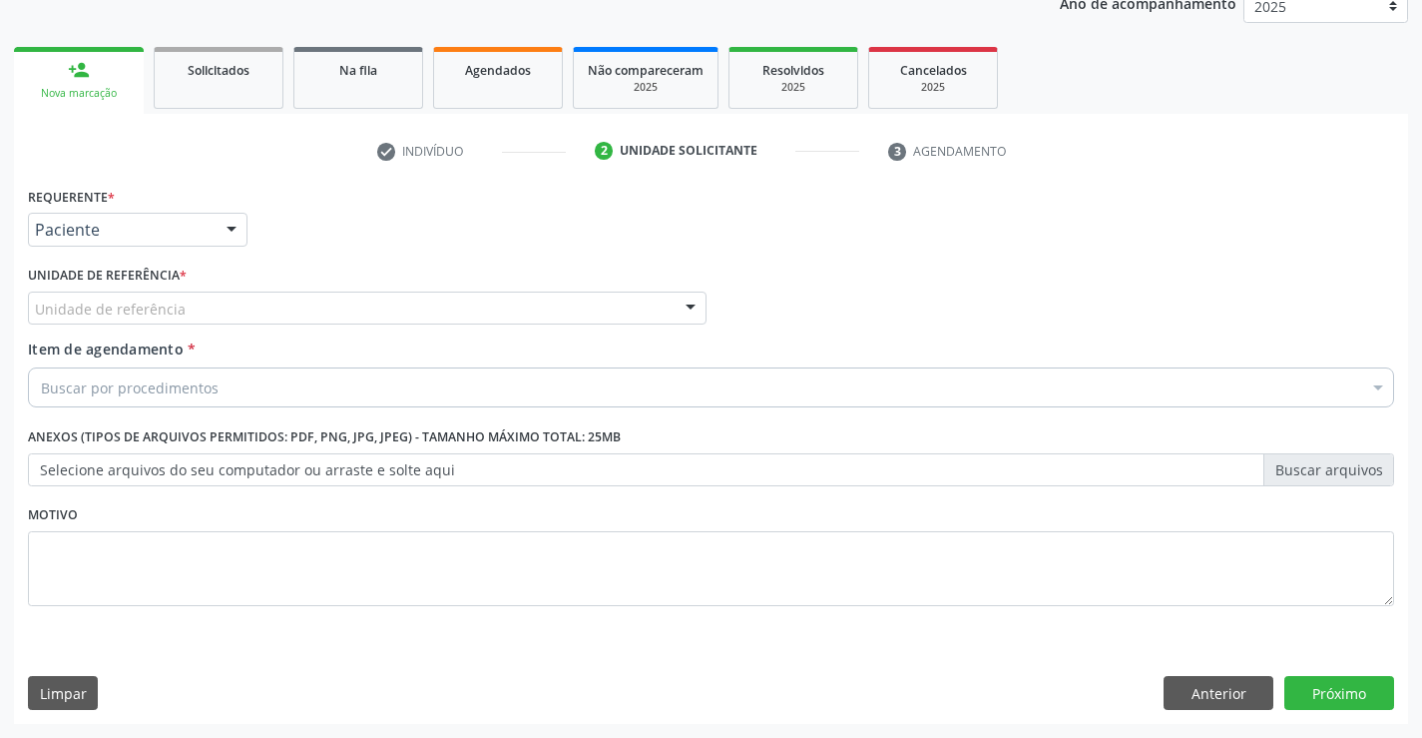
click at [684, 308] on div at bounding box center [691, 309] width 30 height 34
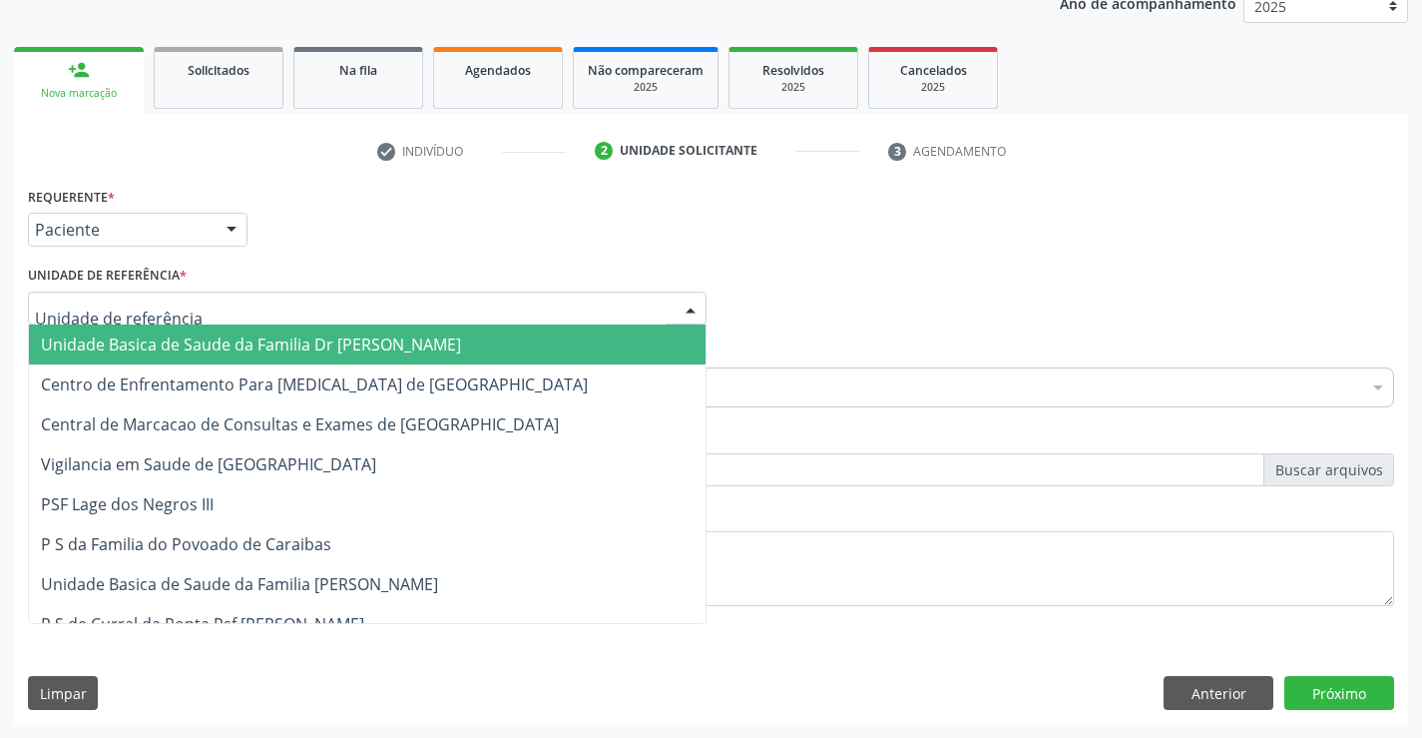
click at [181, 345] on span "Unidade Basica de Saude da Familia Dr [PERSON_NAME]" at bounding box center [251, 344] width 420 height 22
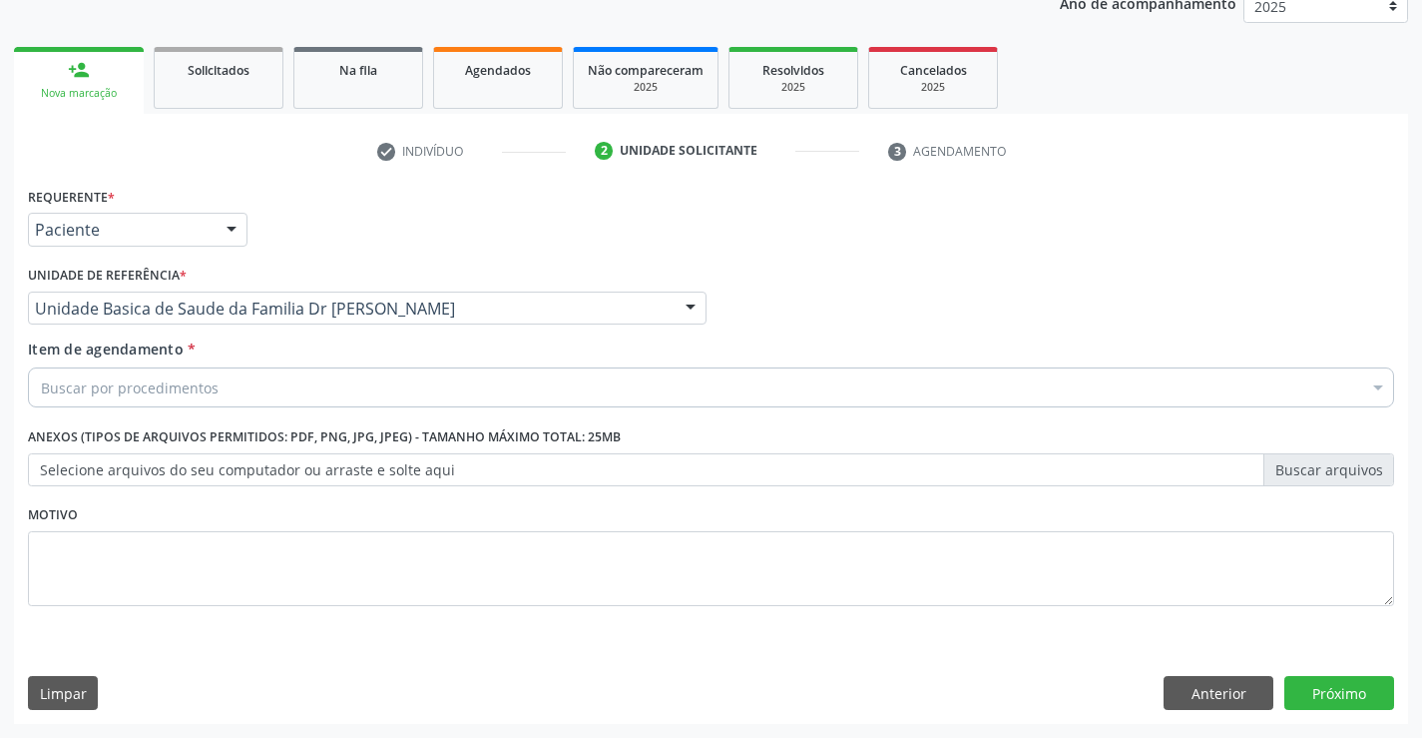
click at [170, 367] on div "Buscar por procedimentos" at bounding box center [711, 387] width 1366 height 40
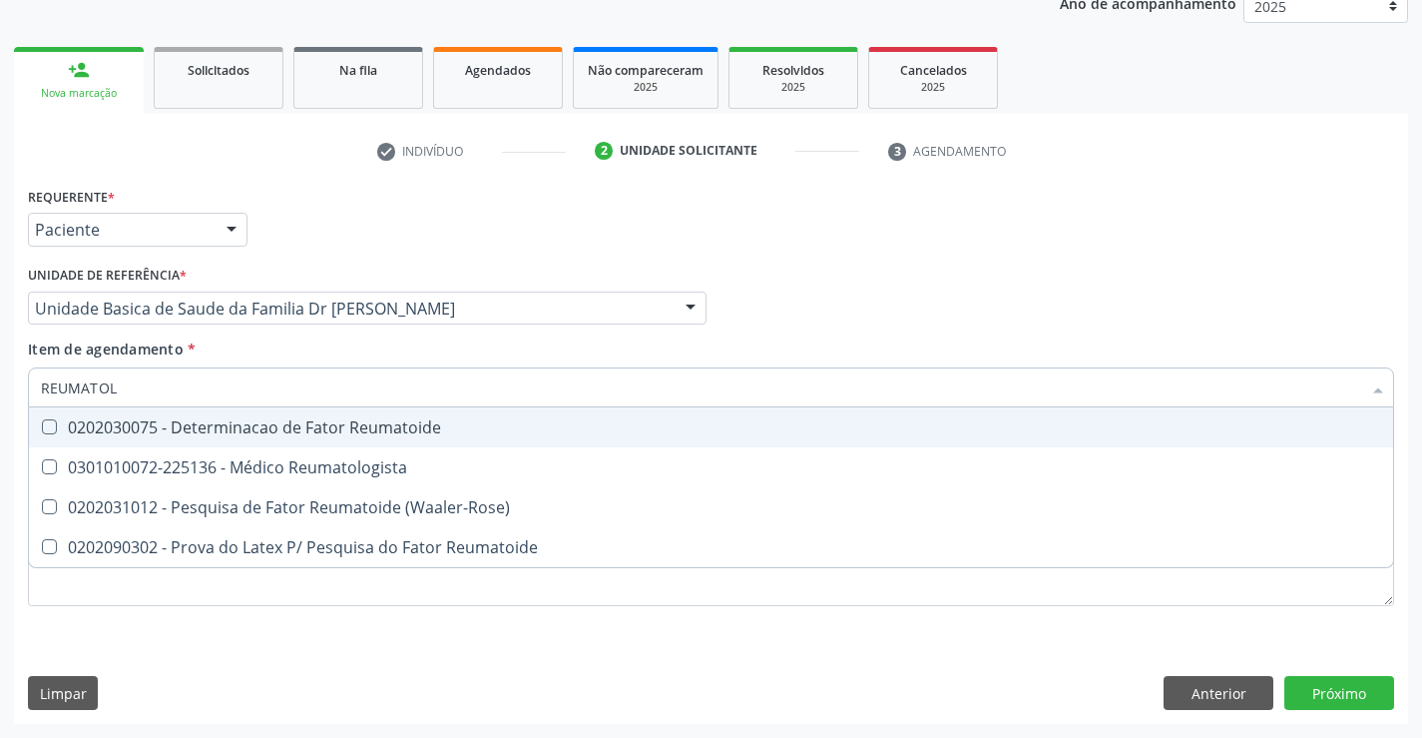
type input "REUMATOLO"
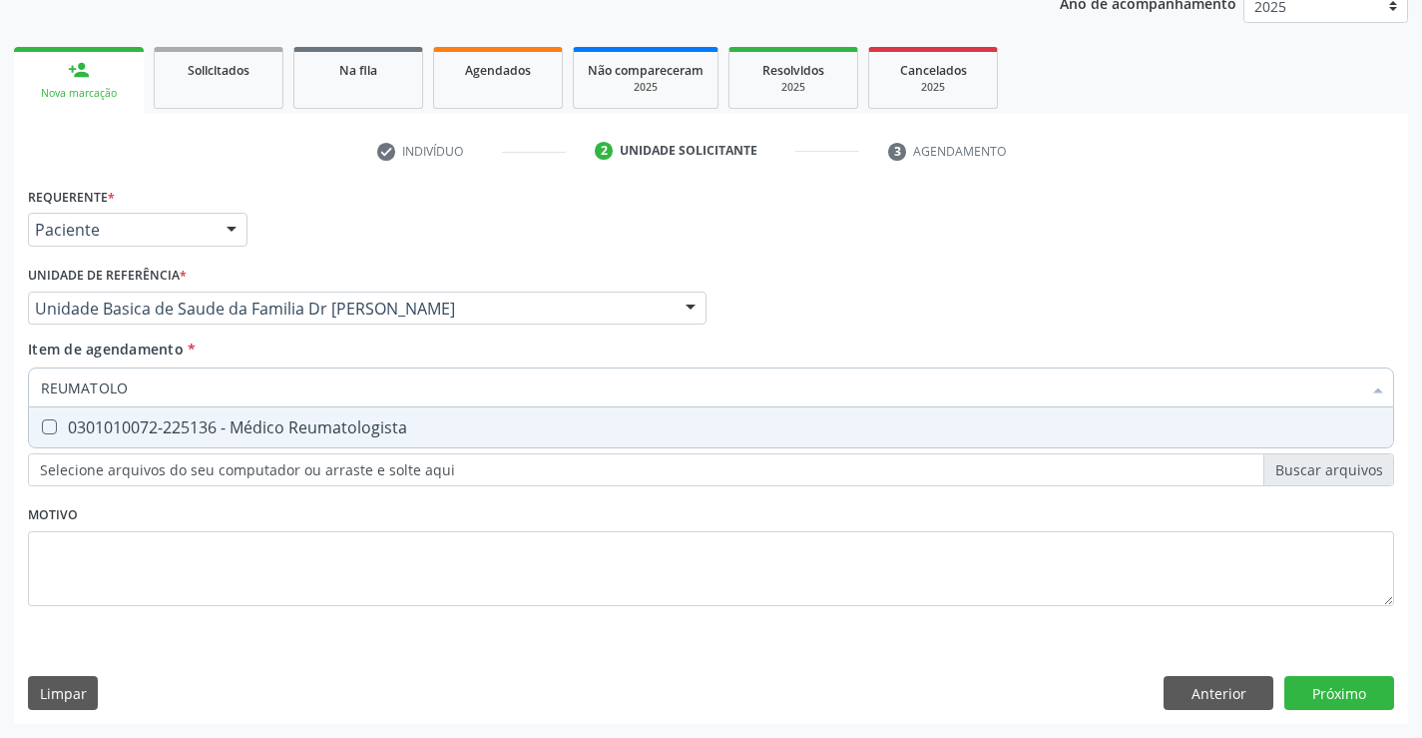
click at [175, 427] on div "0301010072-225136 - Médico Reumatologista" at bounding box center [711, 427] width 1340 height 16
checkbox Reumatologista "true"
type input "REUMATOLO"
click at [785, 282] on div "Profissional Solicitante Por favor, selecione a Unidade de Atendimento primeiro…" at bounding box center [711, 299] width 1376 height 78
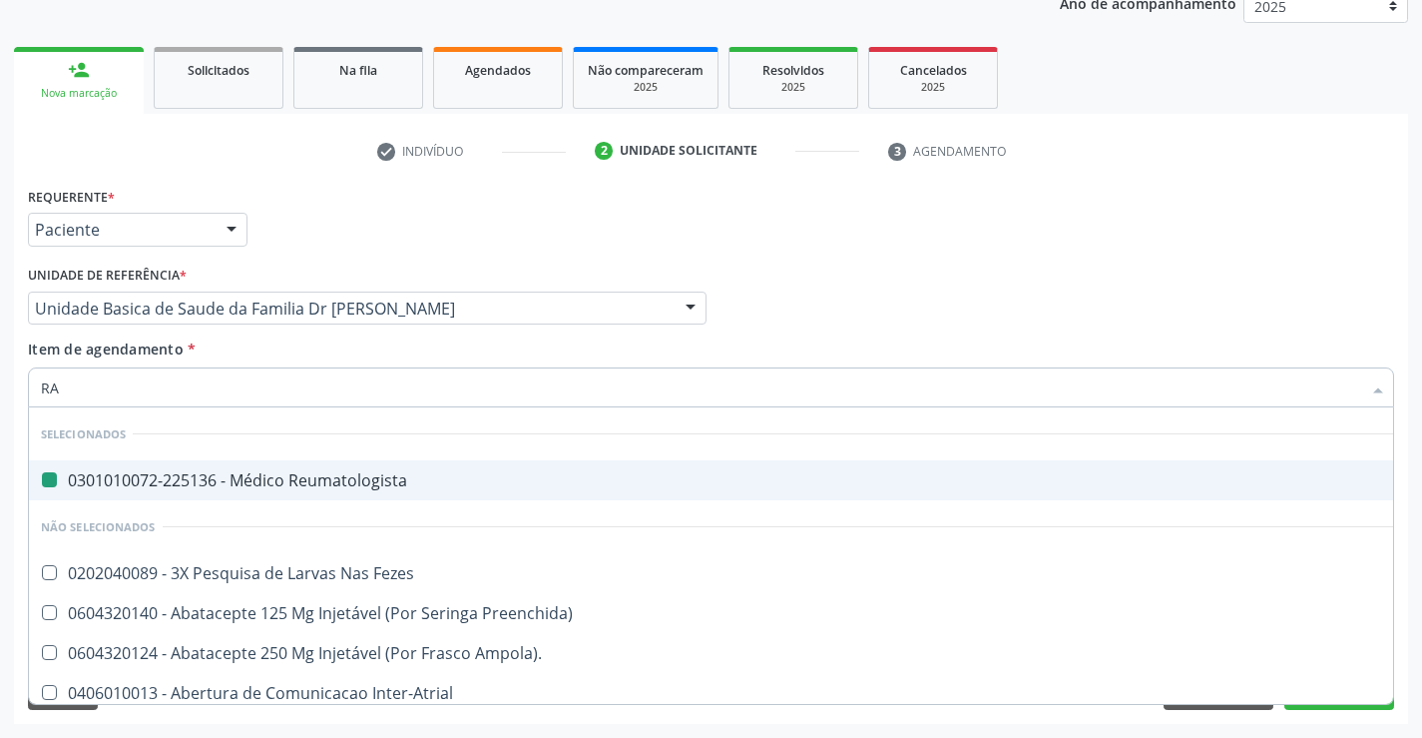
type input "RAD"
checkbox Reumatologista "false"
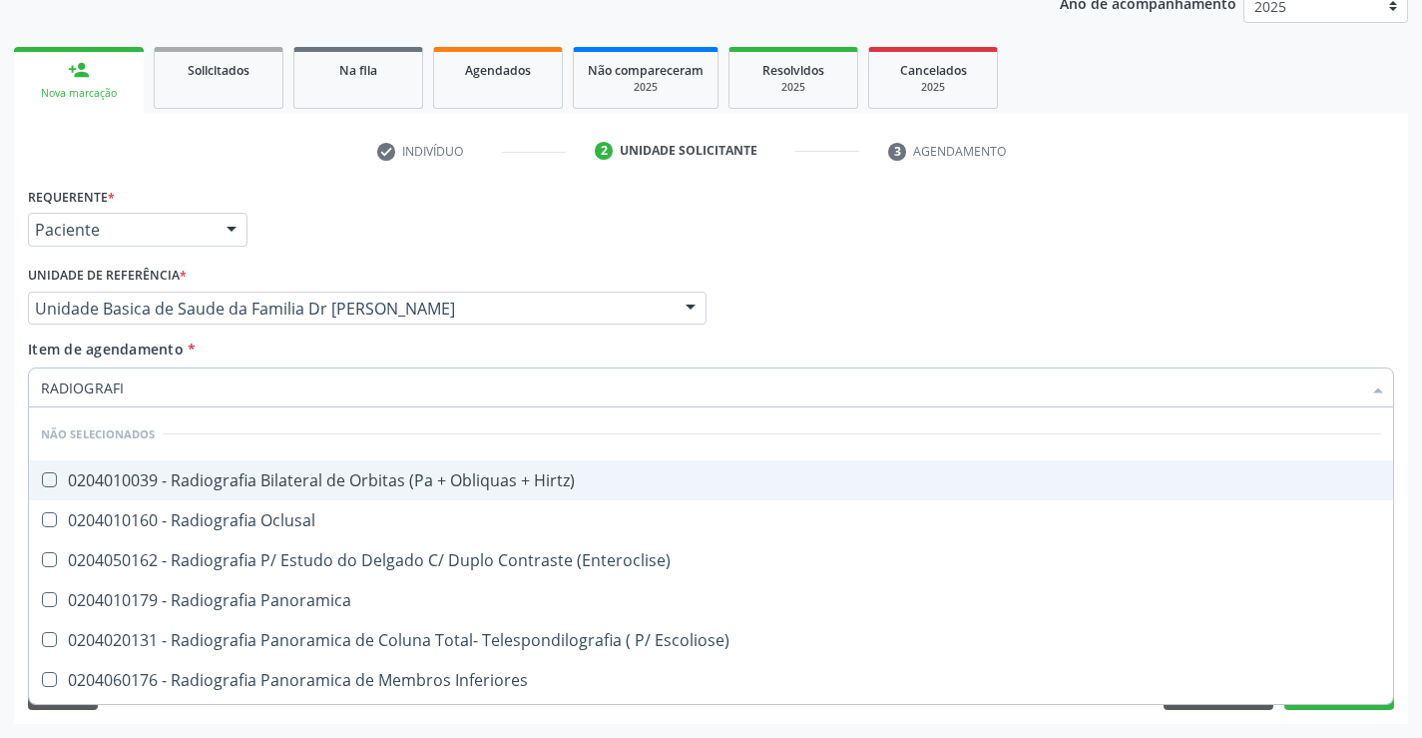
type input "RADIOGRAFIA"
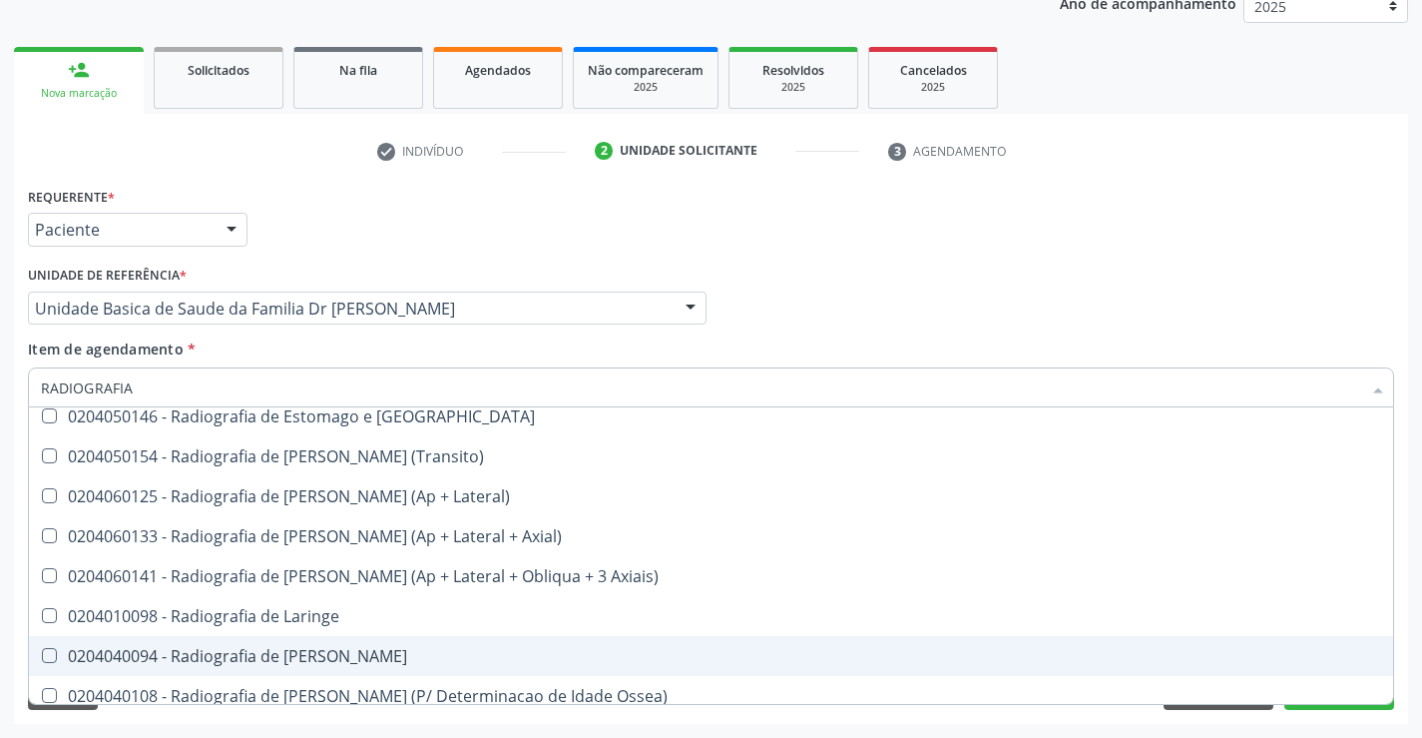
scroll to position [1792, 0]
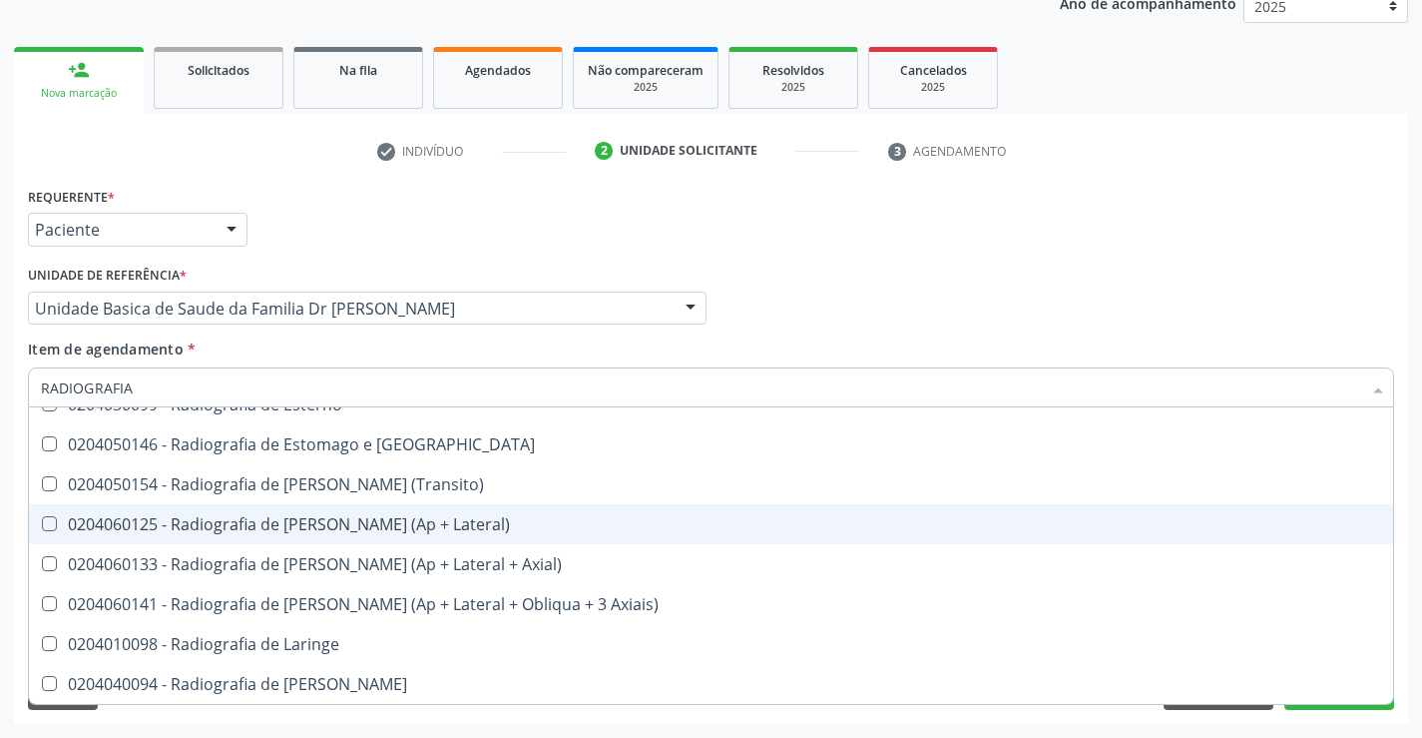
click at [376, 528] on div "0204060125 - Radiografia de [PERSON_NAME] (Ap + Lateral)" at bounding box center [711, 524] width 1340 height 16
checkbox Lateral\) "true"
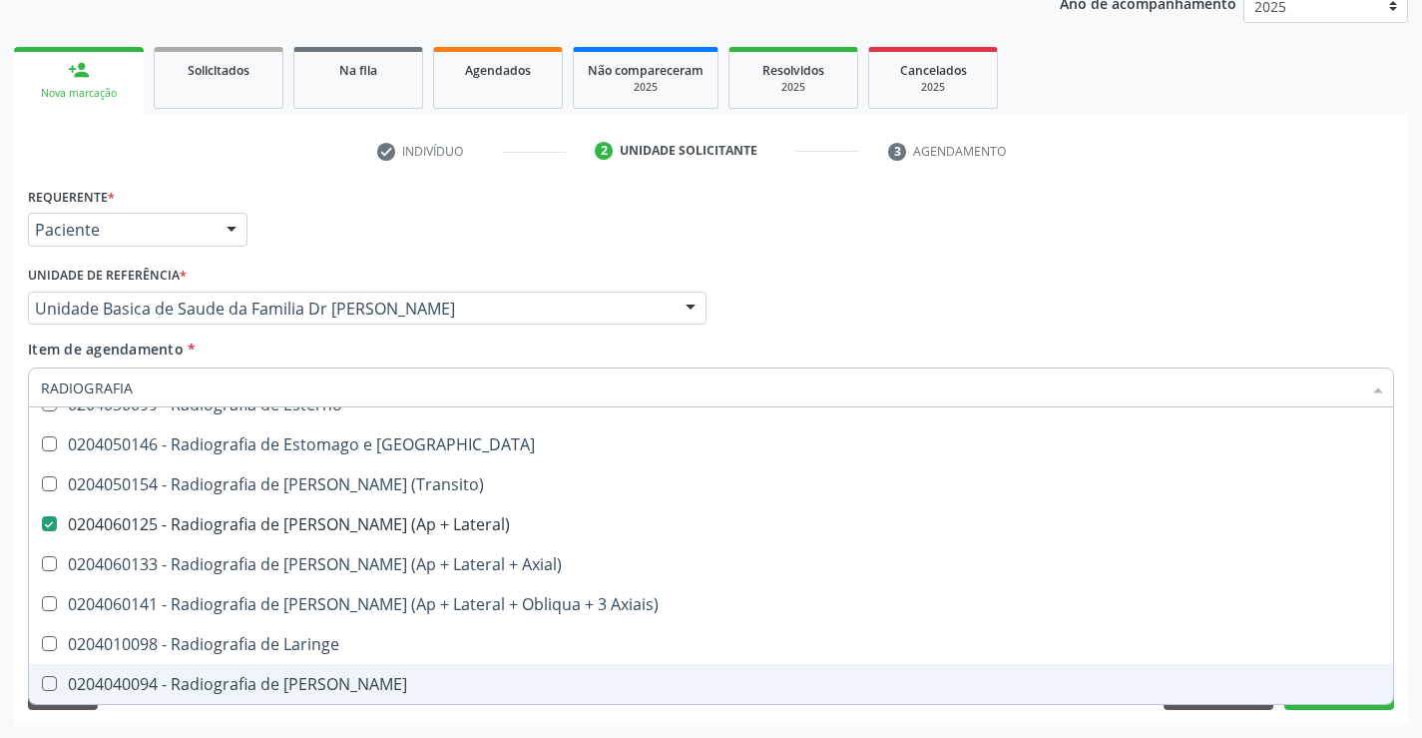
click at [1325, 703] on span "0204040094 - Radiografia de [PERSON_NAME]" at bounding box center [711, 684] width 1364 height 40
checkbox Mao "true"
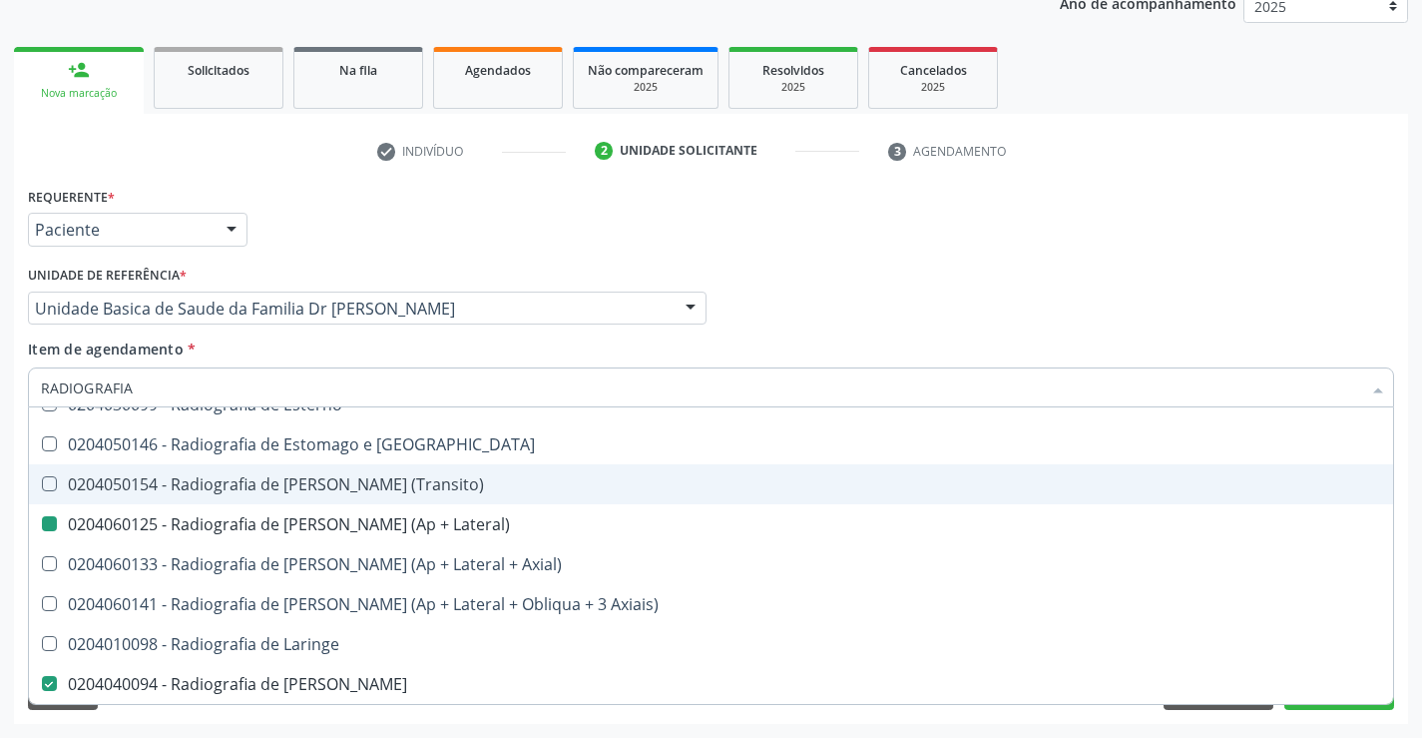
click at [1203, 140] on ul "check Indivíduo 2 Unidade solicitante 3 Agendamento" at bounding box center [711, 151] width 1394 height 33
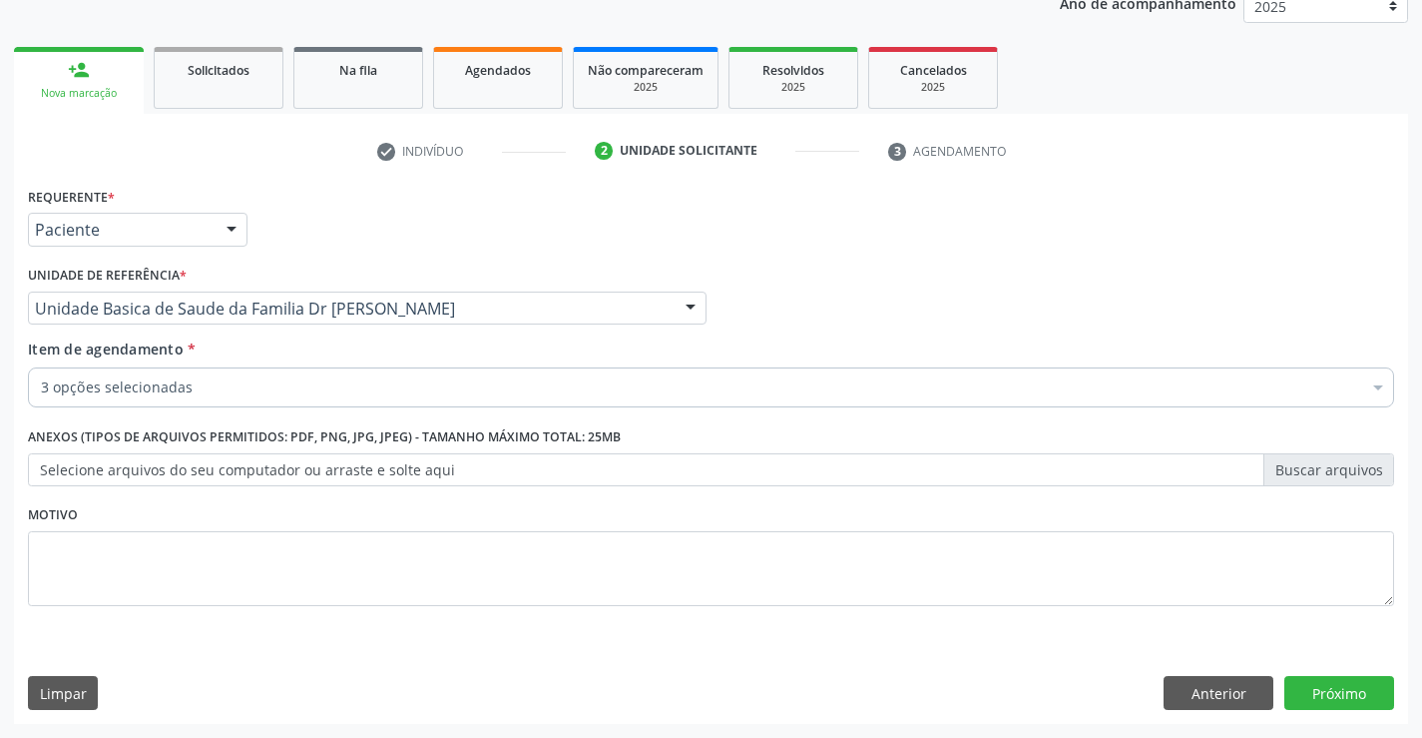
scroll to position [0, 0]
click at [1318, 694] on button "Próximo" at bounding box center [1339, 693] width 110 height 34
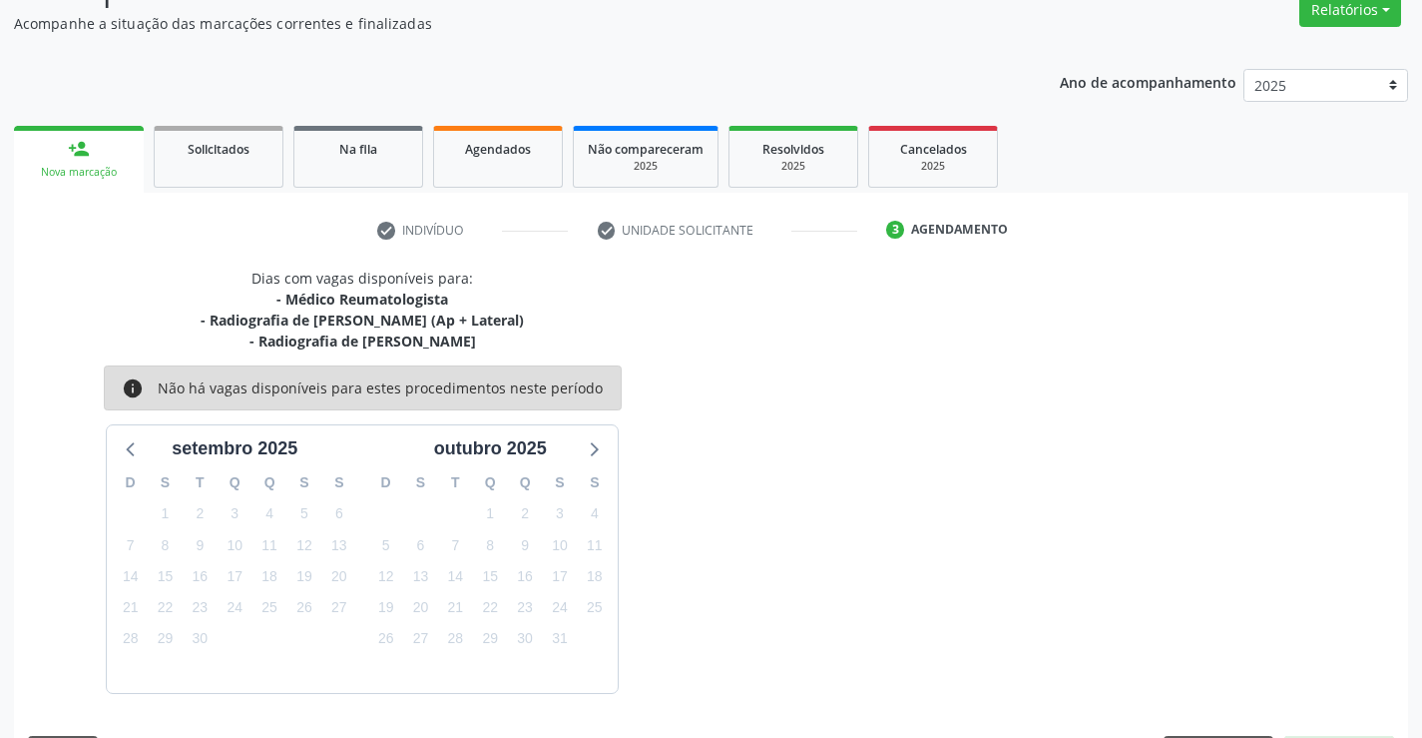
scroll to position [232, 0]
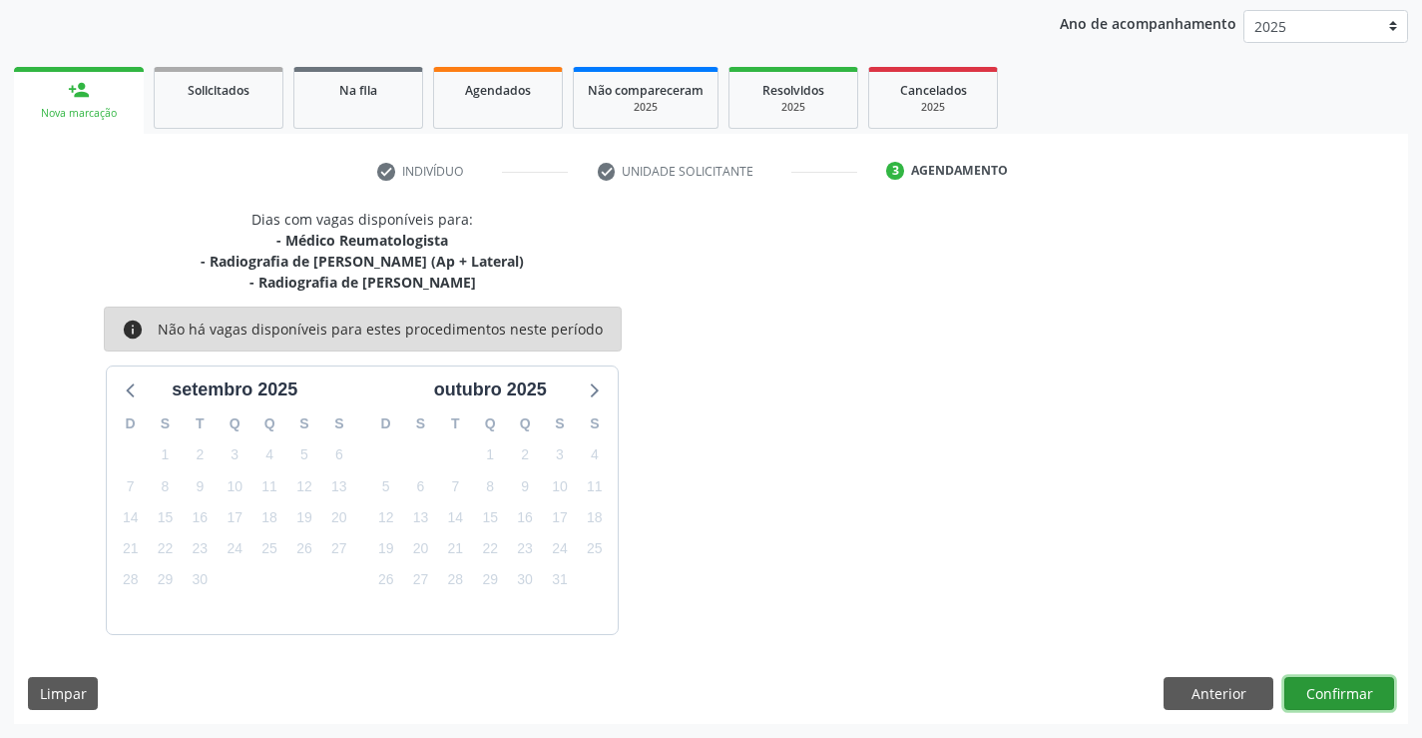
click at [1315, 691] on button "Confirmar" at bounding box center [1339, 694] width 110 height 34
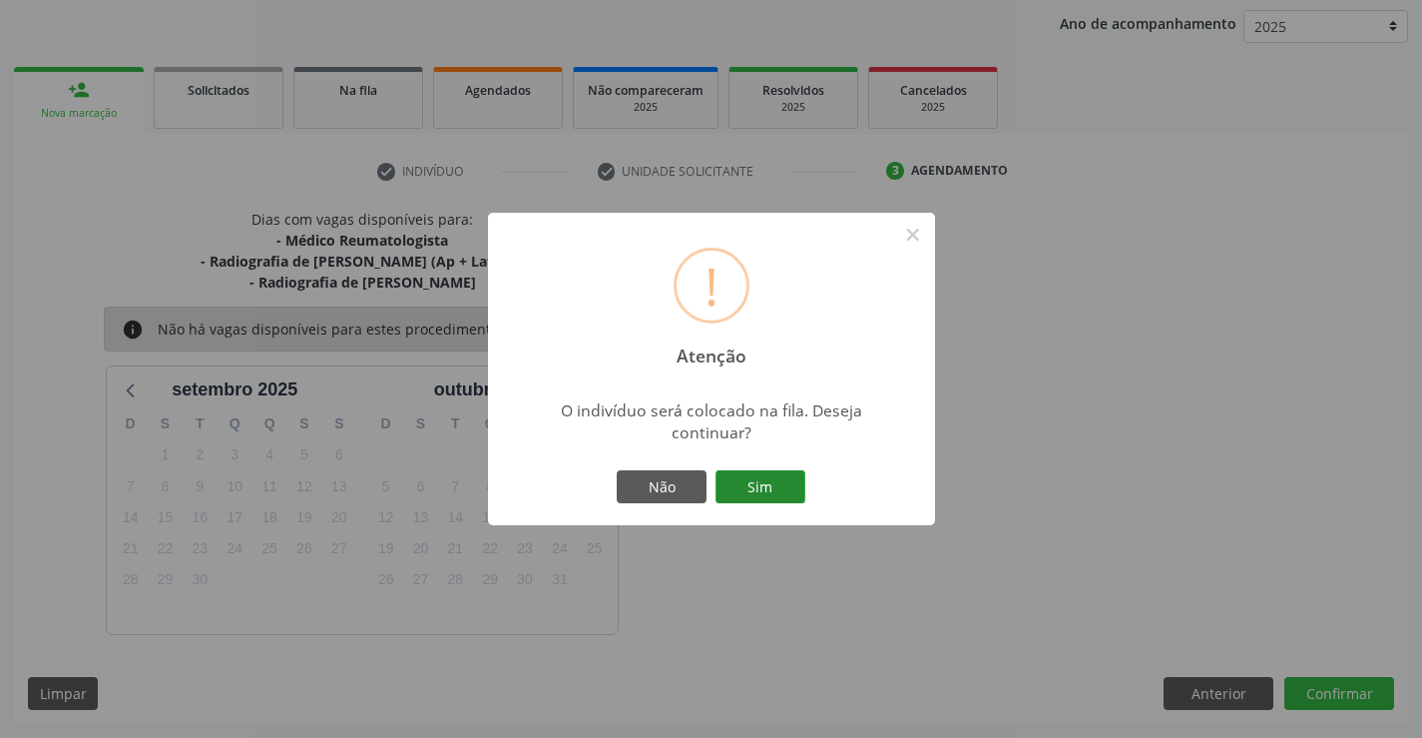
click at [750, 494] on button "Sim" at bounding box center [761, 487] width 90 height 34
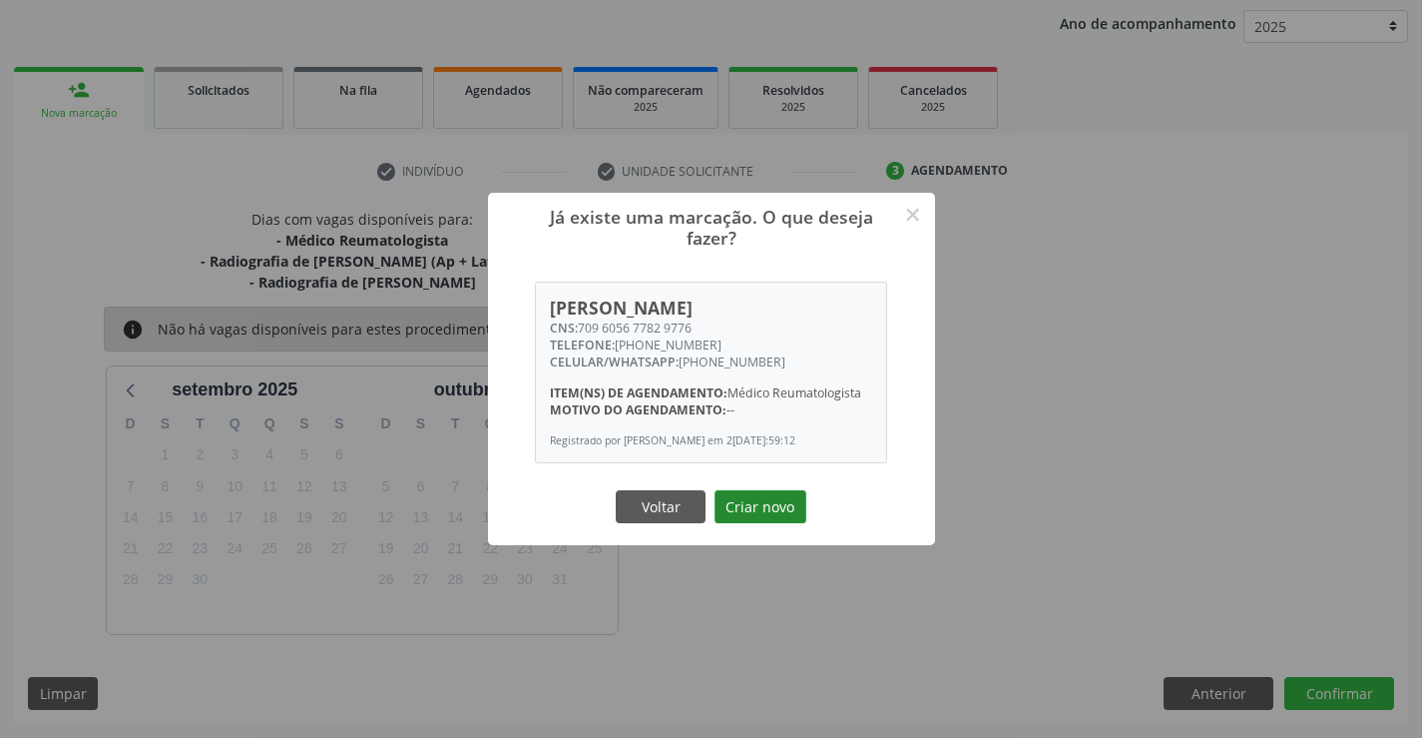
click at [778, 500] on button "Criar novo" at bounding box center [761, 507] width 92 height 34
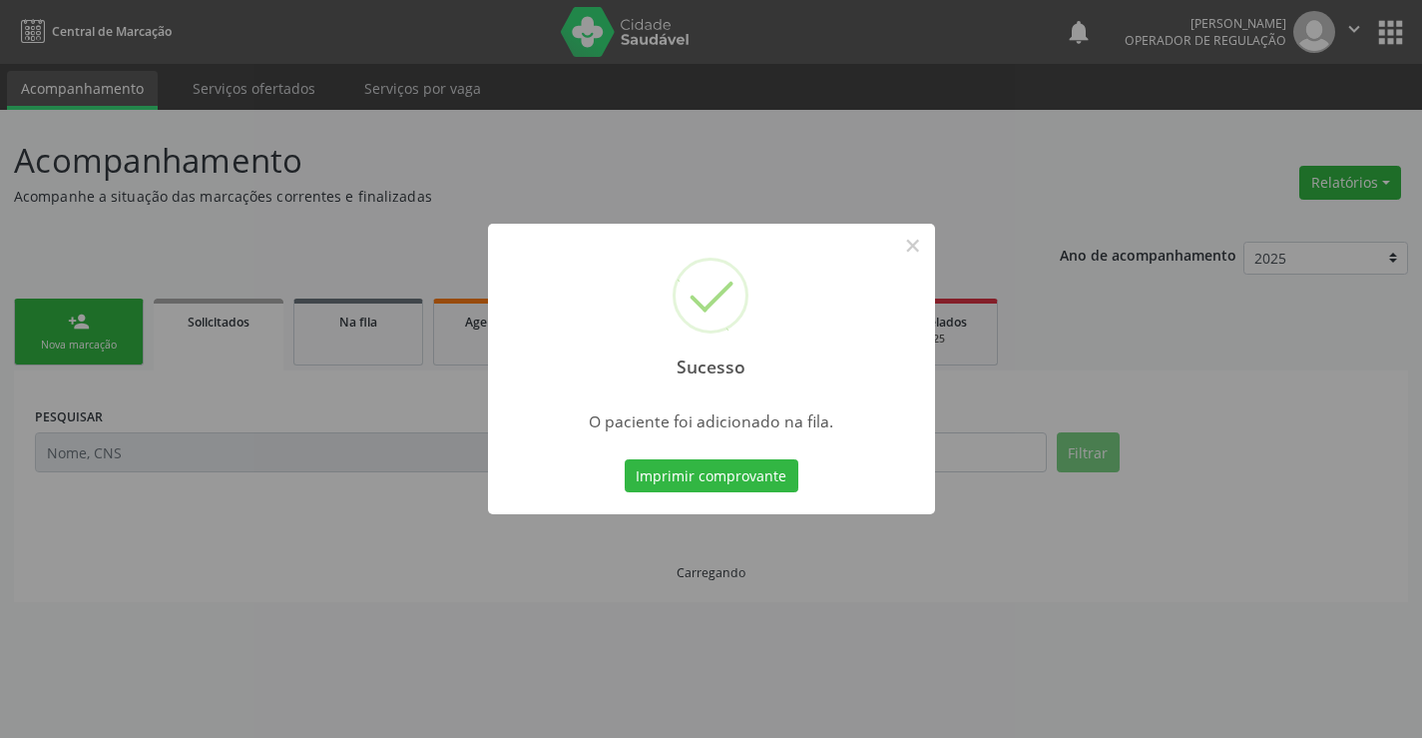
scroll to position [0, 0]
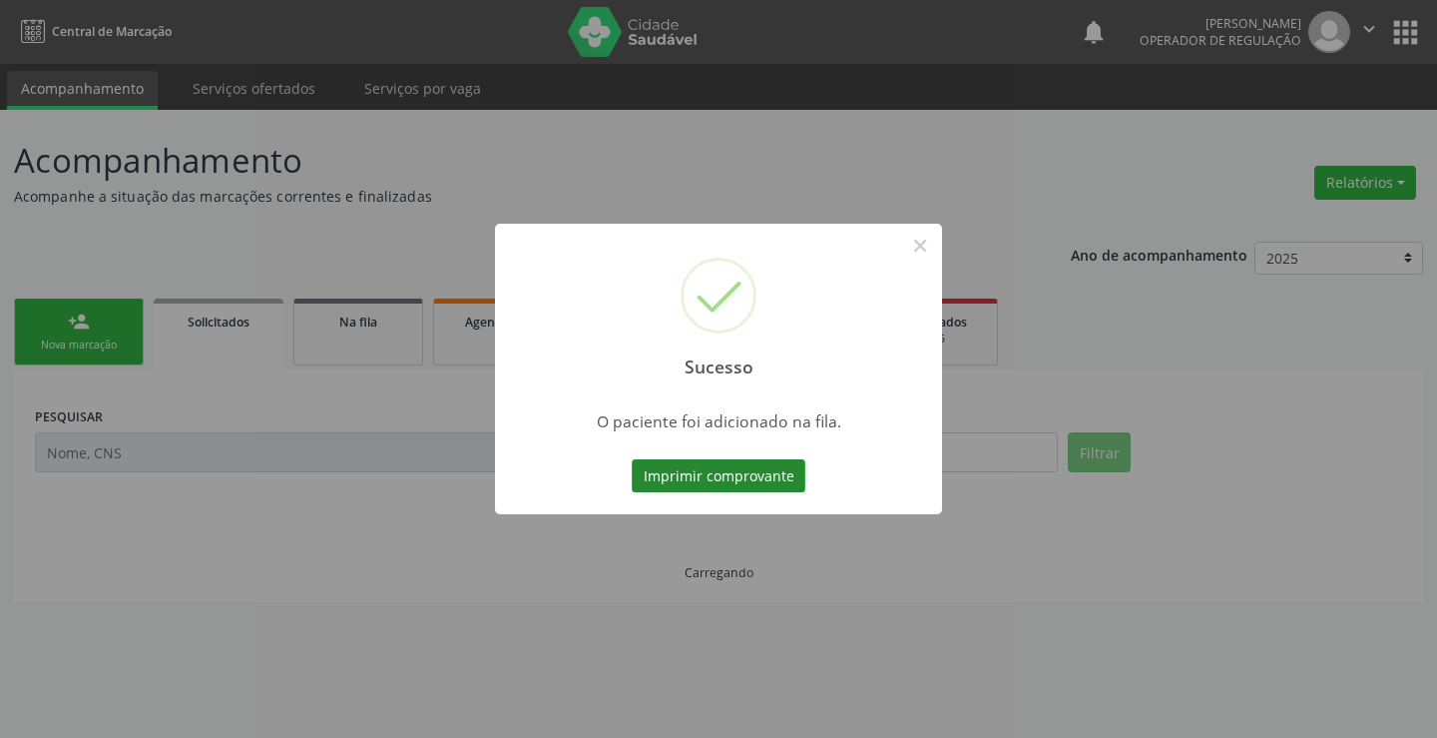
click at [769, 474] on button "Imprimir comprovante" at bounding box center [719, 476] width 174 height 34
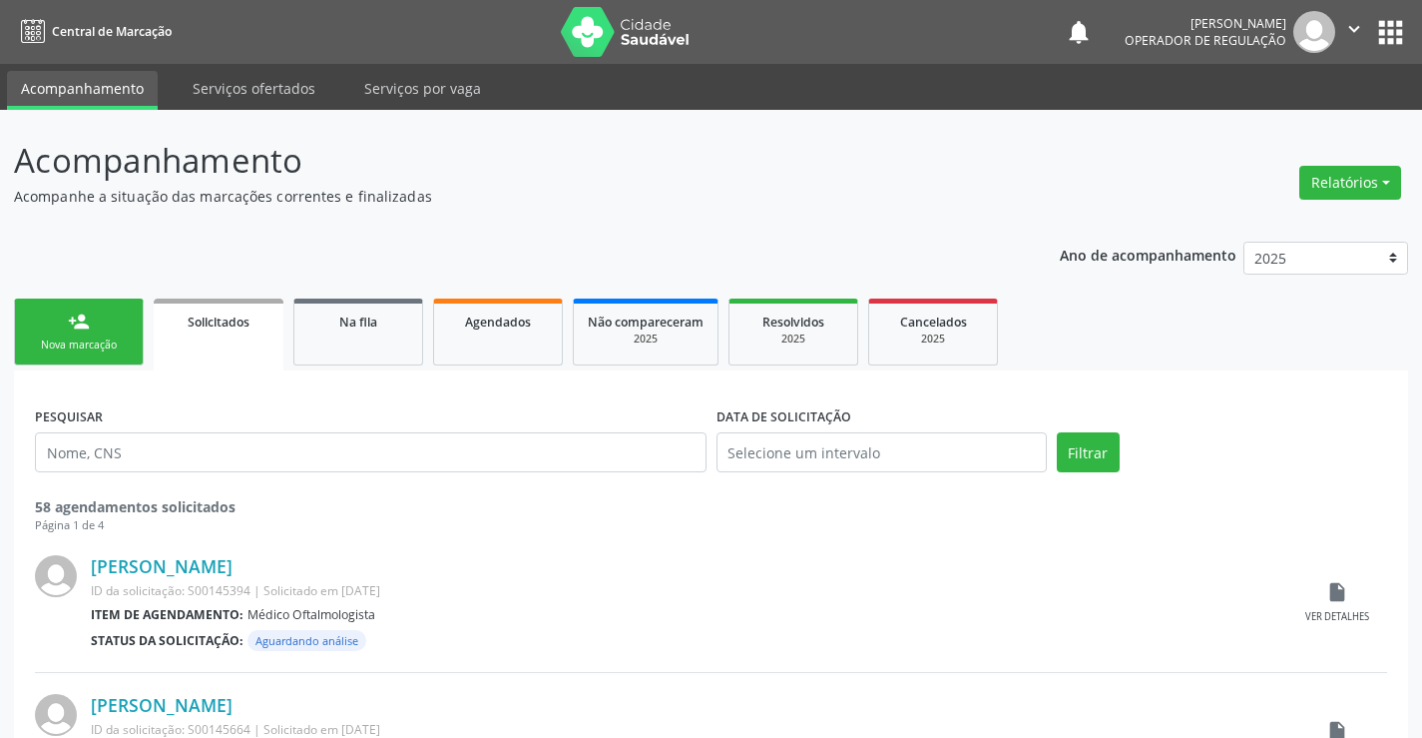
click at [83, 326] on div "person_add" at bounding box center [79, 321] width 22 height 22
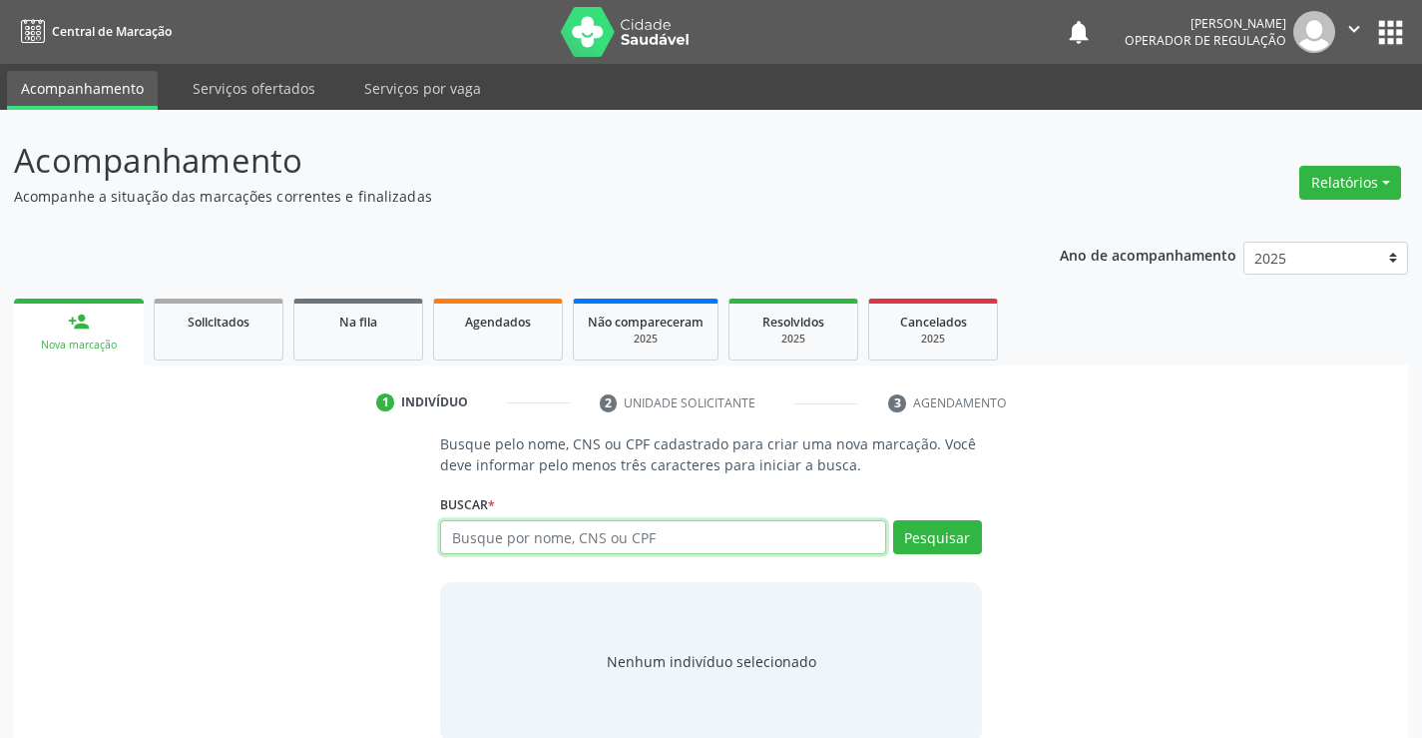
click at [577, 529] on input "text" at bounding box center [662, 537] width 445 height 34
type input "706409167477585"
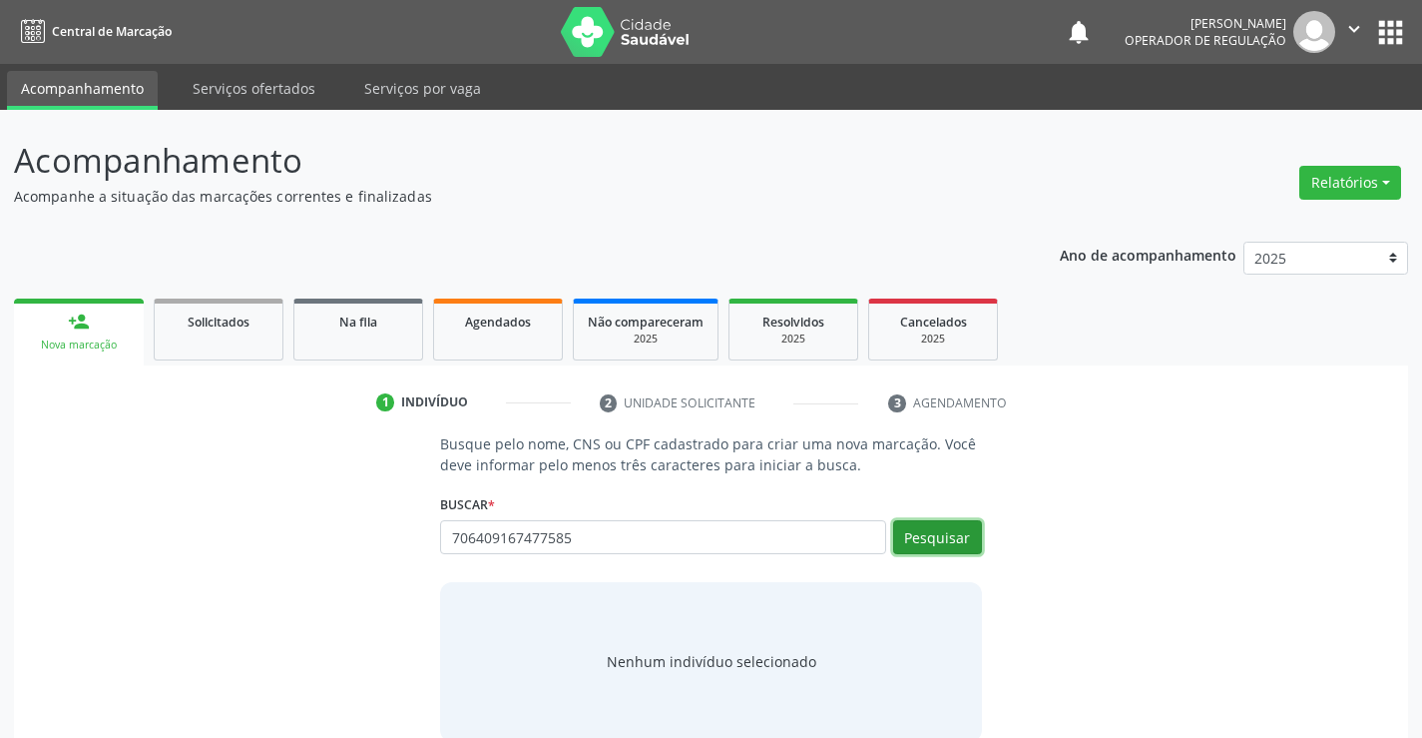
click at [940, 532] on button "Pesquisar" at bounding box center [937, 537] width 89 height 34
type input "706409167477585"
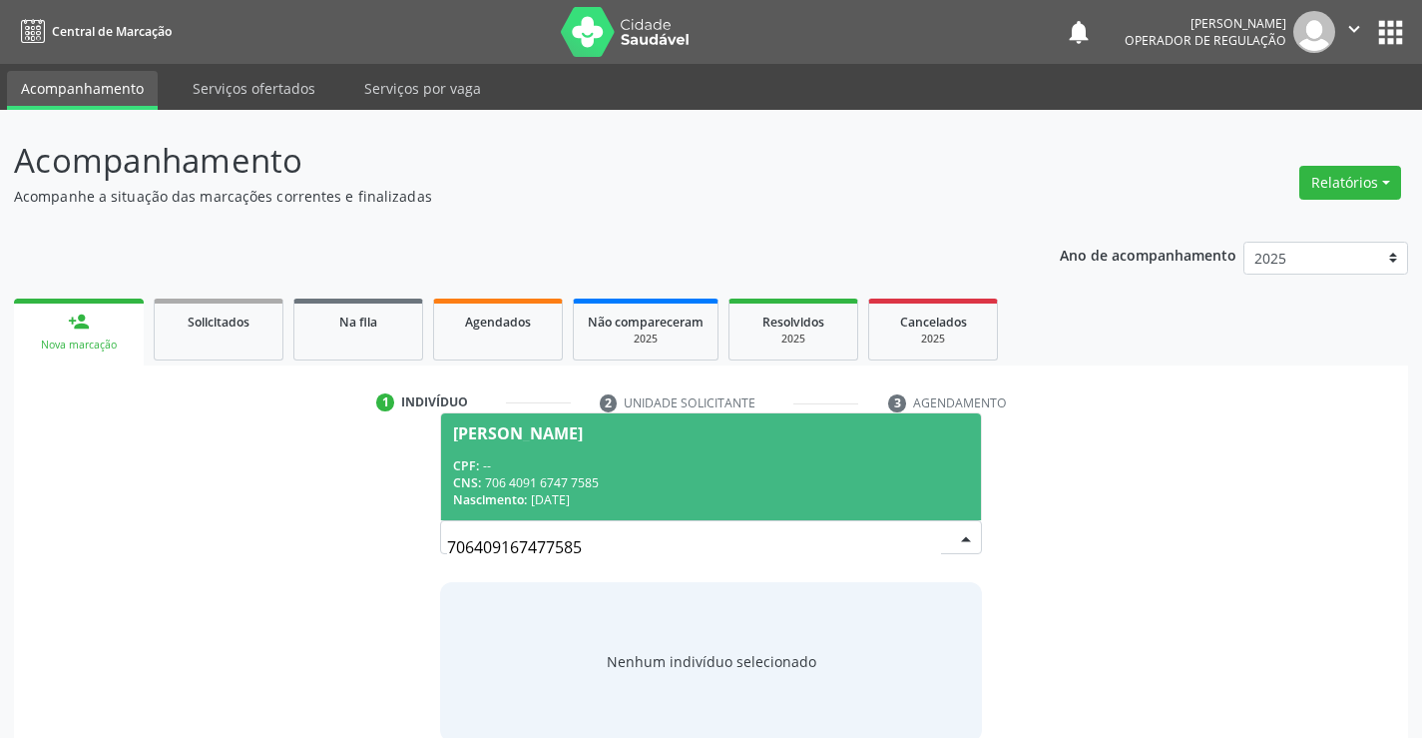
click at [598, 423] on span "Valdenice Ferreira da Silva CPF: -- CNS: 706 4091 6747 7585 Nascimento: 07/12/1…" at bounding box center [710, 466] width 539 height 107
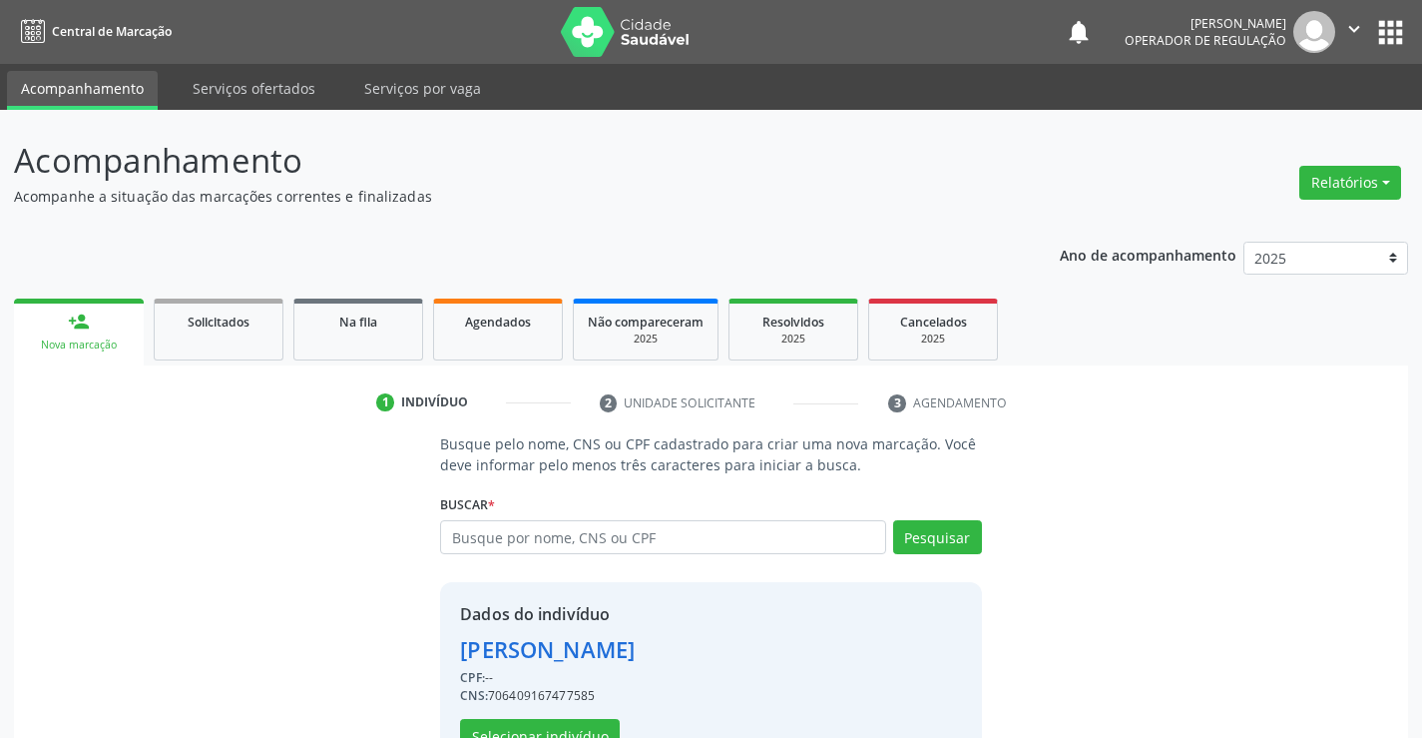
scroll to position [63, 0]
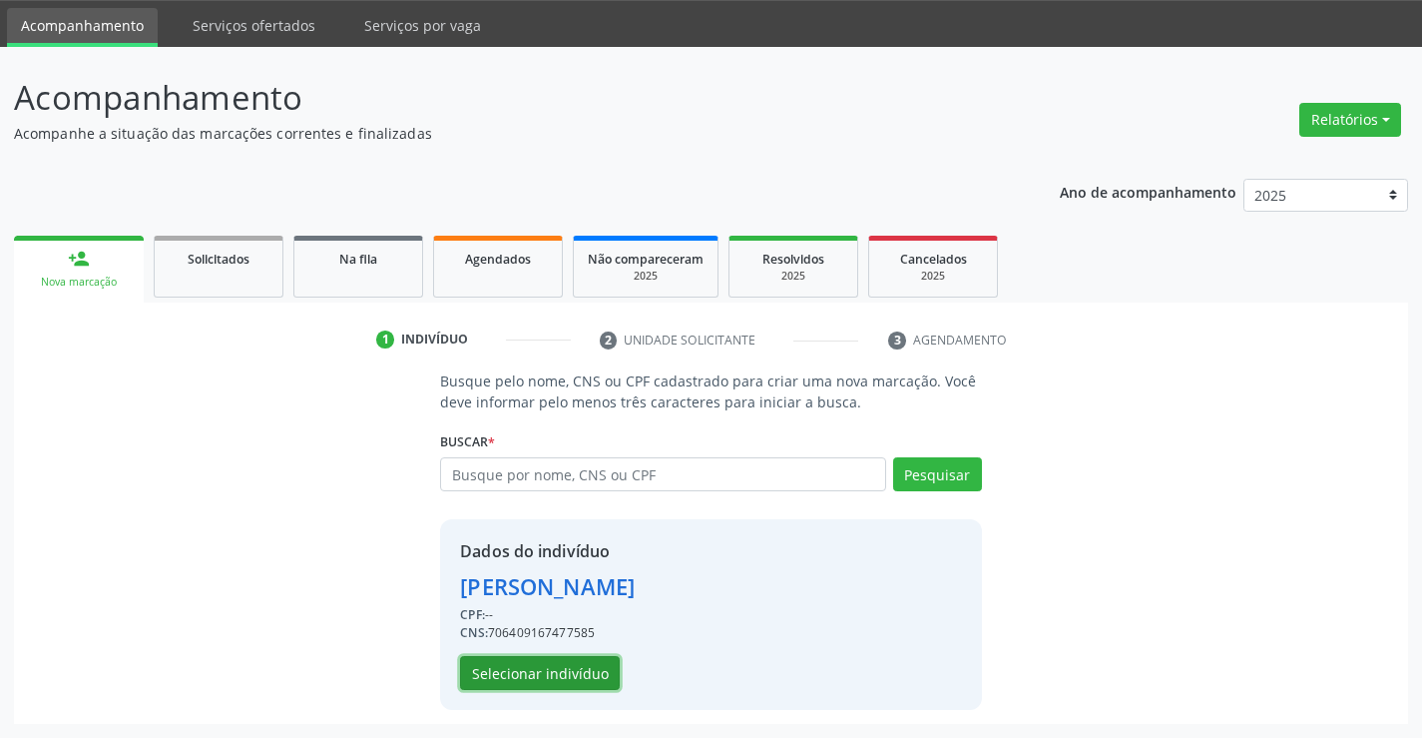
click at [501, 667] on button "Selecionar indivíduo" at bounding box center [540, 673] width 160 height 34
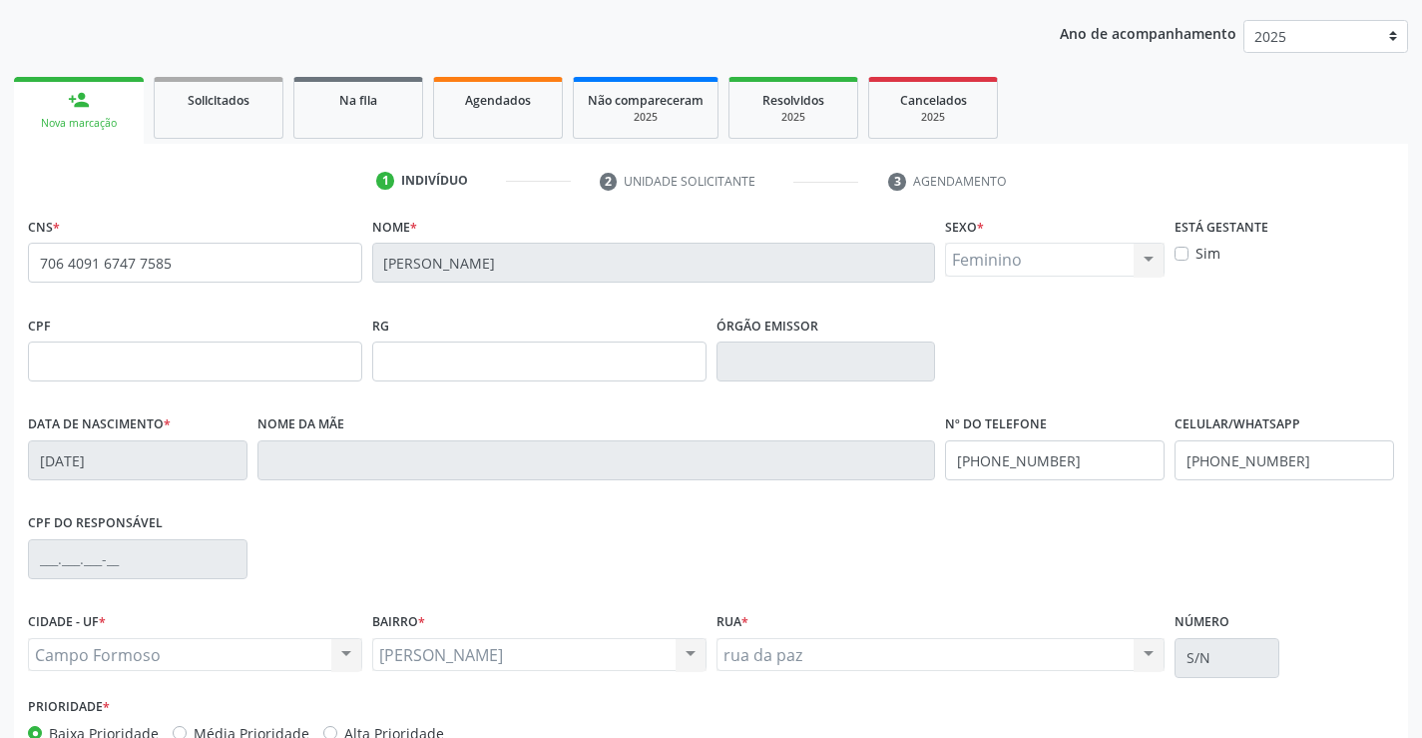
scroll to position [344, 0]
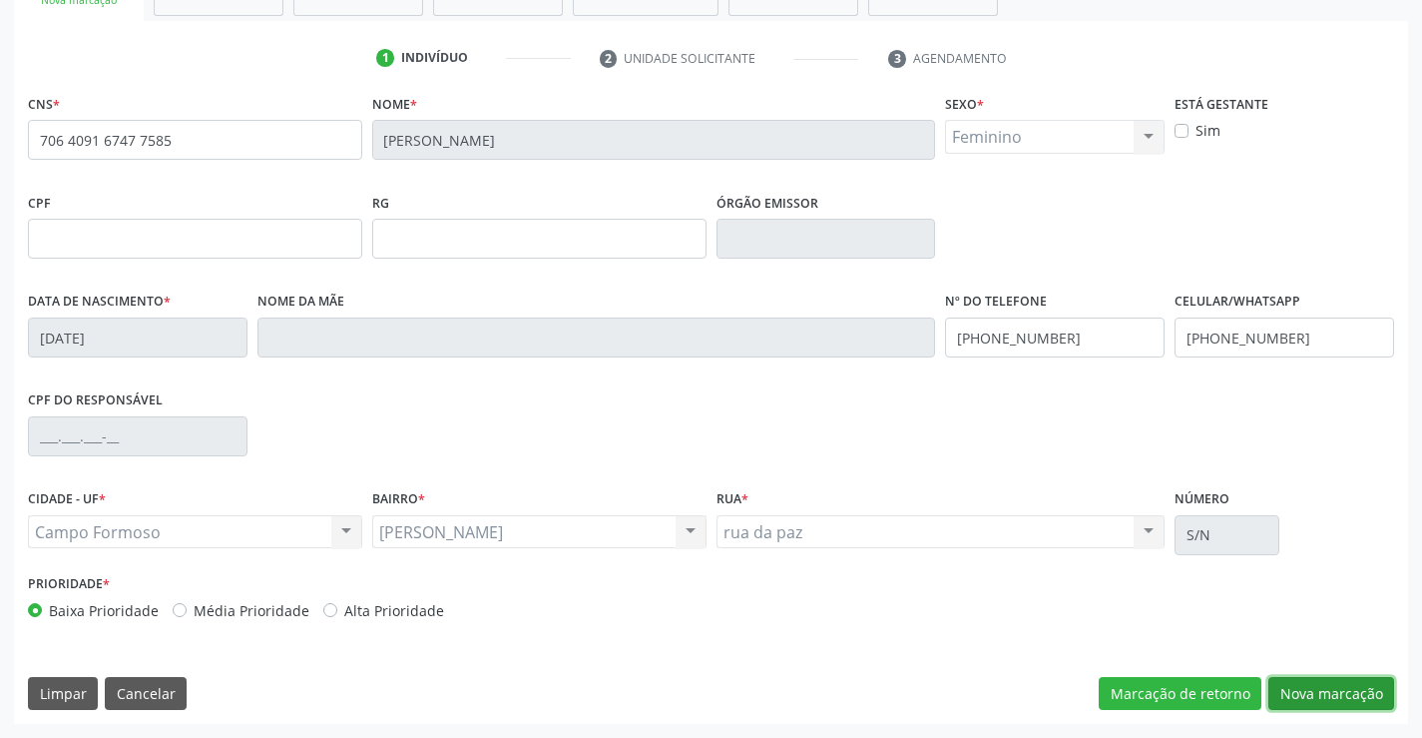
click at [1317, 690] on button "Nova marcação" at bounding box center [1331, 694] width 126 height 34
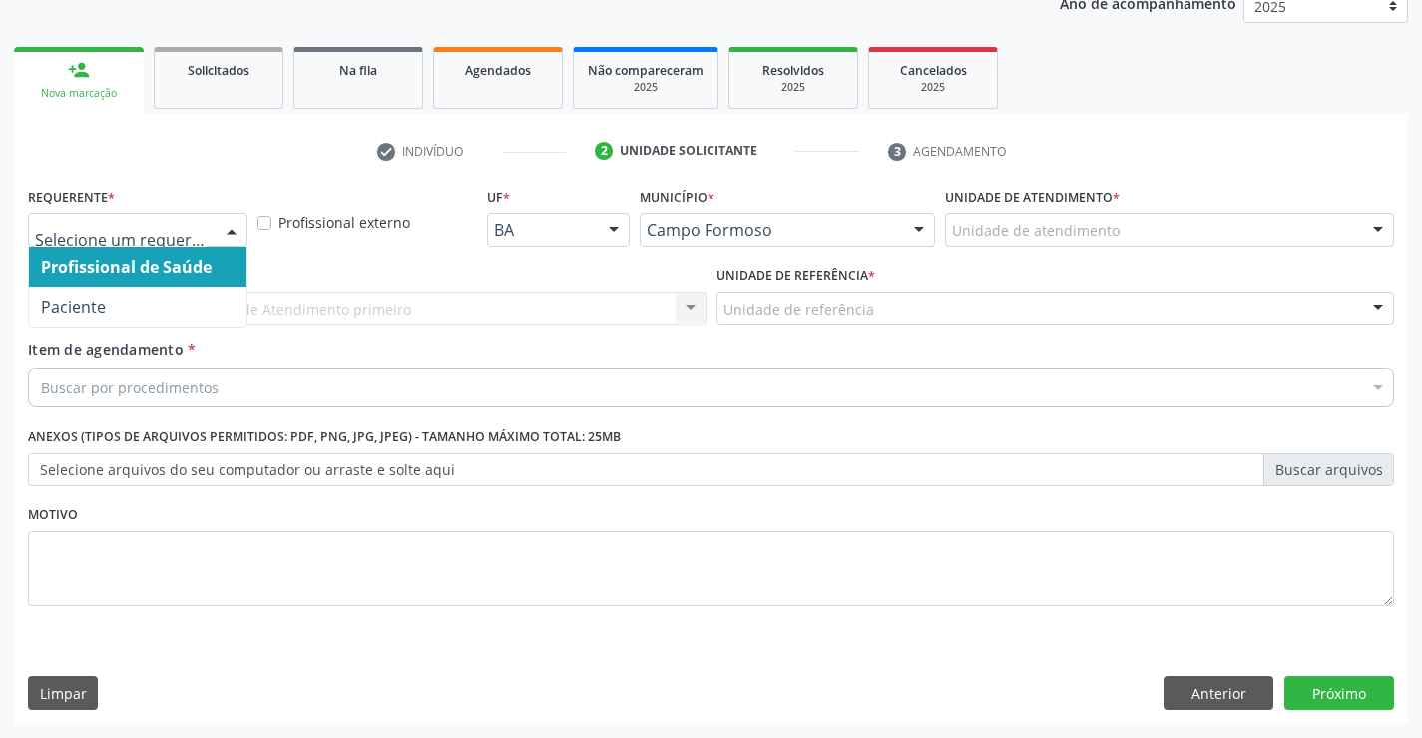
click at [236, 227] on div at bounding box center [232, 231] width 30 height 34
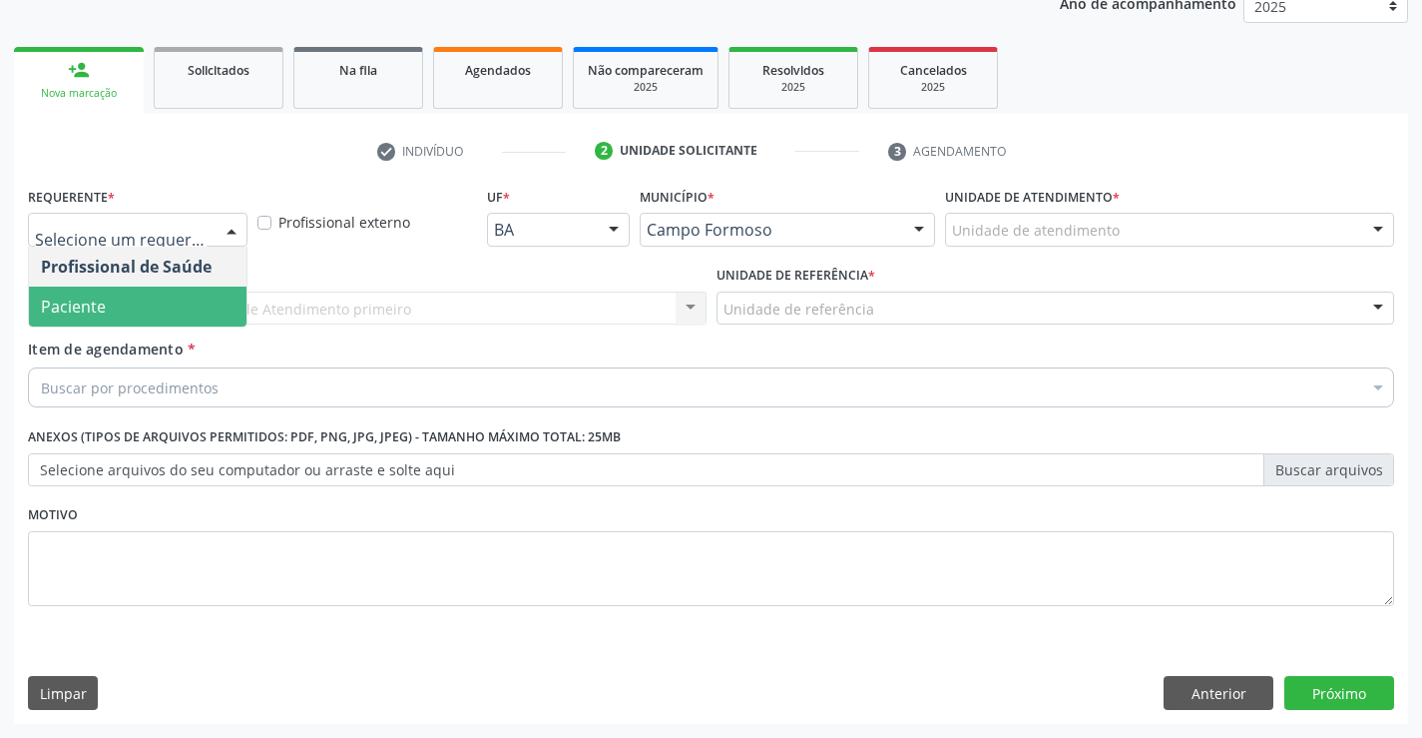
click at [97, 298] on span "Paciente" at bounding box center [73, 306] width 65 height 22
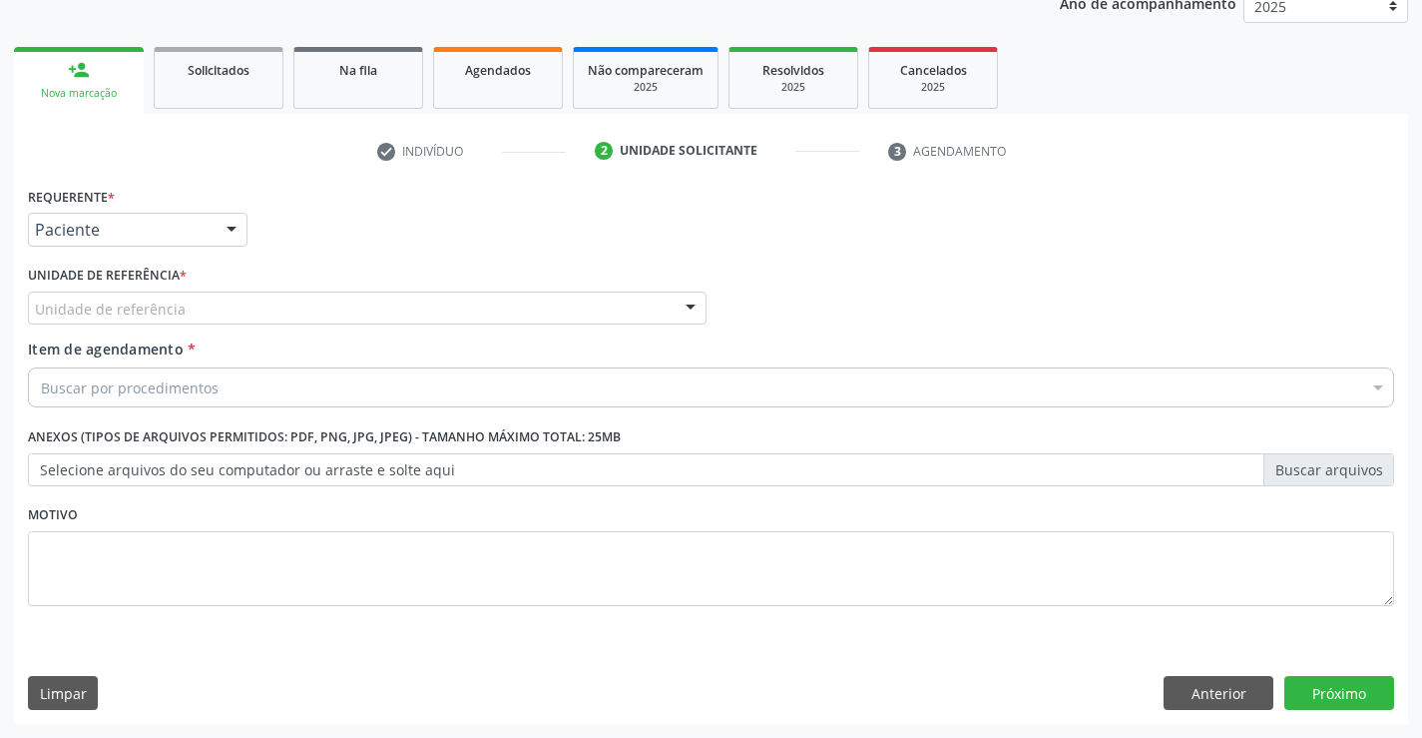
click at [676, 302] on div at bounding box center [691, 309] width 30 height 34
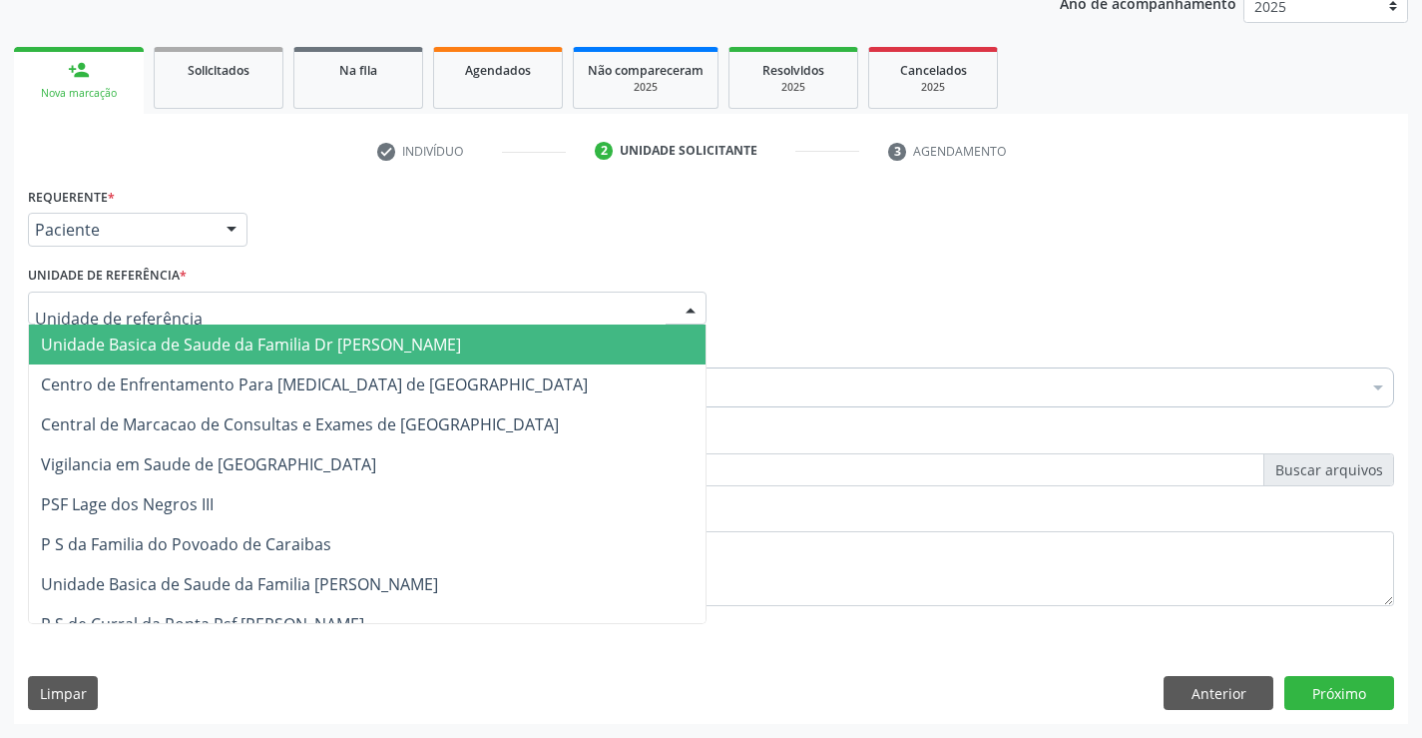
click at [535, 332] on span "Unidade Basica de Saude da Familia Dr [PERSON_NAME]" at bounding box center [367, 344] width 677 height 40
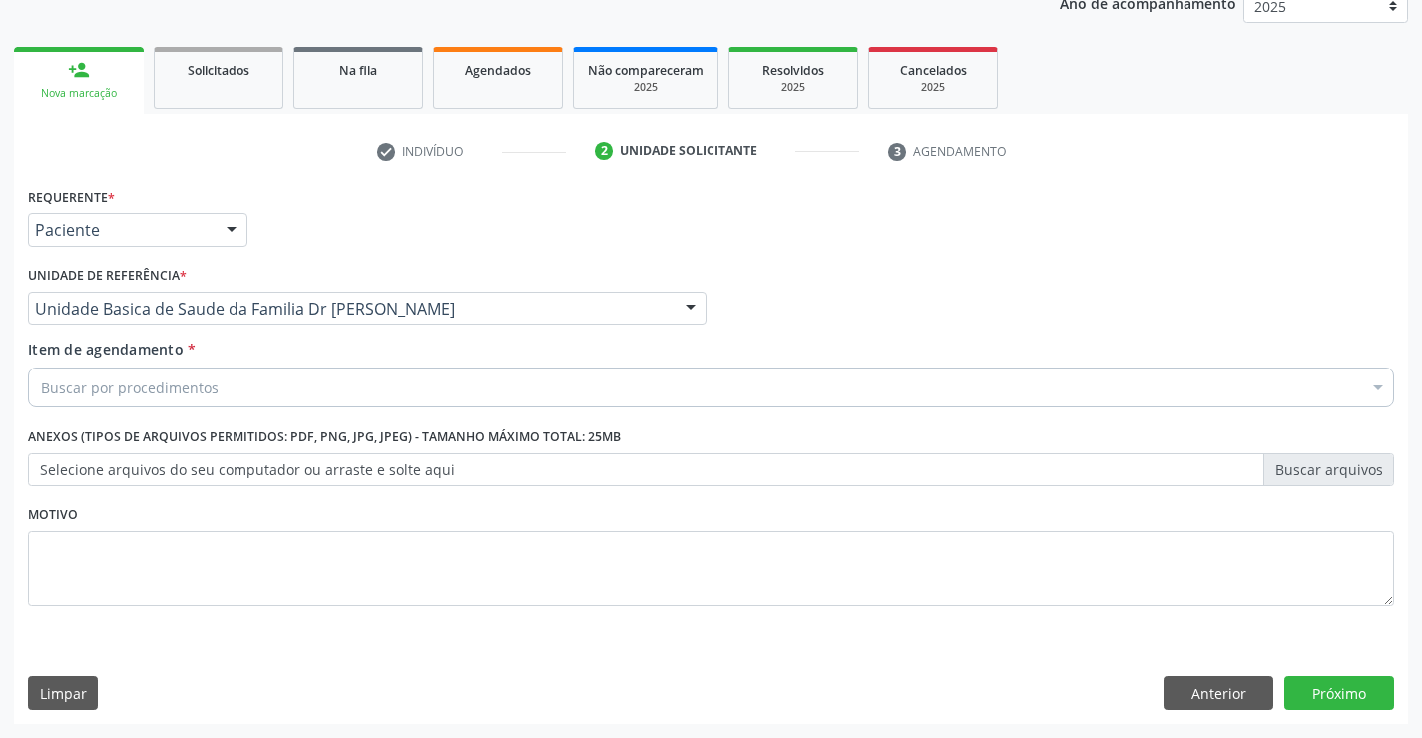
click at [335, 377] on div "Buscar por procedimentos" at bounding box center [711, 387] width 1366 height 40
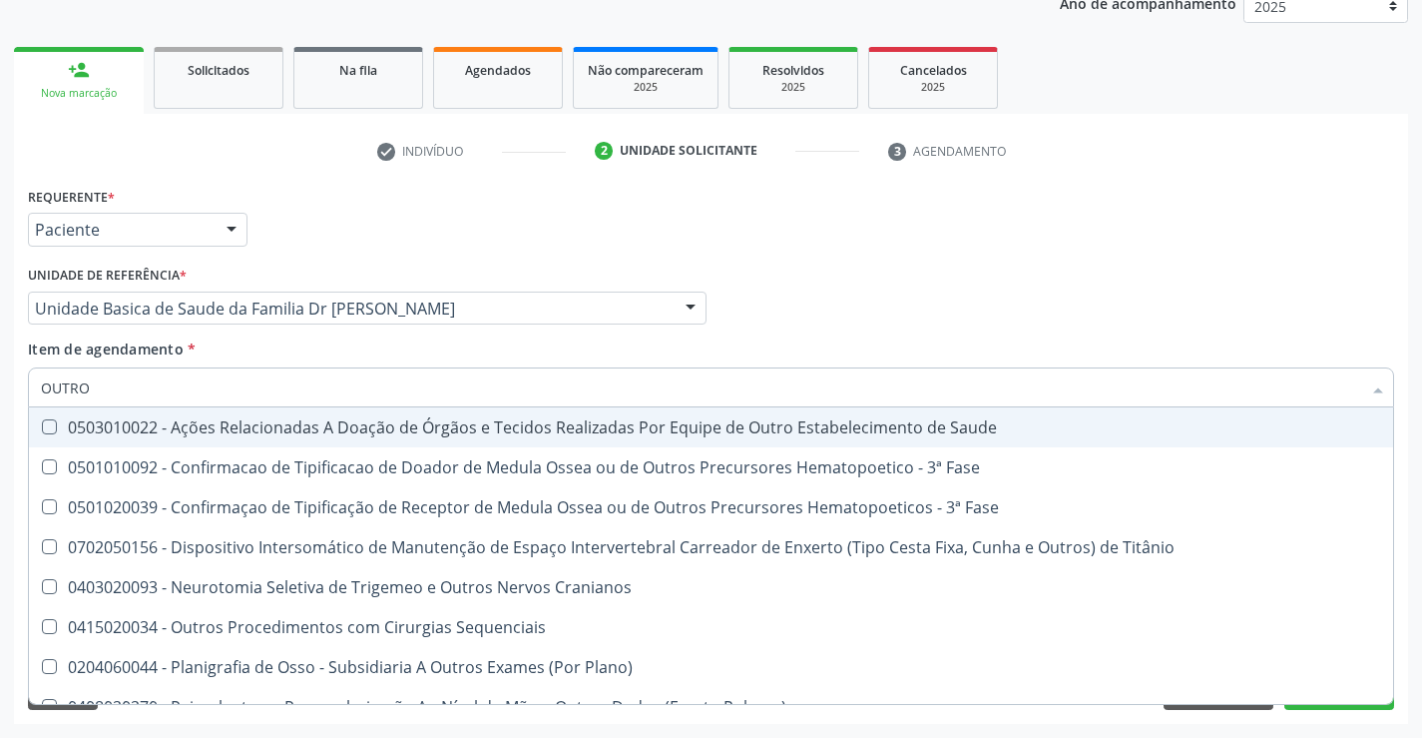
type input "OUTROS"
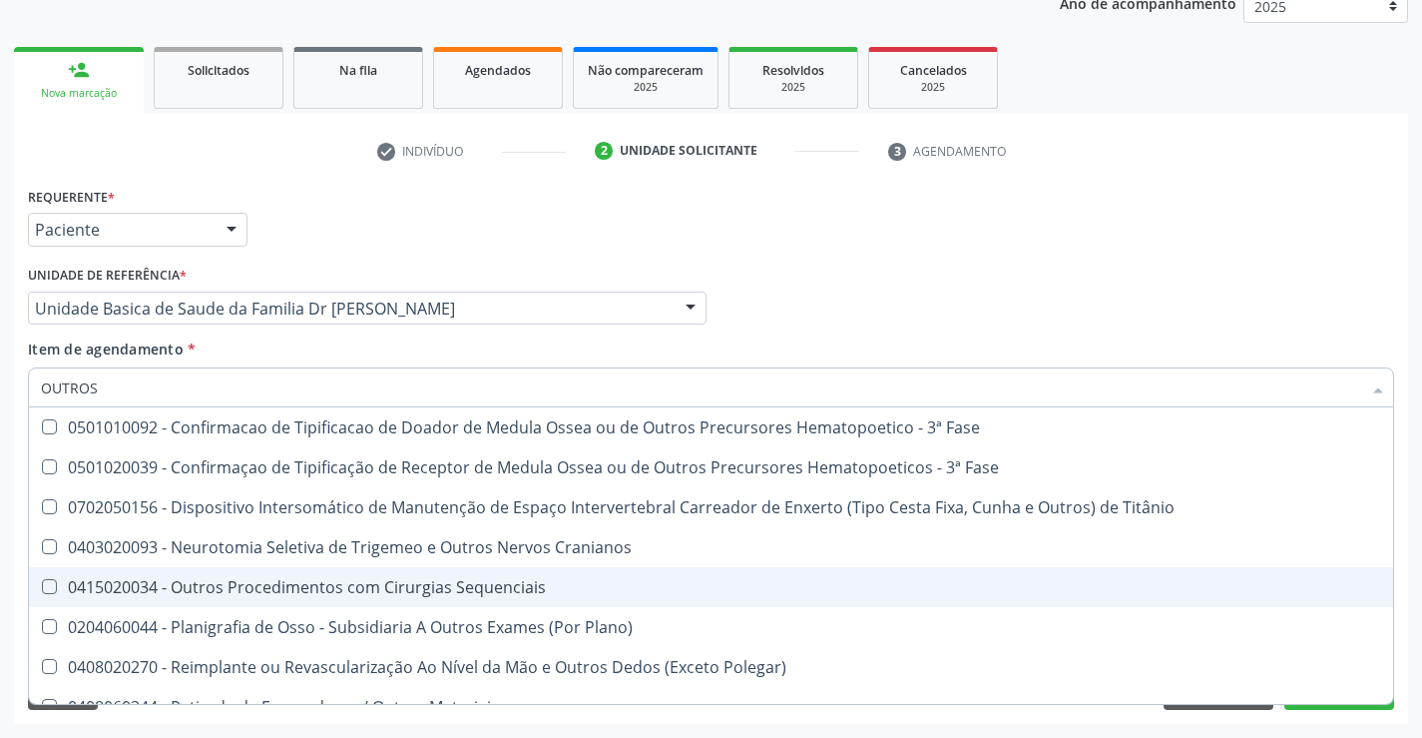
click at [327, 579] on div "0415020034 - Outros Procedimentos com Cirurgias Sequenciais" at bounding box center [711, 587] width 1340 height 16
checkbox Sequenciais "true"
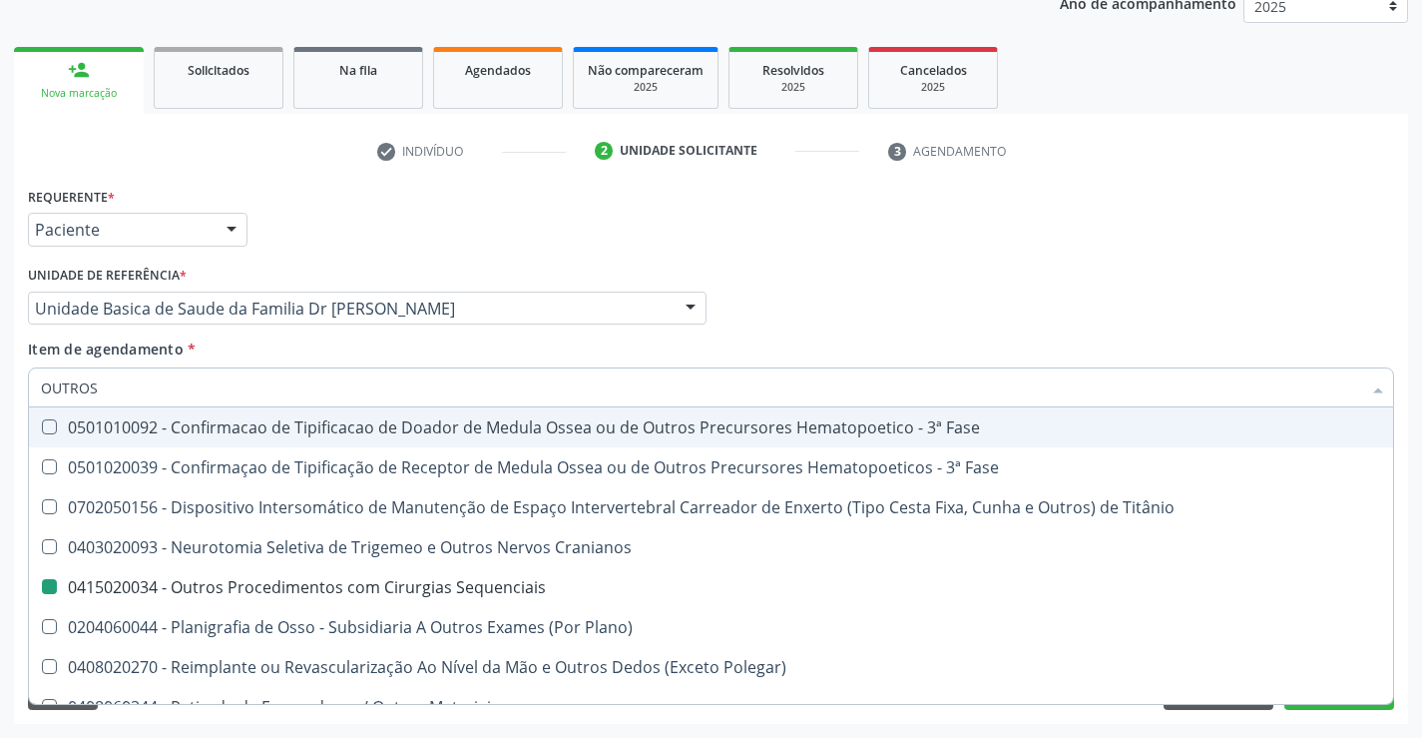
click at [1122, 319] on div "Profissional Solicitante Por favor, selecione a Unidade de Atendimento primeiro…" at bounding box center [711, 299] width 1376 height 78
checkbox Fase "true"
checkbox Sequenciais "false"
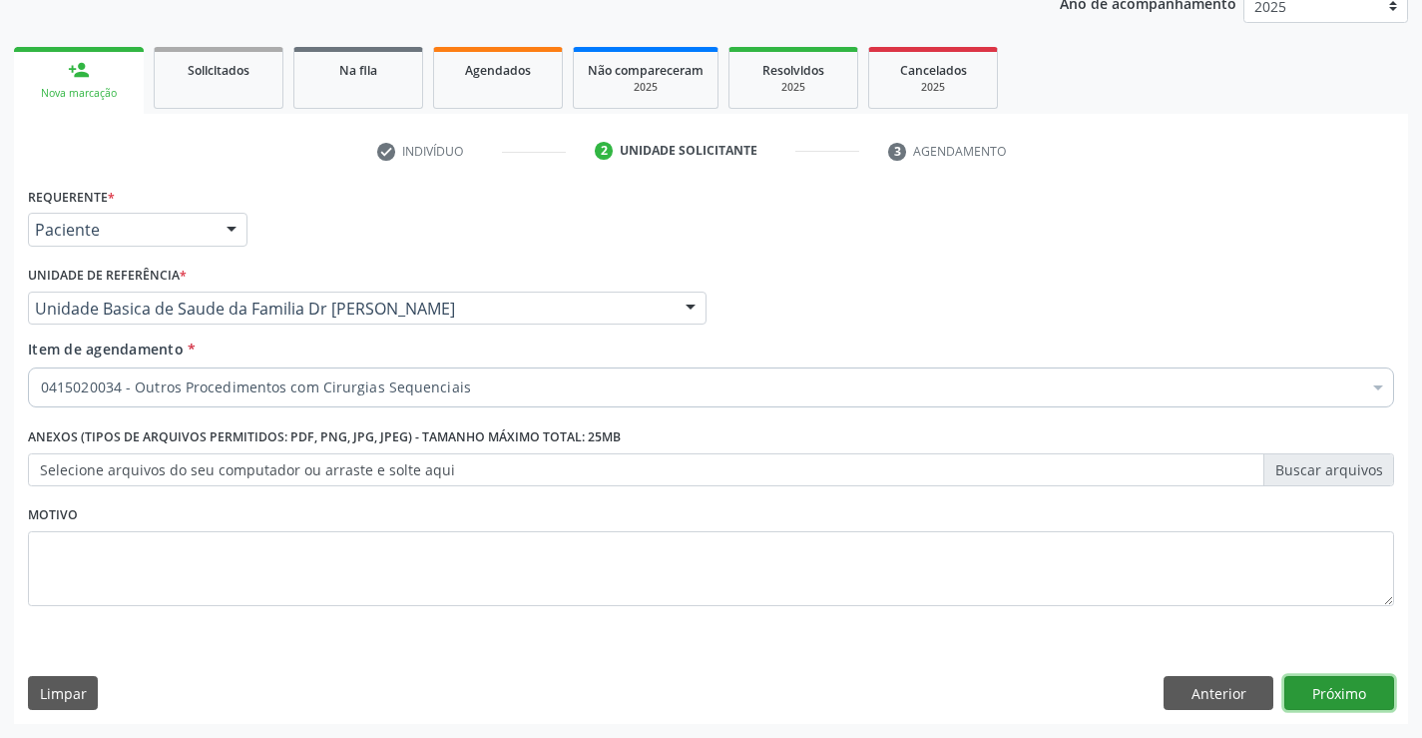
click at [1315, 693] on button "Próximo" at bounding box center [1339, 693] width 110 height 34
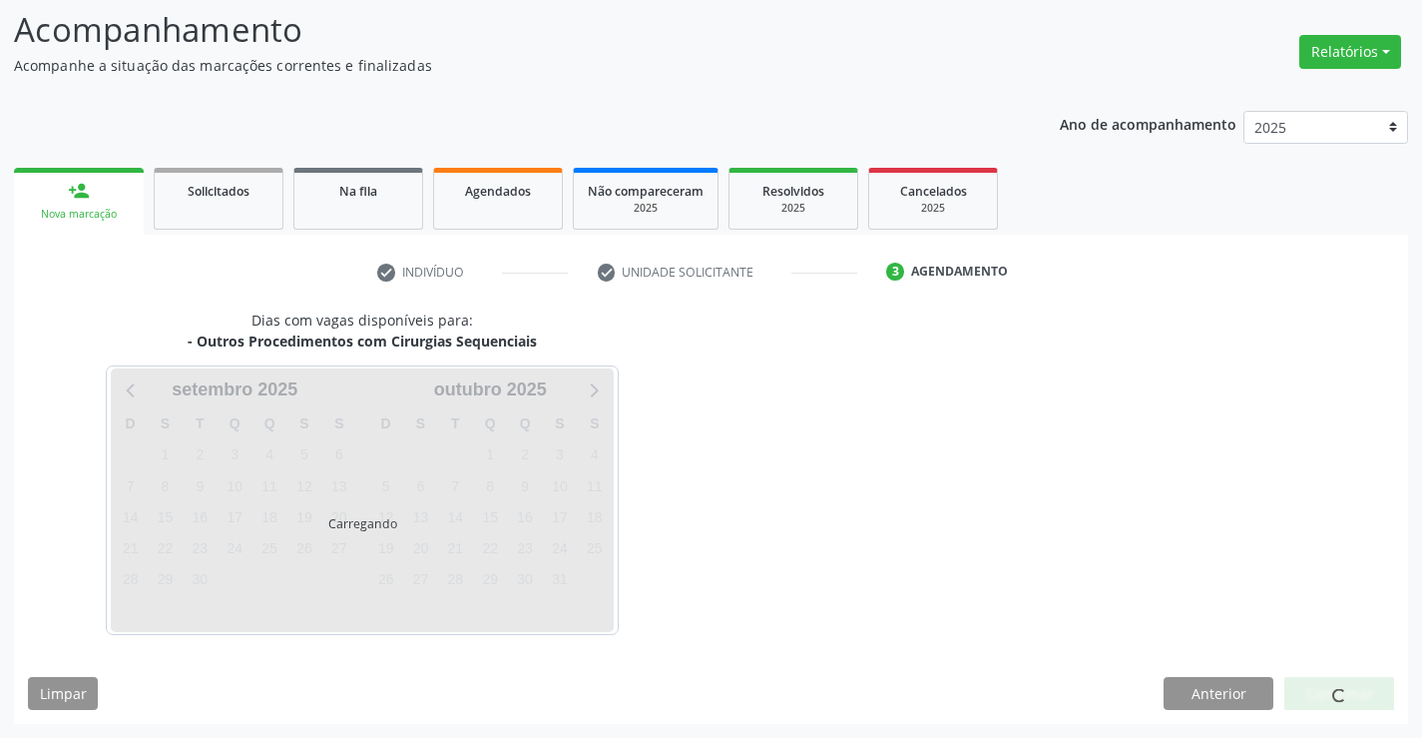
scroll to position [190, 0]
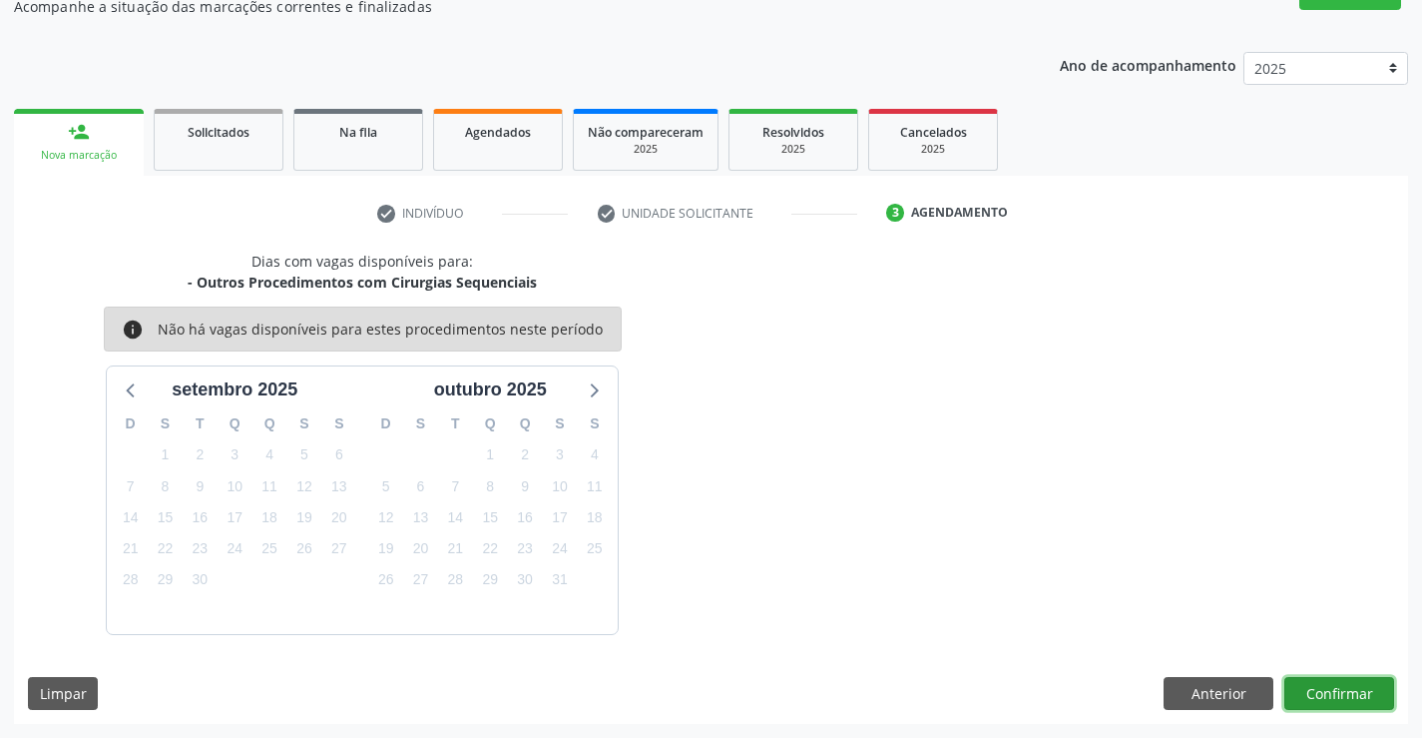
click at [1313, 695] on button "Confirmar" at bounding box center [1339, 694] width 110 height 34
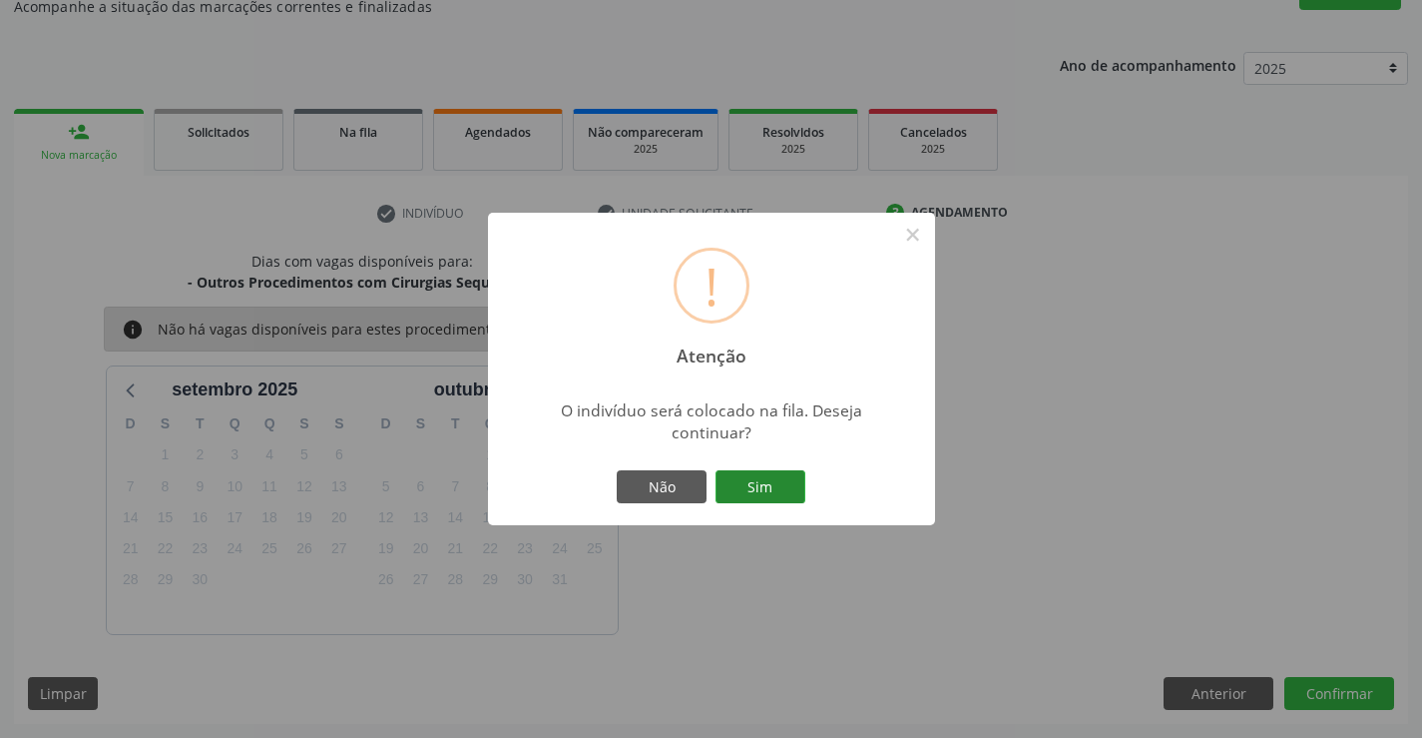
click at [753, 487] on button "Sim" at bounding box center [761, 487] width 90 height 34
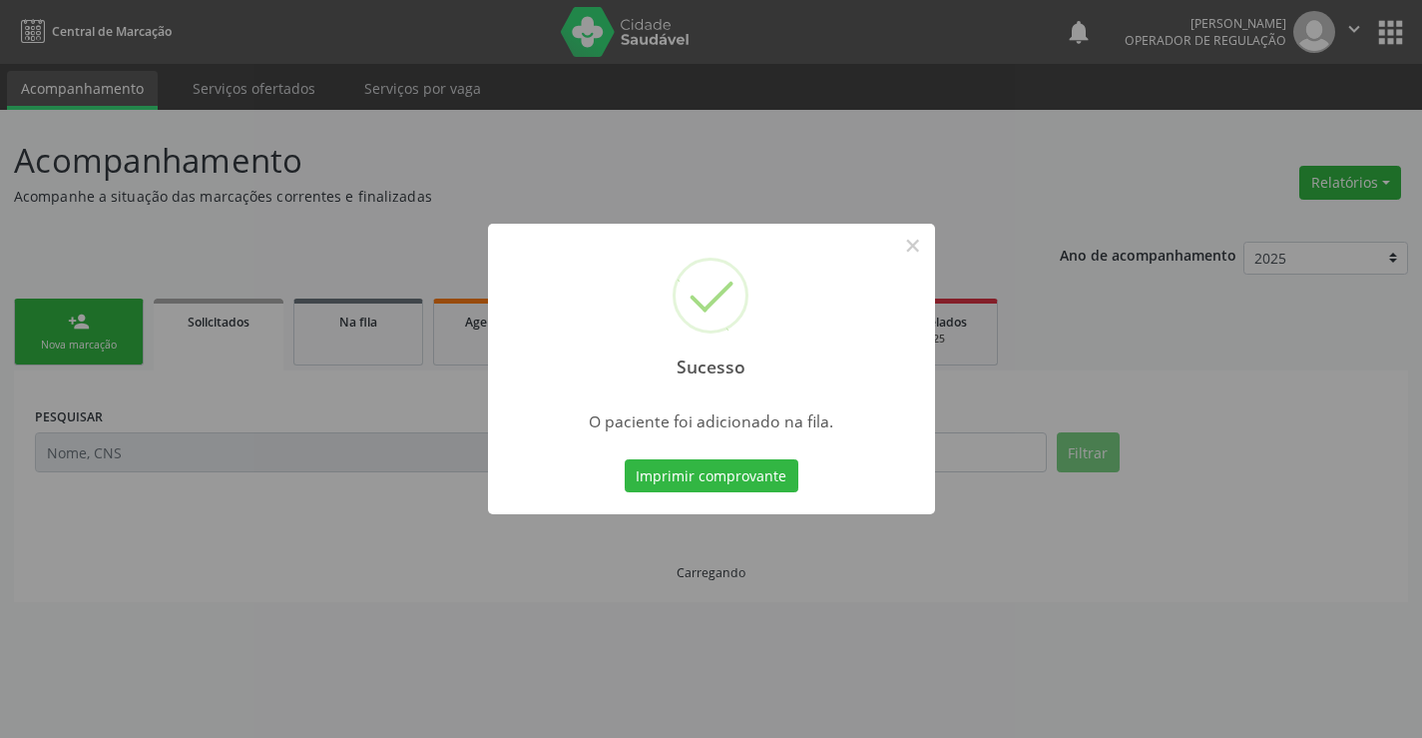
scroll to position [0, 0]
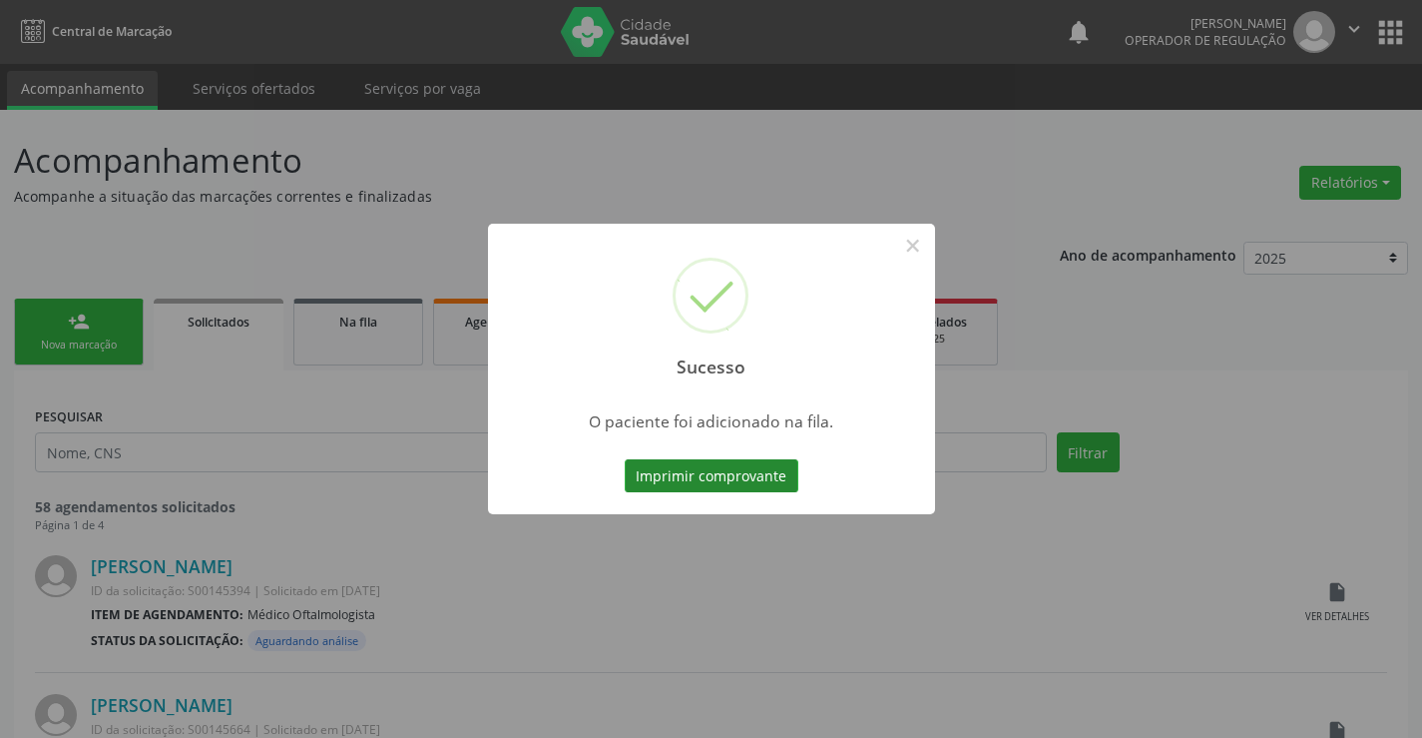
click at [747, 485] on button "Imprimir comprovante" at bounding box center [712, 476] width 174 height 34
